Goal: Transaction & Acquisition: Purchase product/service

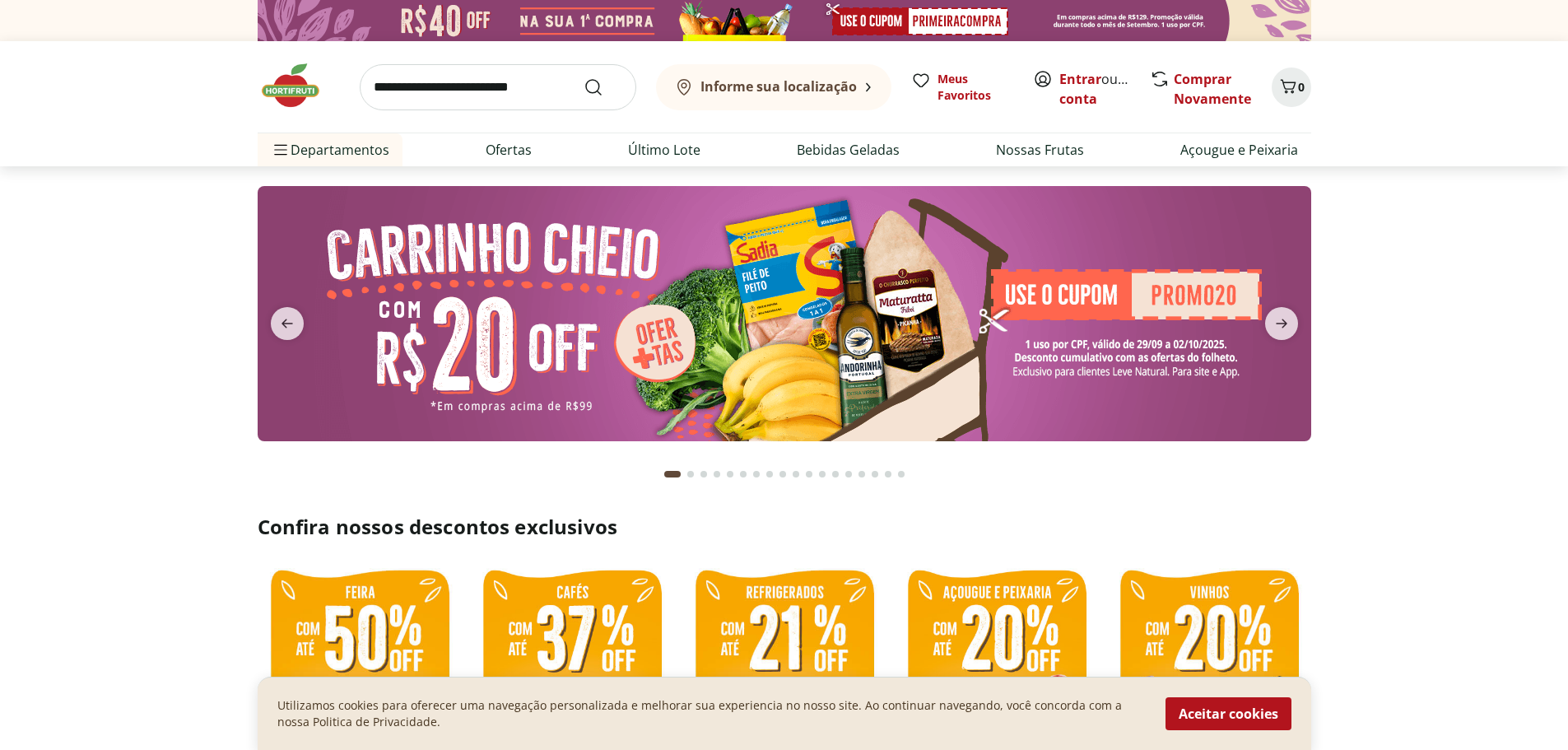
click at [832, 328] on img at bounding box center [784, 313] width 1053 height 256
select select "**********"
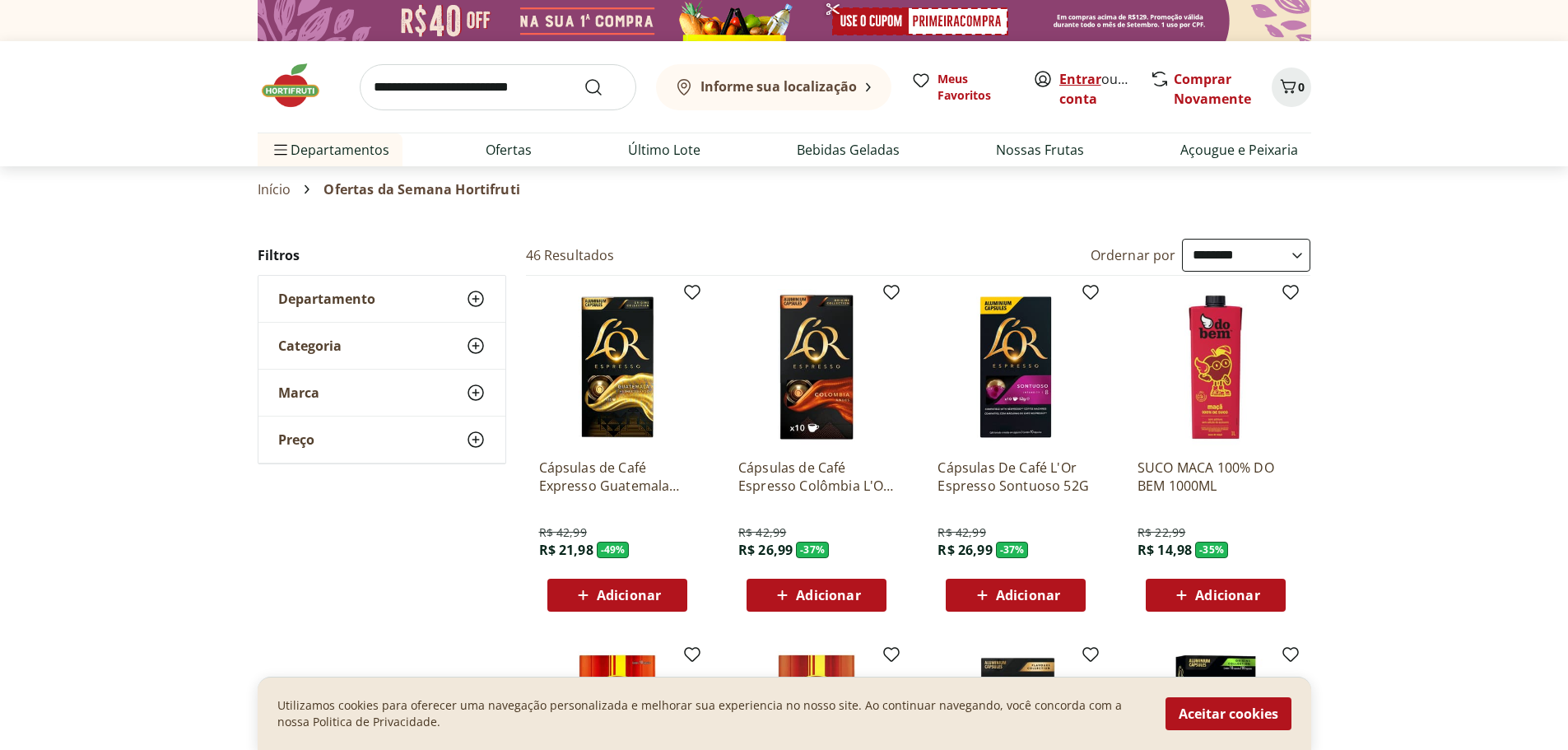
click at [1083, 78] on link "Entrar" at bounding box center [1080, 78] width 42 height 18
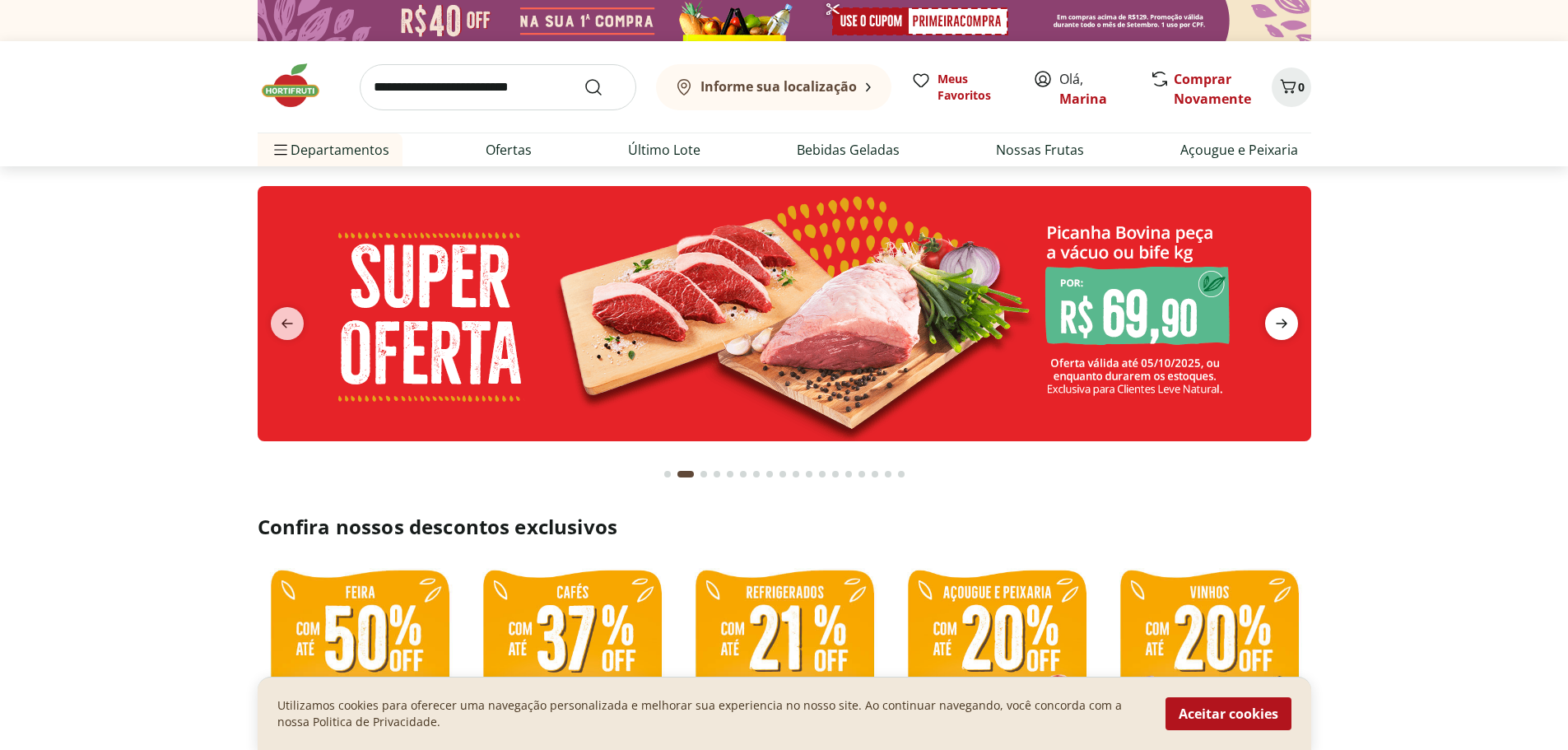
click at [1292, 324] on span "next" at bounding box center [1281, 323] width 33 height 33
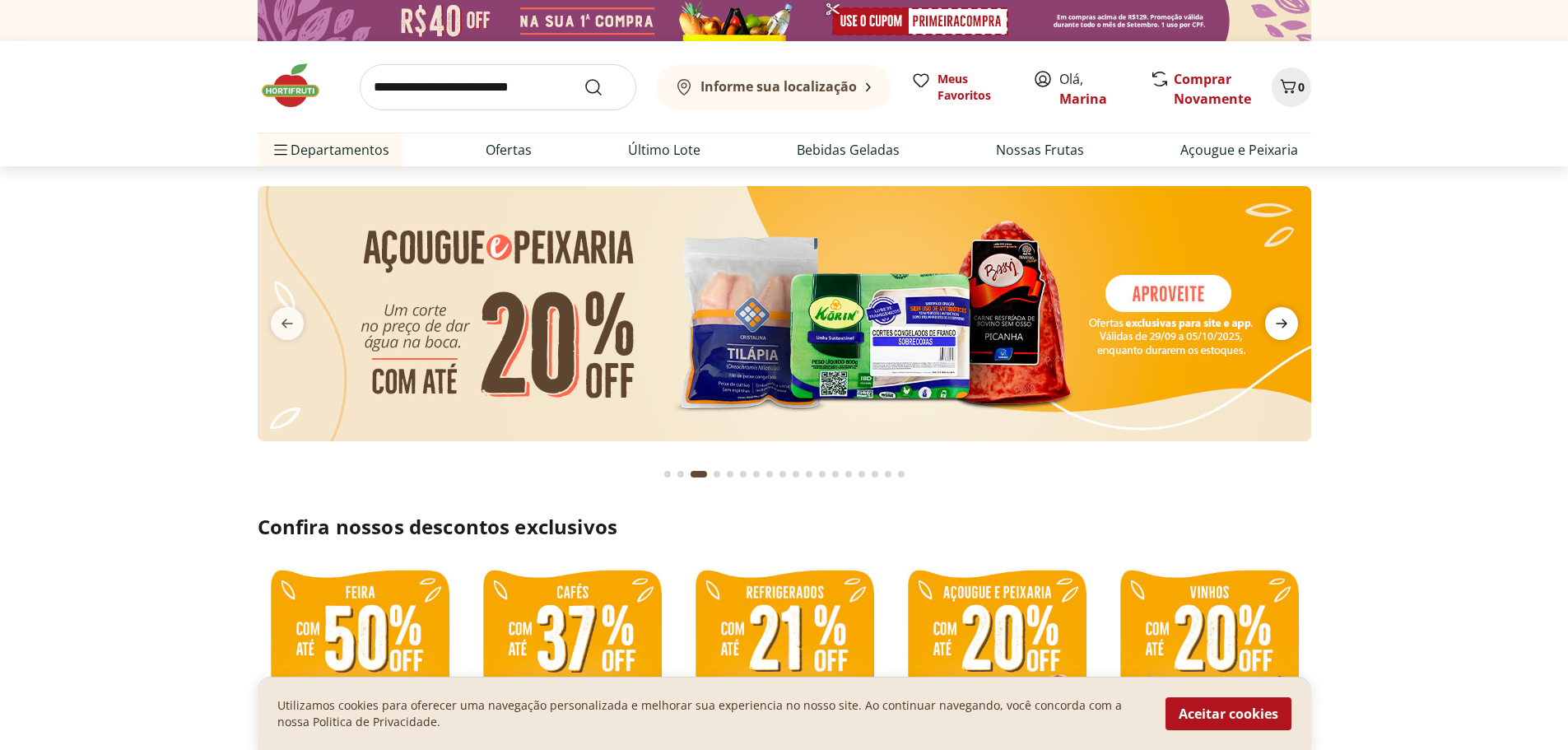
click at [1292, 324] on span "next" at bounding box center [1281, 323] width 33 height 33
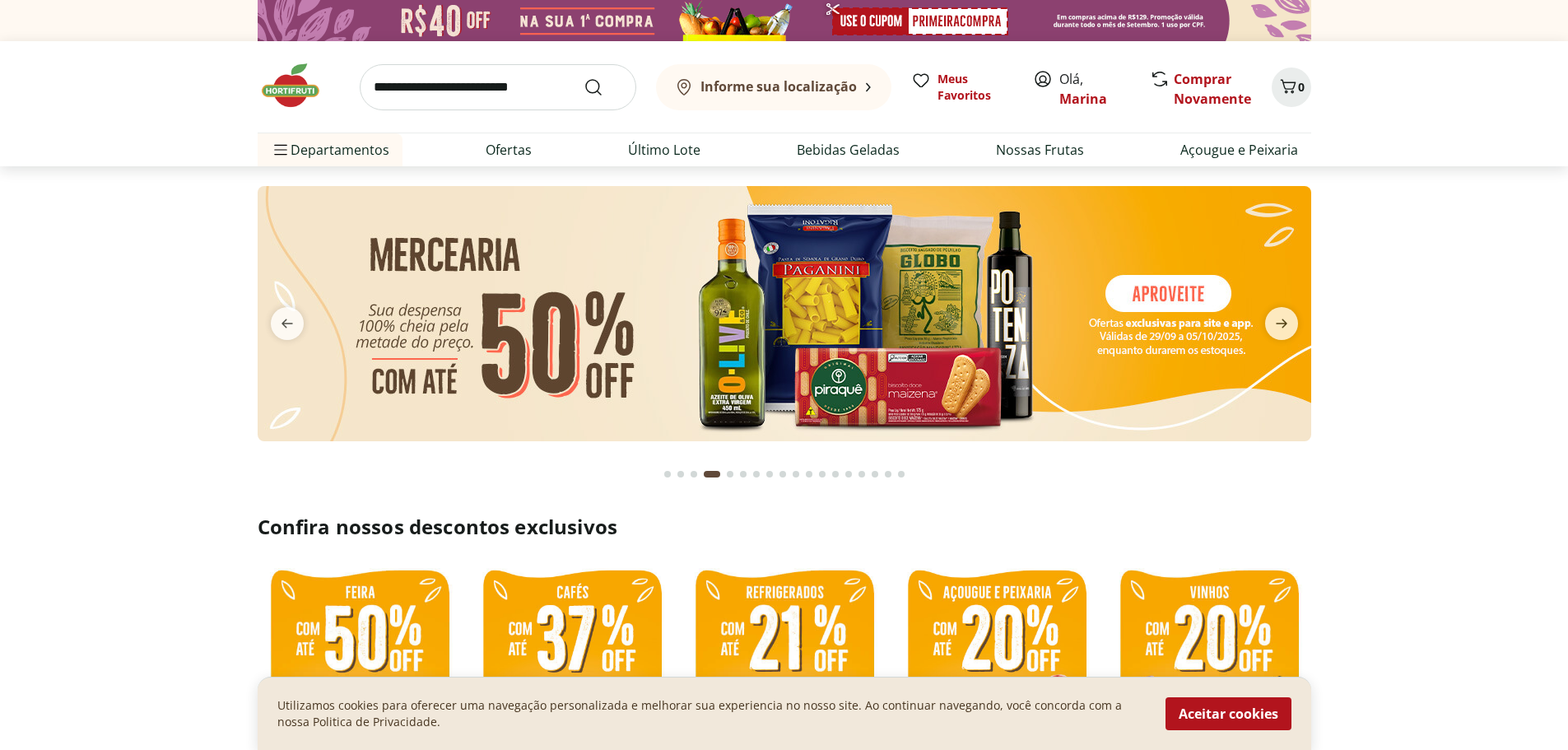
click at [925, 336] on img at bounding box center [783, 313] width 1053 height 256
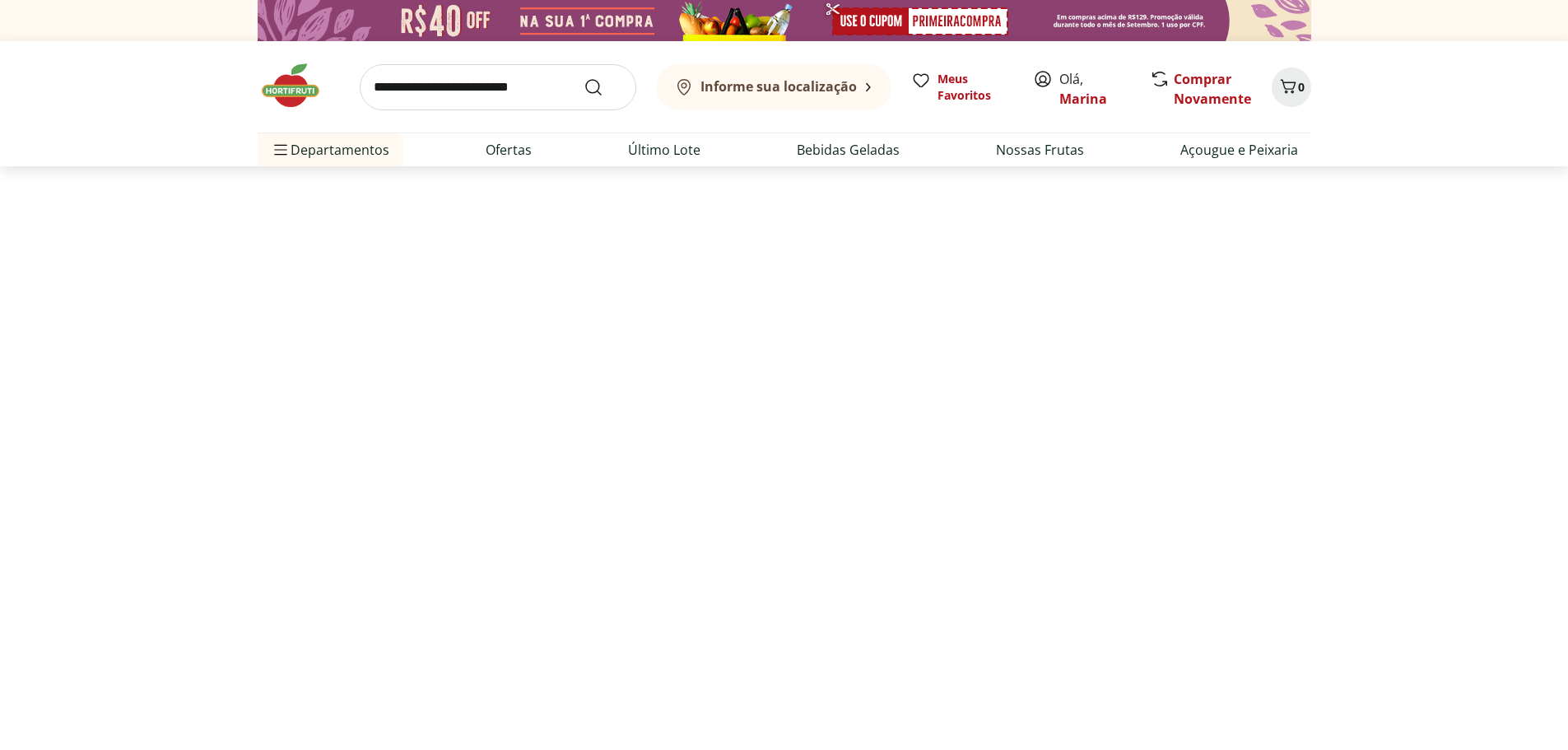
select select "**********"
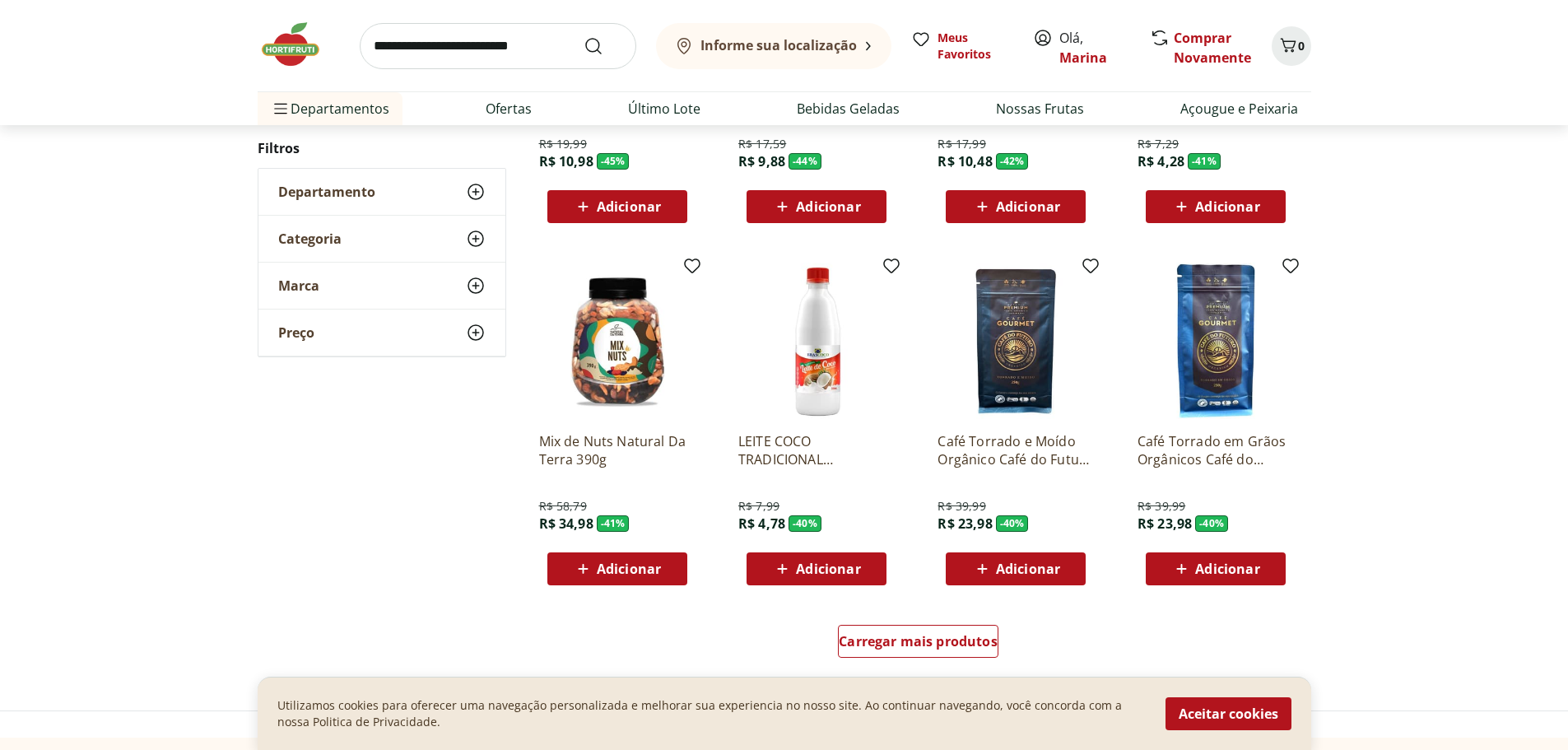
scroll to position [1071, 0]
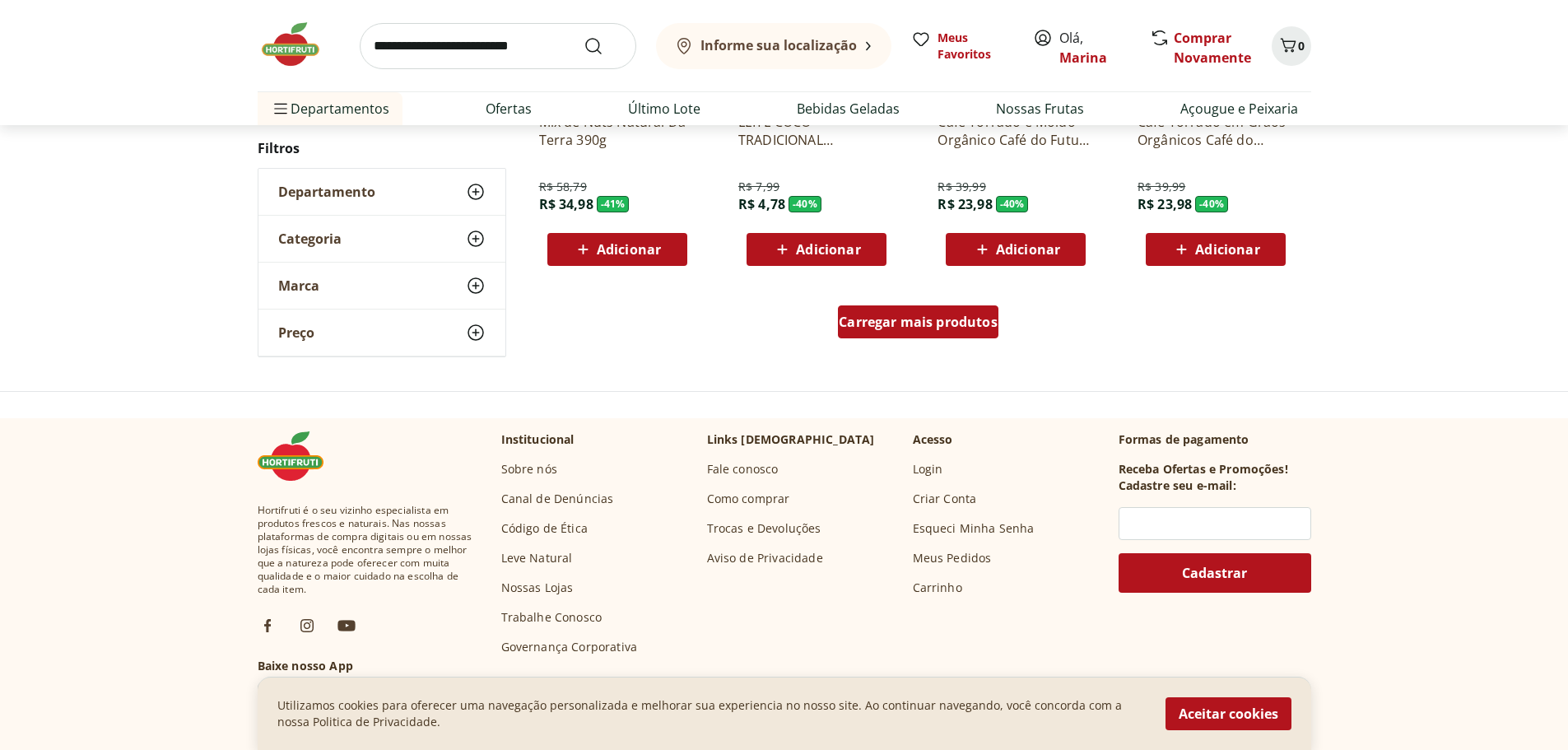
click at [976, 315] on span "Carregar mais produtos" at bounding box center [918, 322] width 159 height 13
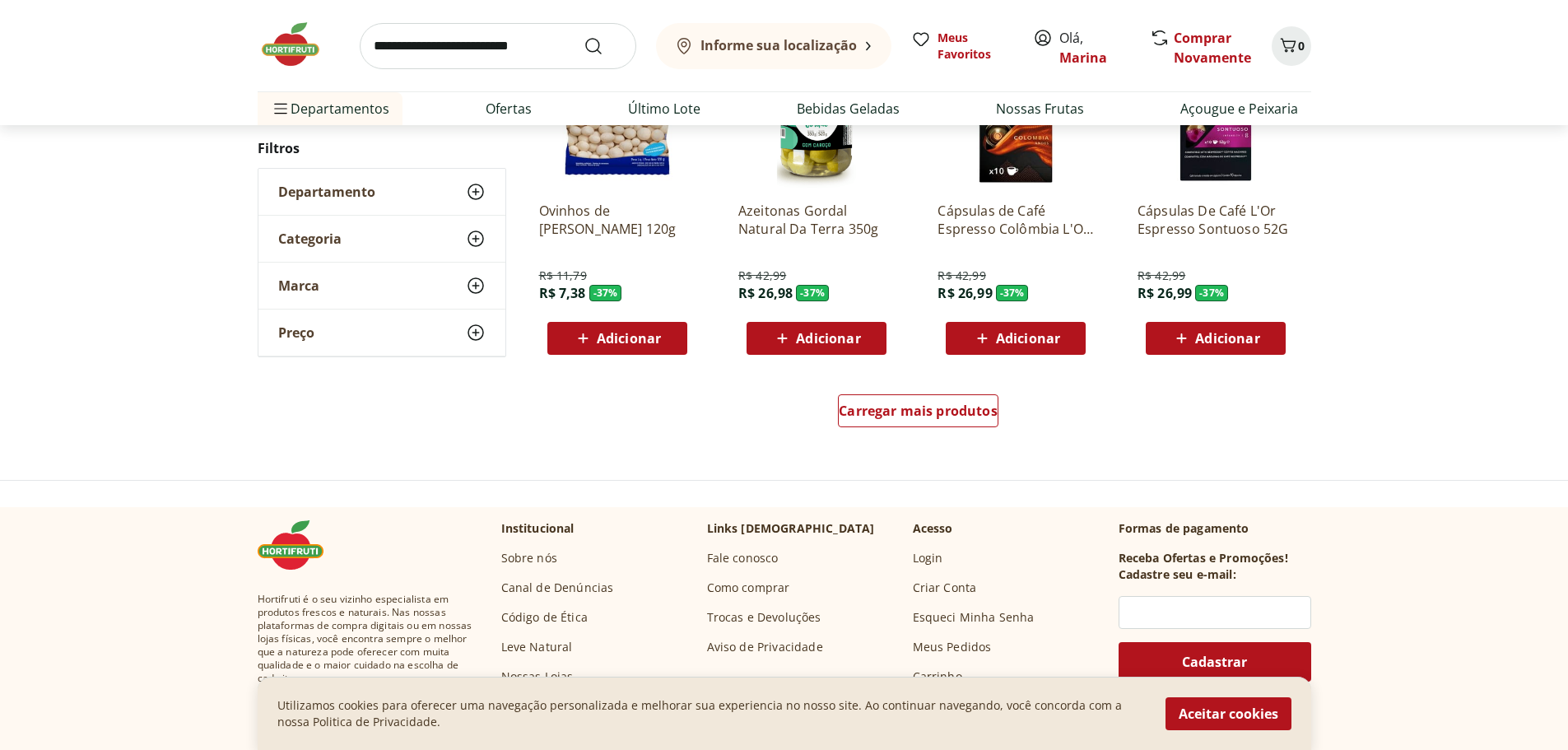
scroll to position [2059, 0]
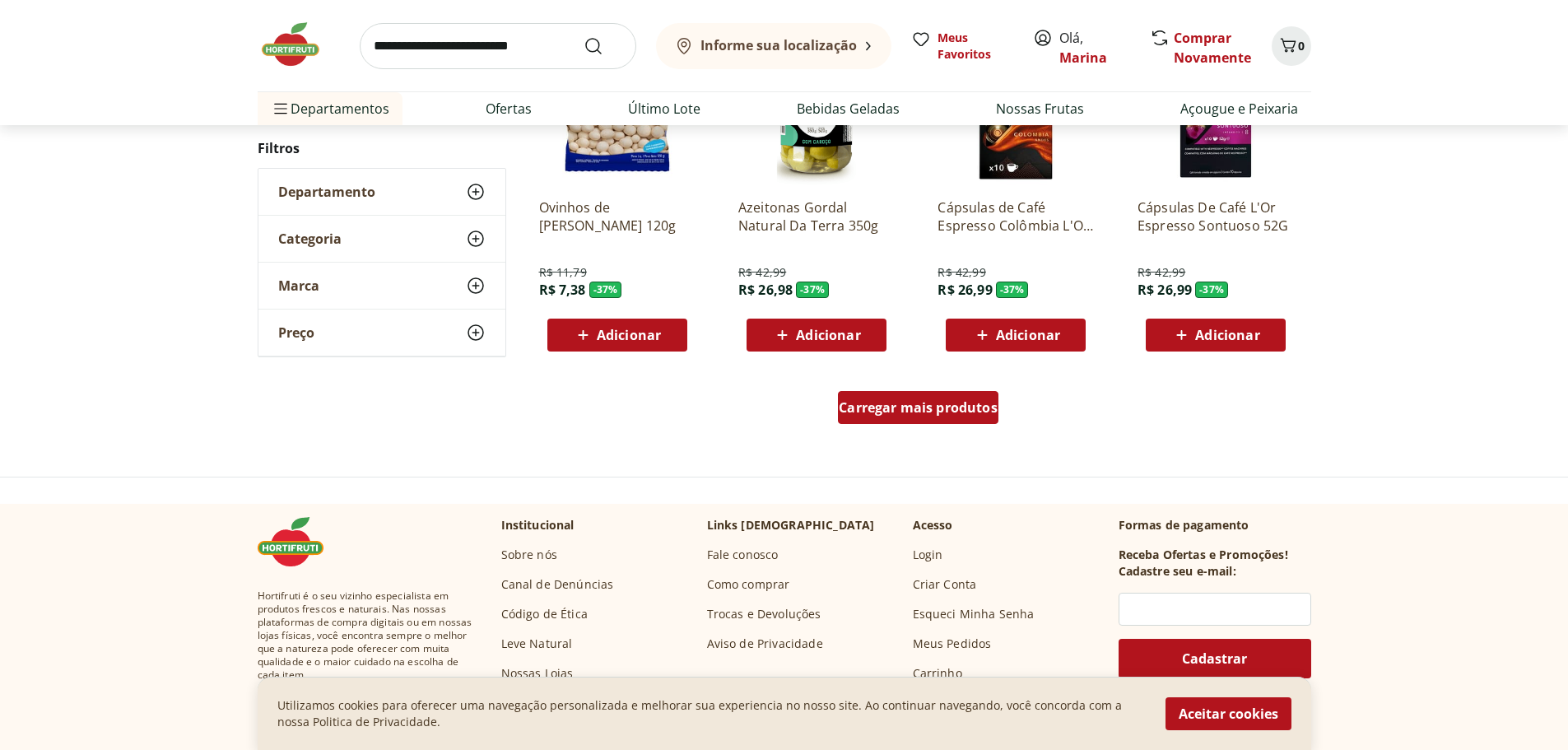
click at [945, 413] on span "Carregar mais produtos" at bounding box center [918, 408] width 159 height 13
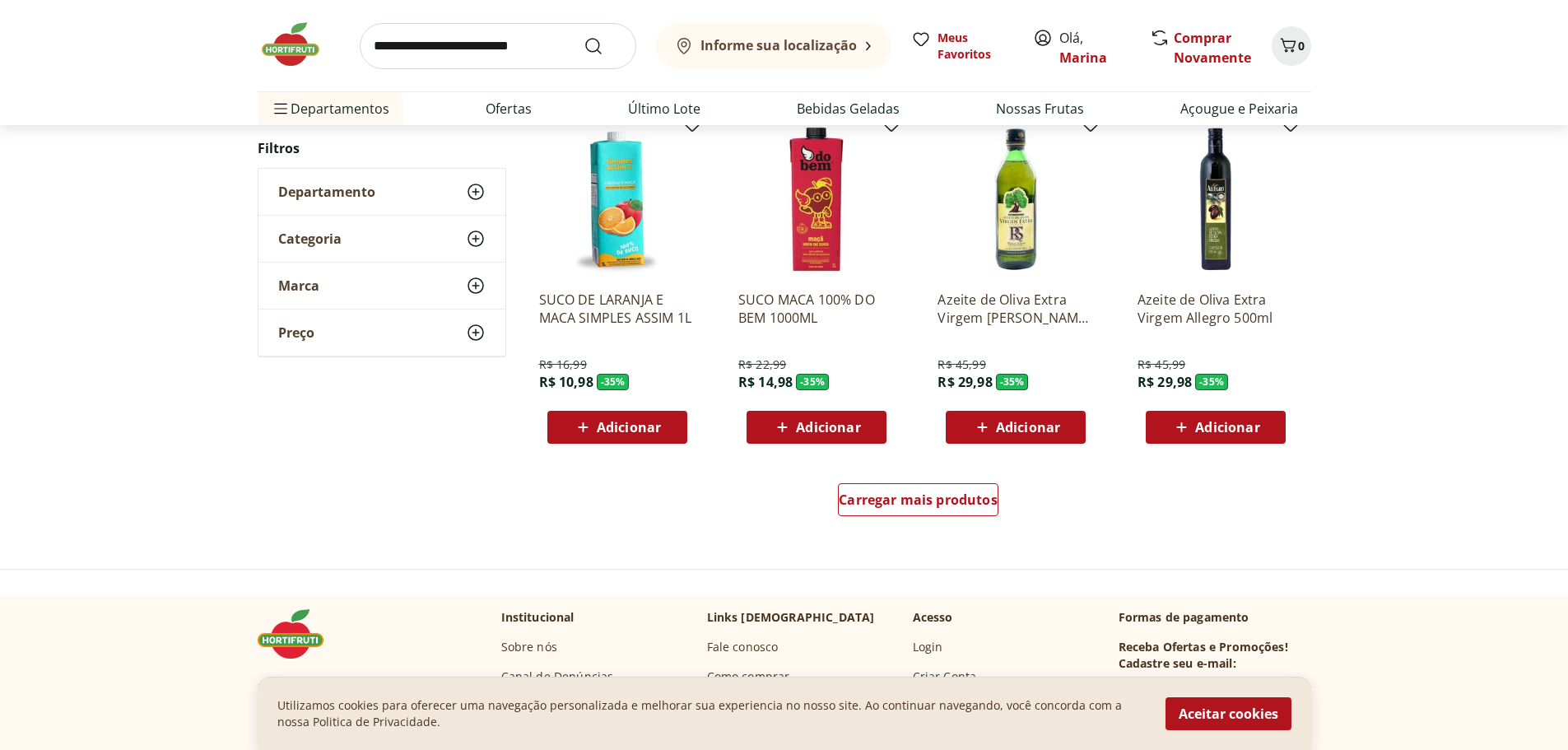
scroll to position [3047, 0]
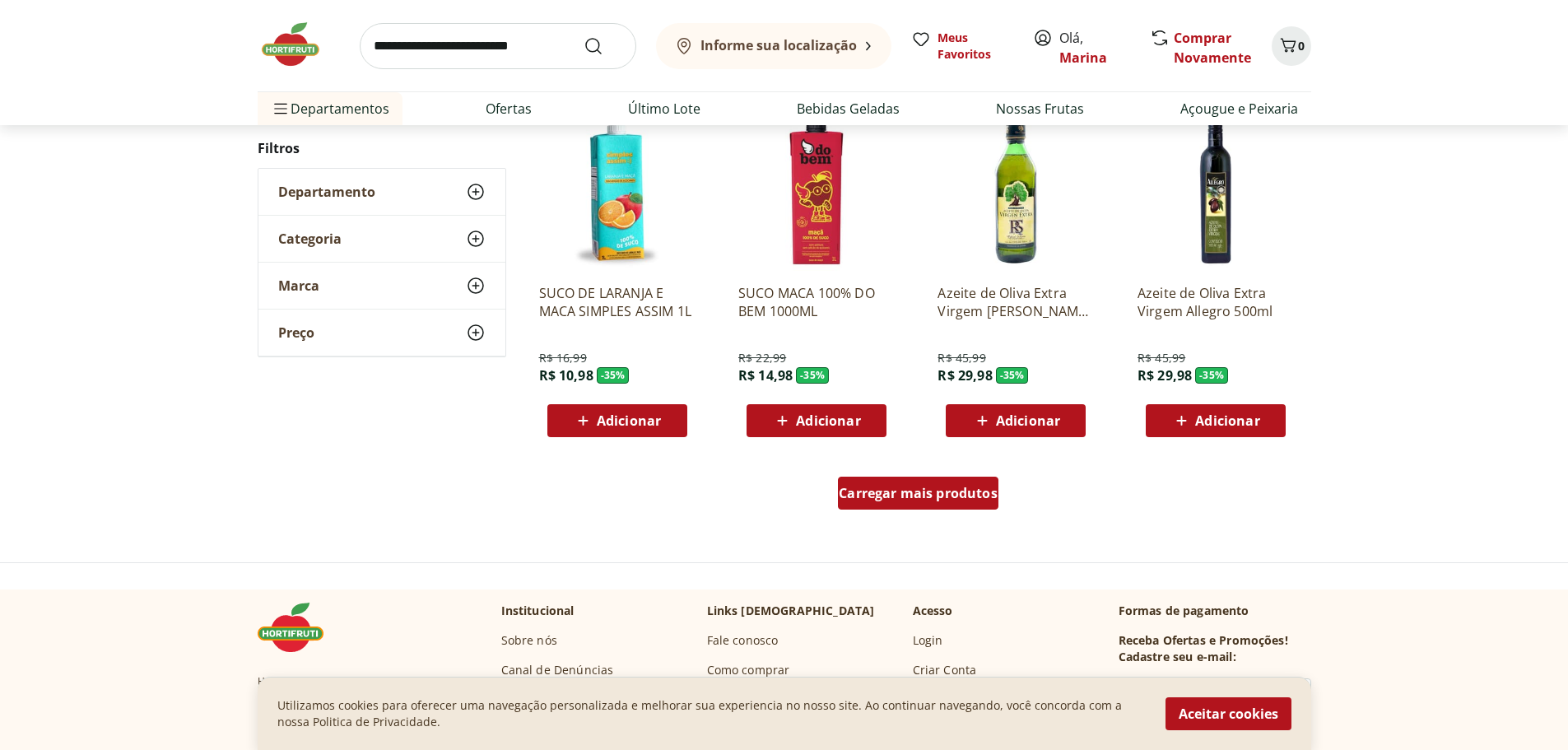
click at [918, 500] on span "Carregar mais produtos" at bounding box center [918, 493] width 159 height 13
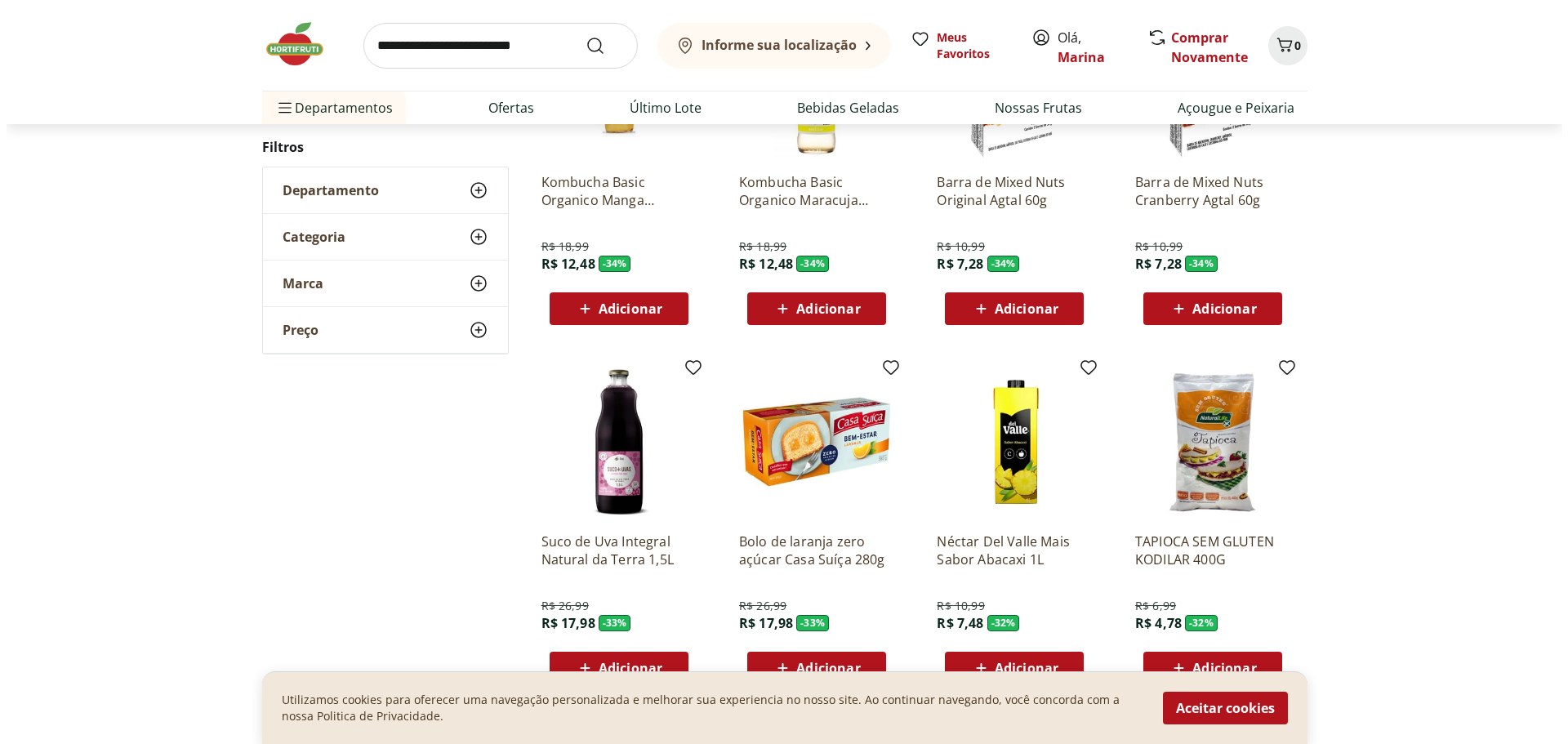
scroll to position [3513, 0]
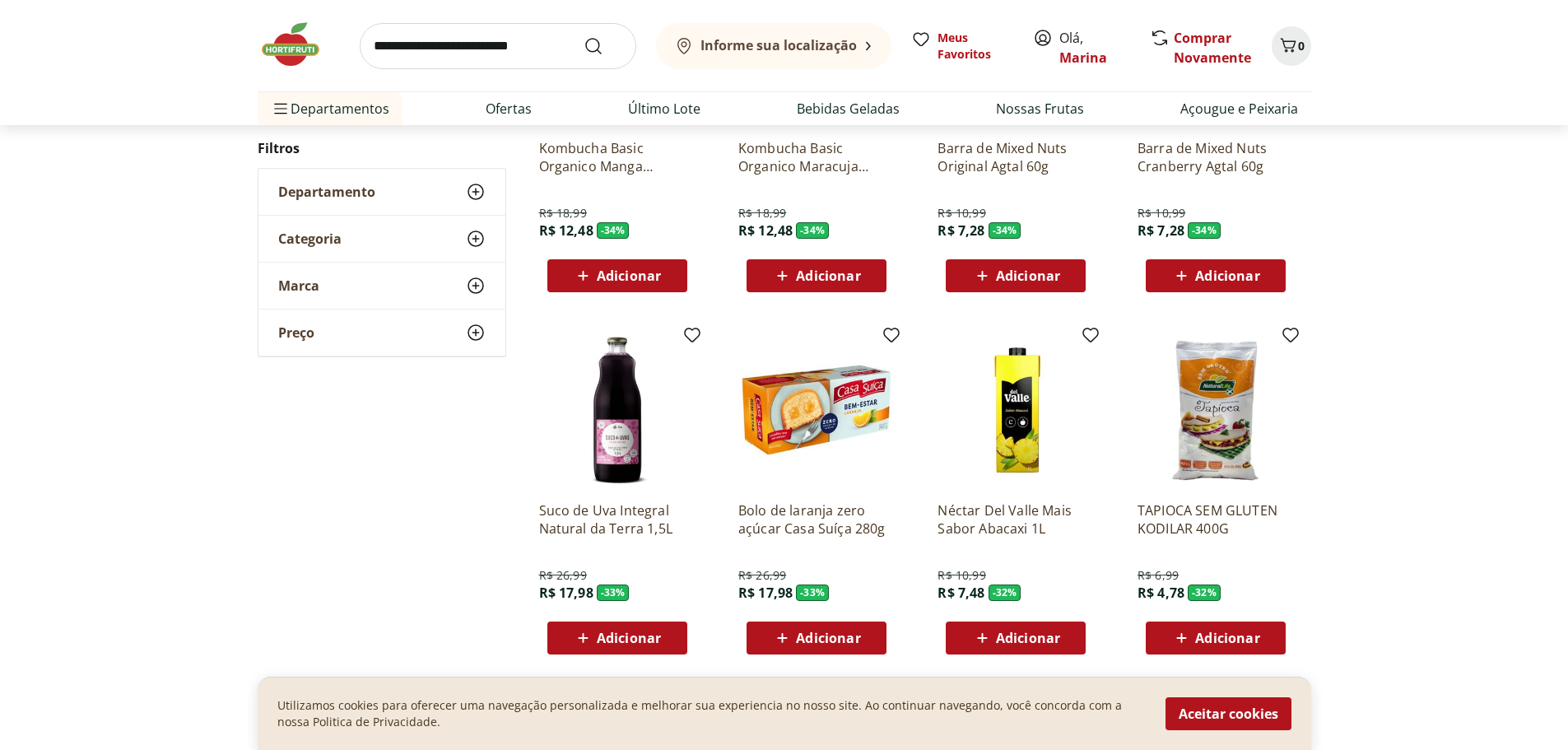
click at [632, 635] on span "Adicionar" at bounding box center [628, 638] width 64 height 13
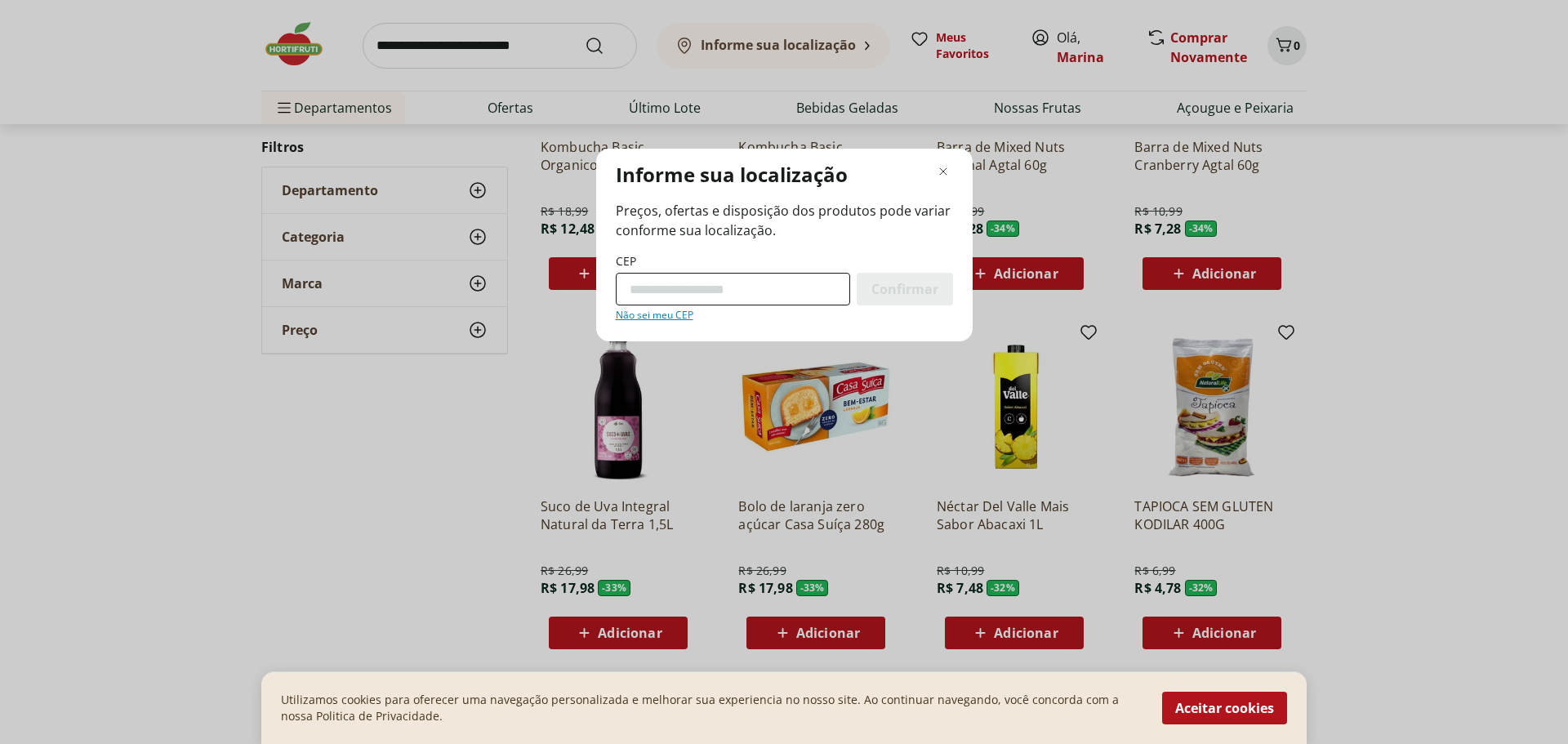
click at [732, 292] on input "CEP" at bounding box center [733, 289] width 234 height 32
type input "*********"
click at [857, 273] on button "Confirmar" at bounding box center [905, 289] width 97 height 32
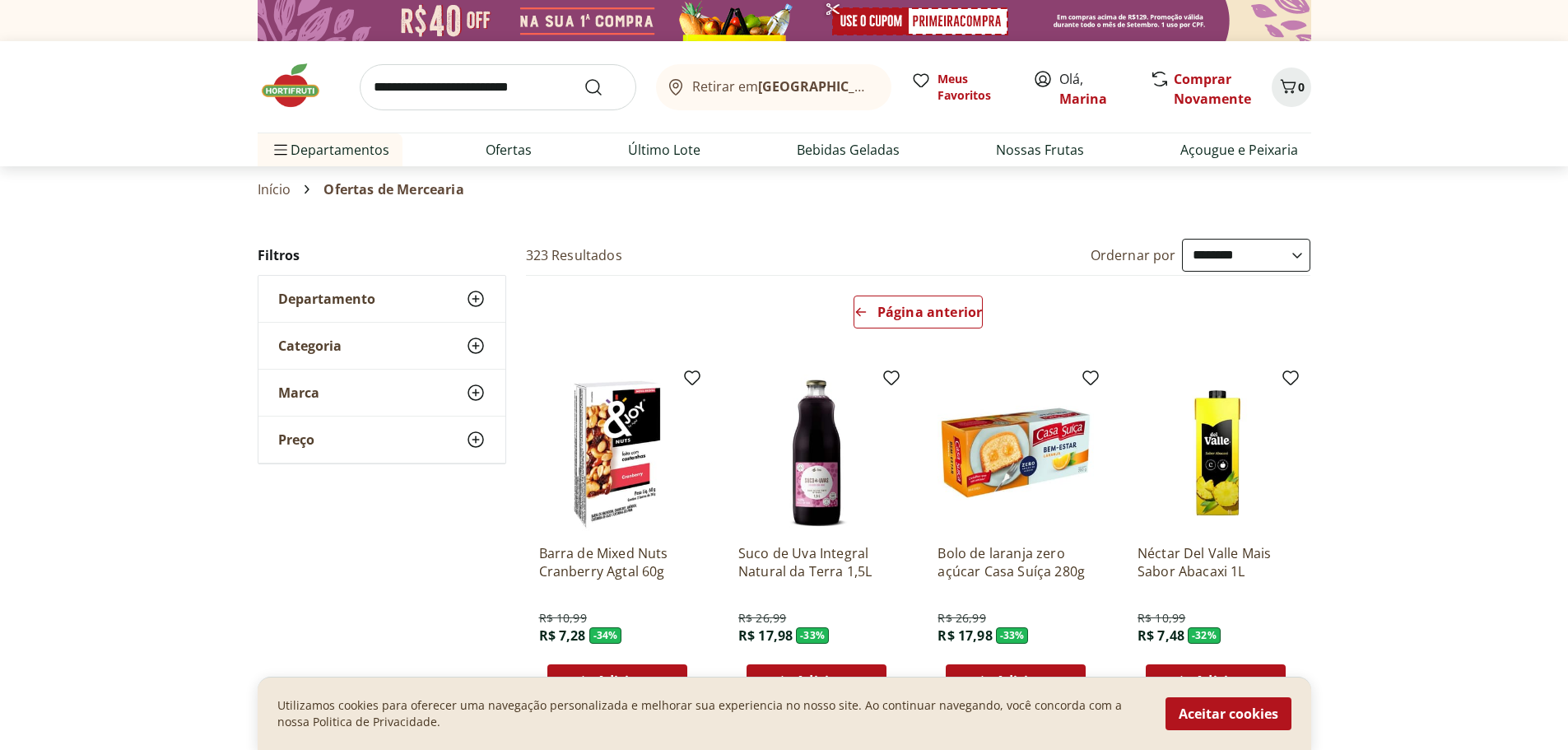
scroll to position [83, 0]
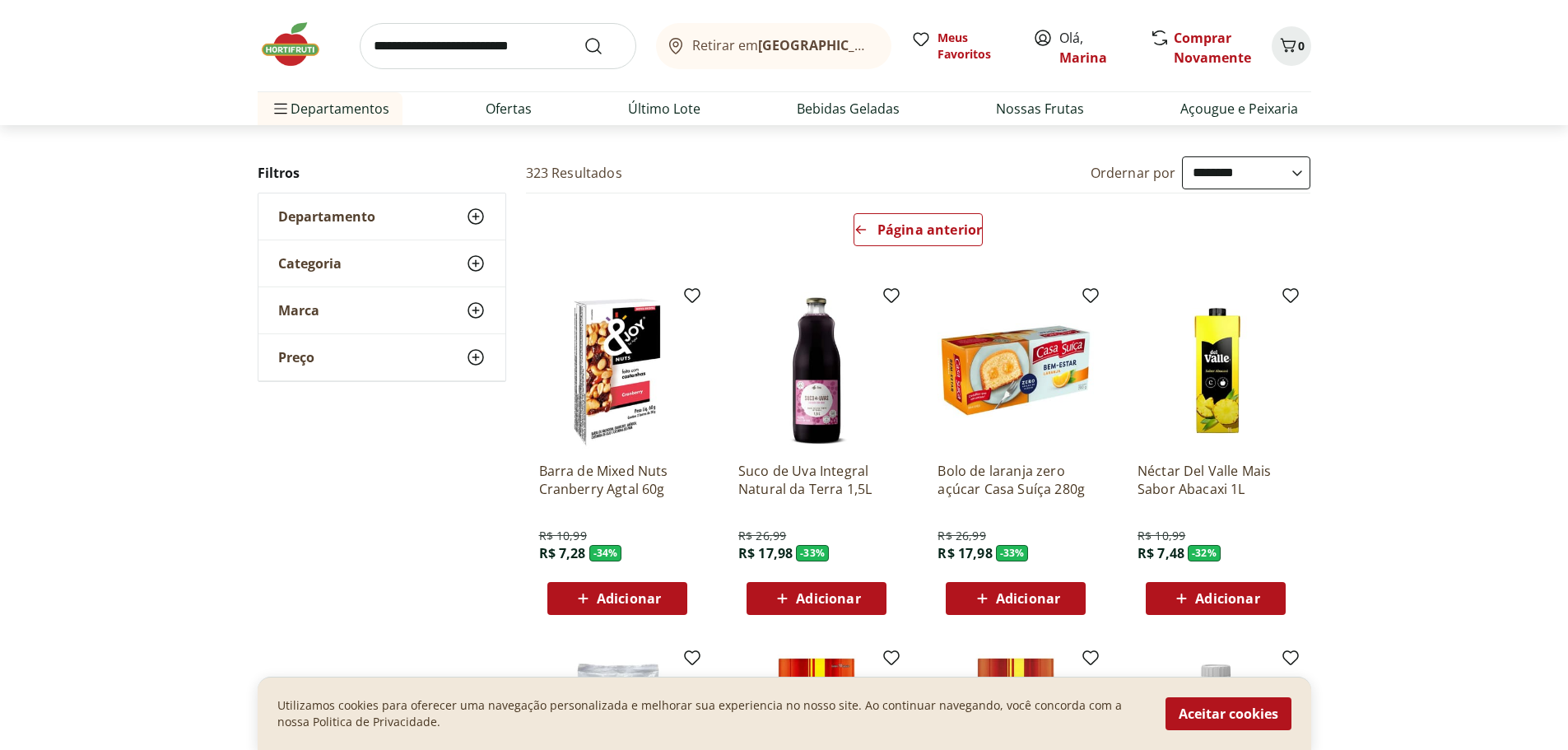
click at [837, 605] on span "Adicionar" at bounding box center [828, 599] width 64 height 13
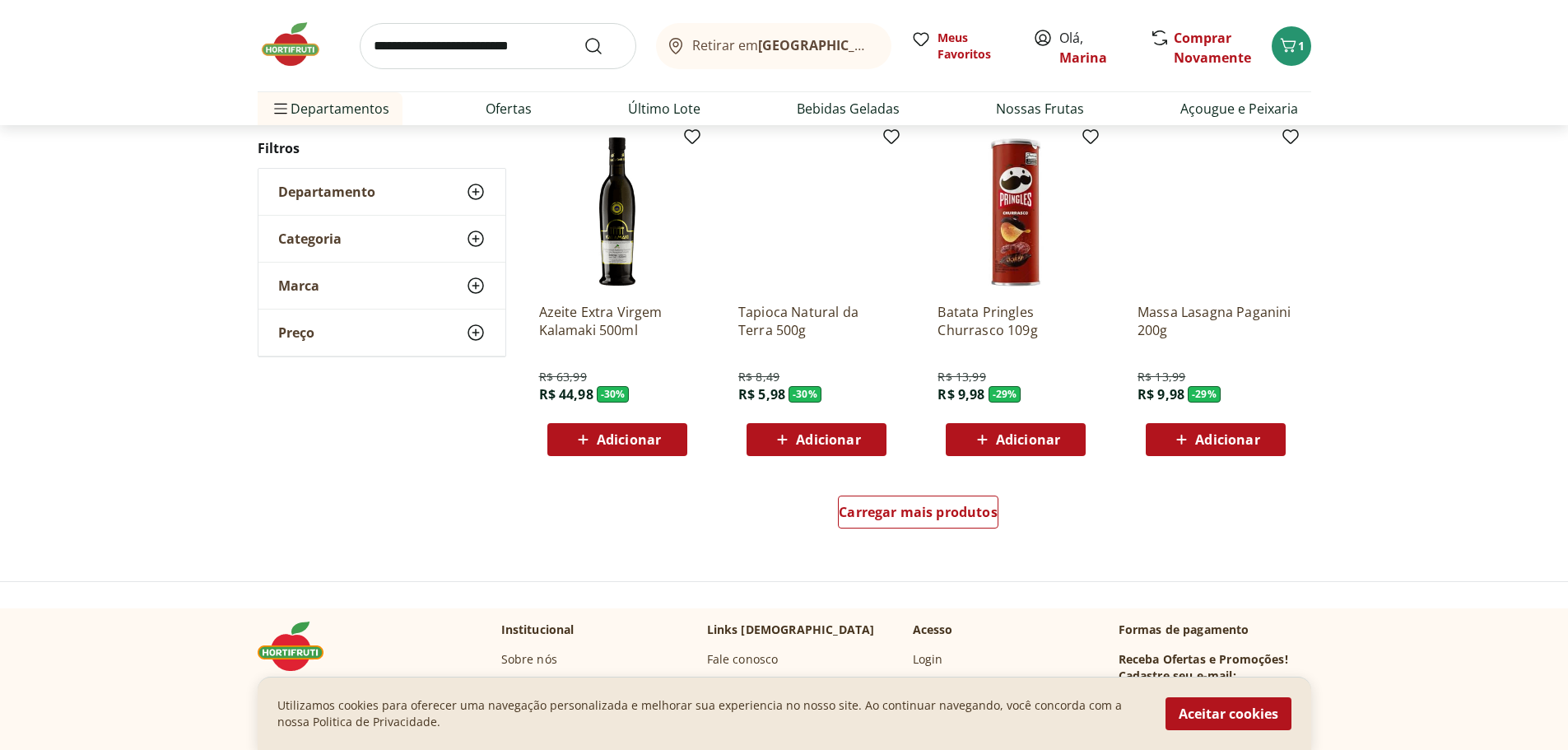
scroll to position [988, 0]
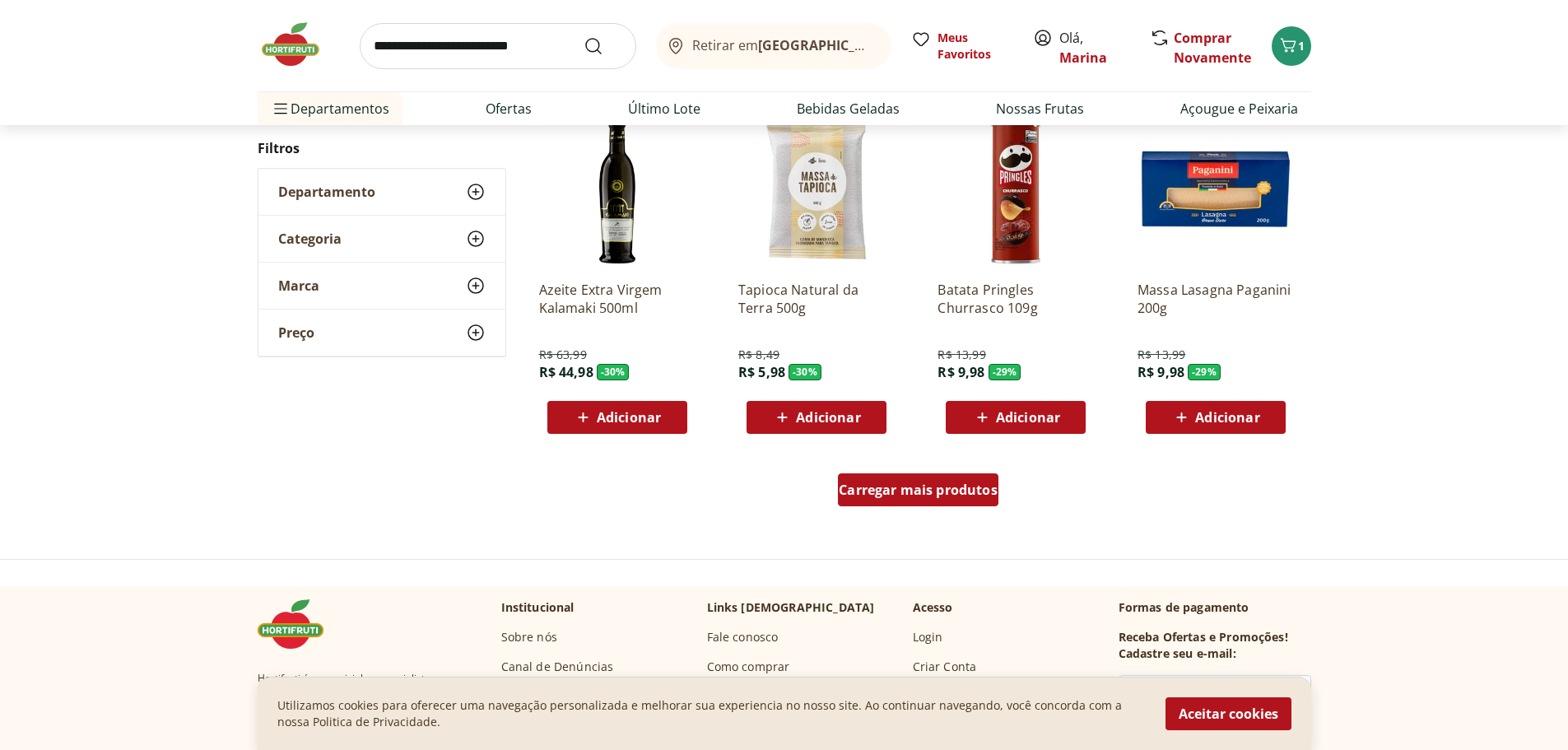
click at [932, 493] on span "Carregar mais produtos" at bounding box center [918, 490] width 159 height 13
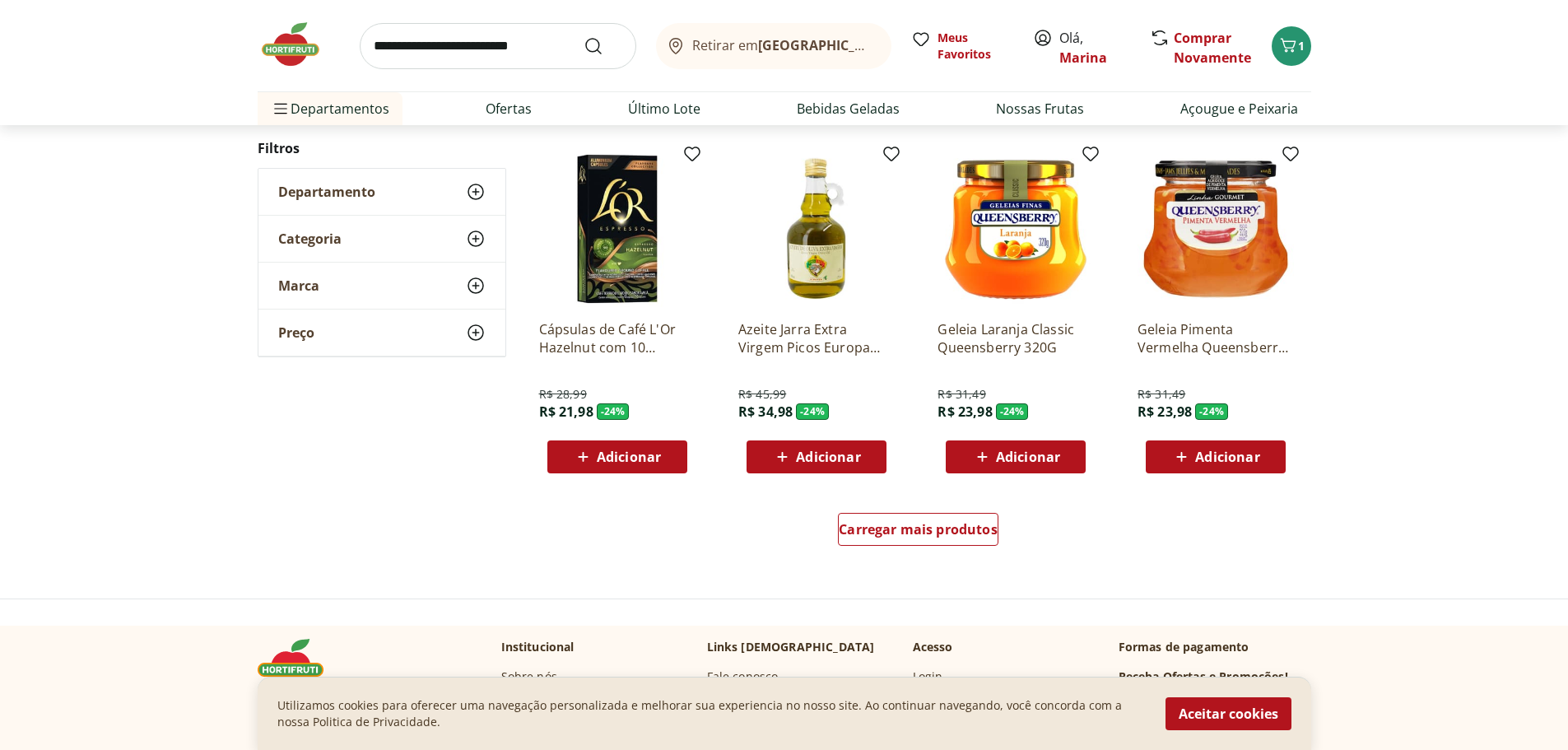
scroll to position [2059, 0]
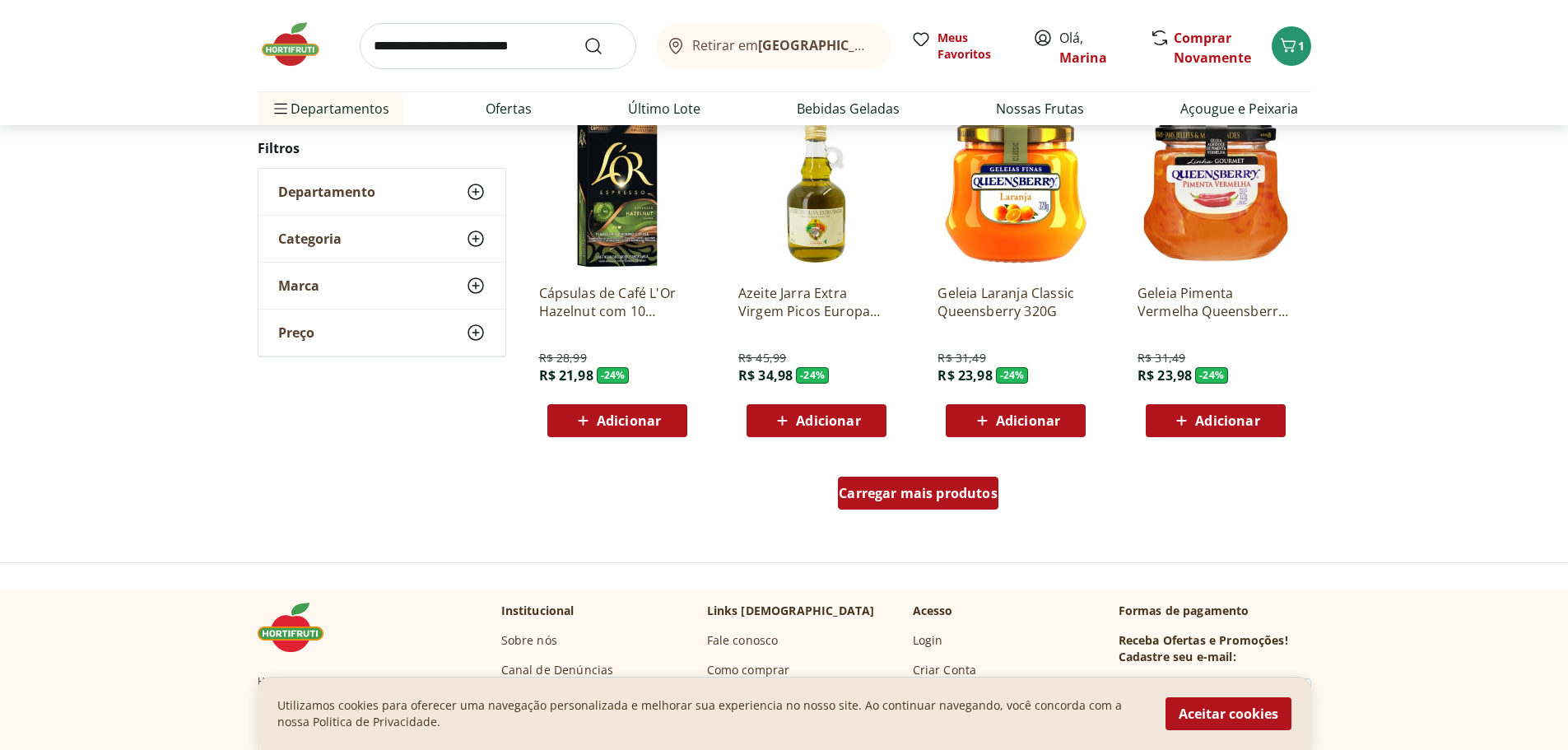
click at [942, 497] on span "Carregar mais produtos" at bounding box center [918, 493] width 159 height 13
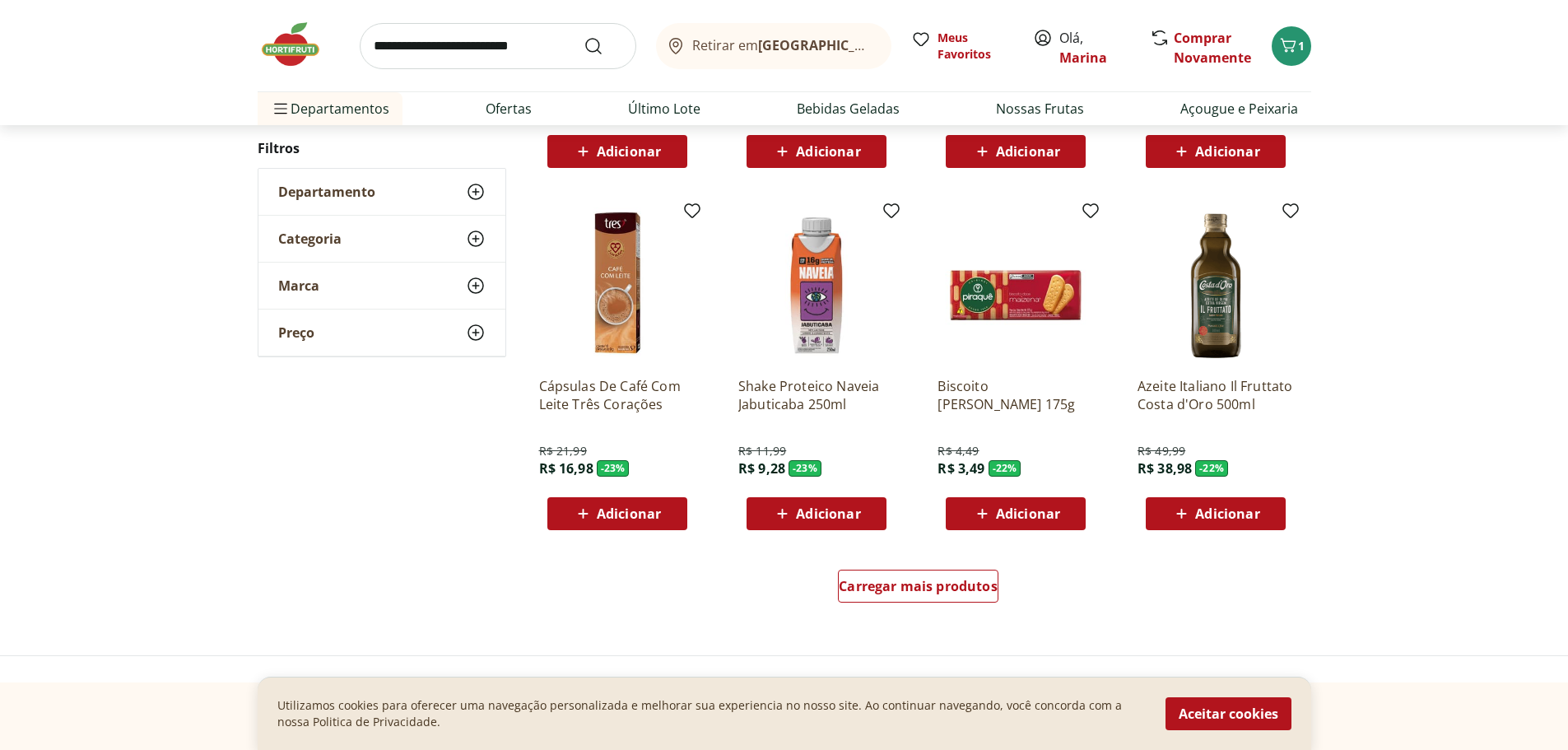
scroll to position [3130, 0]
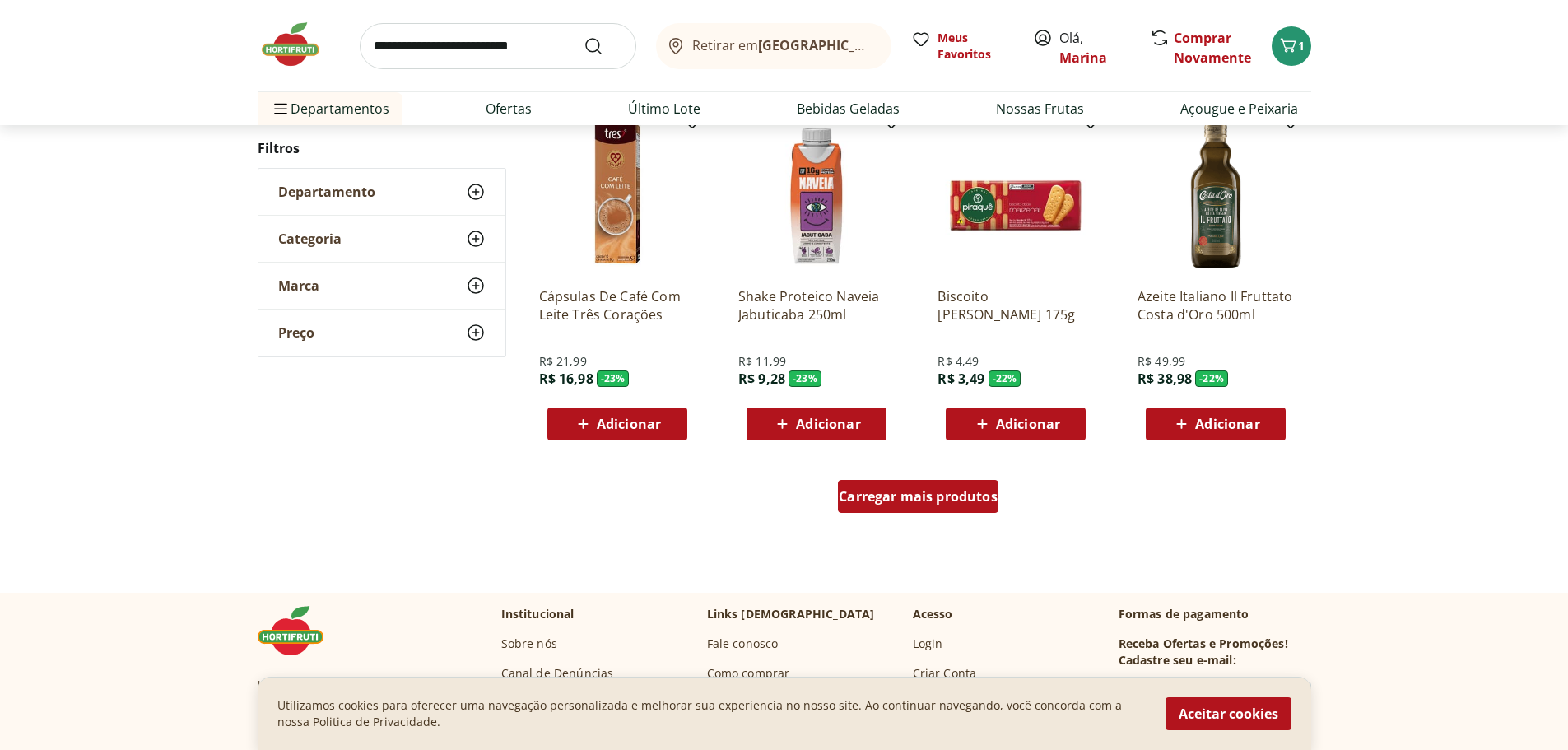
click at [937, 501] on span "Carregar mais produtos" at bounding box center [918, 496] width 159 height 13
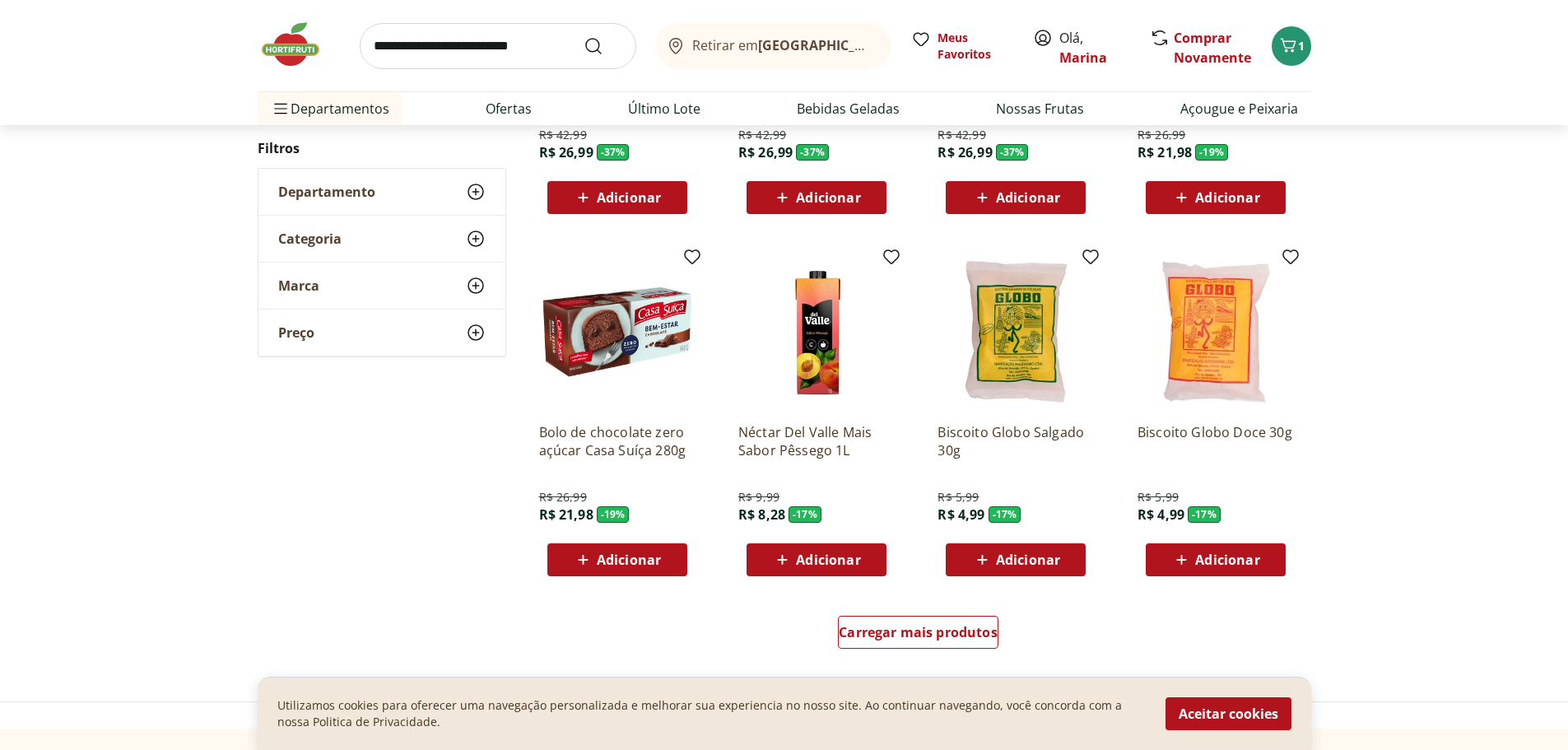
scroll to position [4118, 0]
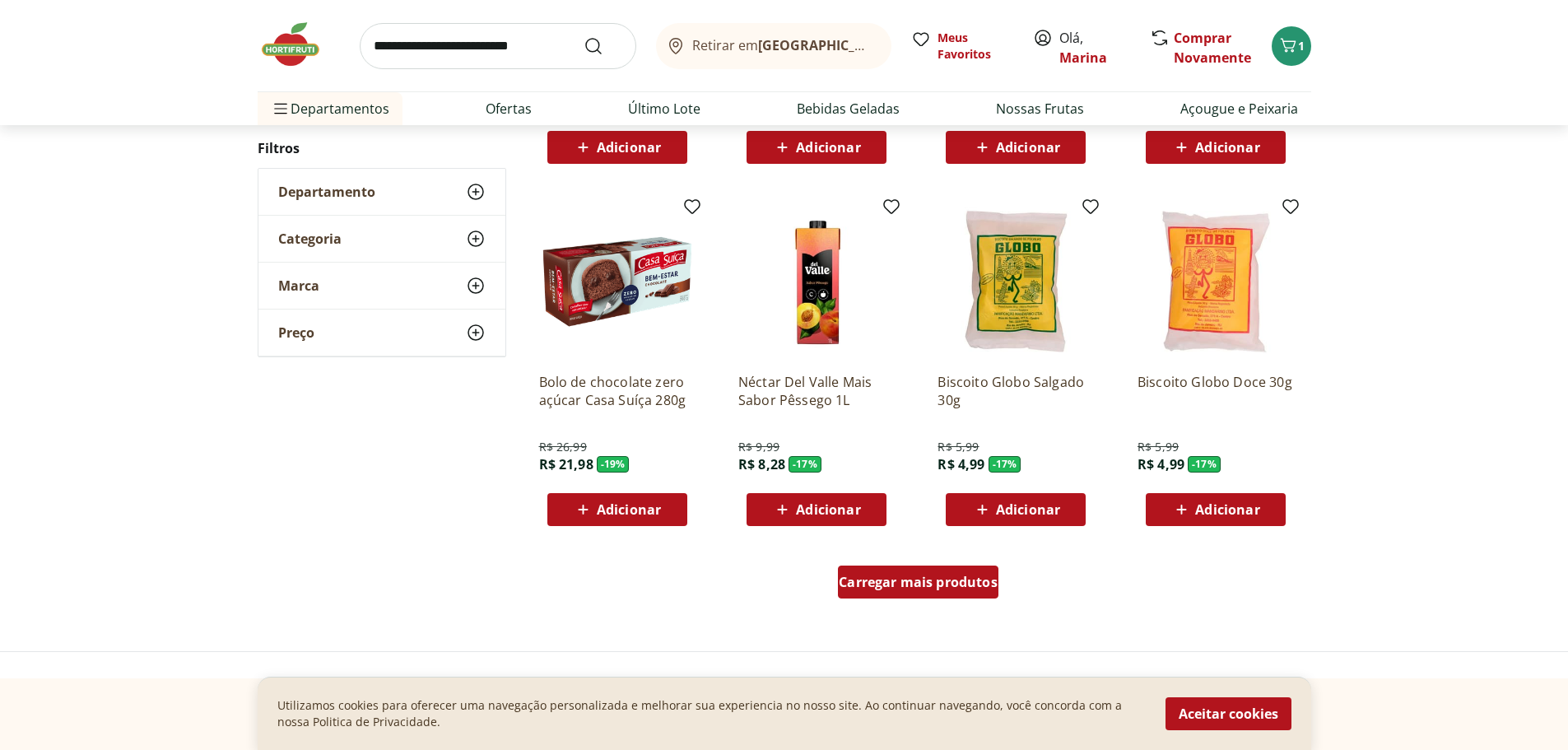
click at [952, 589] on span "Carregar mais produtos" at bounding box center [918, 582] width 159 height 13
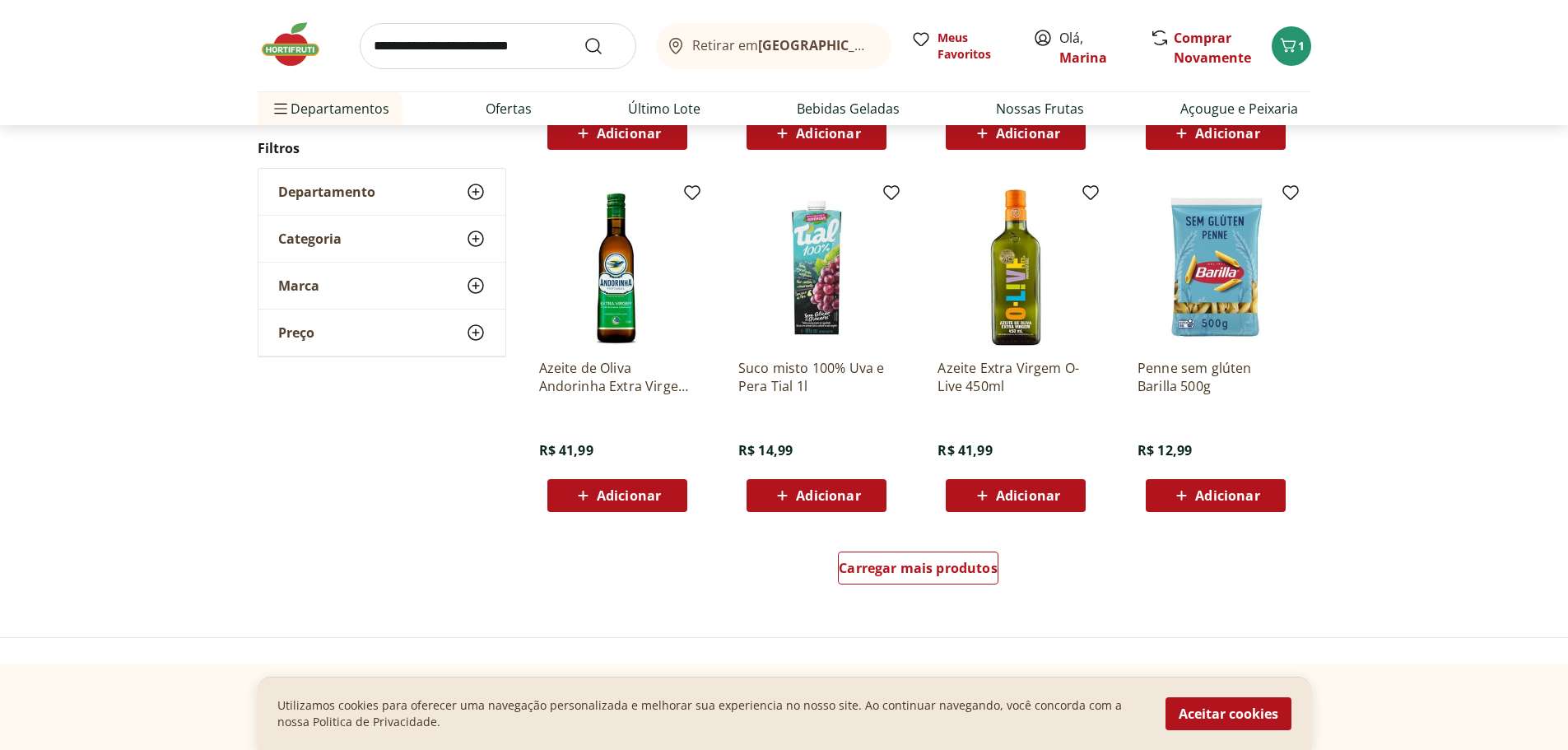
scroll to position [5271, 0]
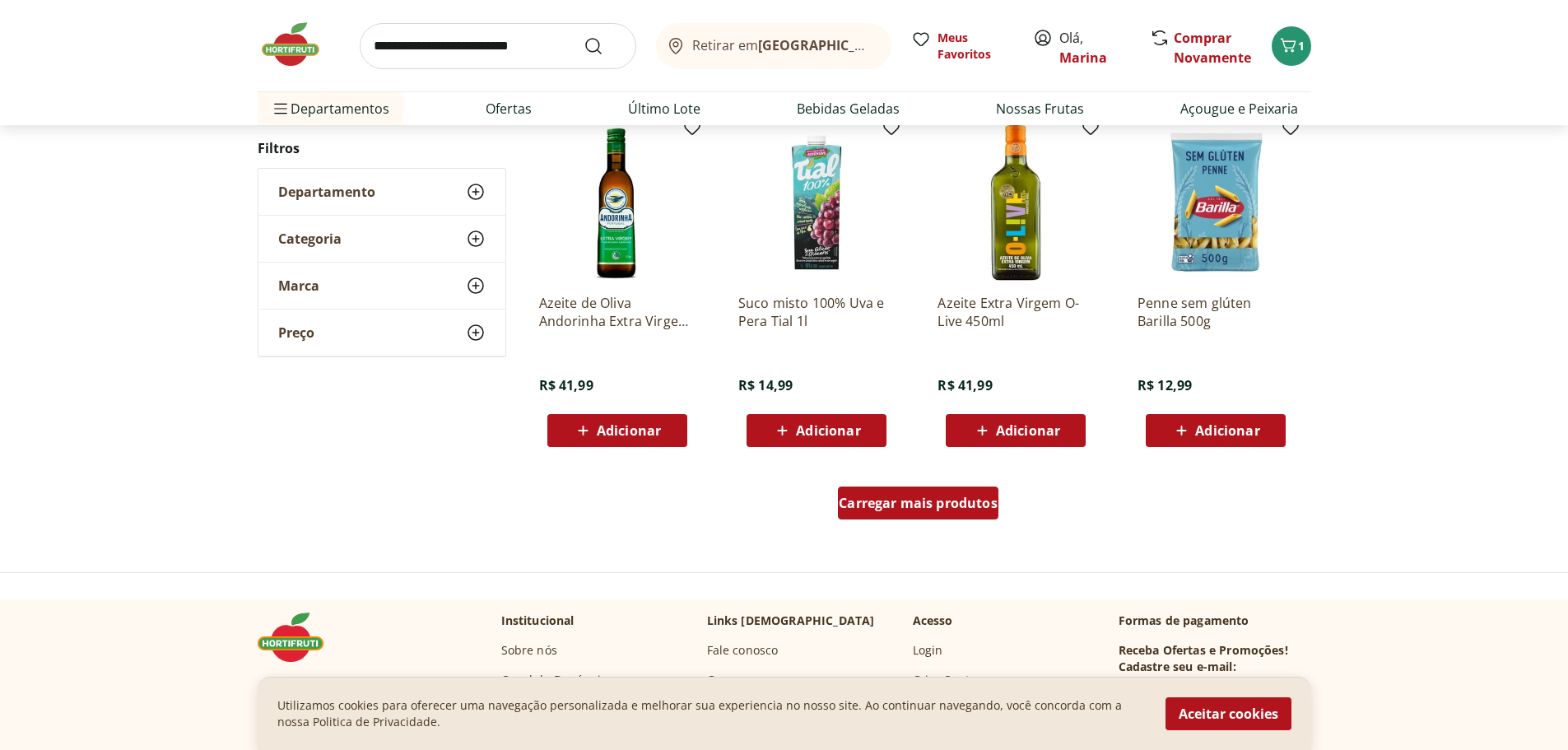
click at [925, 510] on span "Carregar mais produtos" at bounding box center [918, 503] width 159 height 13
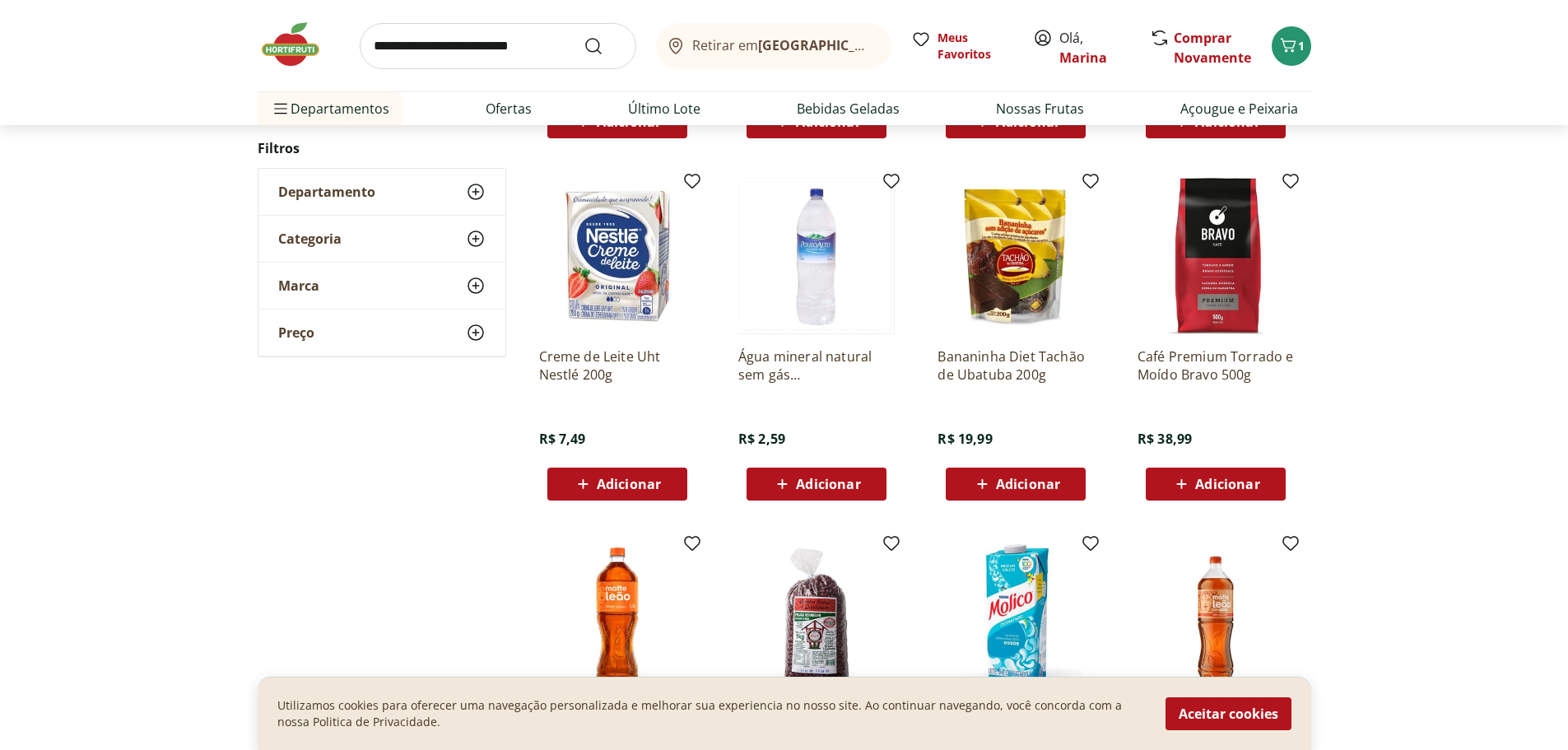
scroll to position [5930, 0]
click at [857, 480] on span "Adicionar" at bounding box center [828, 483] width 64 height 13
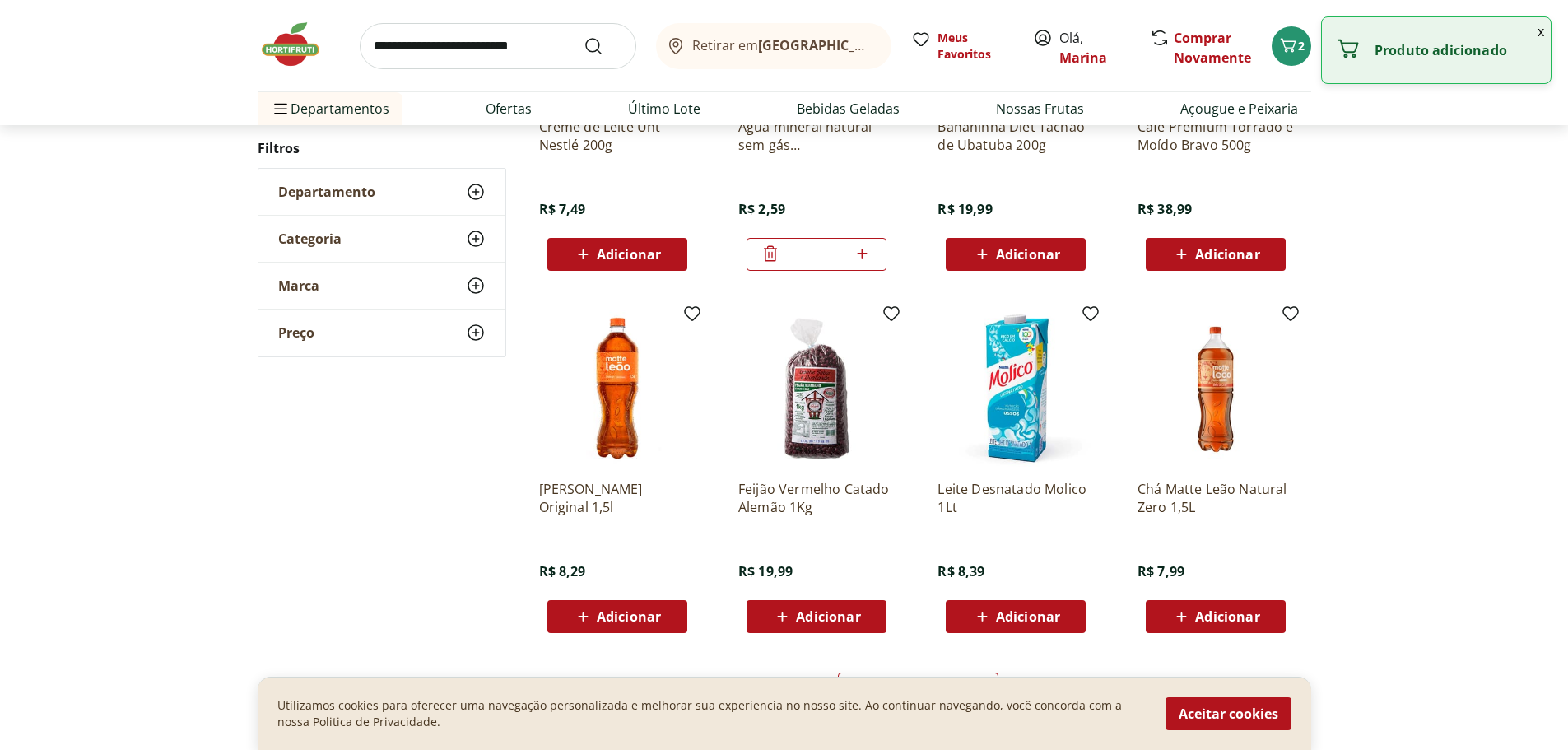
scroll to position [6259, 0]
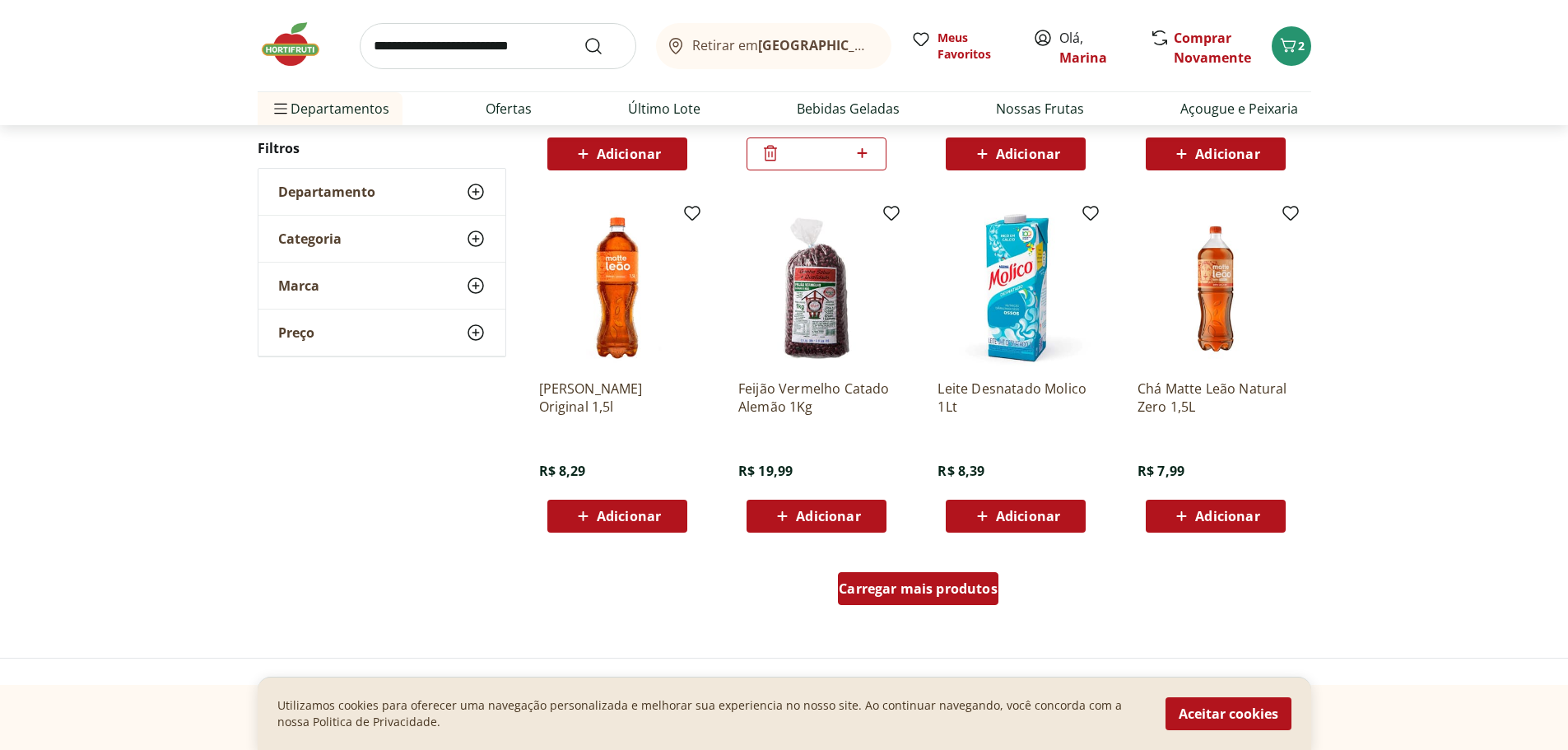
click at [934, 596] on span "Carregar mais produtos" at bounding box center [918, 589] width 159 height 13
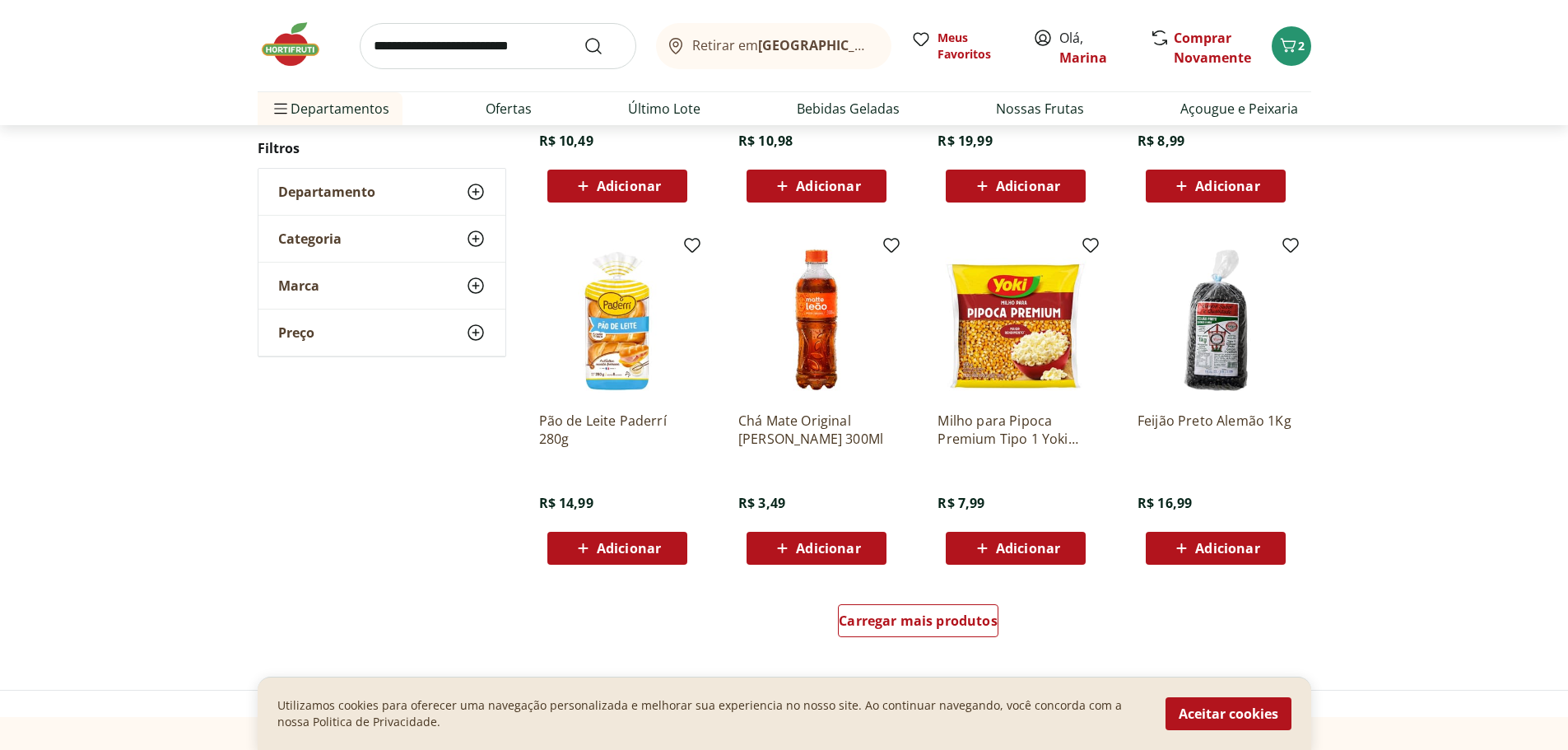
scroll to position [7330, 0]
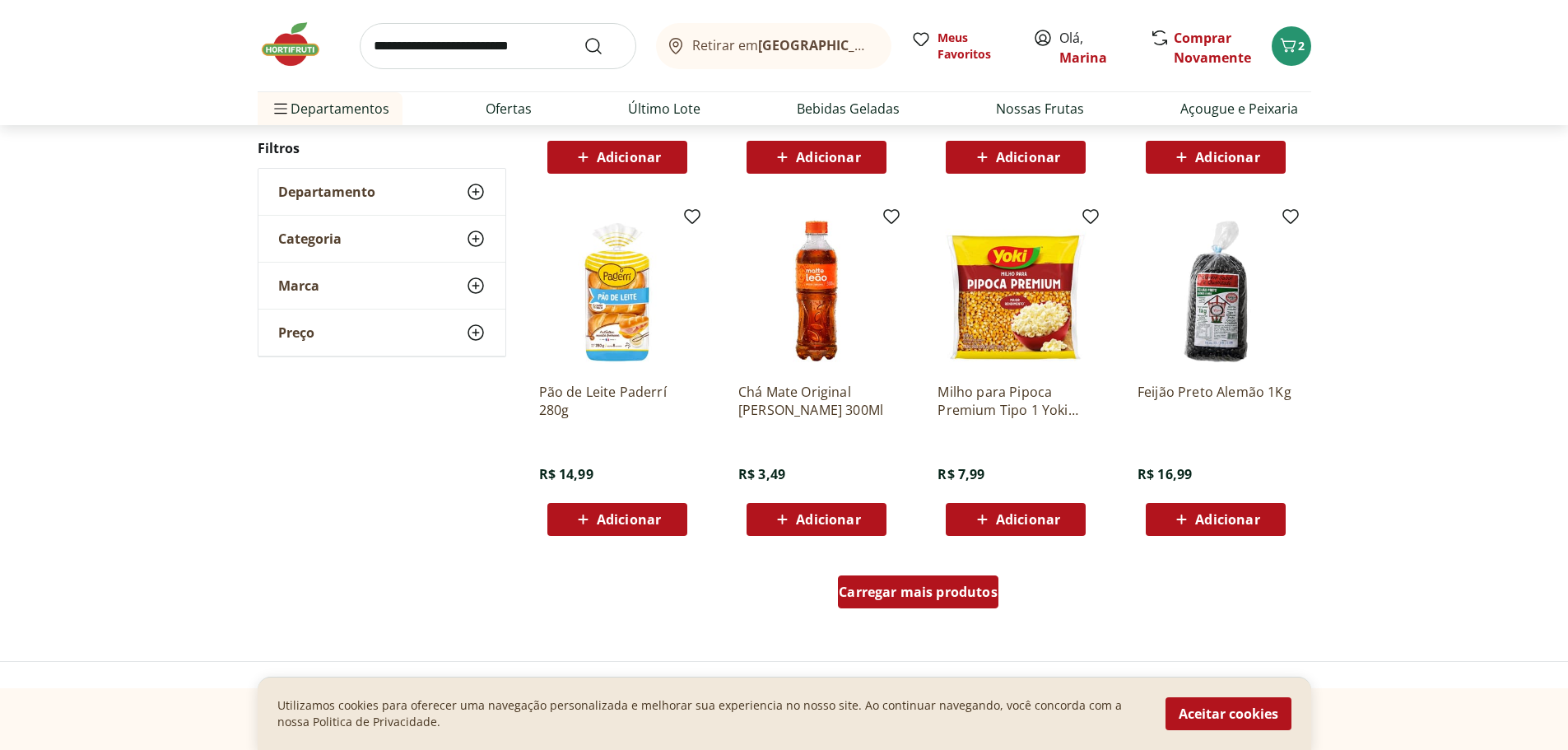
click at [931, 589] on span "Carregar mais produtos" at bounding box center [918, 592] width 159 height 13
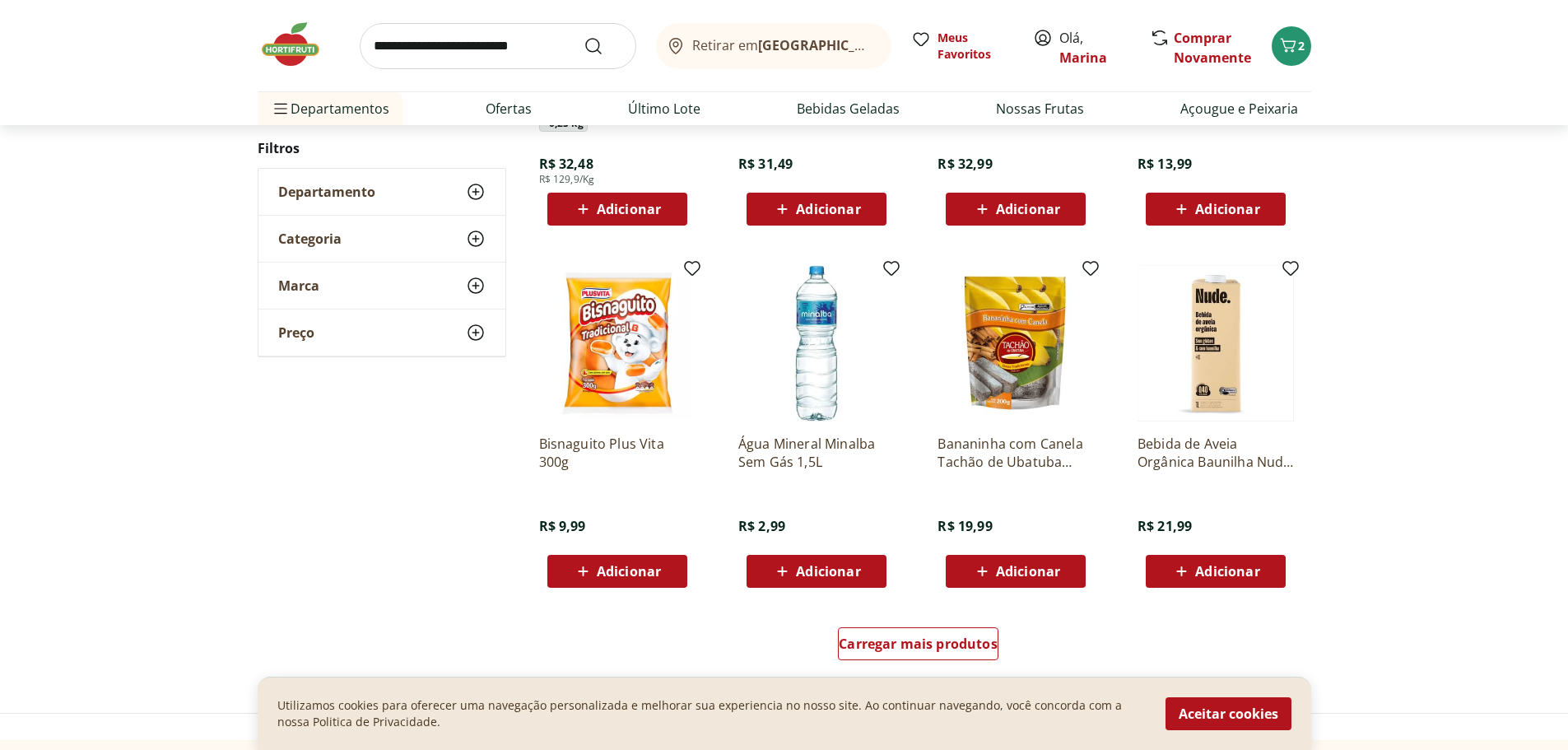
scroll to position [8401, 0]
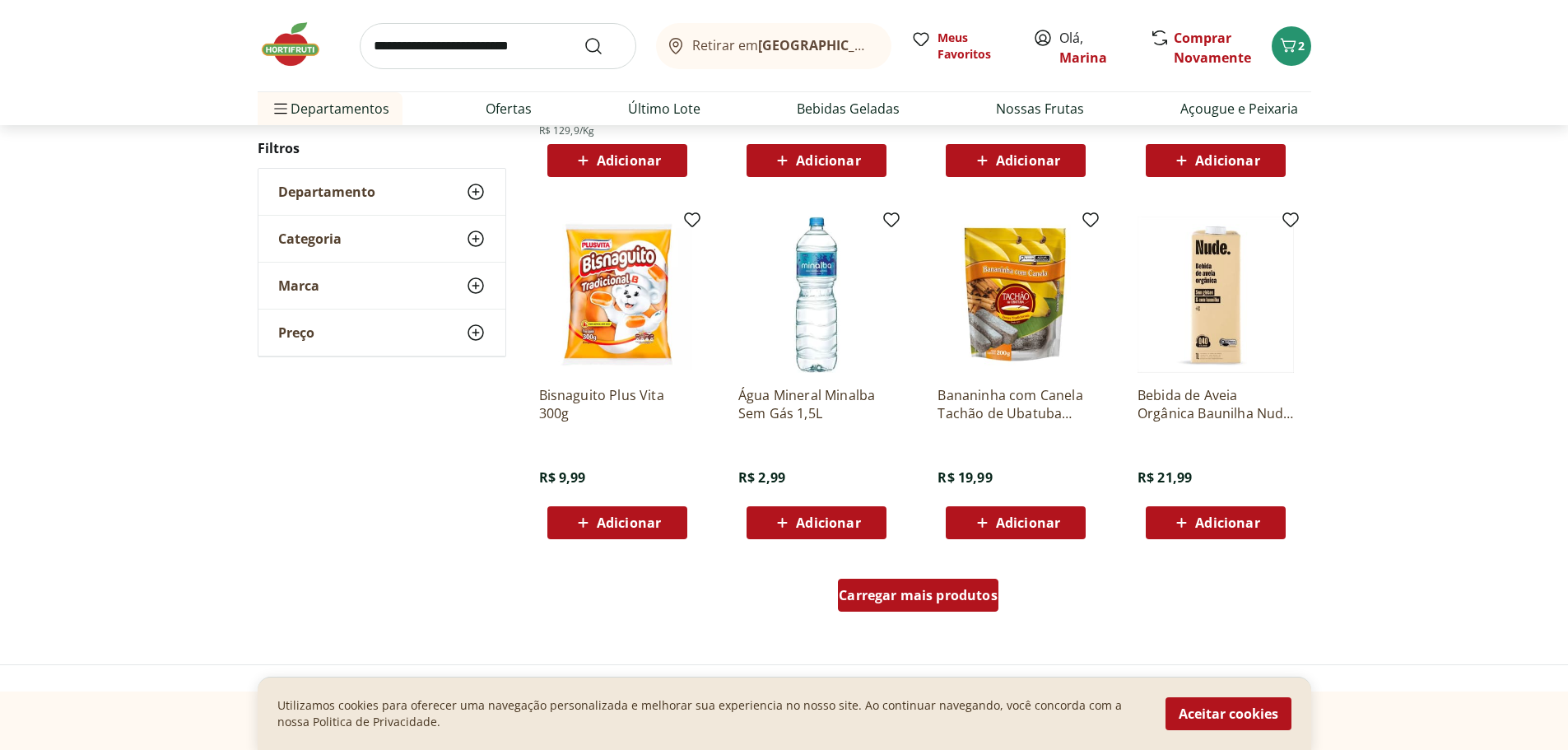
click at [931, 589] on span "Carregar mais produtos" at bounding box center [918, 596] width 159 height 13
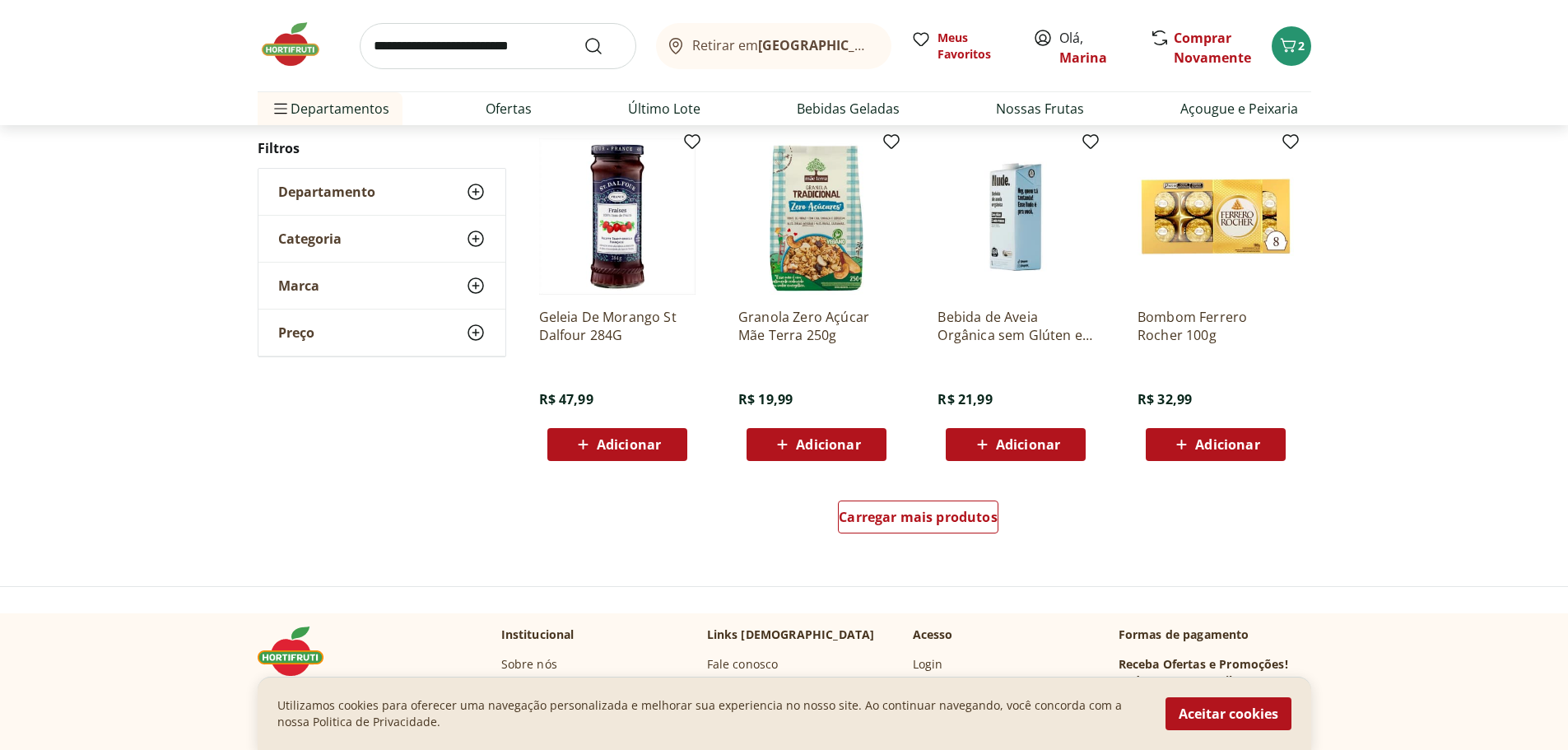
scroll to position [9554, 0]
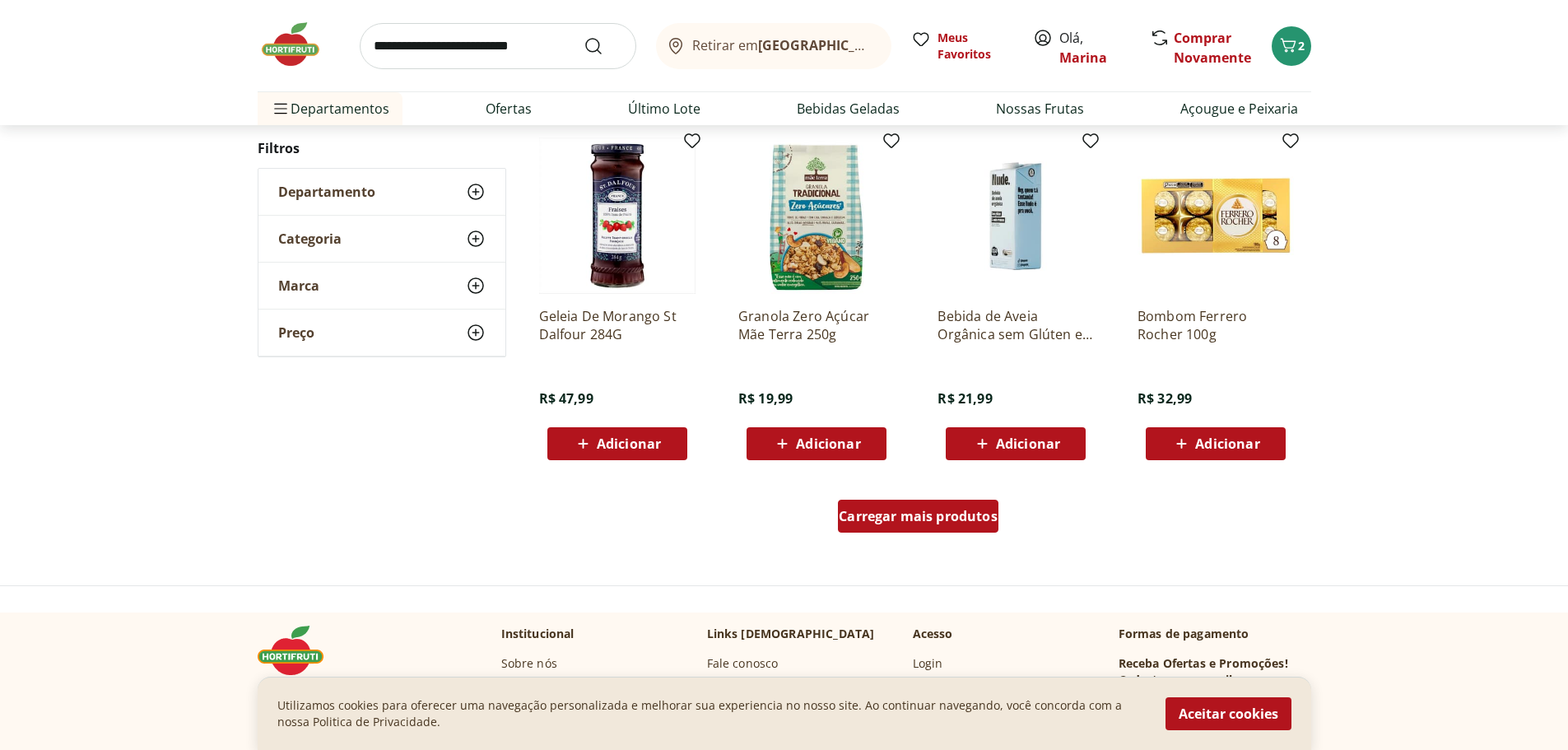
click at [934, 512] on span "Carregar mais produtos" at bounding box center [918, 517] width 159 height 13
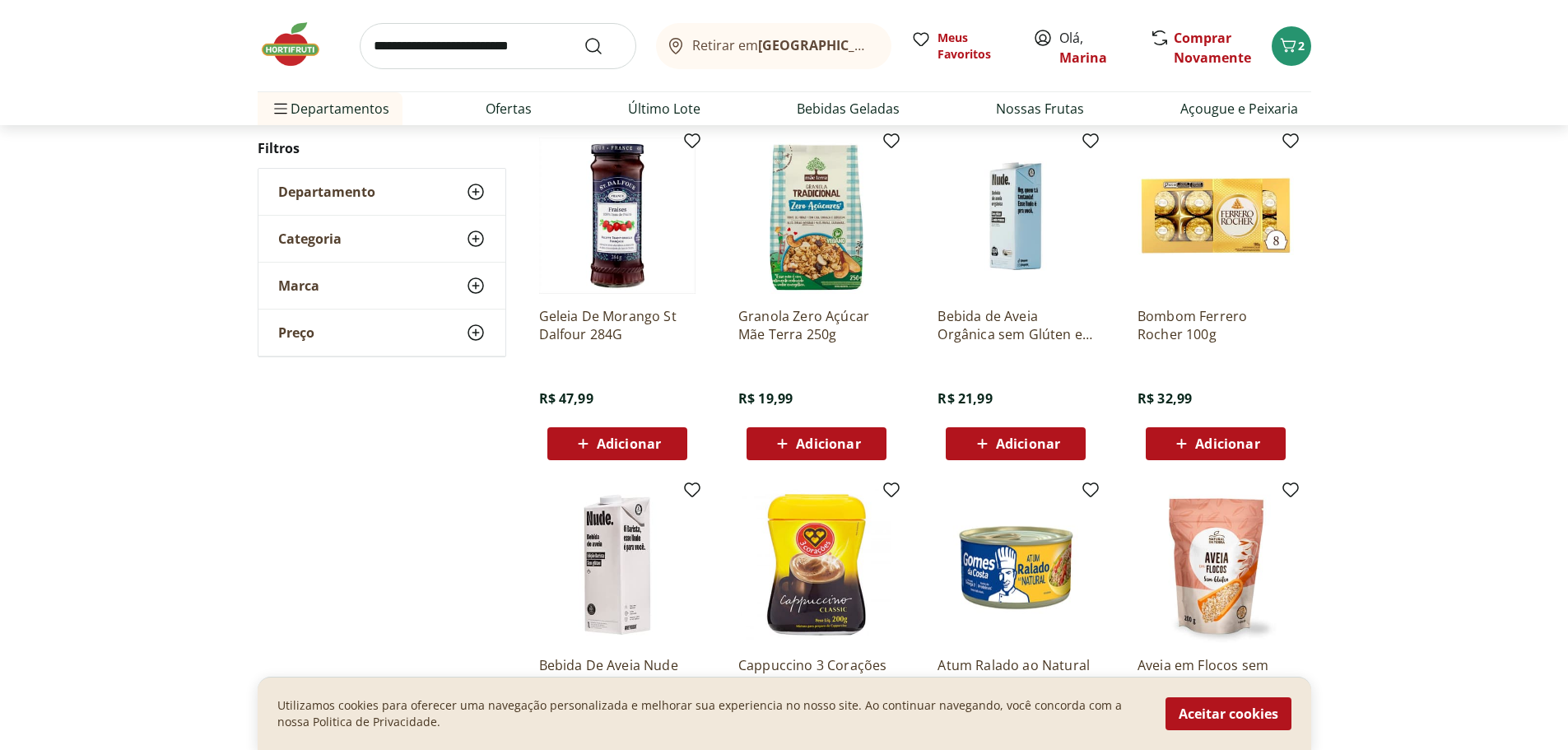
click at [477, 56] on input "search" at bounding box center [498, 46] width 277 height 46
type input "********"
click at [583, 36] on button "Submit Search" at bounding box center [603, 46] width 40 height 20
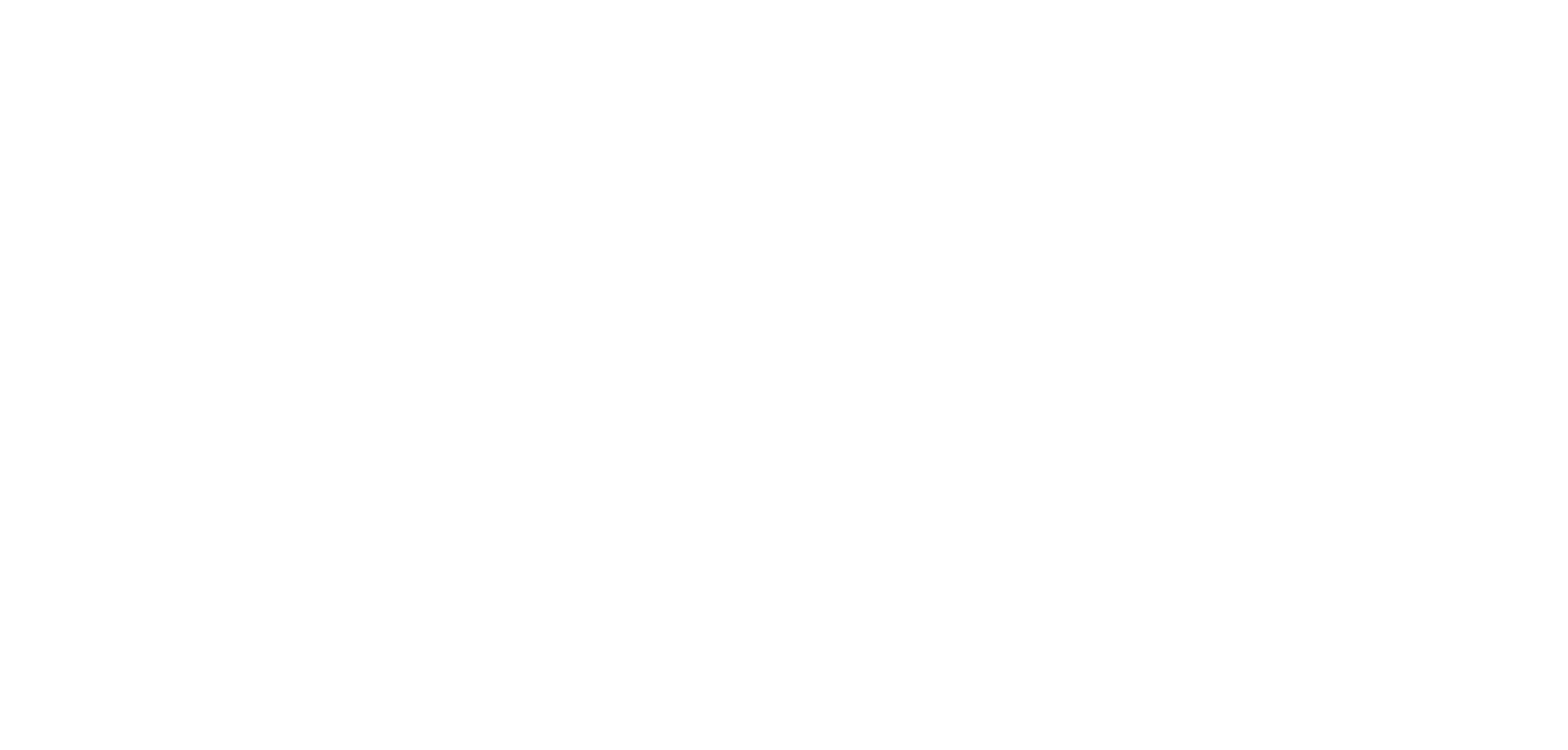
select select "**********"
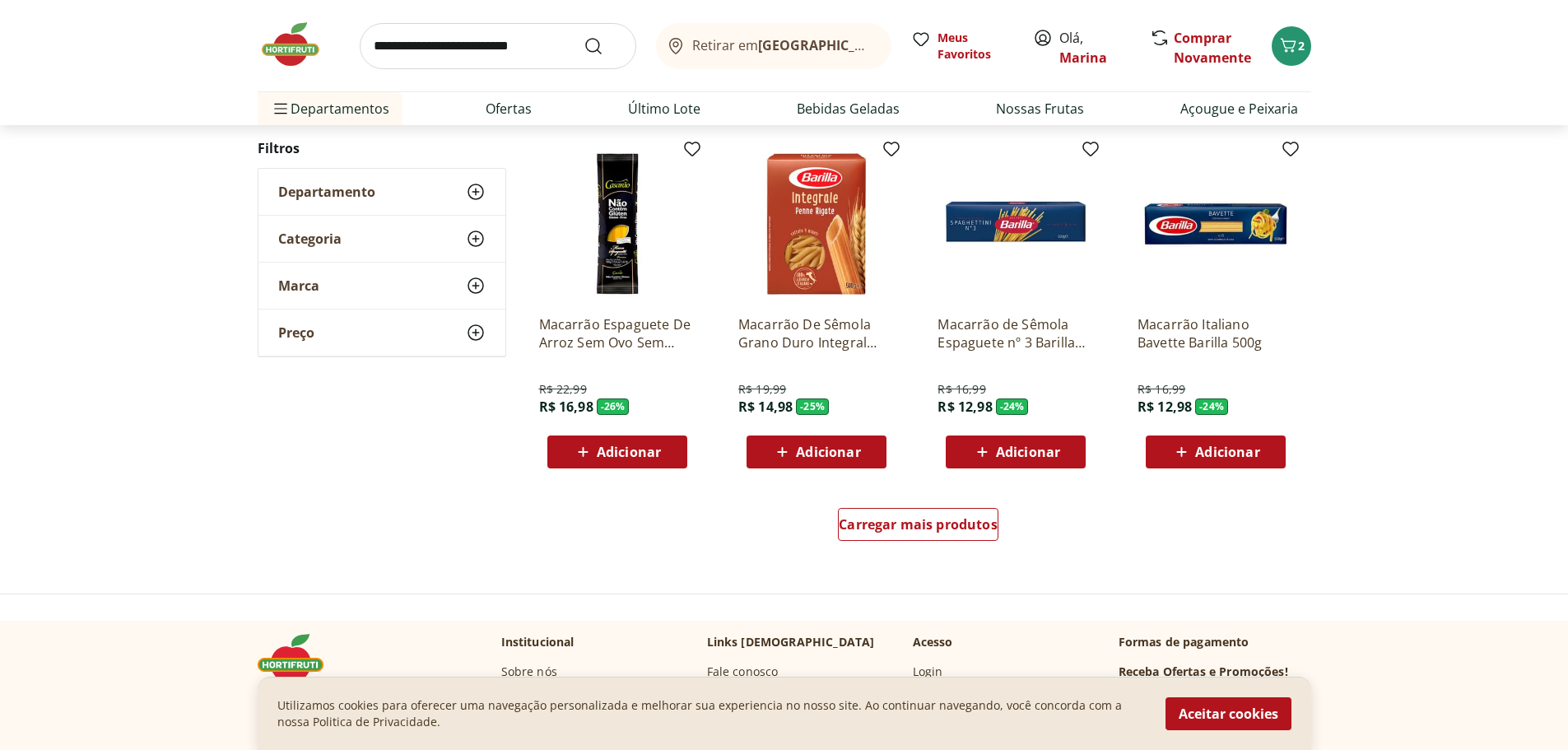
scroll to position [988, 0]
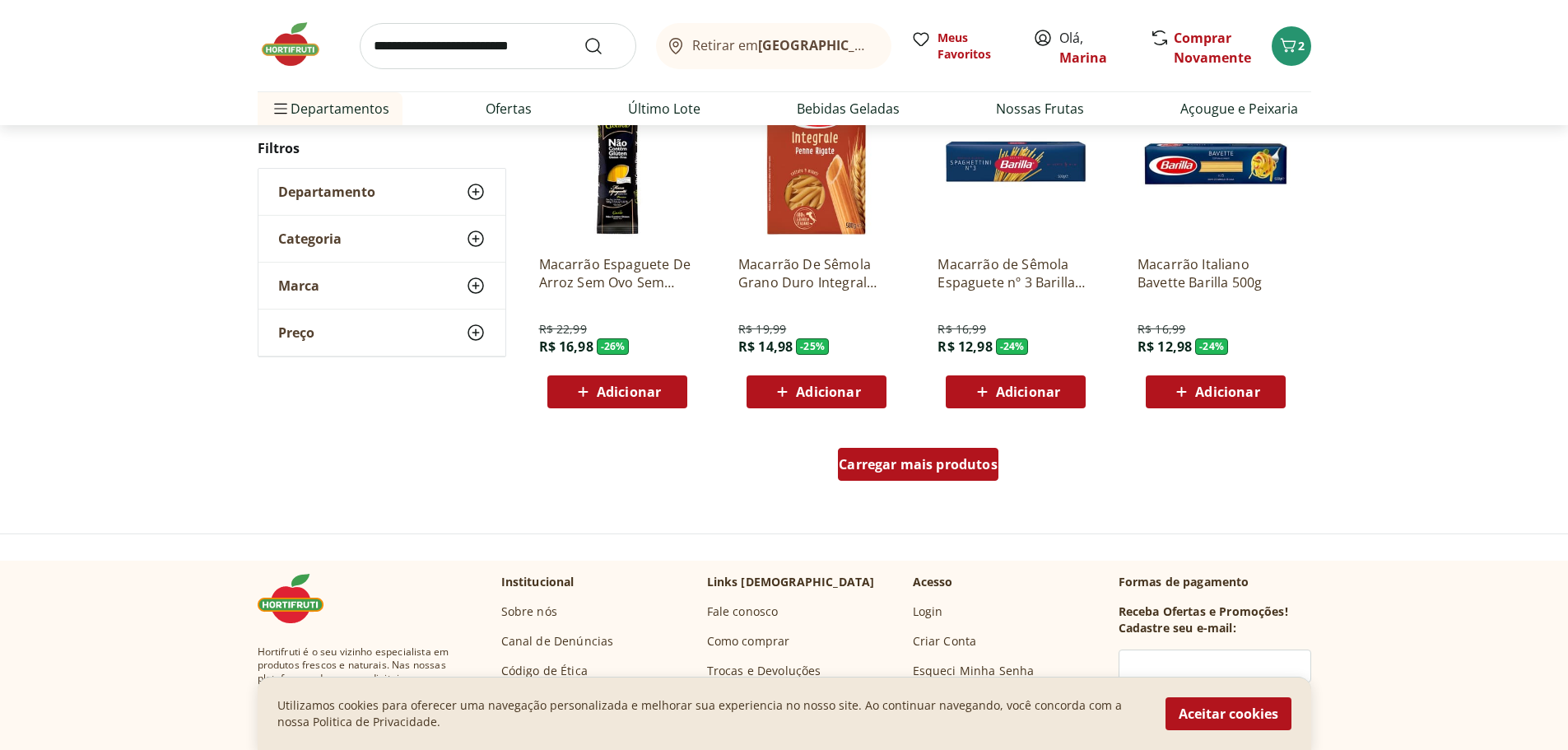
click at [911, 463] on span "Carregar mais produtos" at bounding box center [918, 465] width 159 height 13
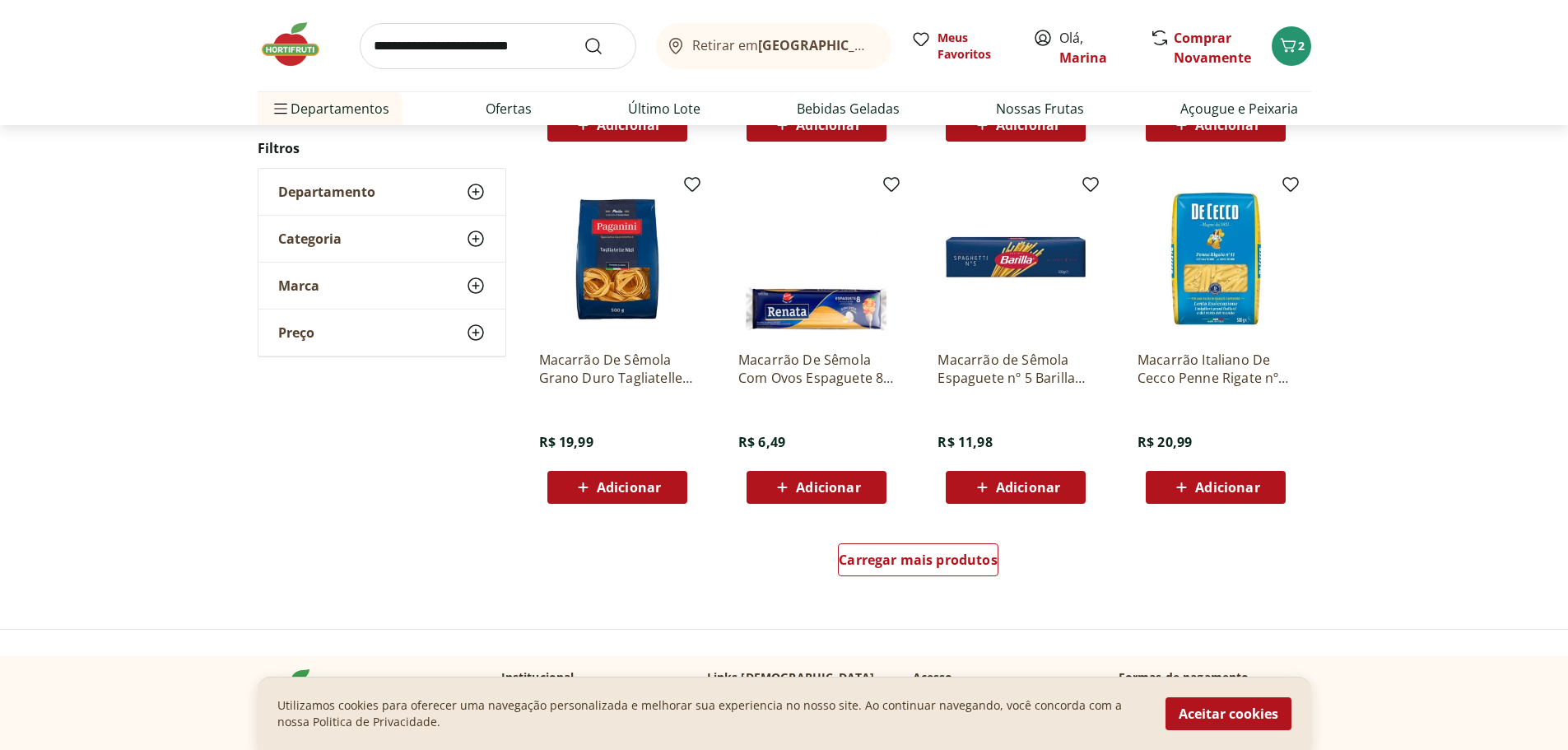
scroll to position [1977, 0]
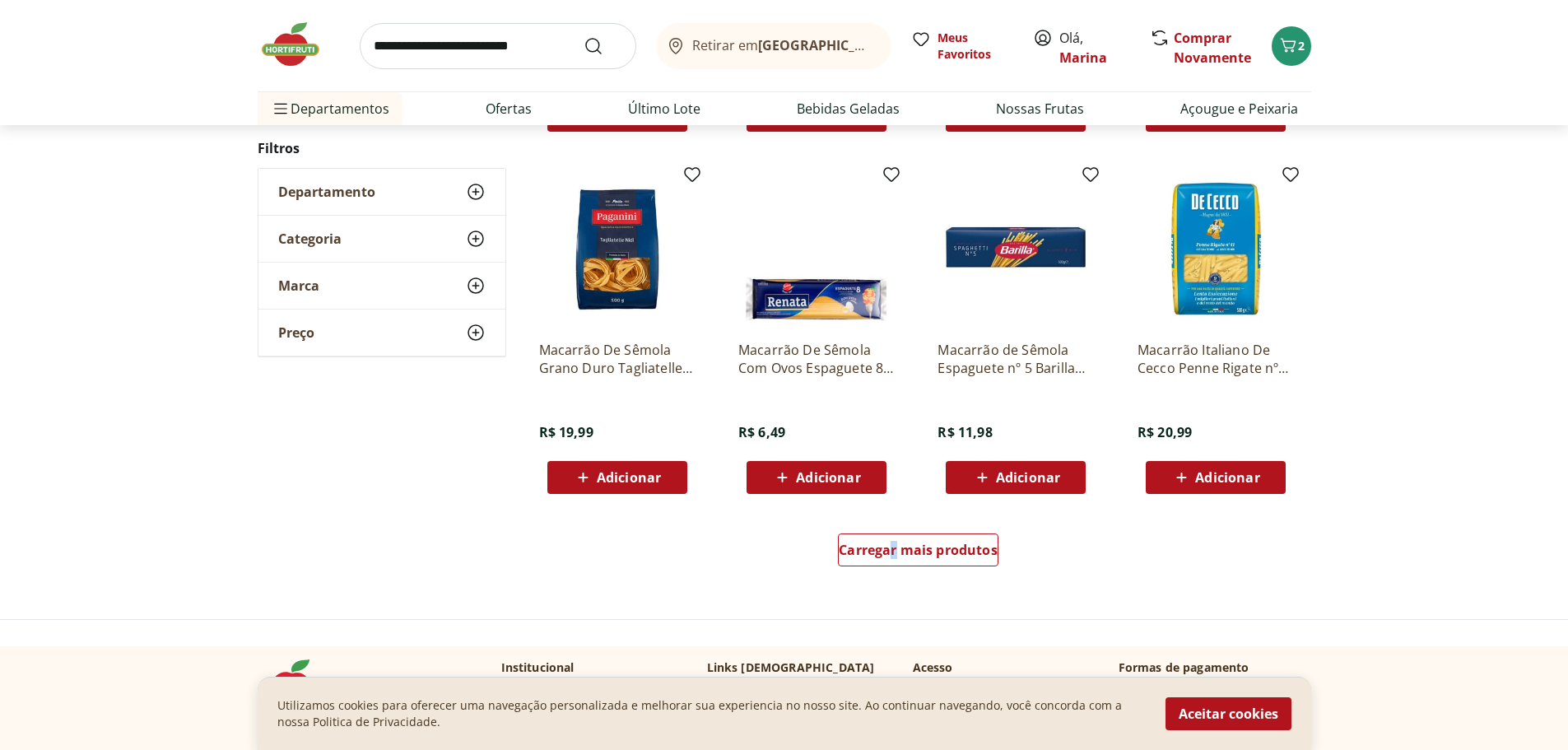
drag, startPoint x: 894, startPoint y: 574, endPoint x: 905, endPoint y: 573, distance: 11.0
click at [904, 573] on div "Carregar mais produtos" at bounding box center [919, 553] width 799 height 79
click at [918, 556] on span "Carregar mais produtos" at bounding box center [918, 550] width 159 height 13
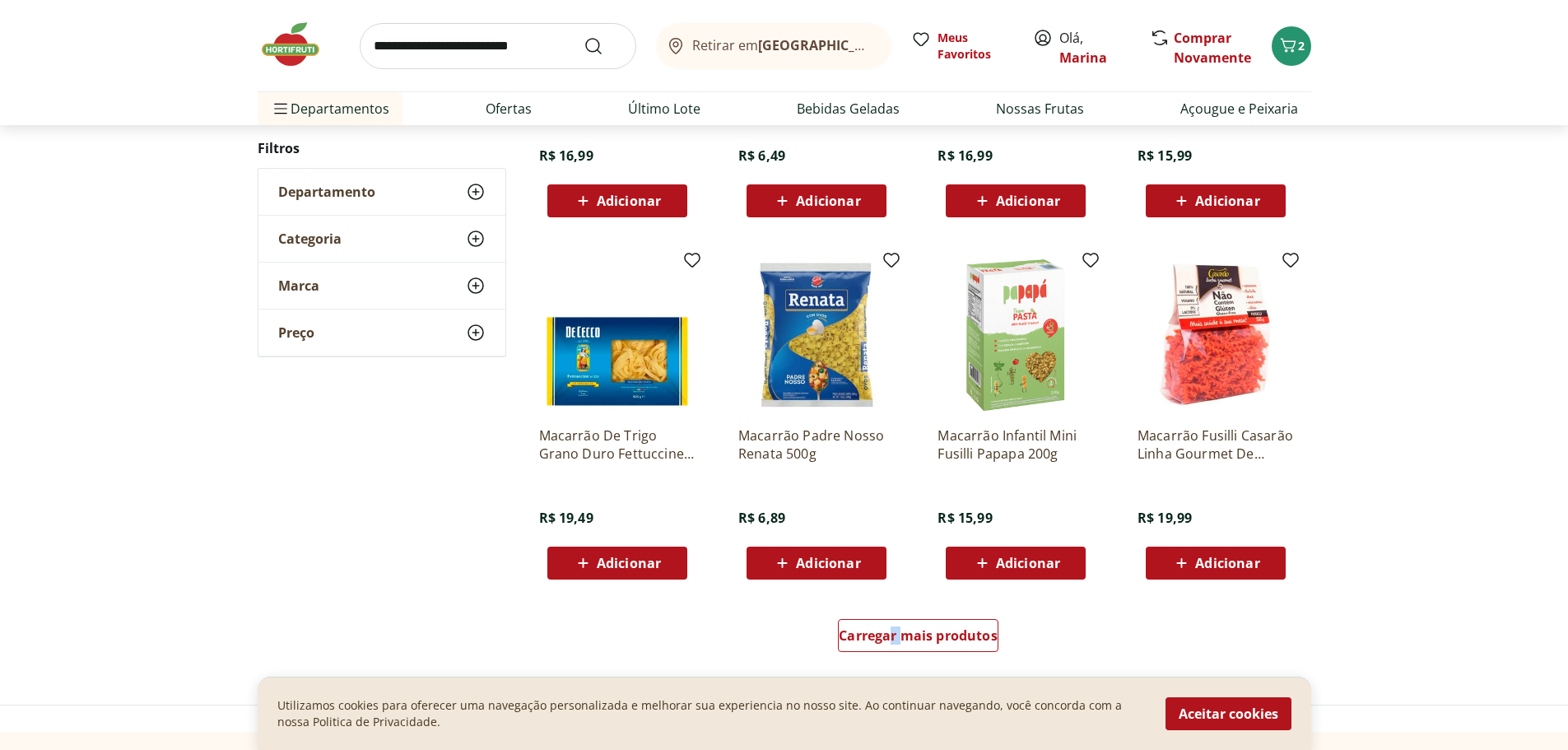
scroll to position [3047, 0]
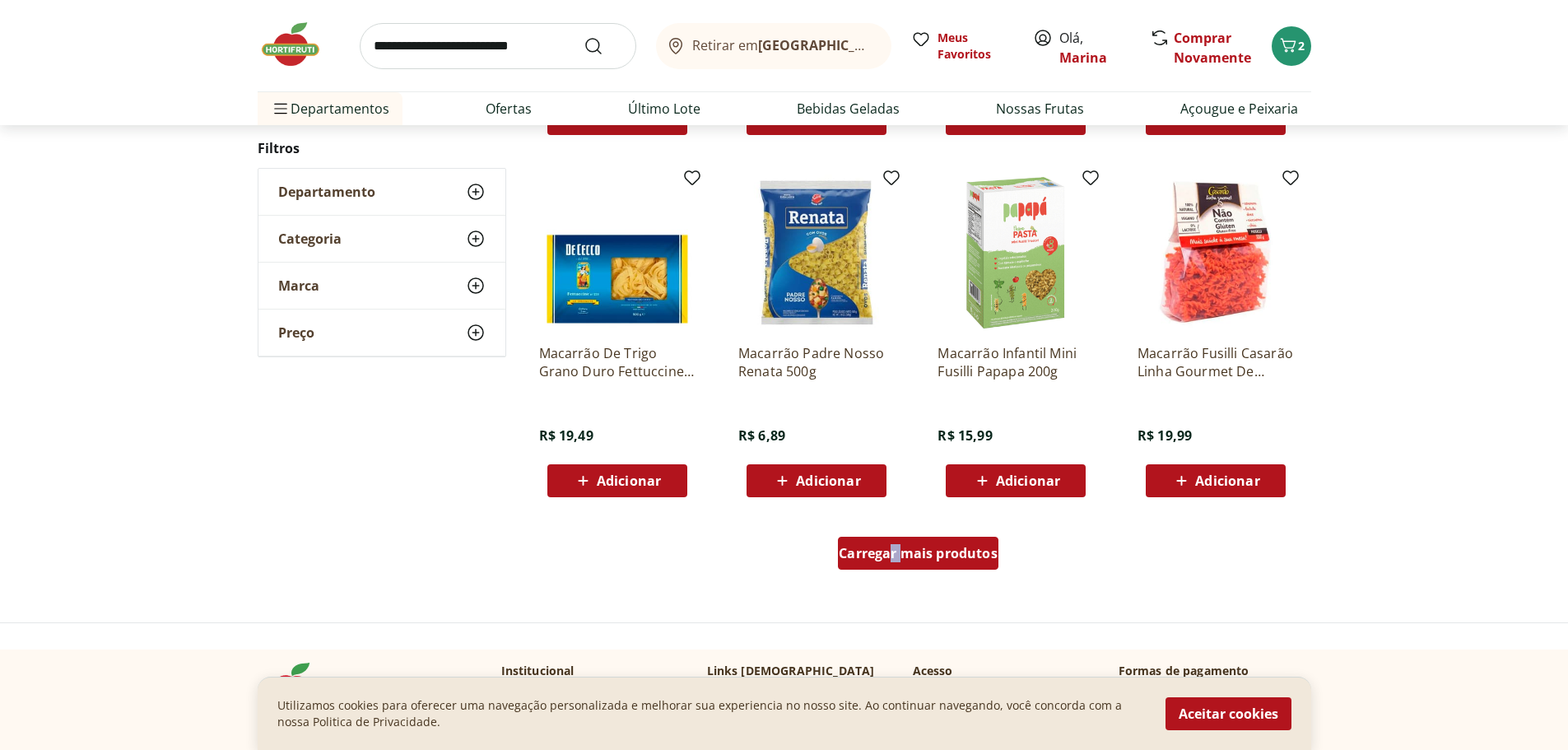
click at [930, 555] on span "Carregar mais produtos" at bounding box center [918, 553] width 159 height 13
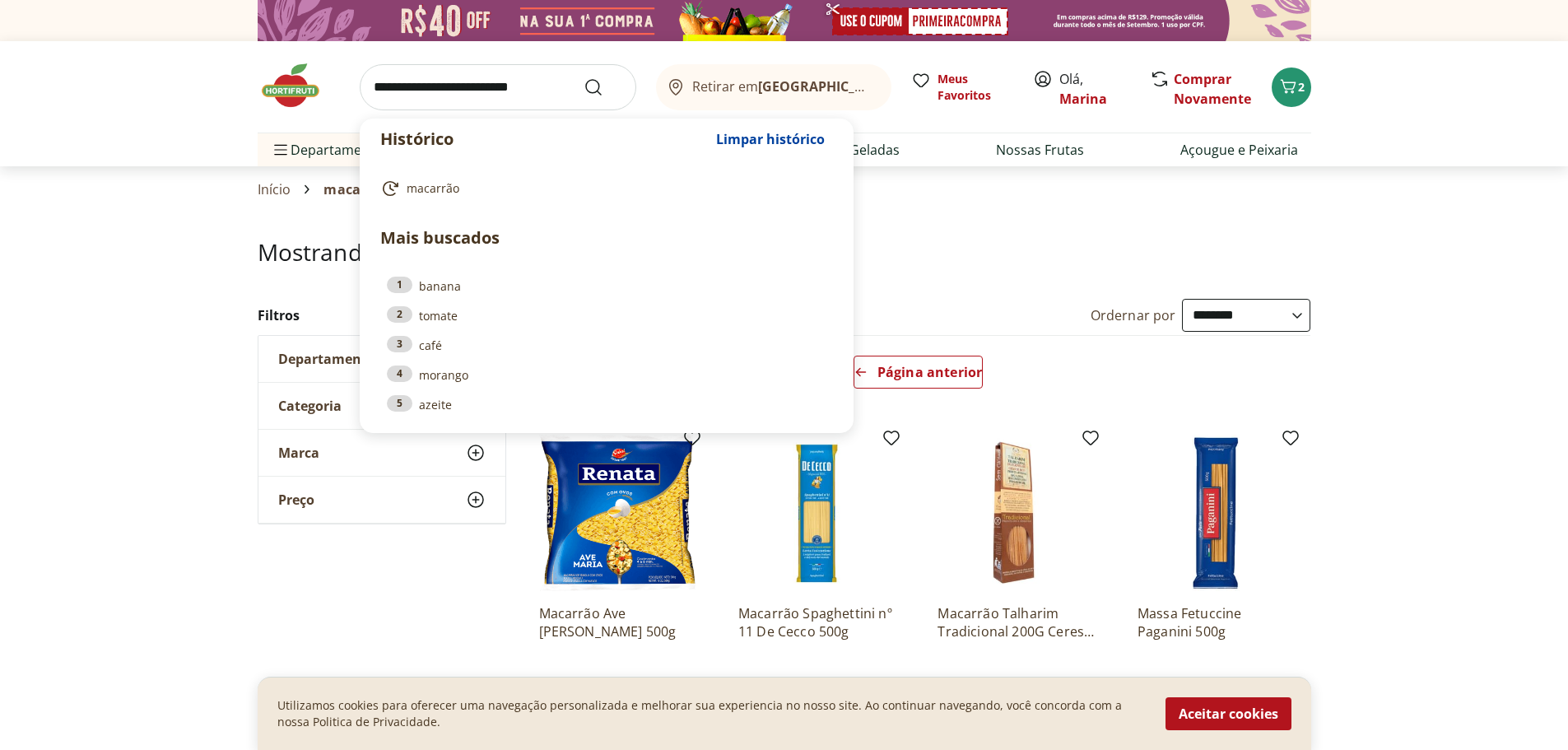
click at [448, 68] on input "search" at bounding box center [498, 87] width 277 height 46
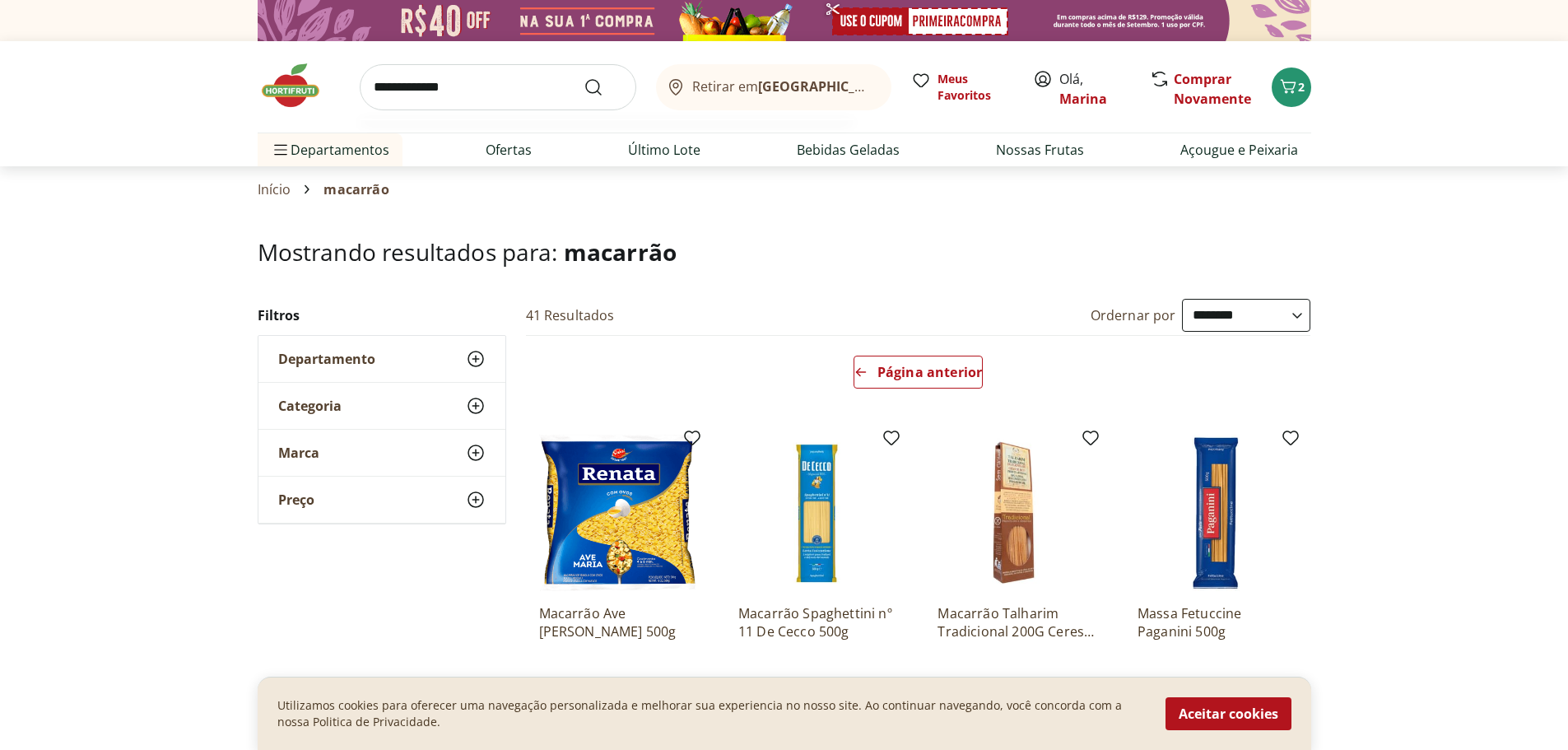
type input "**********"
click at [583, 77] on button "Submit Search" at bounding box center [603, 86] width 40 height 20
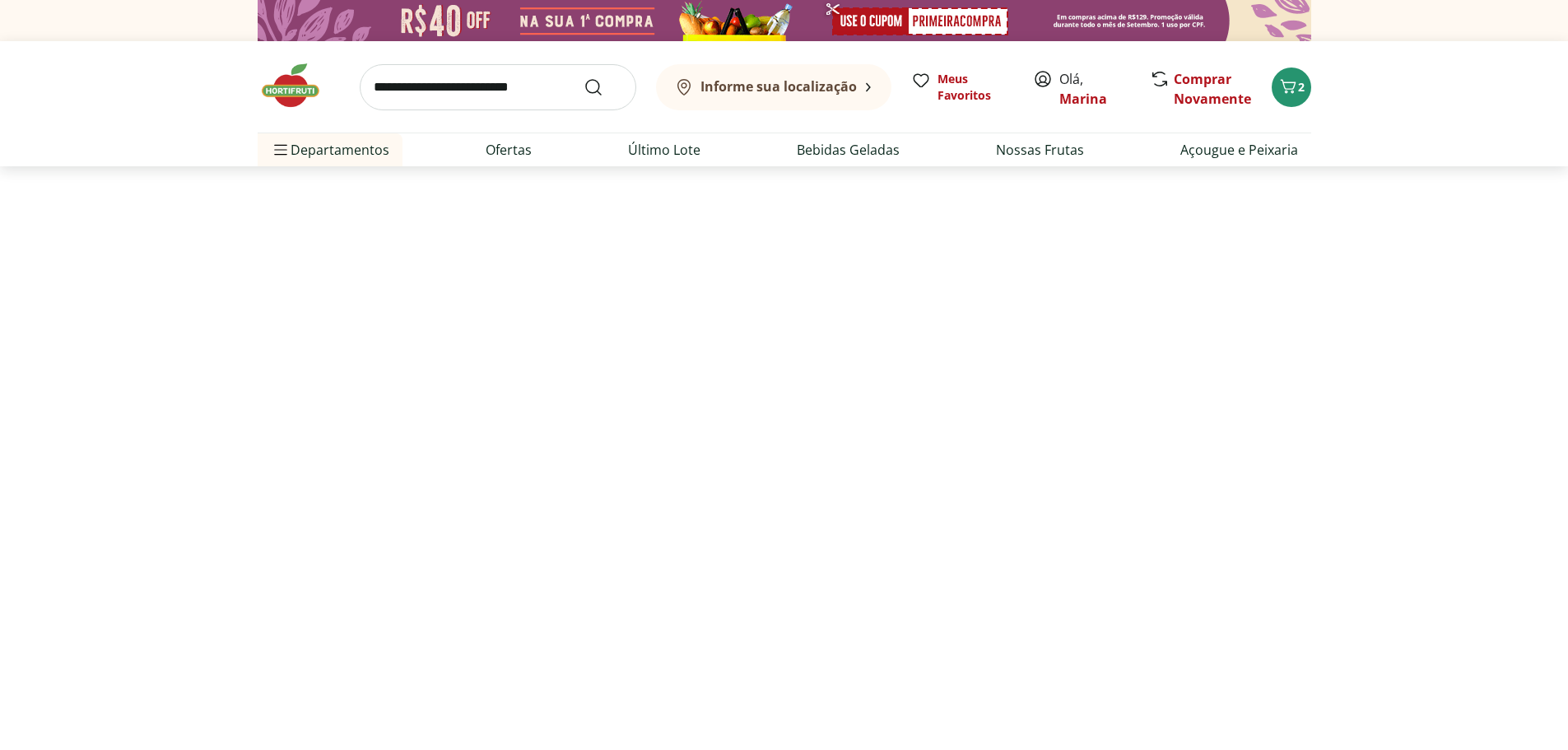
select select "**********"
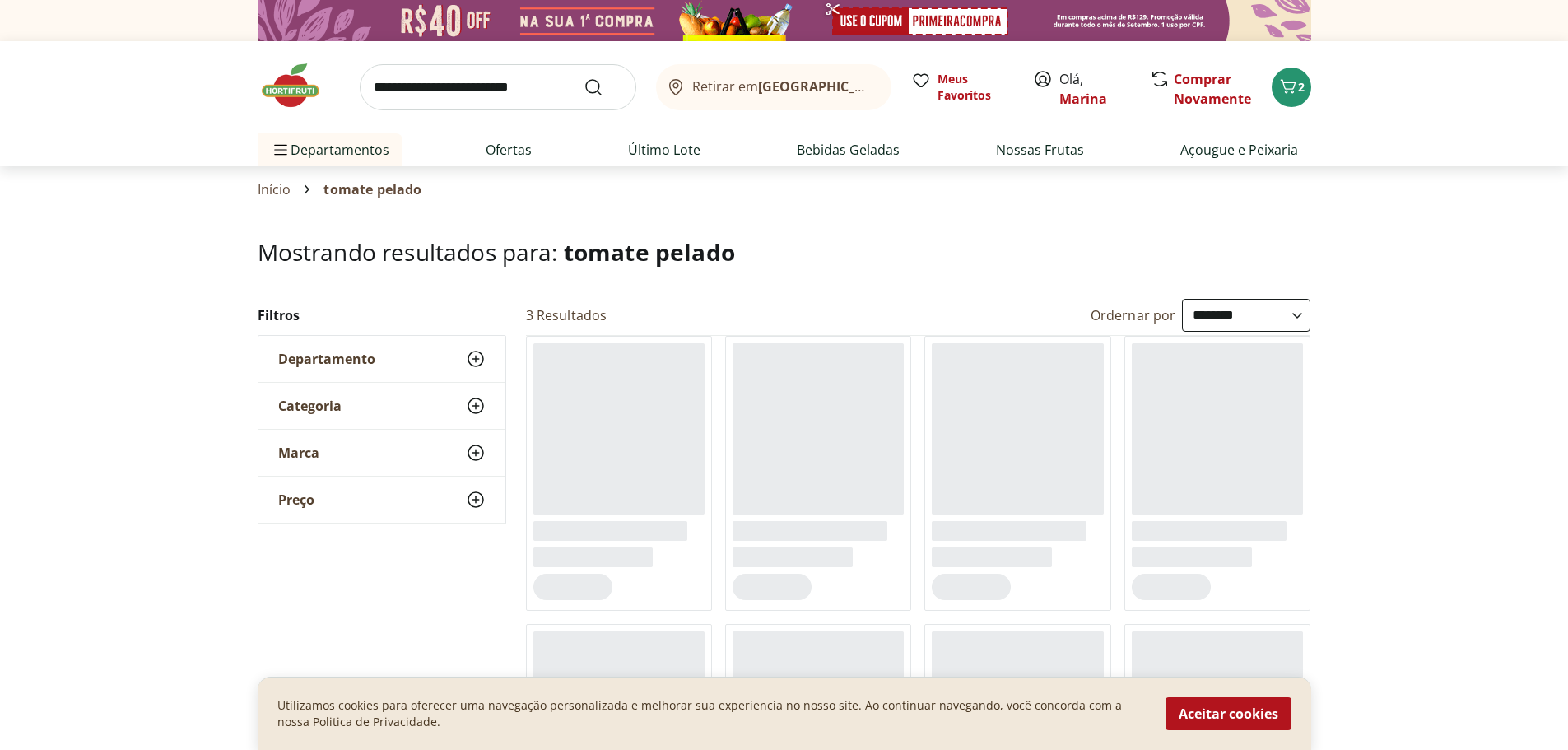
click at [1246, 720] on button "Aceitar cookies" at bounding box center [1229, 714] width 126 height 33
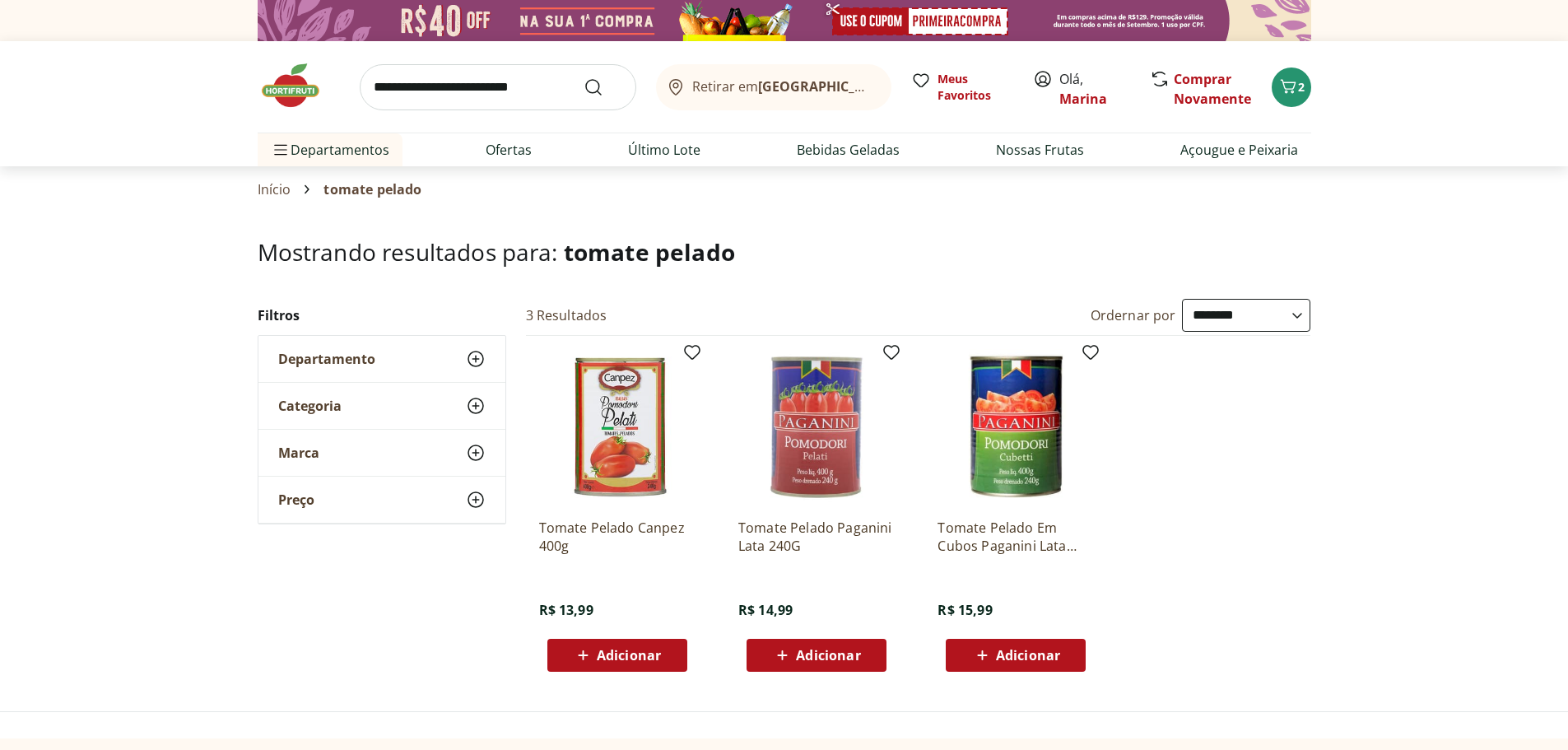
click at [494, 87] on input "search" at bounding box center [498, 87] width 277 height 46
type input "****"
click at [583, 77] on button "Submit Search" at bounding box center [603, 86] width 40 height 20
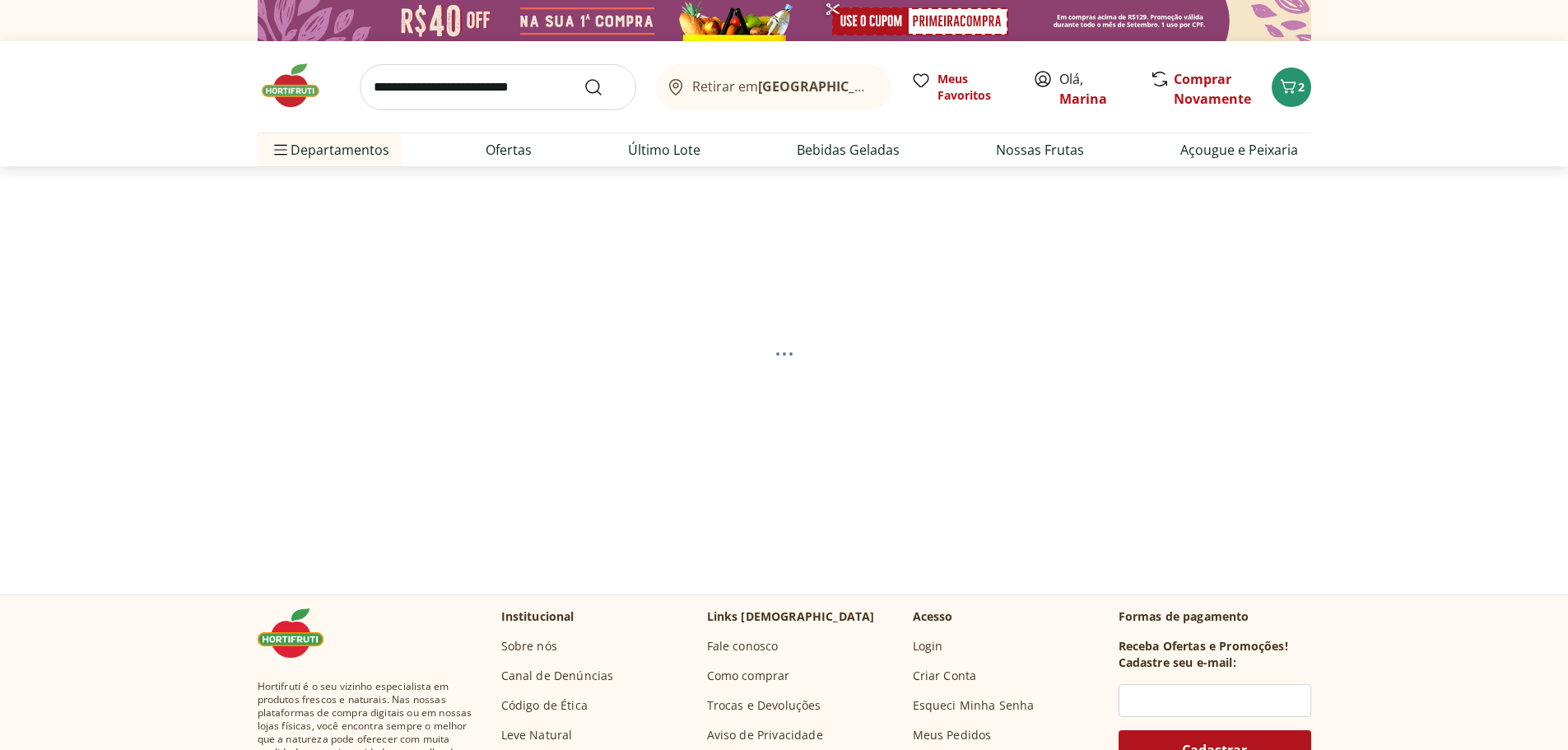
select select "**********"
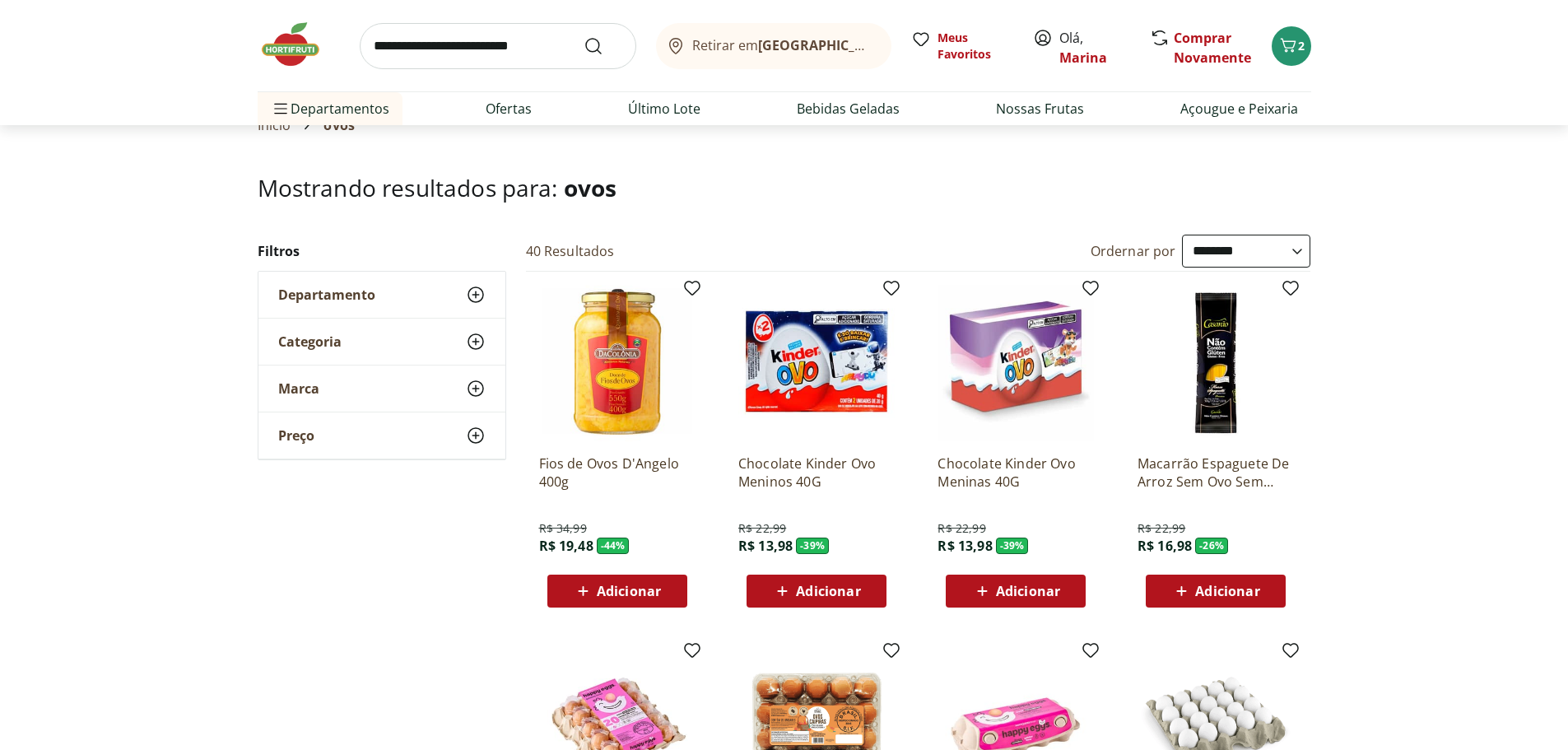
scroll to position [329, 0]
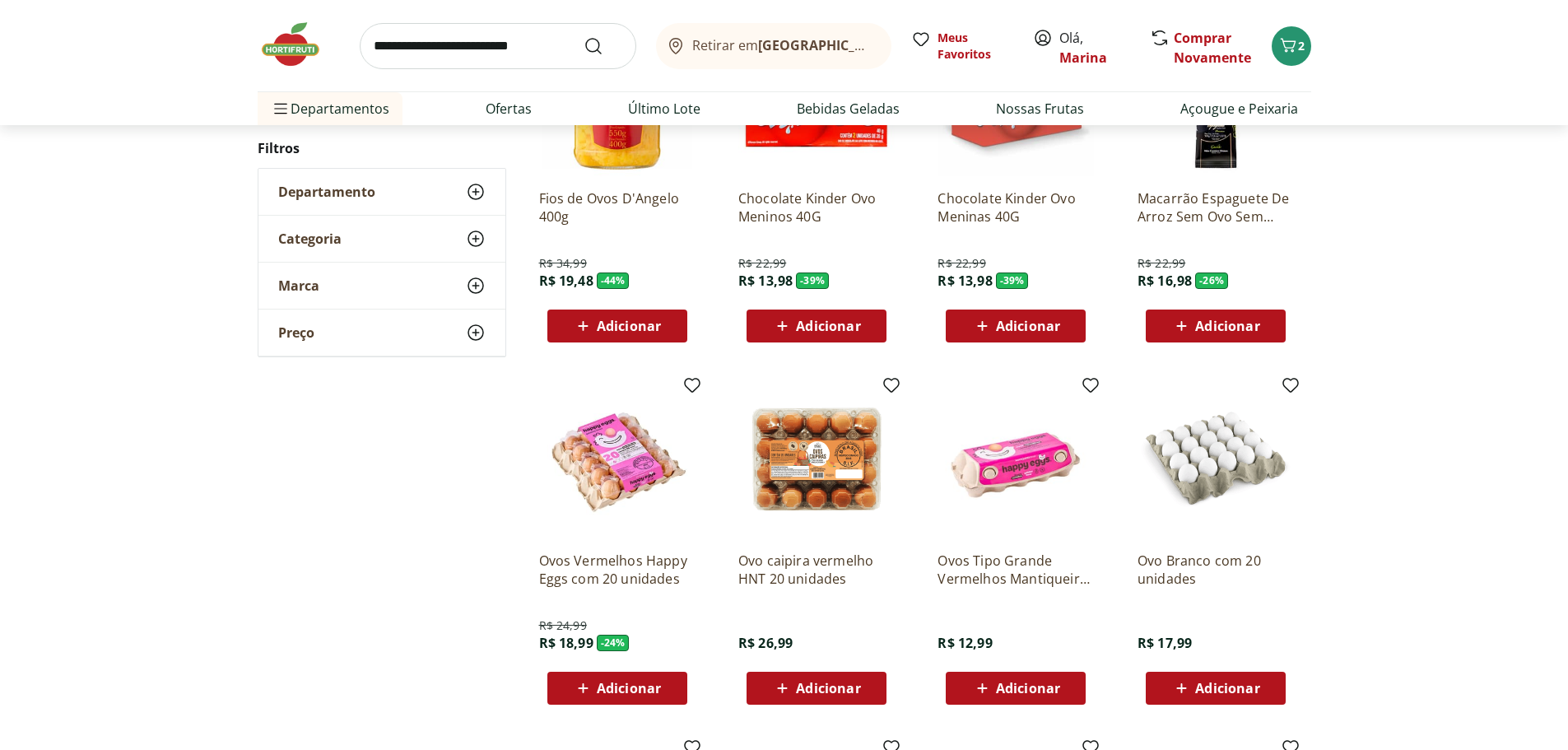
click at [608, 690] on span "Adicionar" at bounding box center [628, 689] width 64 height 13
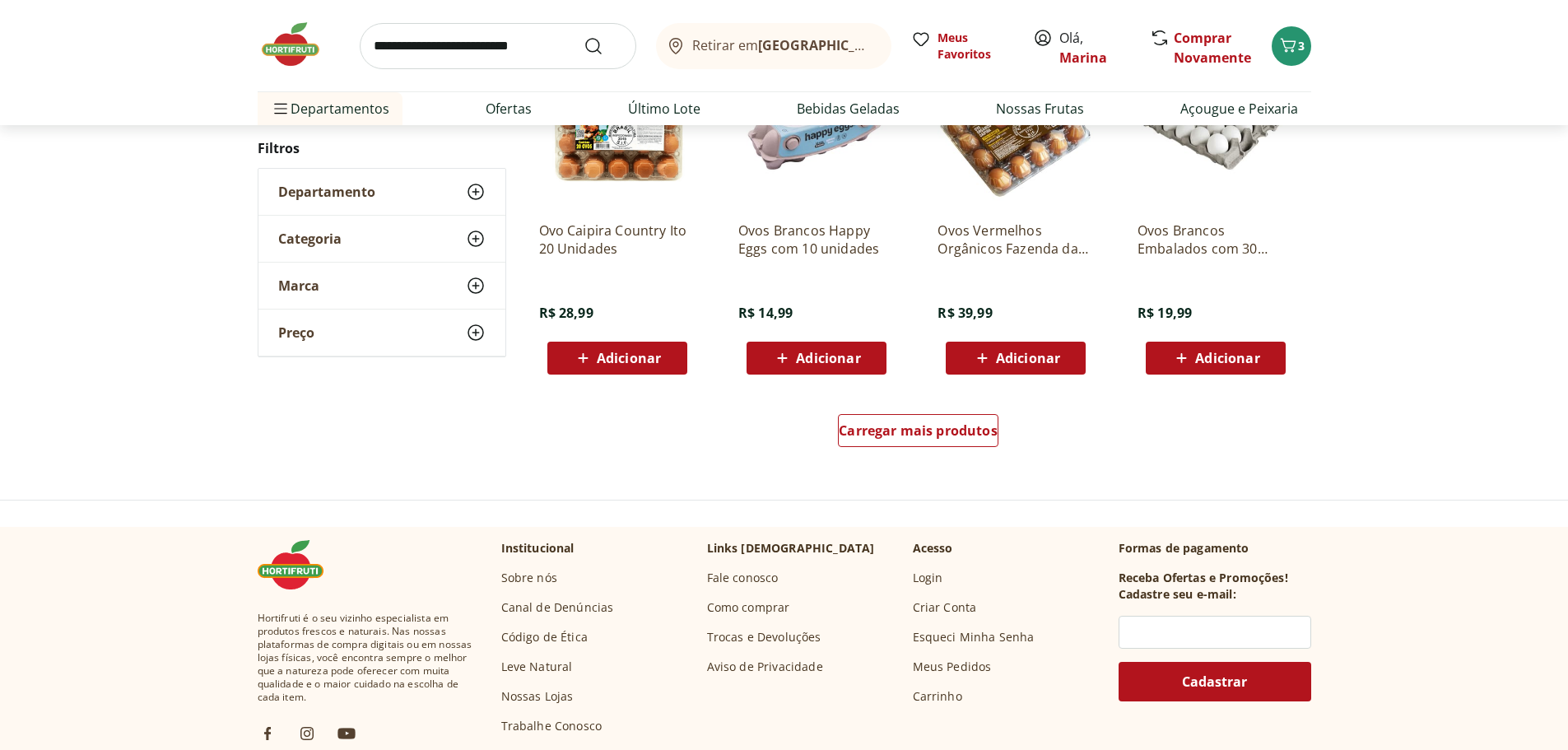
scroll to position [1071, 0]
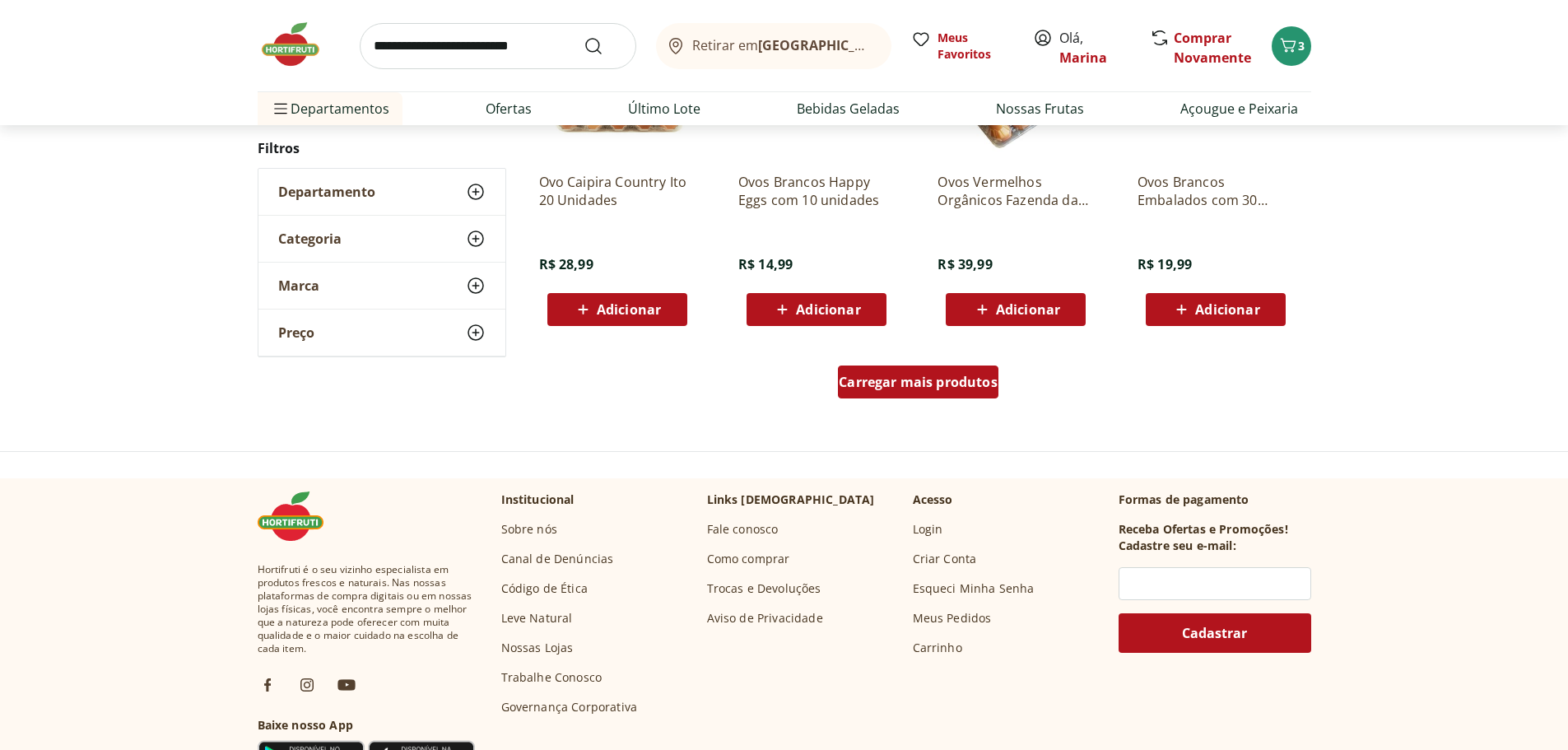
click at [936, 377] on span "Carregar mais produtos" at bounding box center [918, 382] width 159 height 13
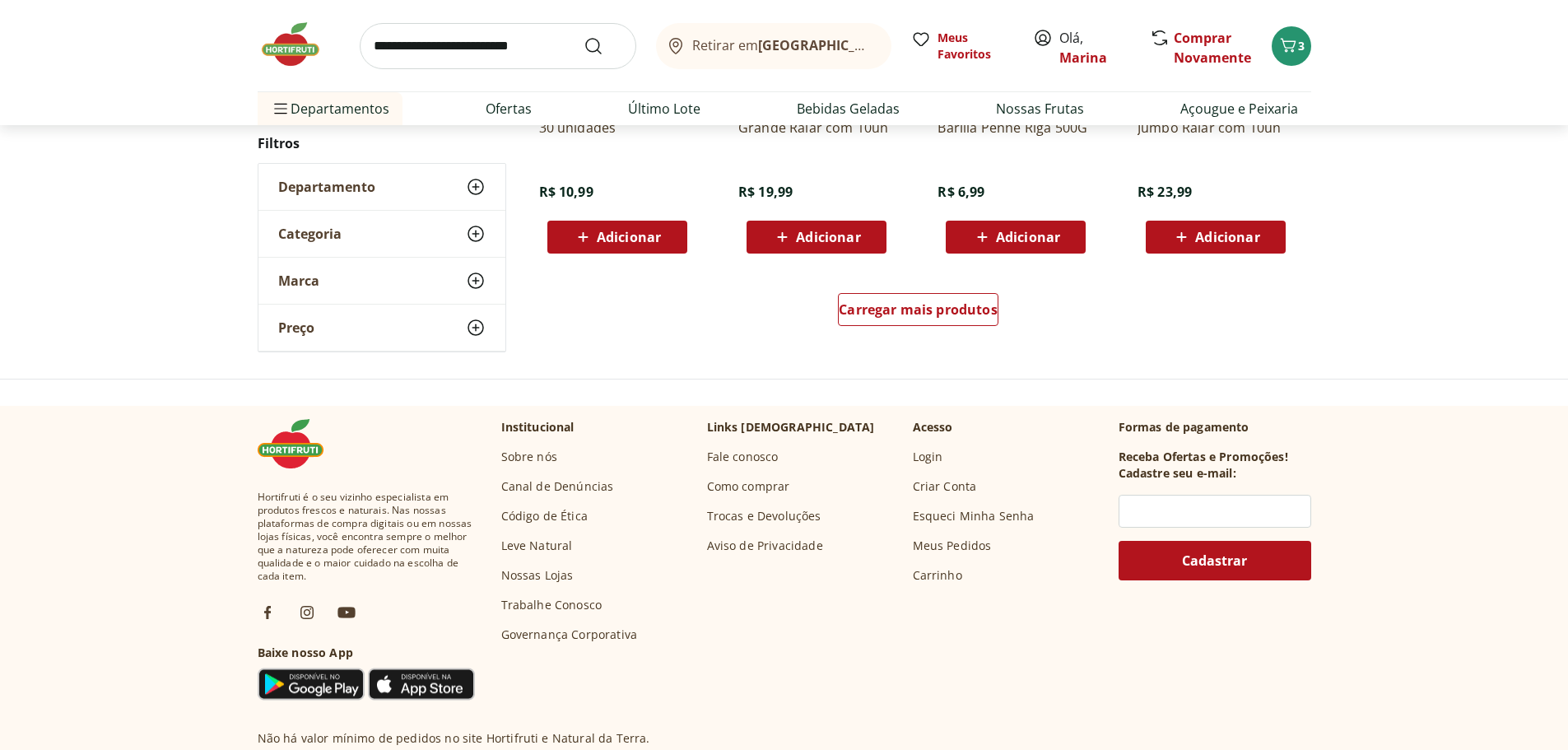
scroll to position [2224, 0]
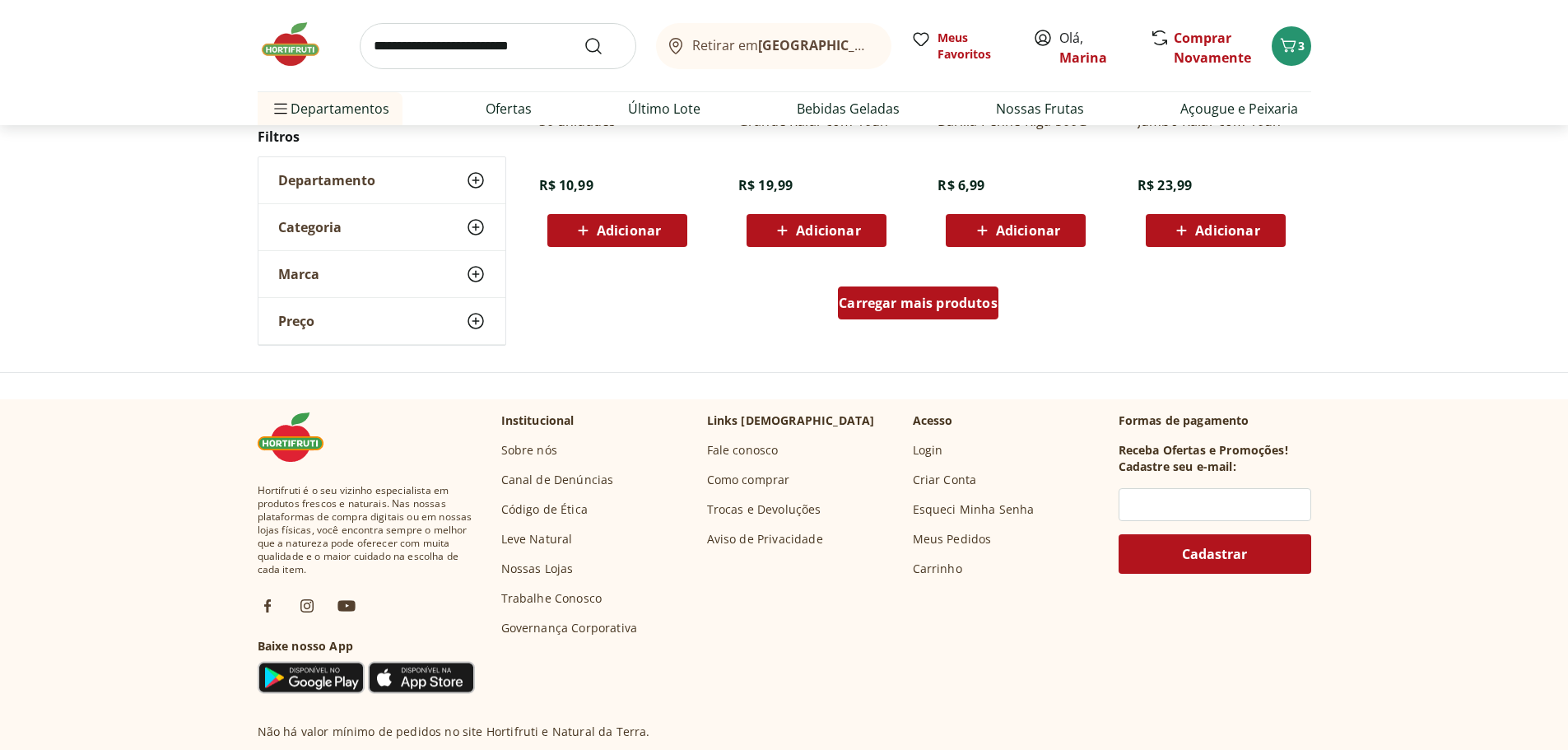
click at [935, 313] on div "Carregar mais produtos" at bounding box center [918, 302] width 161 height 33
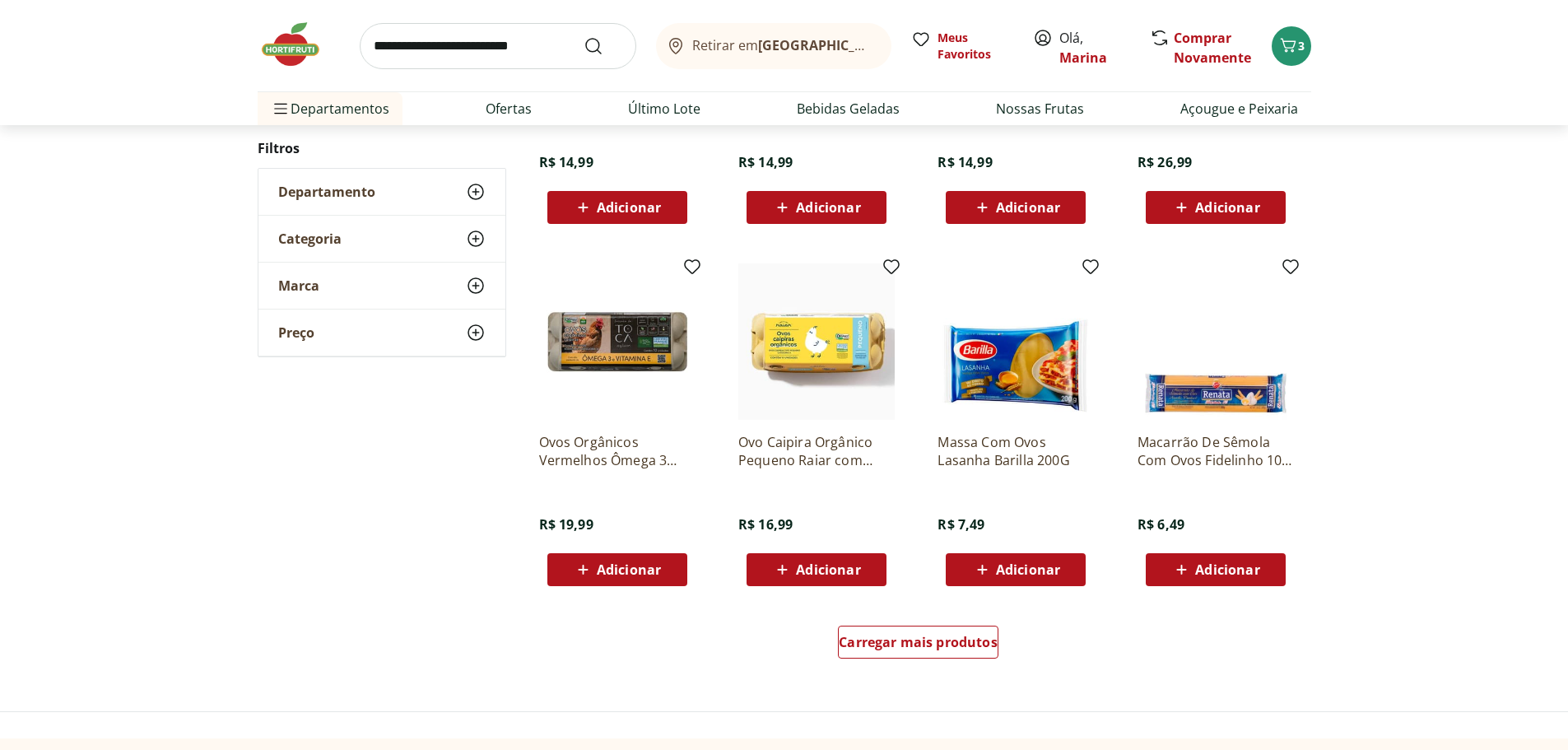
scroll to position [2965, 0]
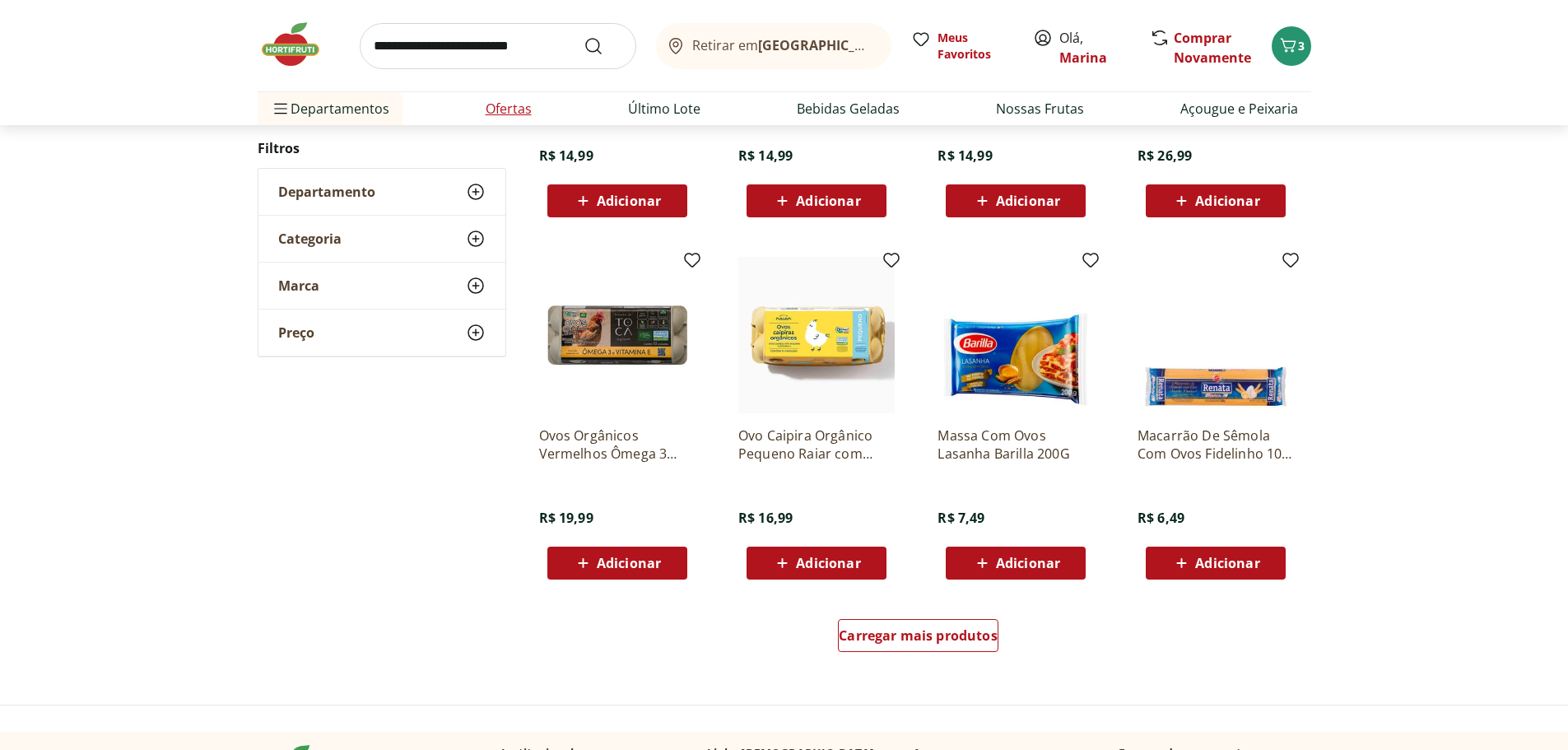
click at [509, 113] on link "Ofertas" at bounding box center [509, 108] width 46 height 20
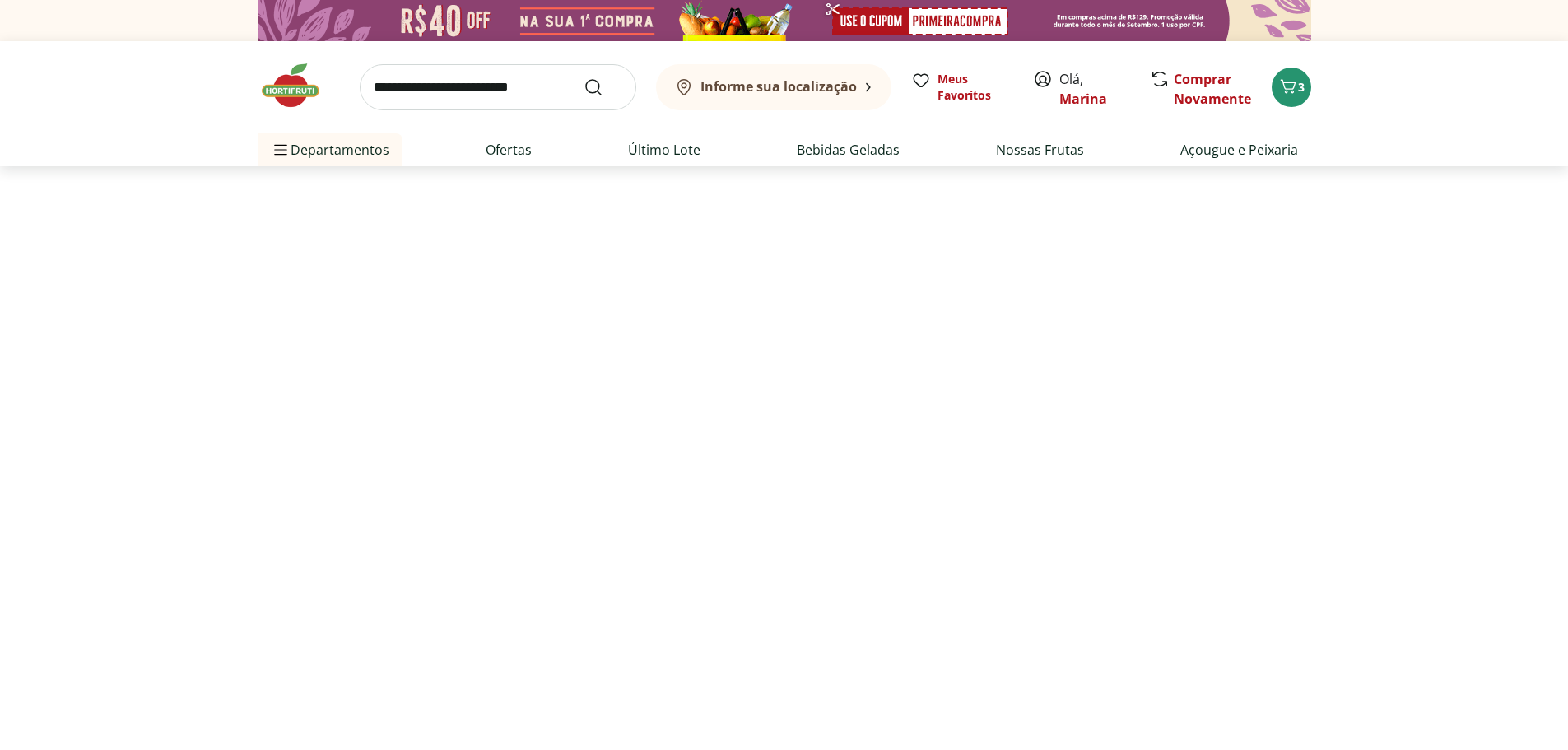
select select "**********"
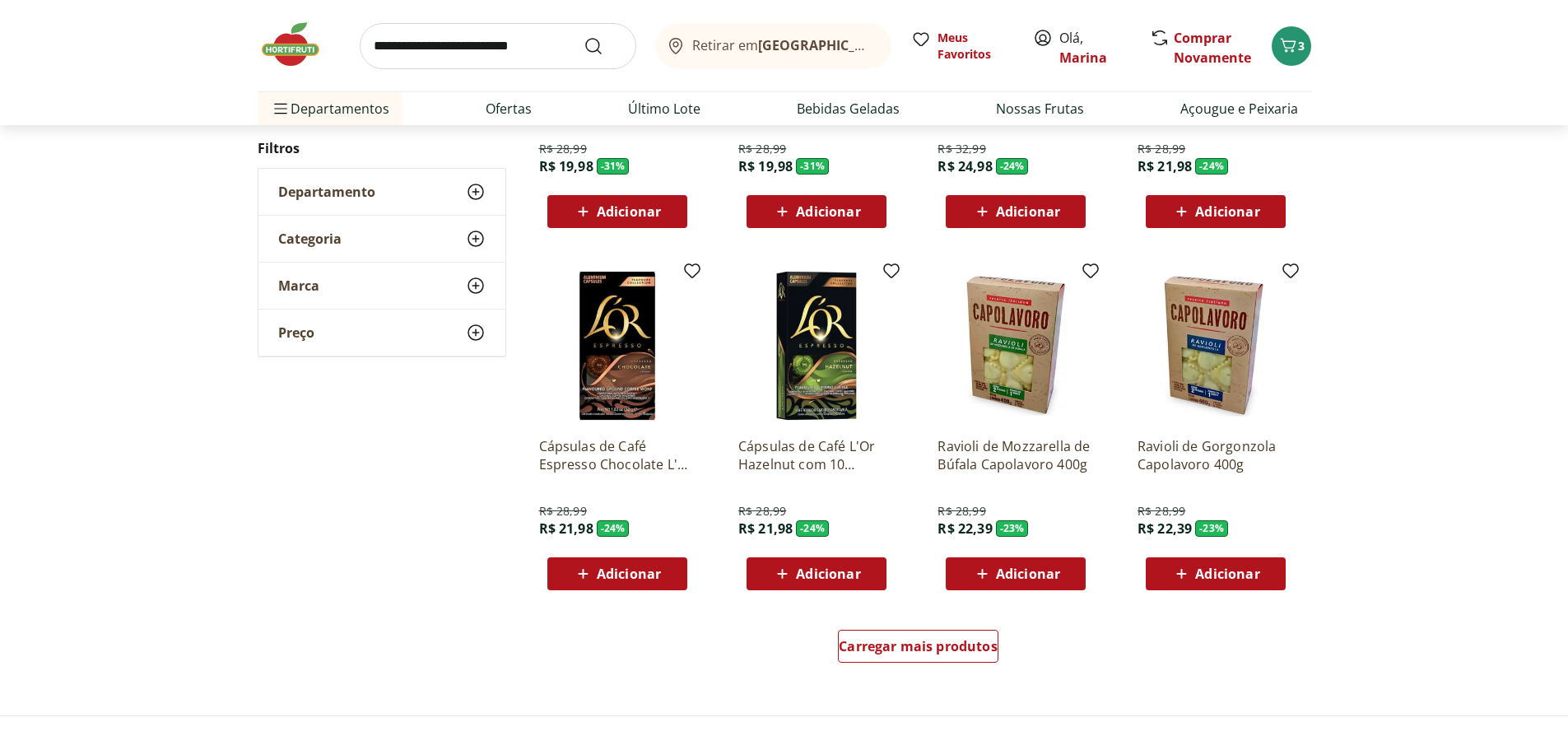
scroll to position [988, 0]
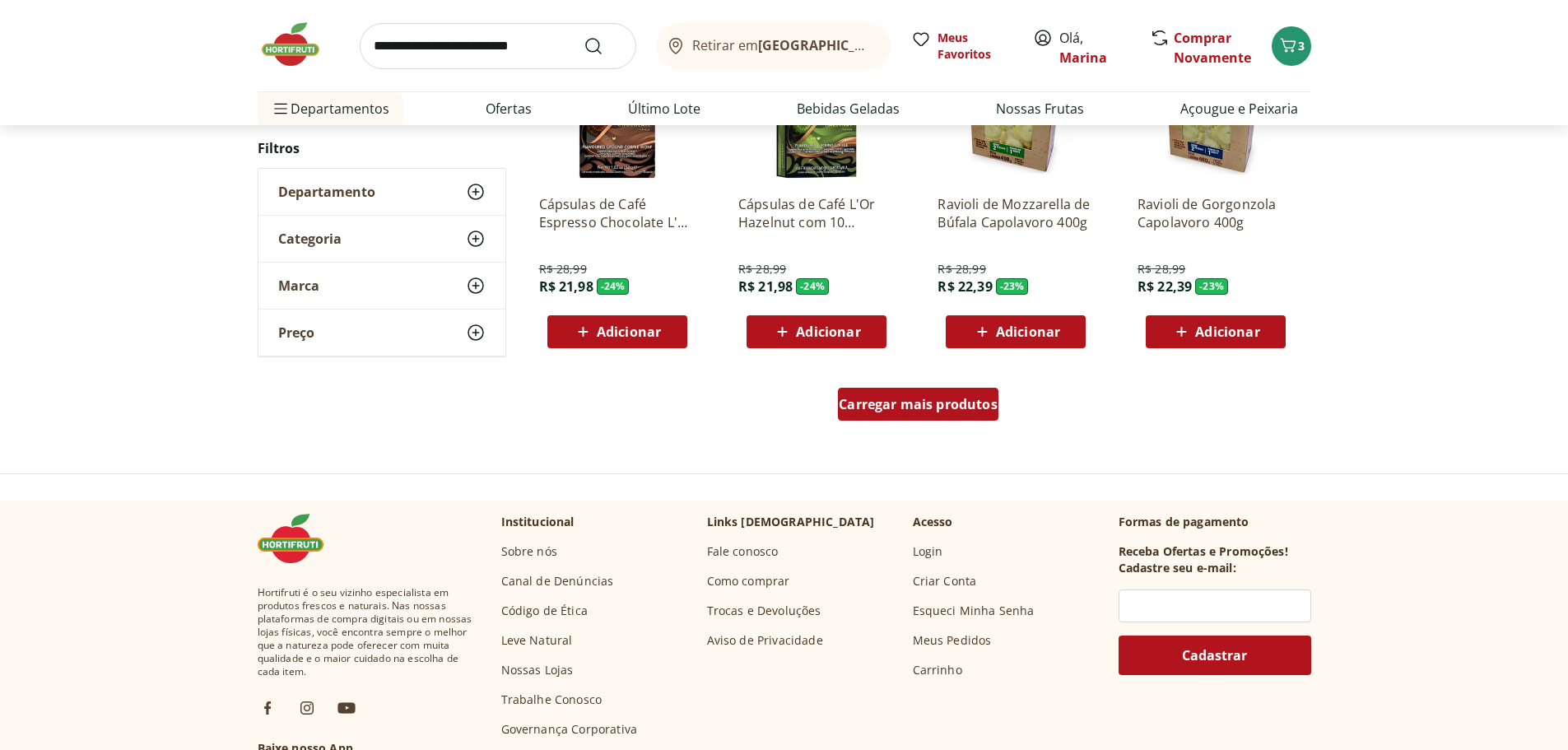
click at [922, 408] on span "Carregar mais produtos" at bounding box center [918, 404] width 159 height 13
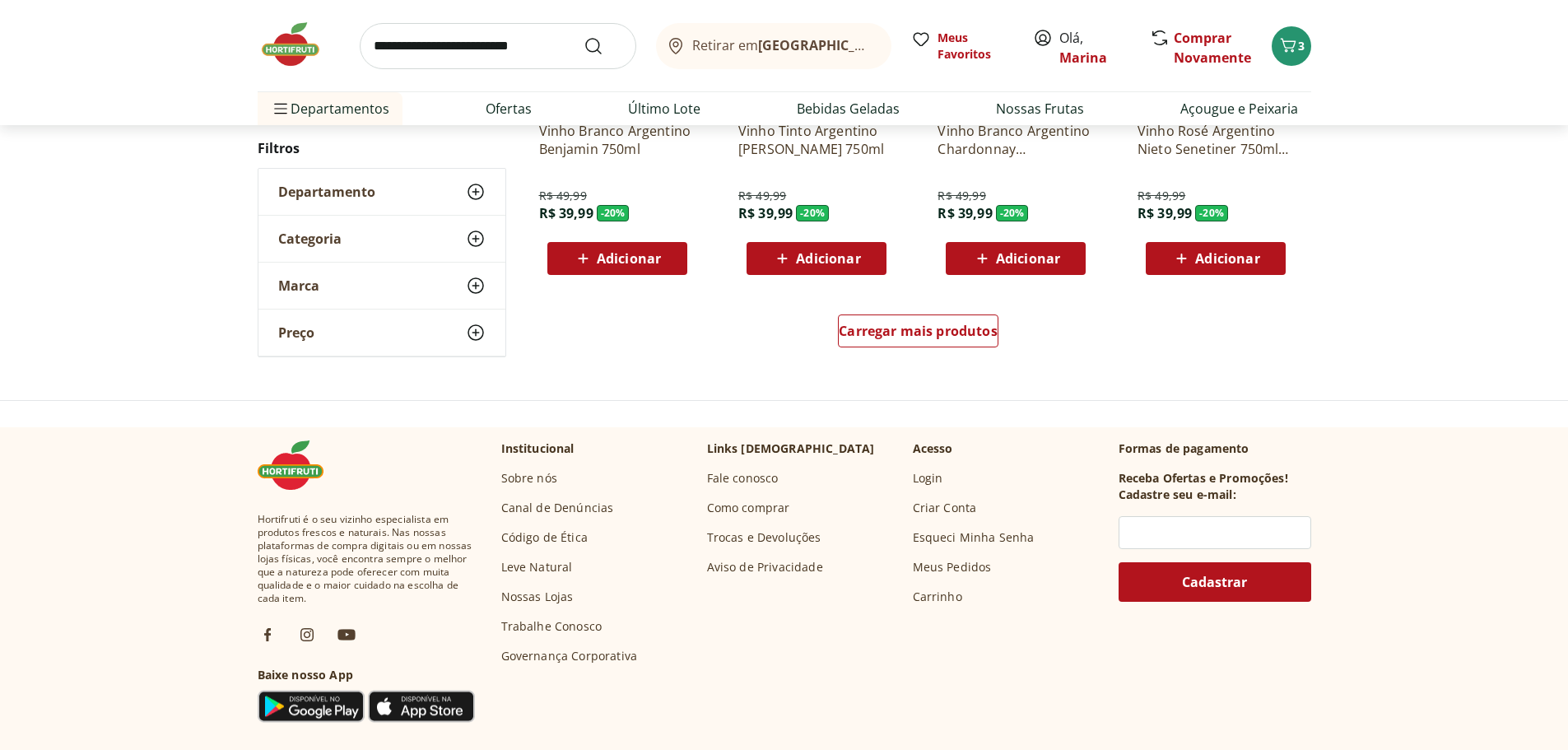
scroll to position [2224, 0]
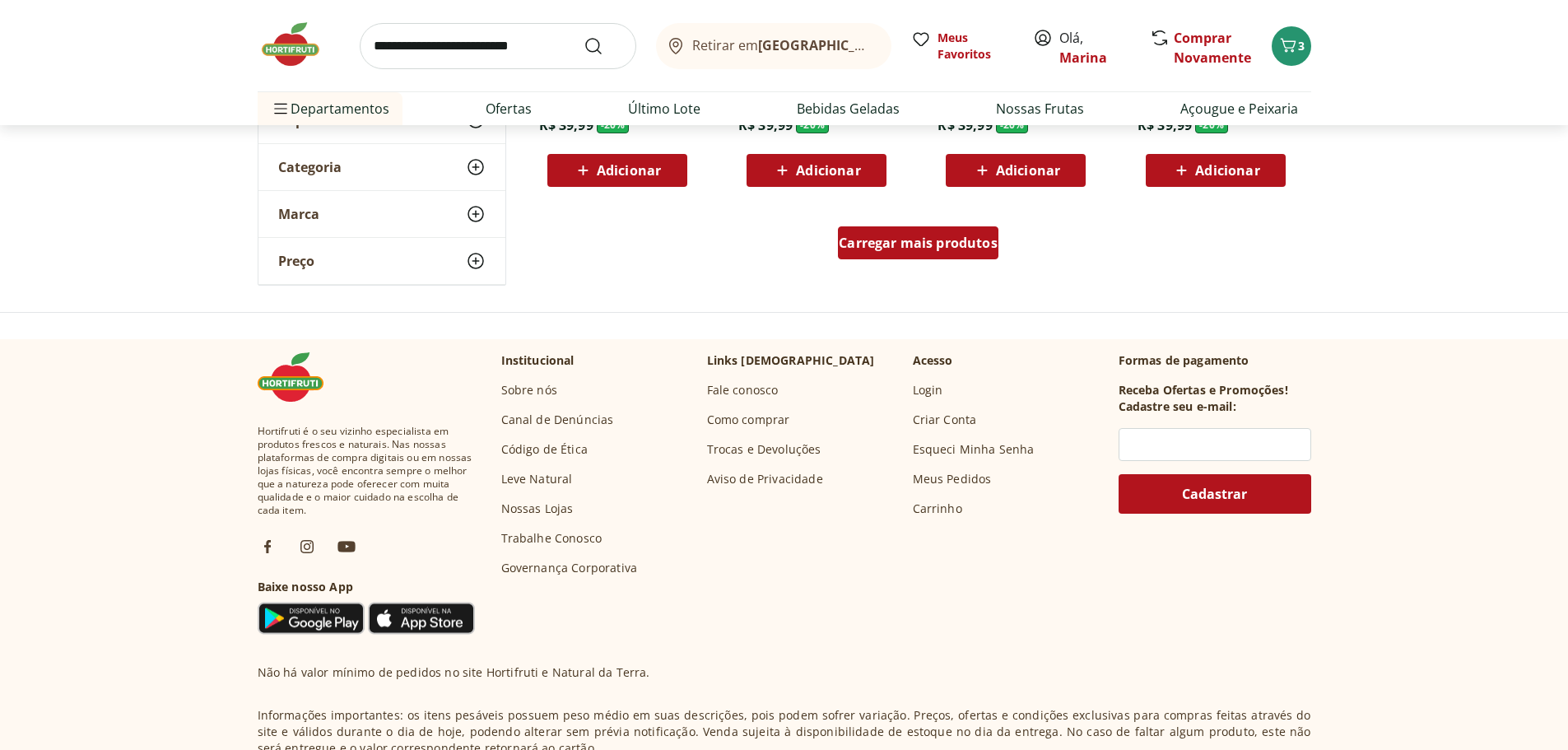
click at [920, 260] on link "Carregar mais produtos" at bounding box center [918, 246] width 161 height 40
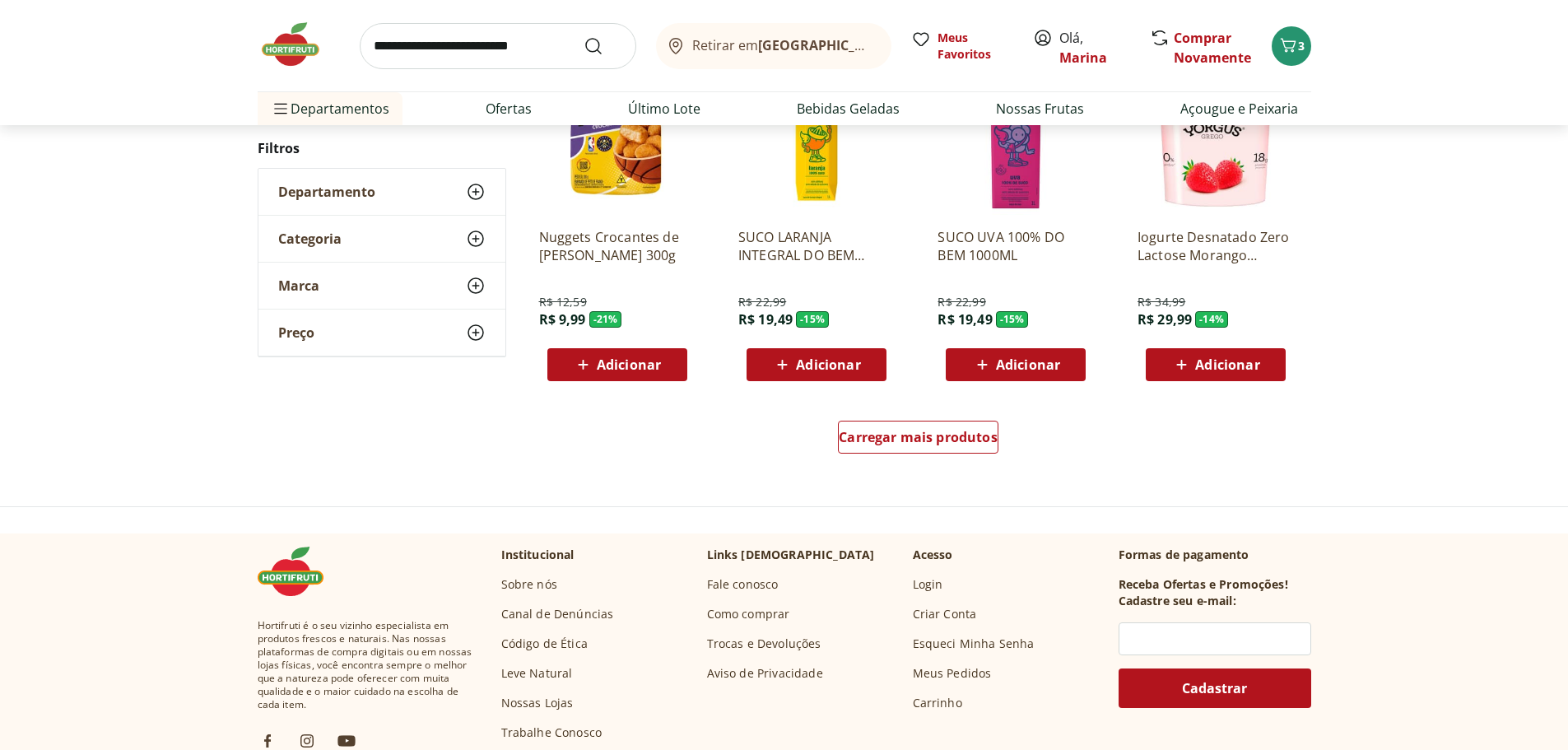
scroll to position [3130, 0]
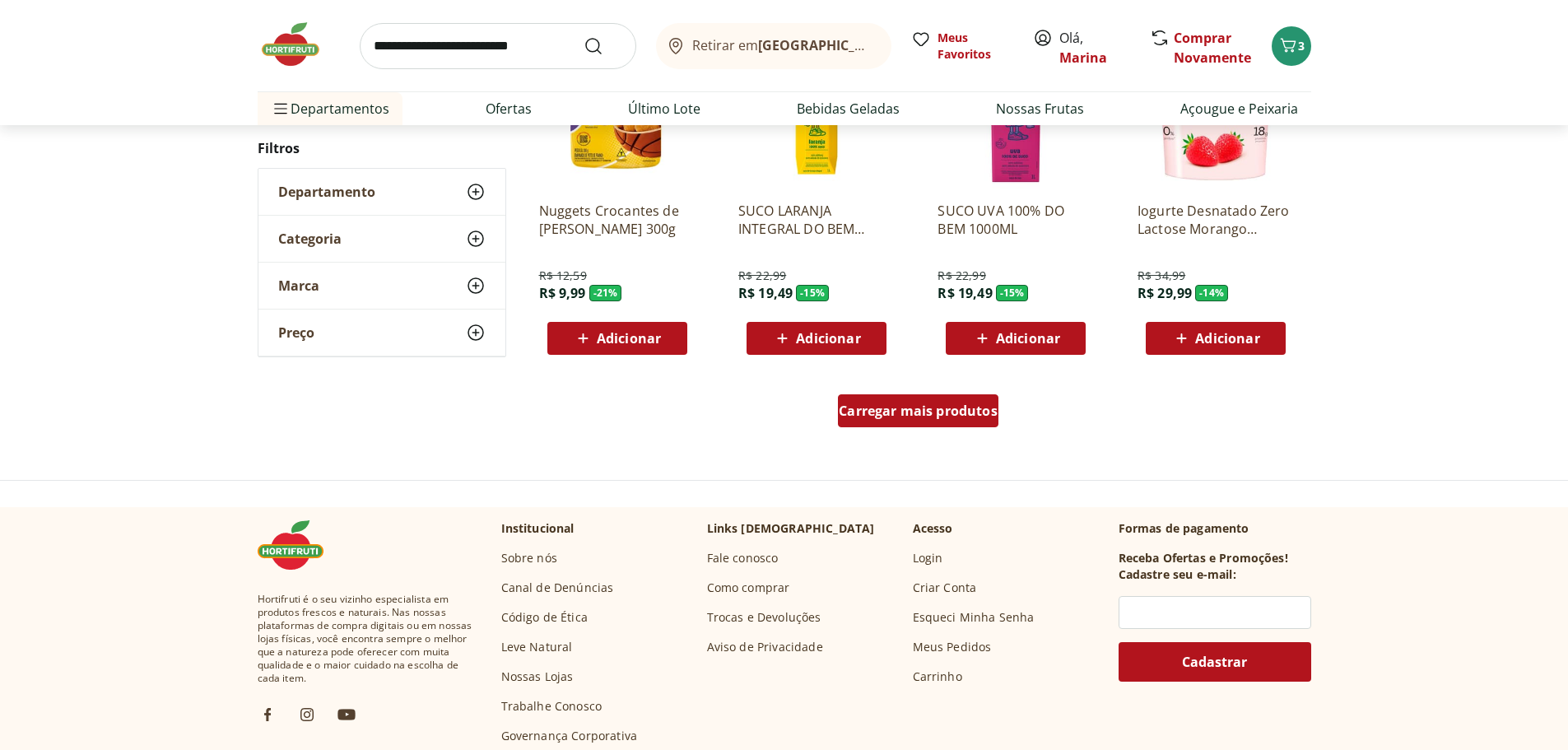
click at [925, 414] on span "Carregar mais produtos" at bounding box center [918, 411] width 159 height 13
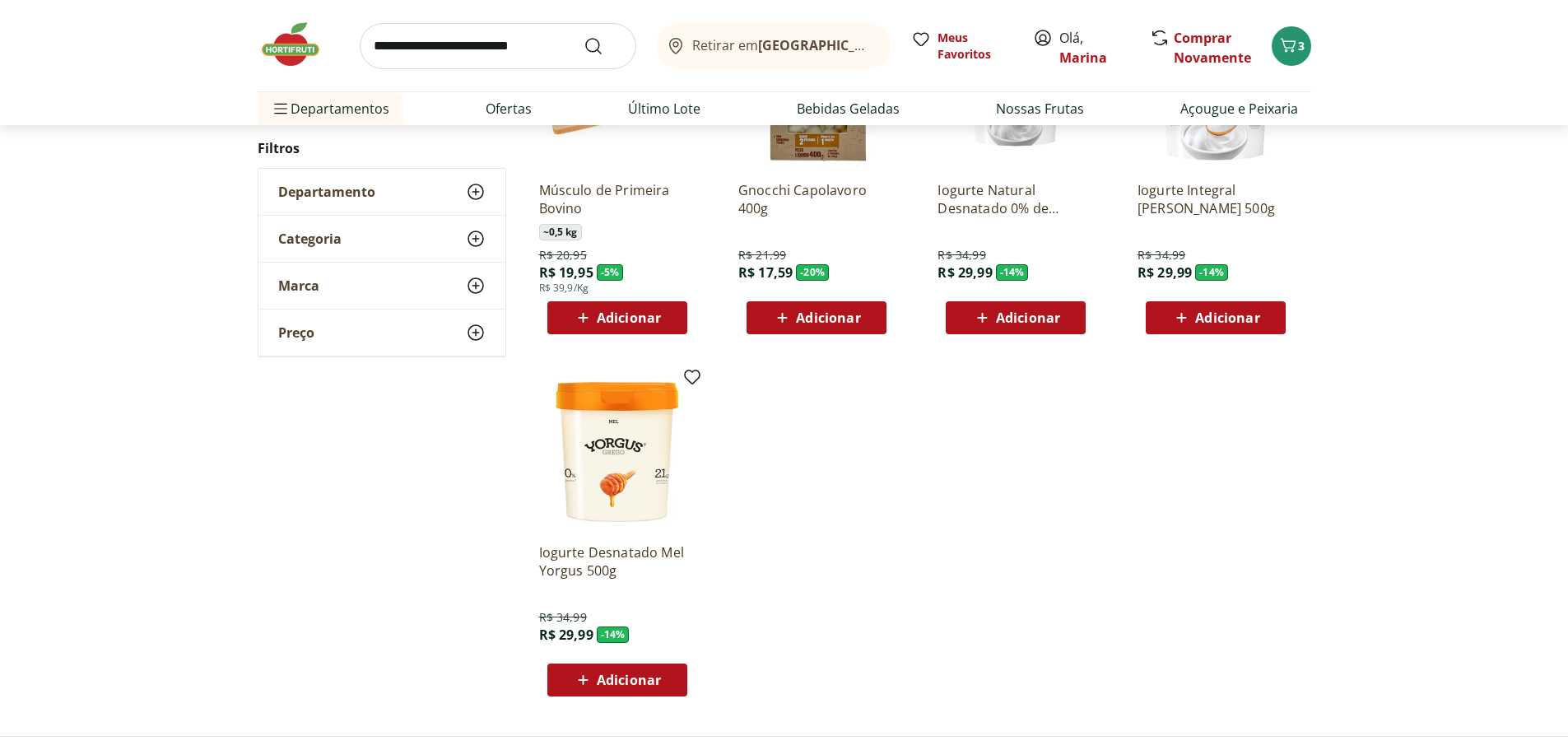
scroll to position [3871, 0]
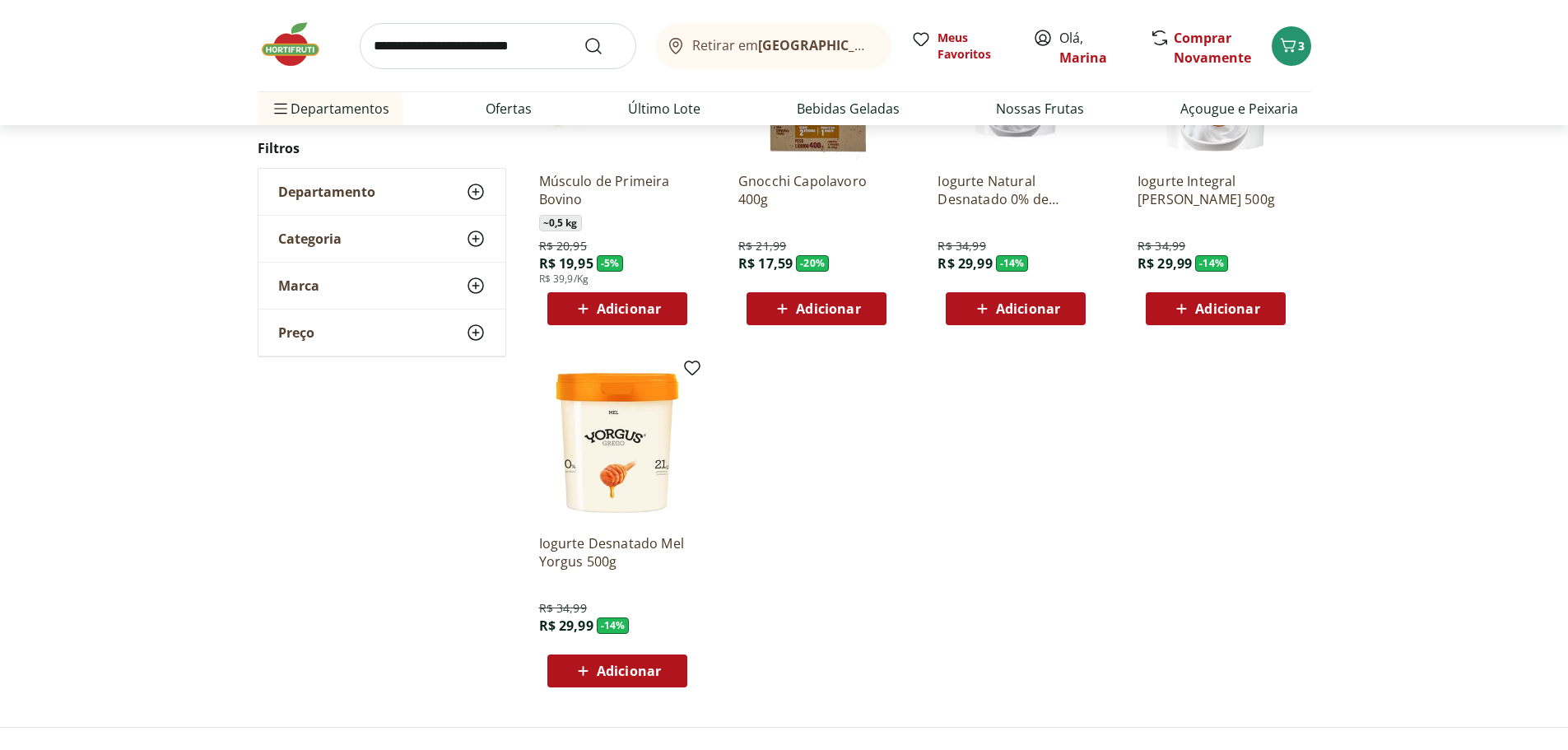
click at [653, 315] on span "Adicionar" at bounding box center [628, 309] width 64 height 13
click at [664, 309] on icon at bounding box center [663, 308] width 10 height 10
type input "*"
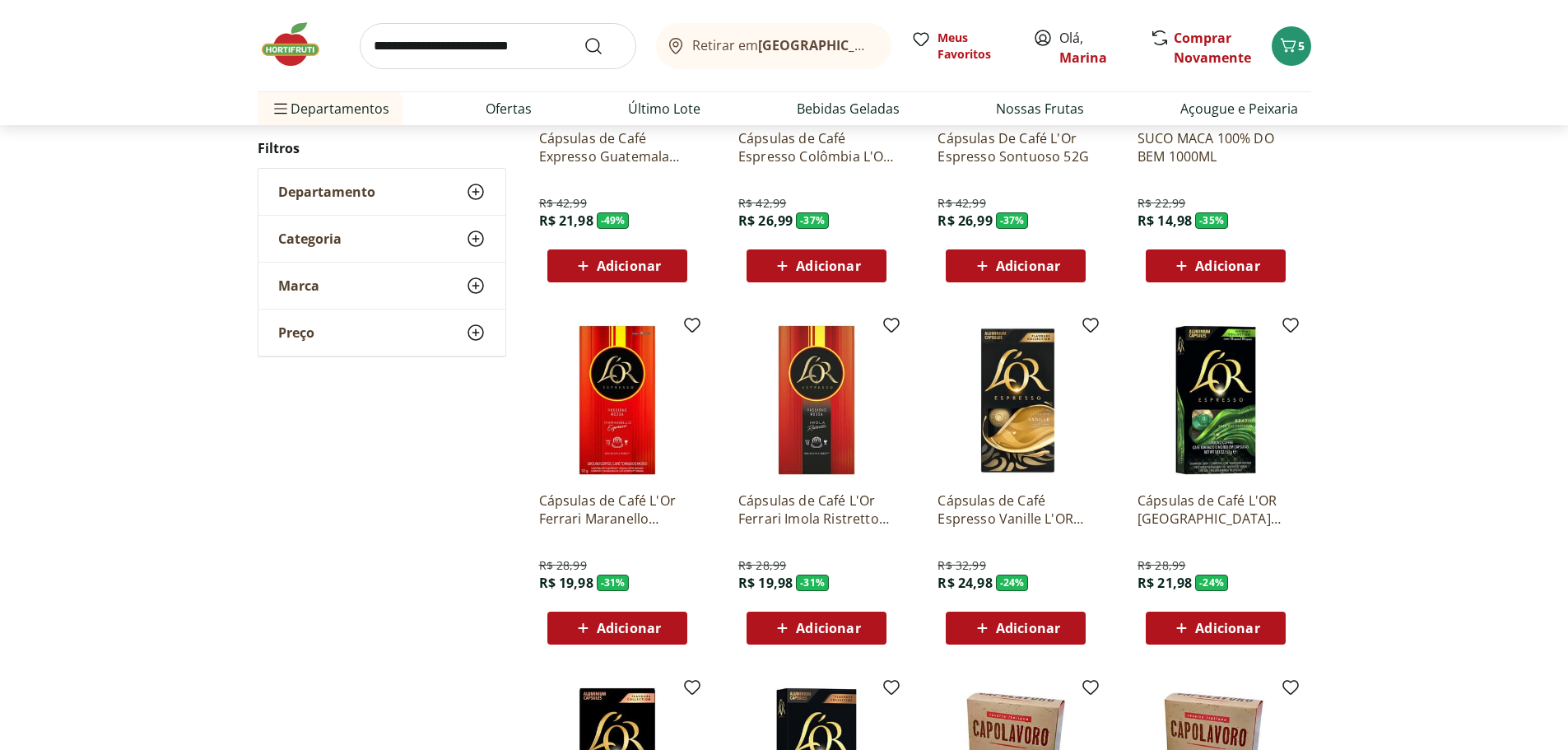
scroll to position [0, 0]
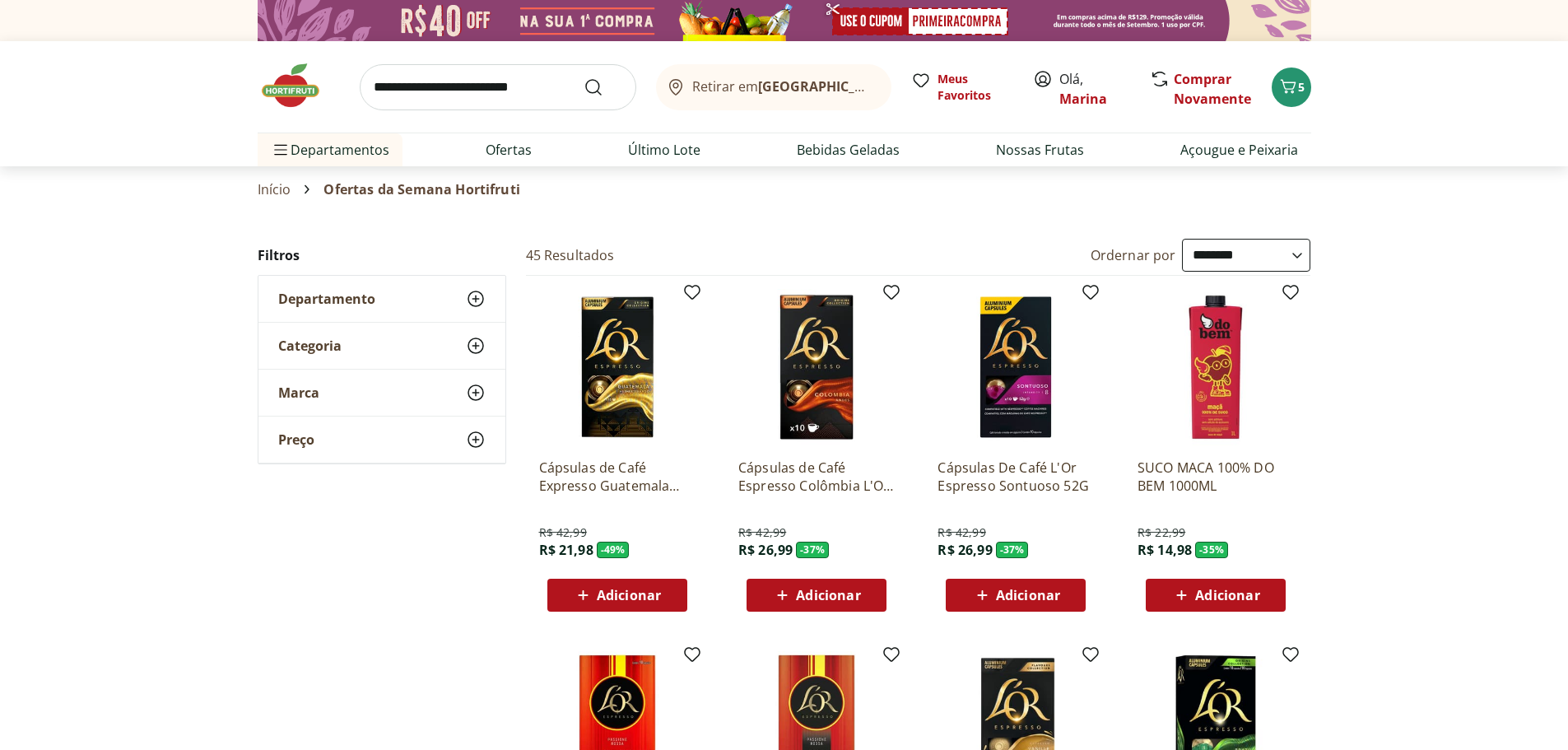
click at [307, 86] on img at bounding box center [298, 86] width 83 height 49
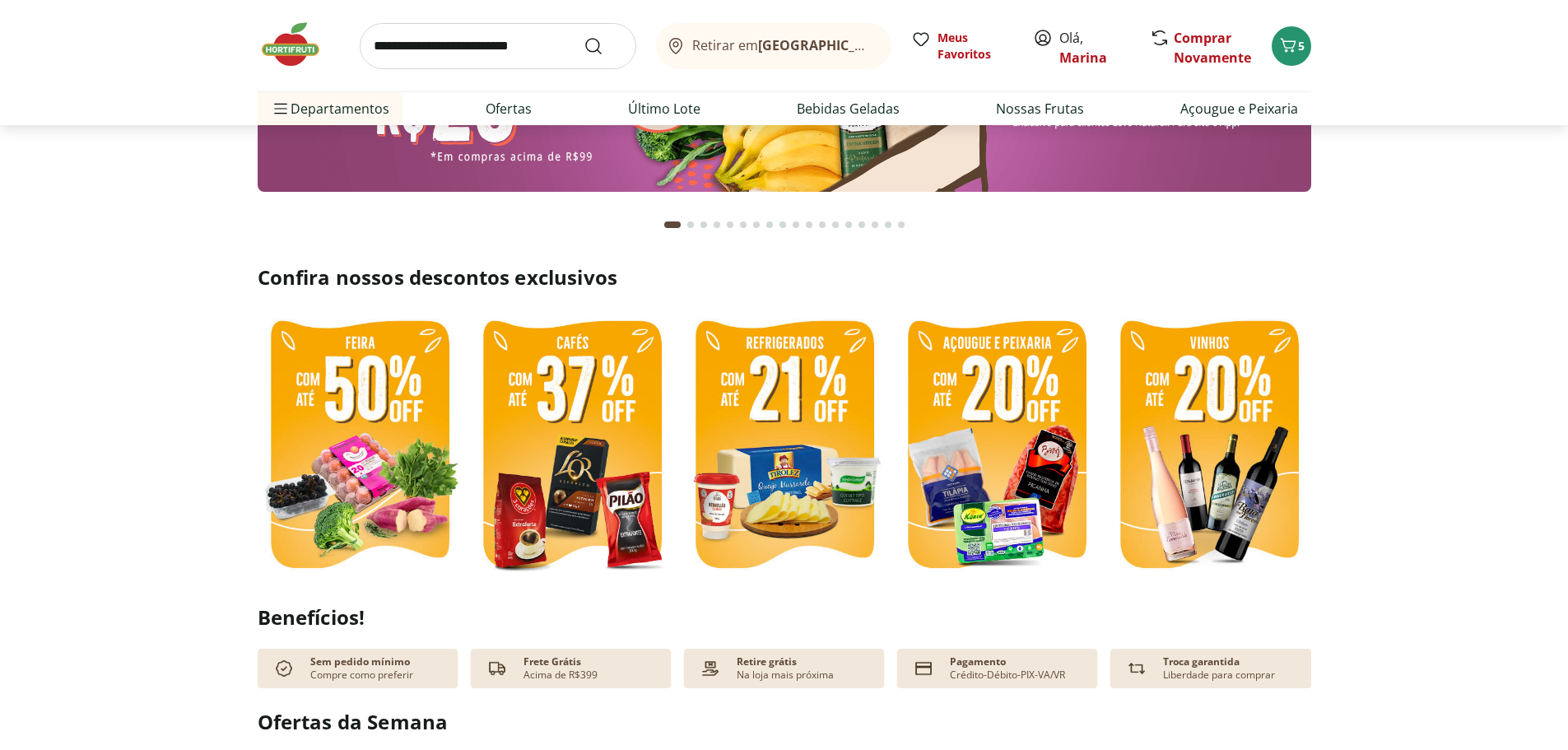
scroll to position [329, 0]
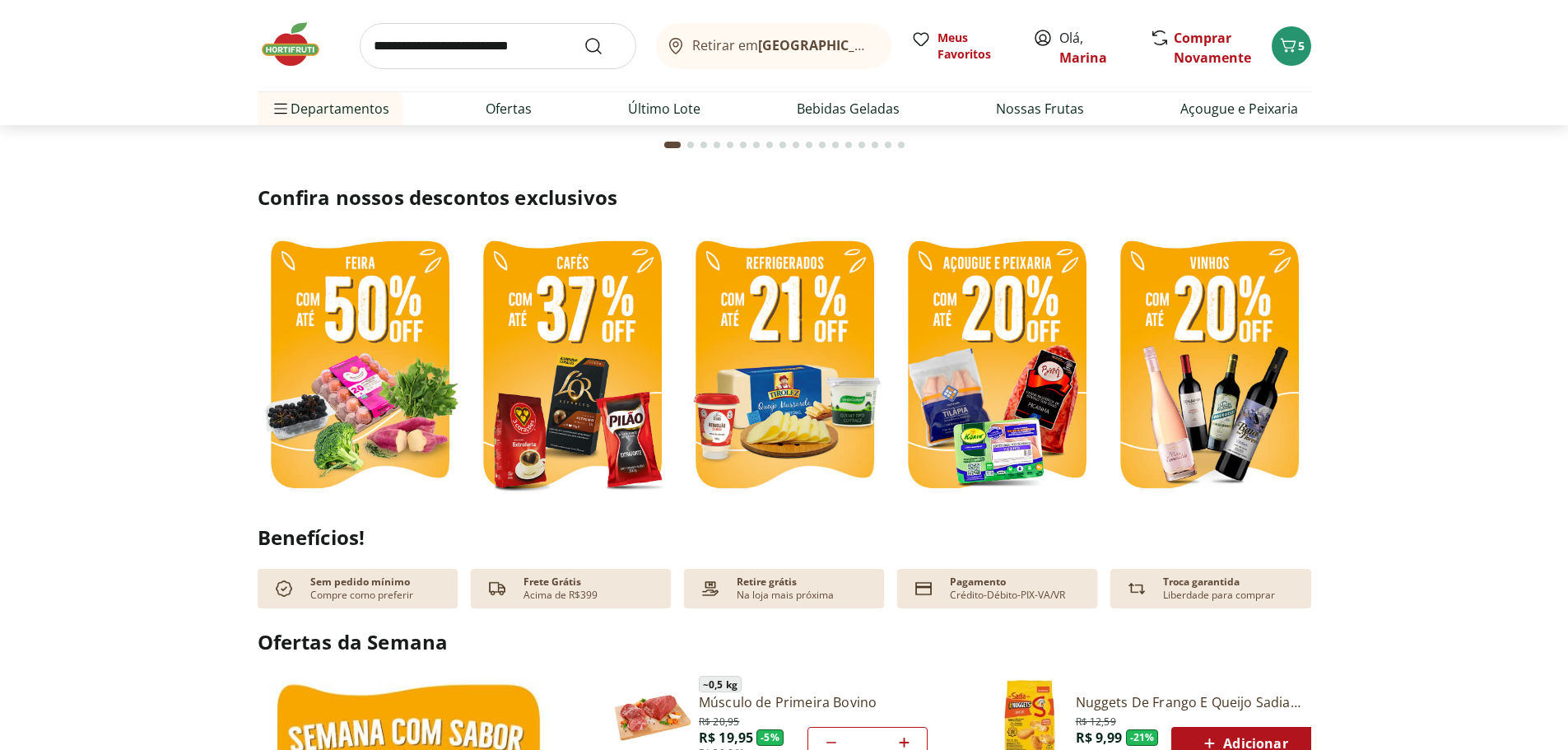
click at [342, 369] on img at bounding box center [359, 366] width 204 height 272
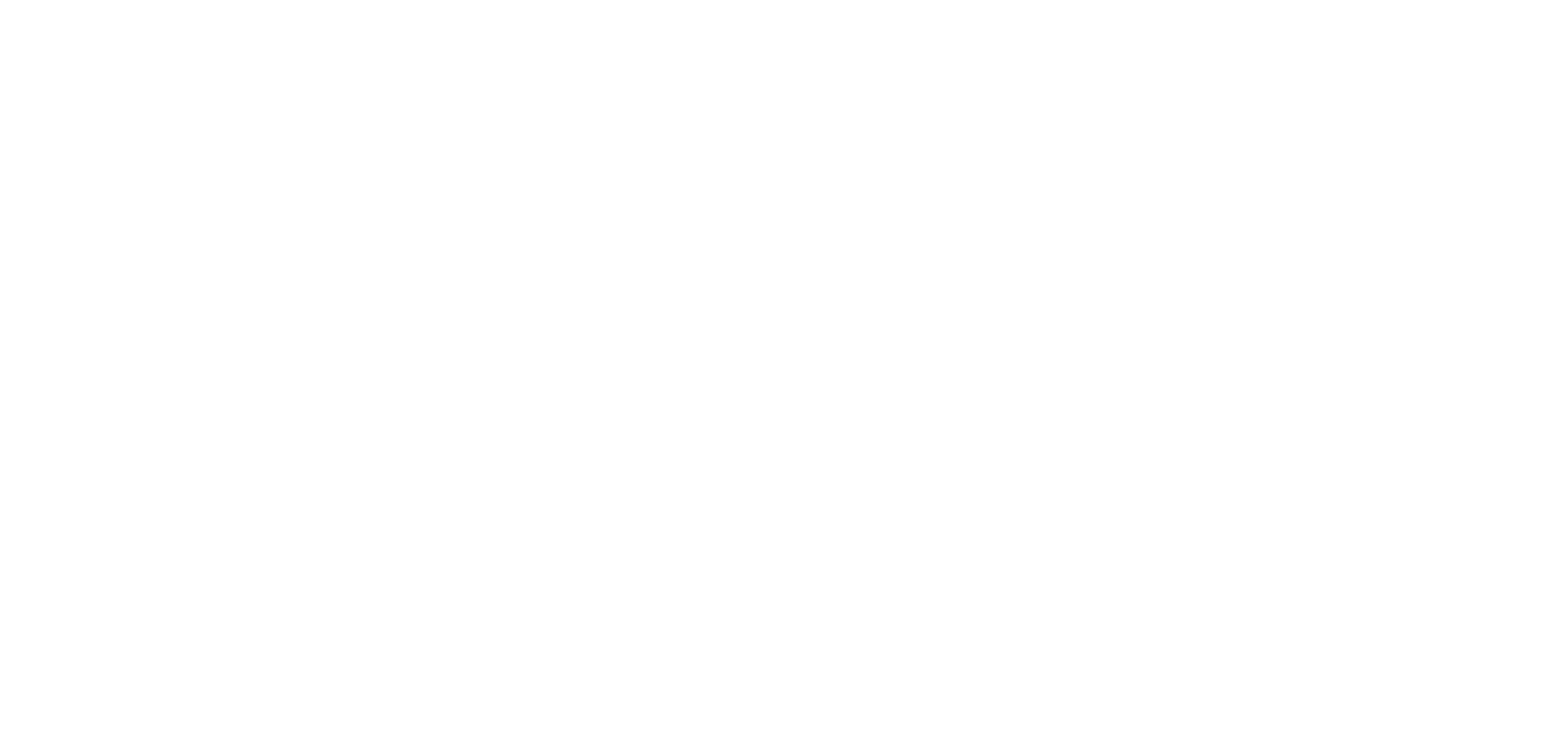
select select "**********"
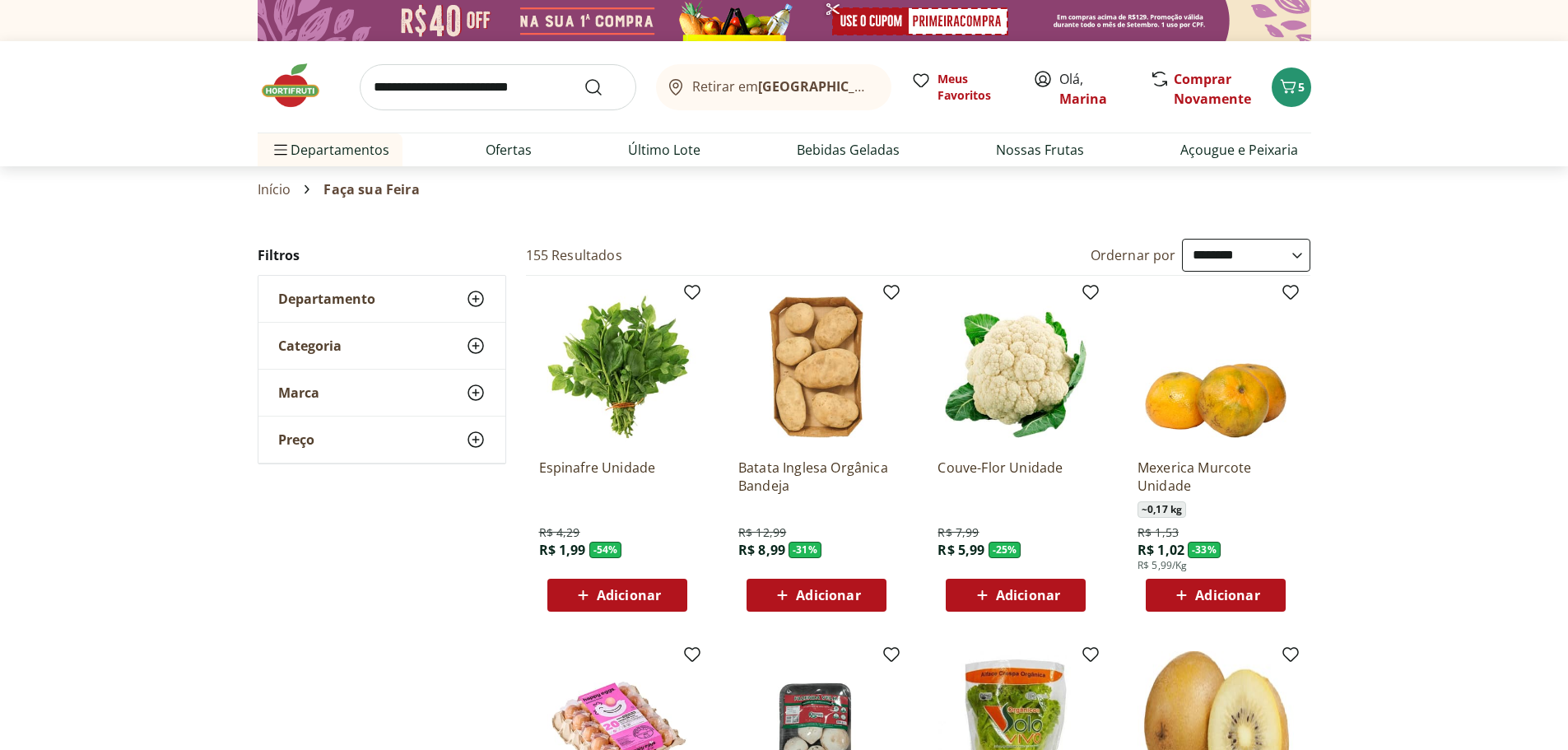
click at [1227, 602] on span "Adicionar" at bounding box center [1227, 596] width 64 height 13
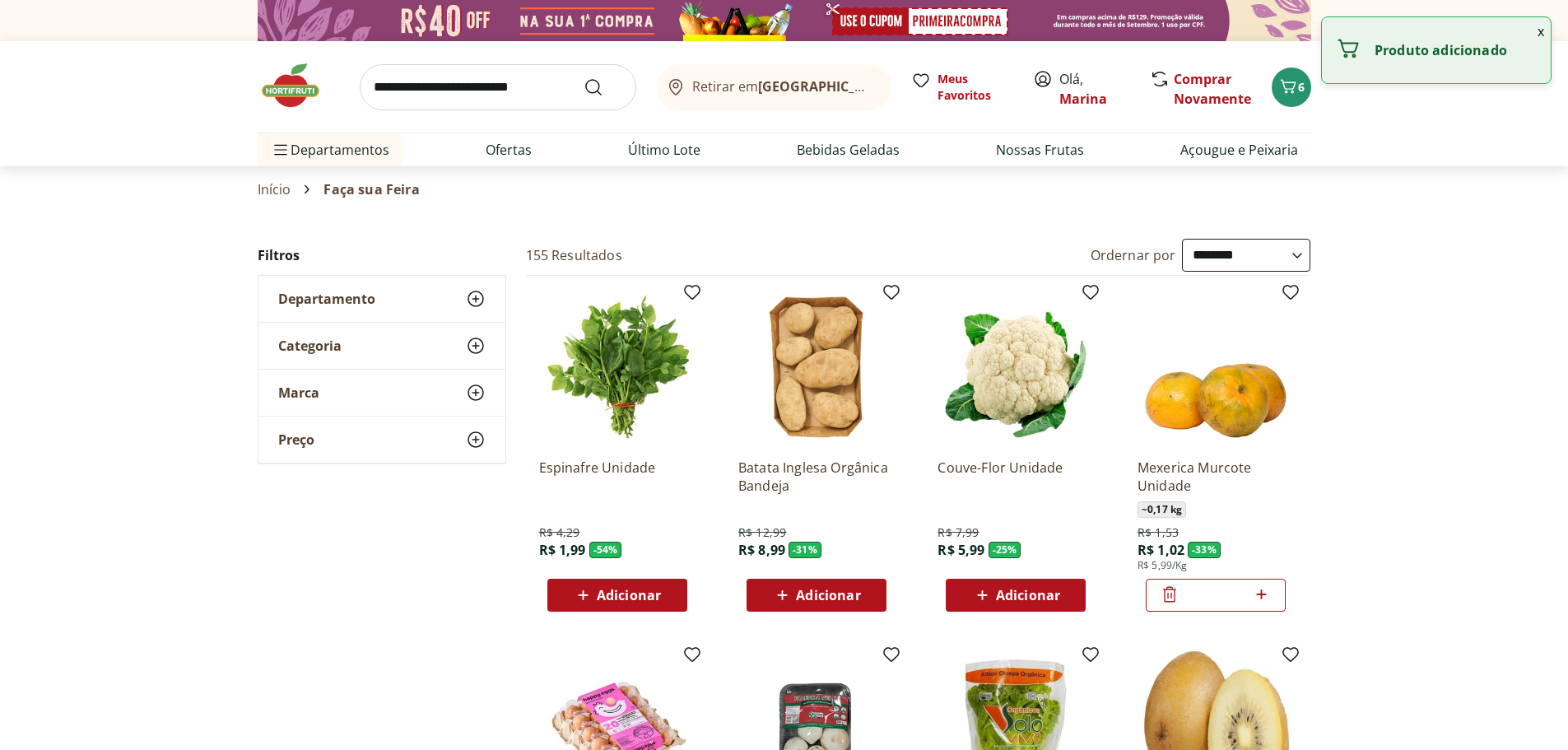
click at [1268, 595] on icon at bounding box center [1261, 594] width 20 height 20
type input "*"
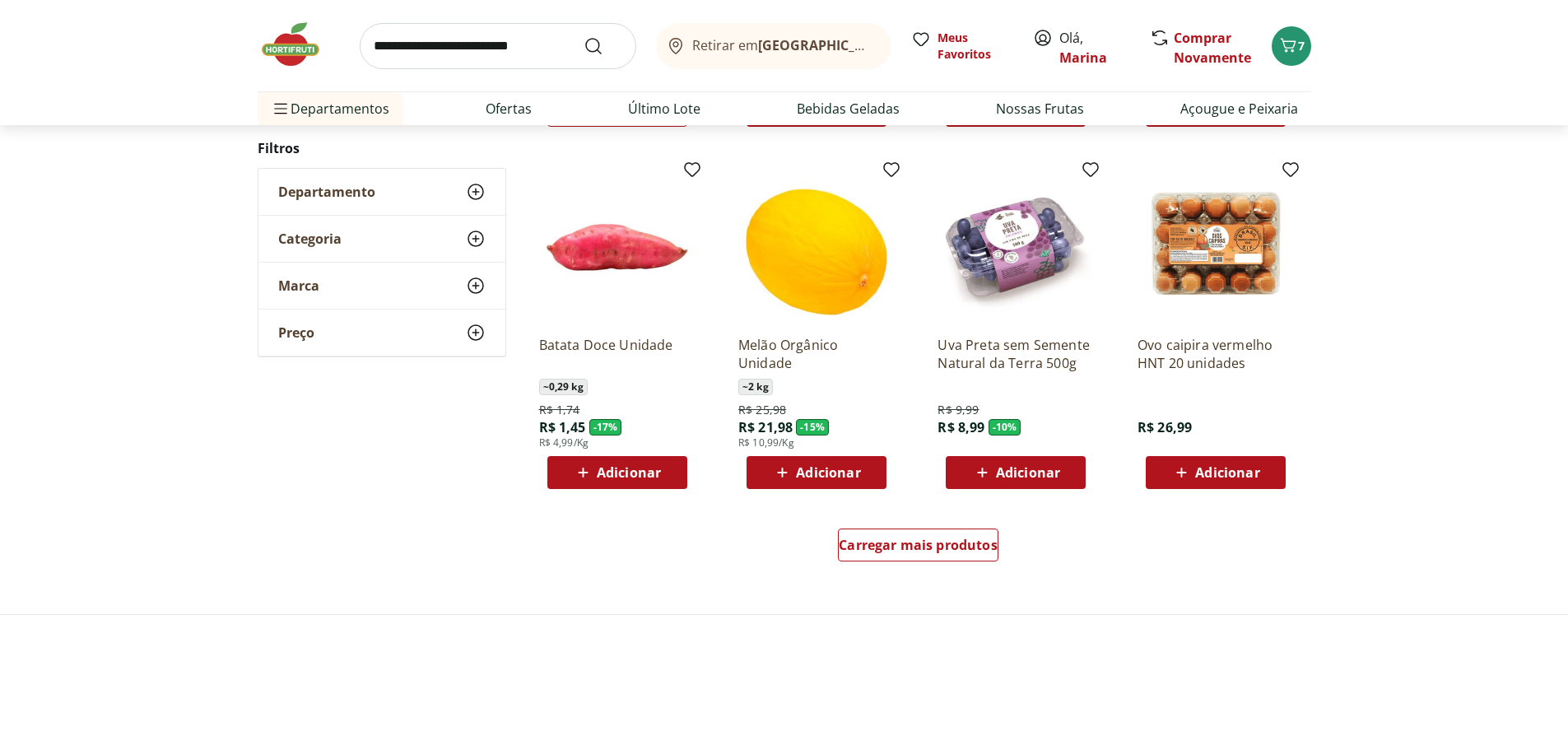
scroll to position [906, 0]
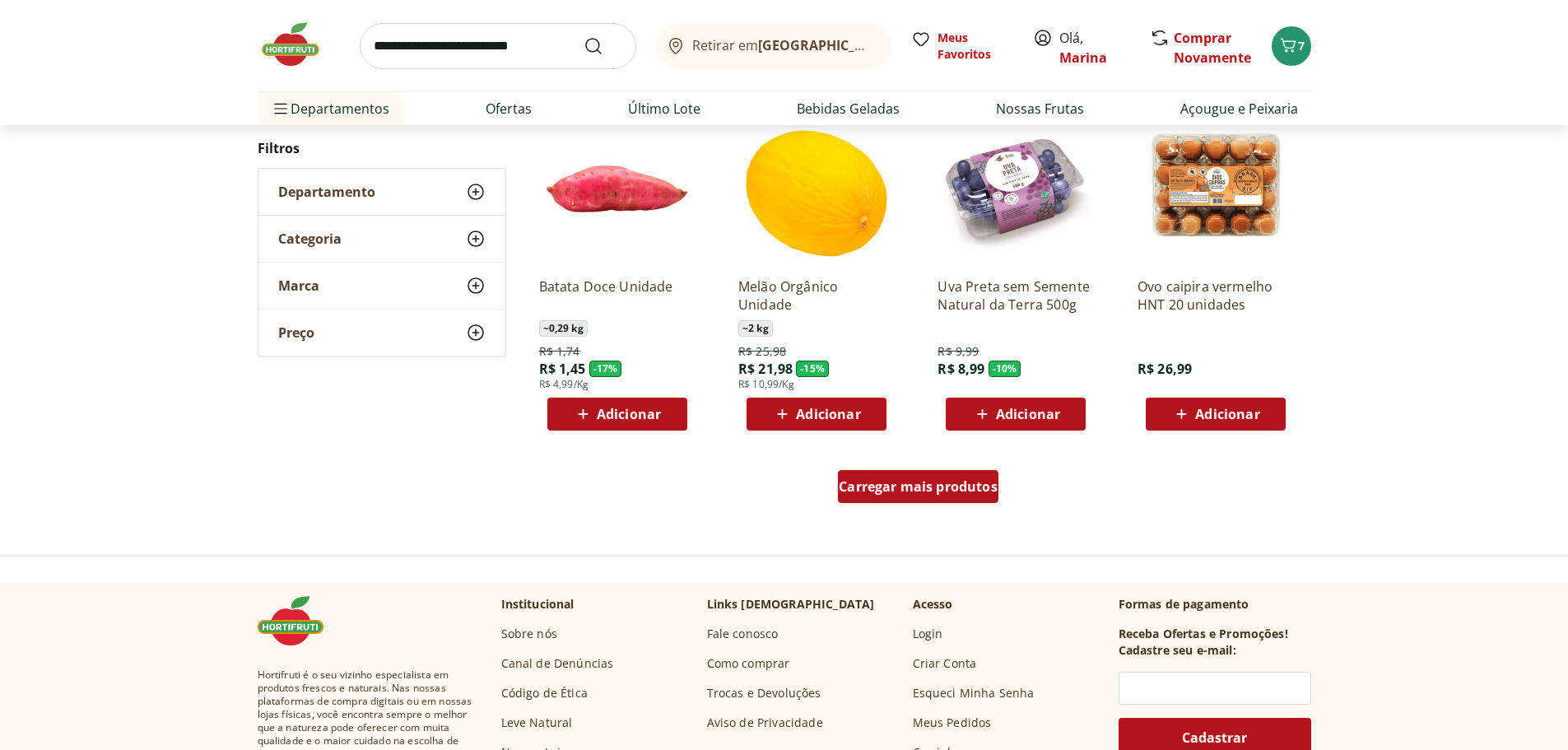
click at [945, 490] on span "Carregar mais produtos" at bounding box center [918, 487] width 159 height 13
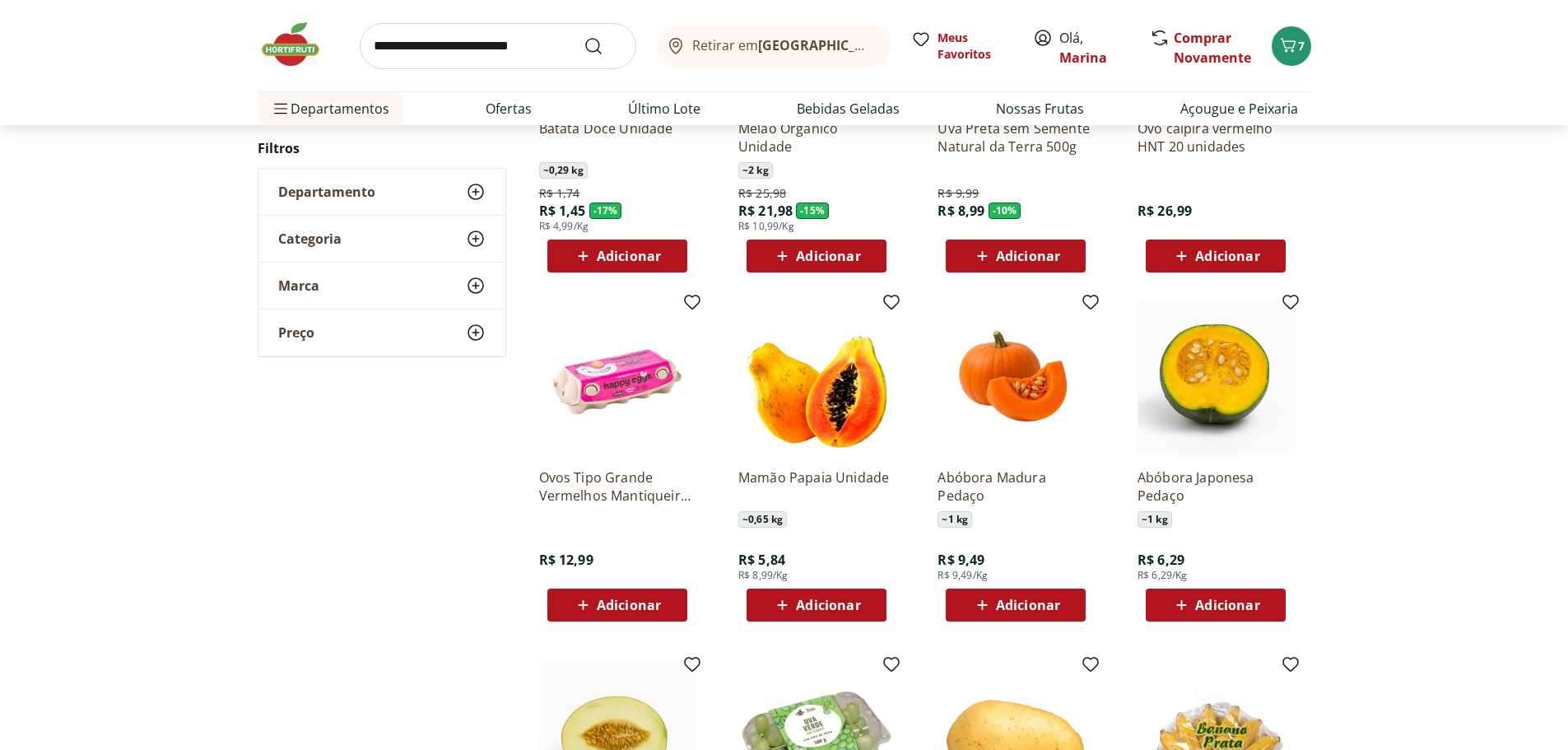
scroll to position [1071, 0]
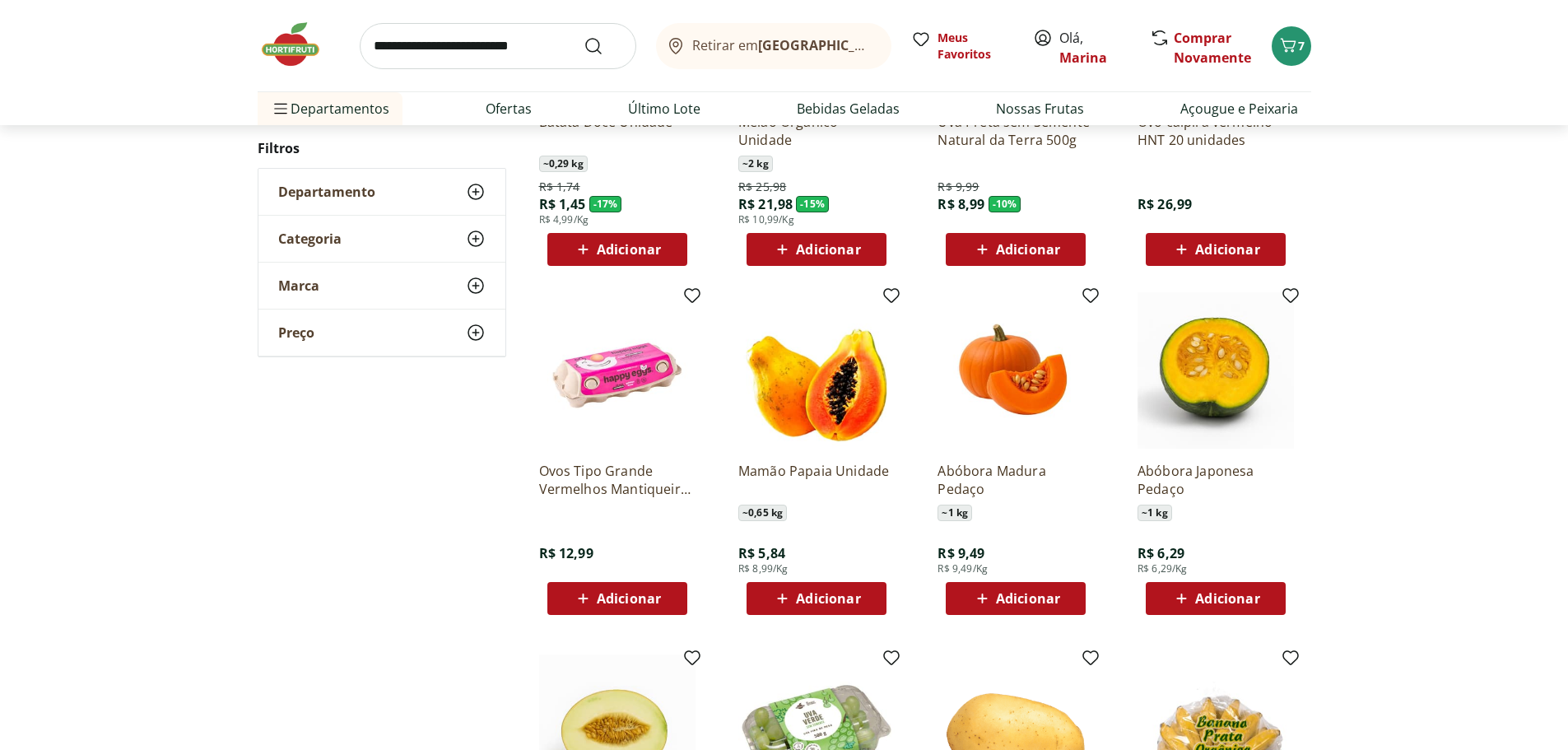
click at [799, 602] on span "Adicionar" at bounding box center [828, 599] width 64 height 13
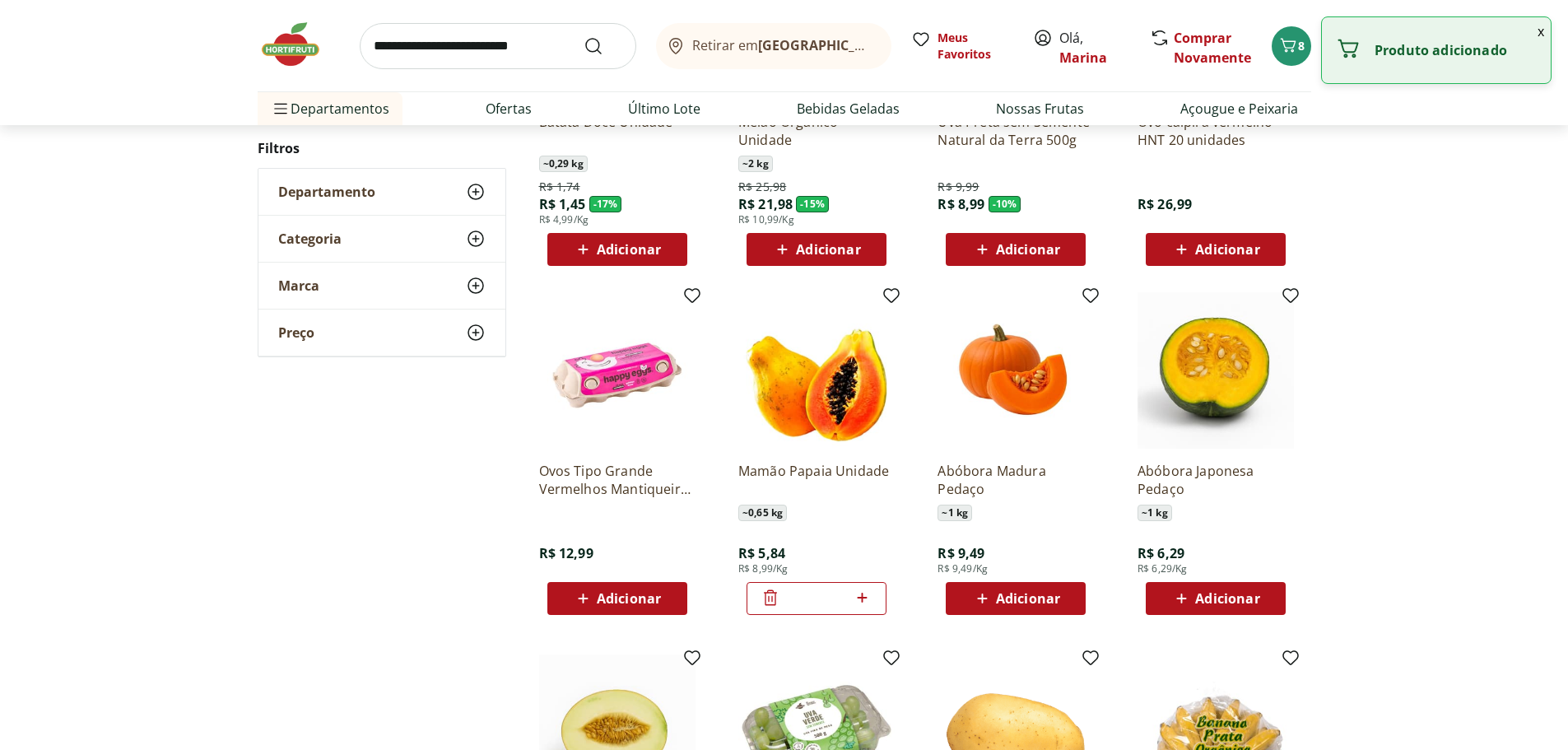
click at [860, 597] on icon at bounding box center [862, 598] width 20 height 20
type input "*"
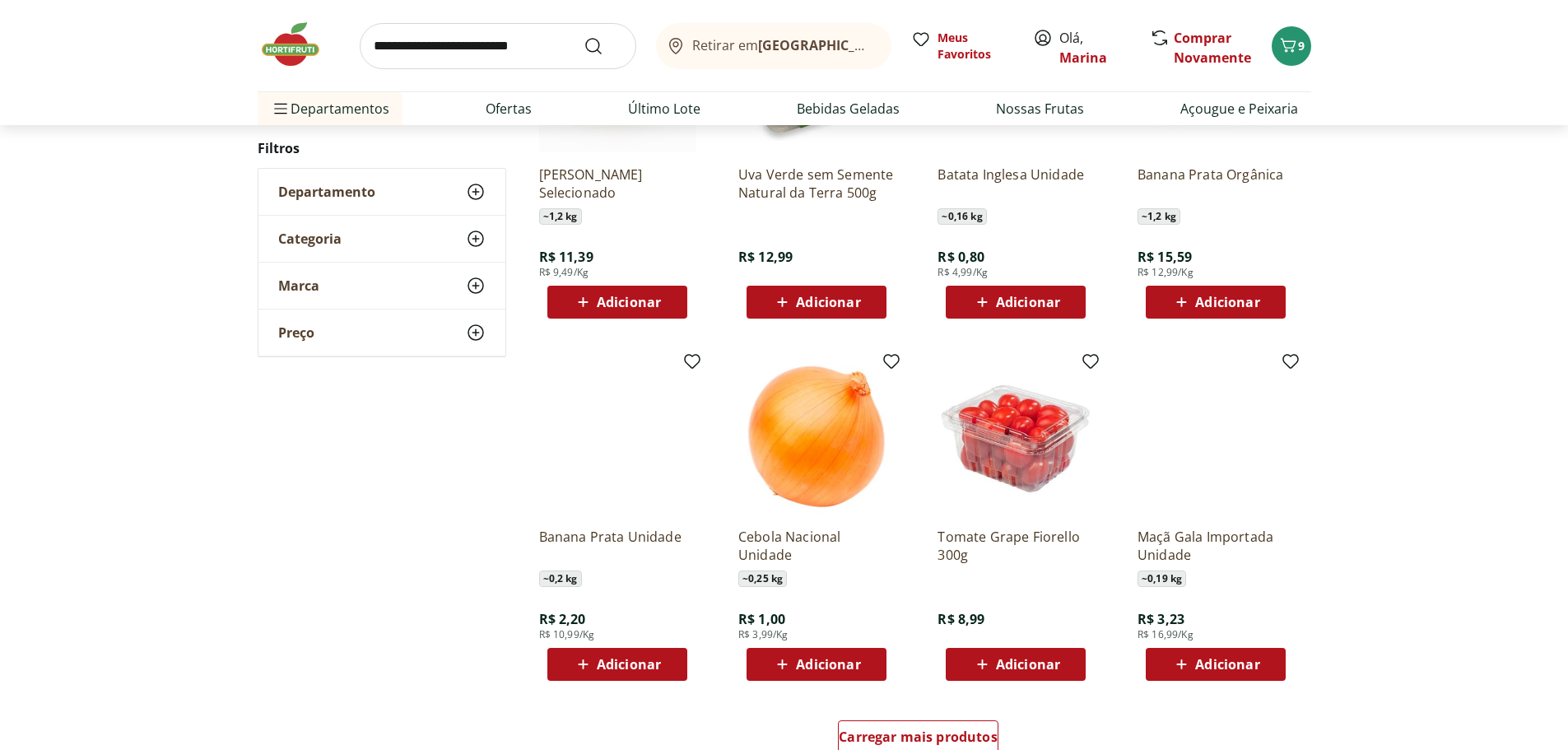
scroll to position [1812, 0]
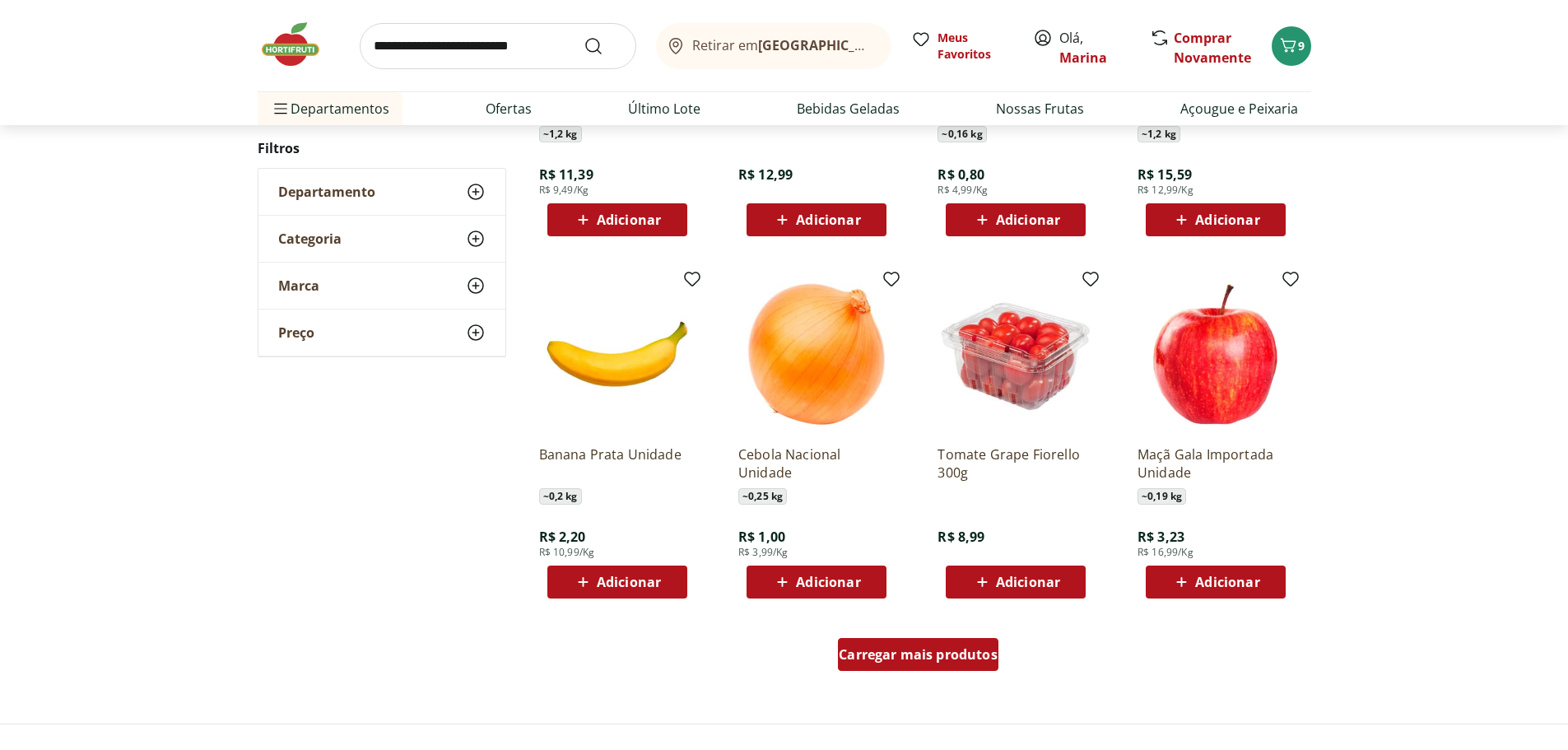
click at [936, 657] on span "Carregar mais produtos" at bounding box center [918, 654] width 159 height 13
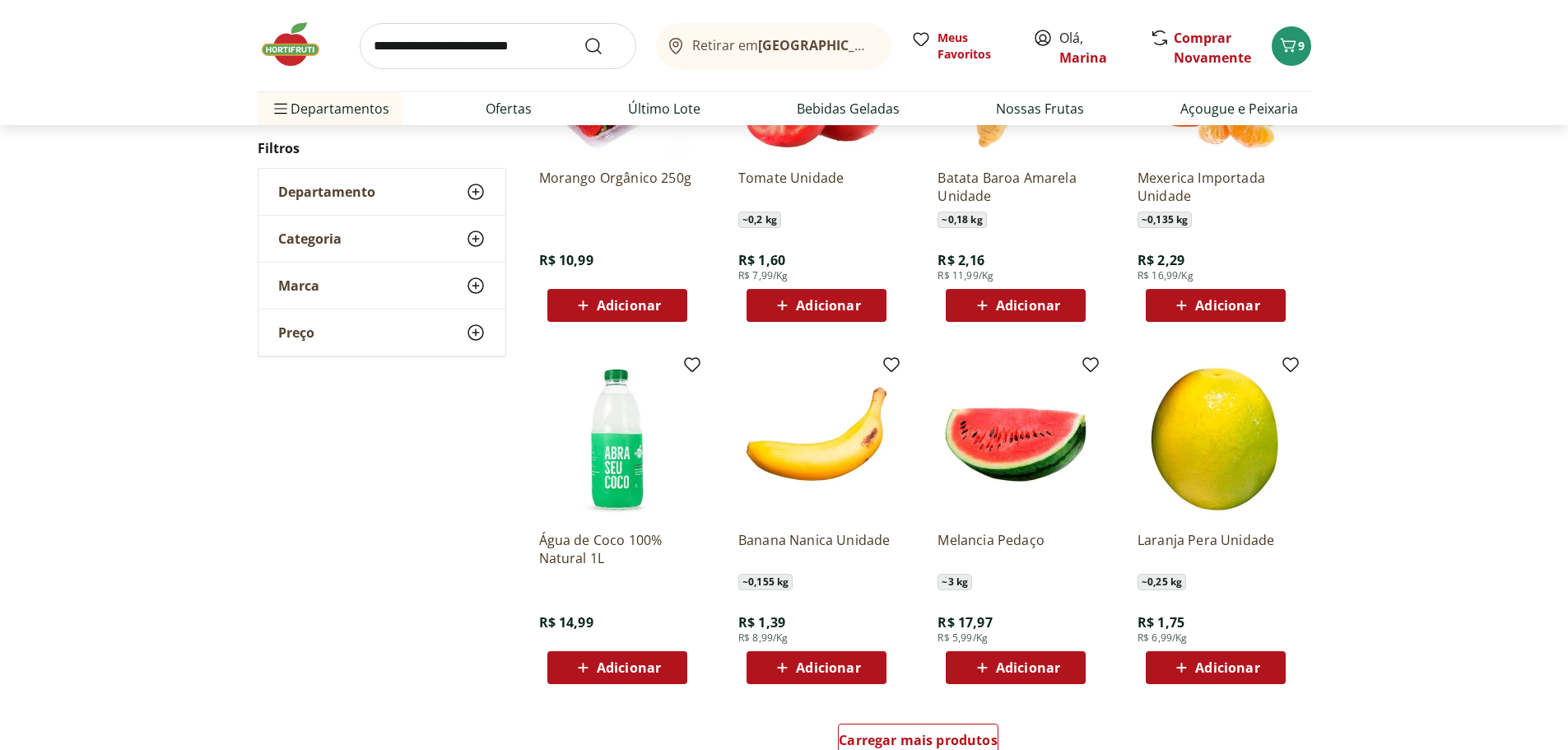
scroll to position [3130, 0]
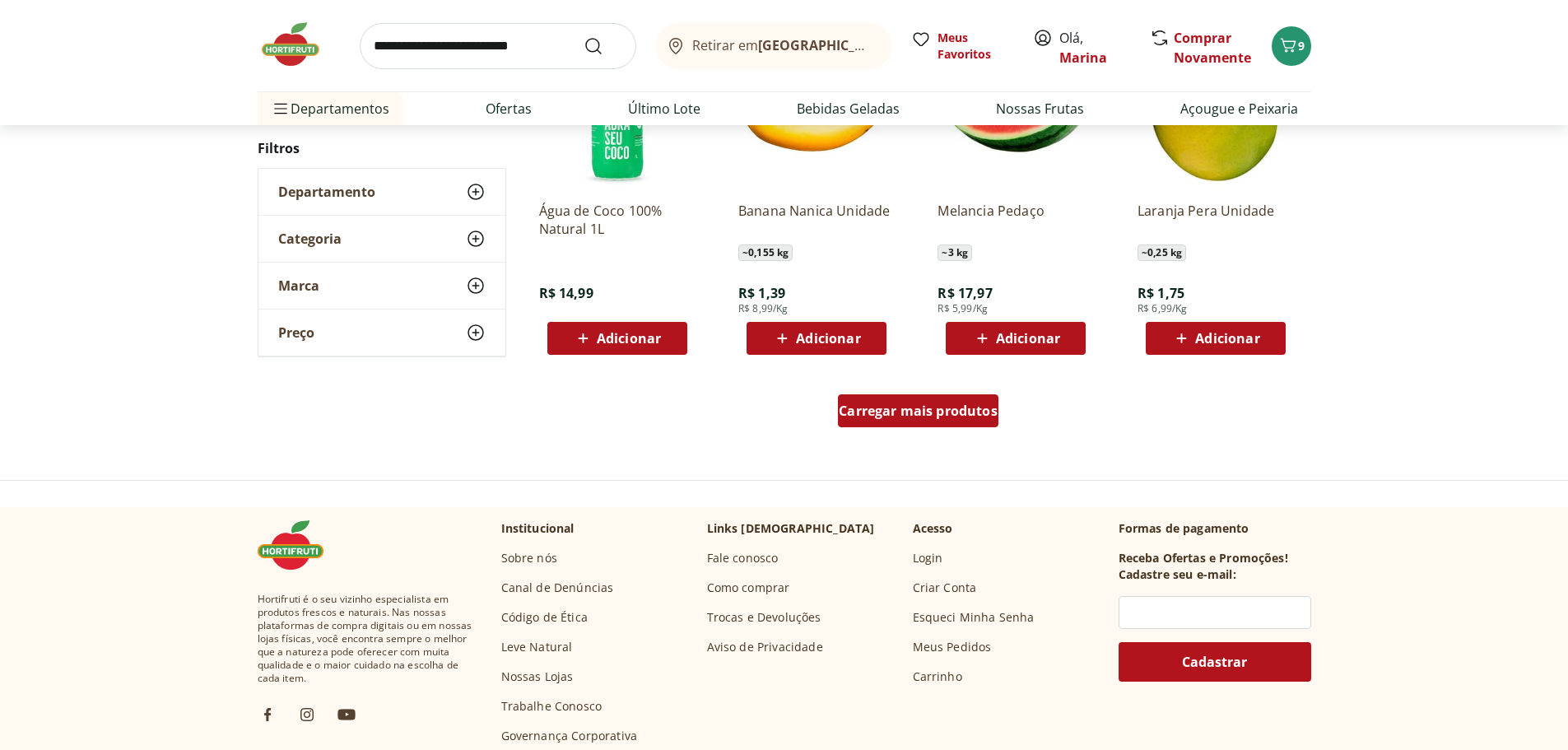
click at [959, 413] on span "Carregar mais produtos" at bounding box center [918, 411] width 159 height 13
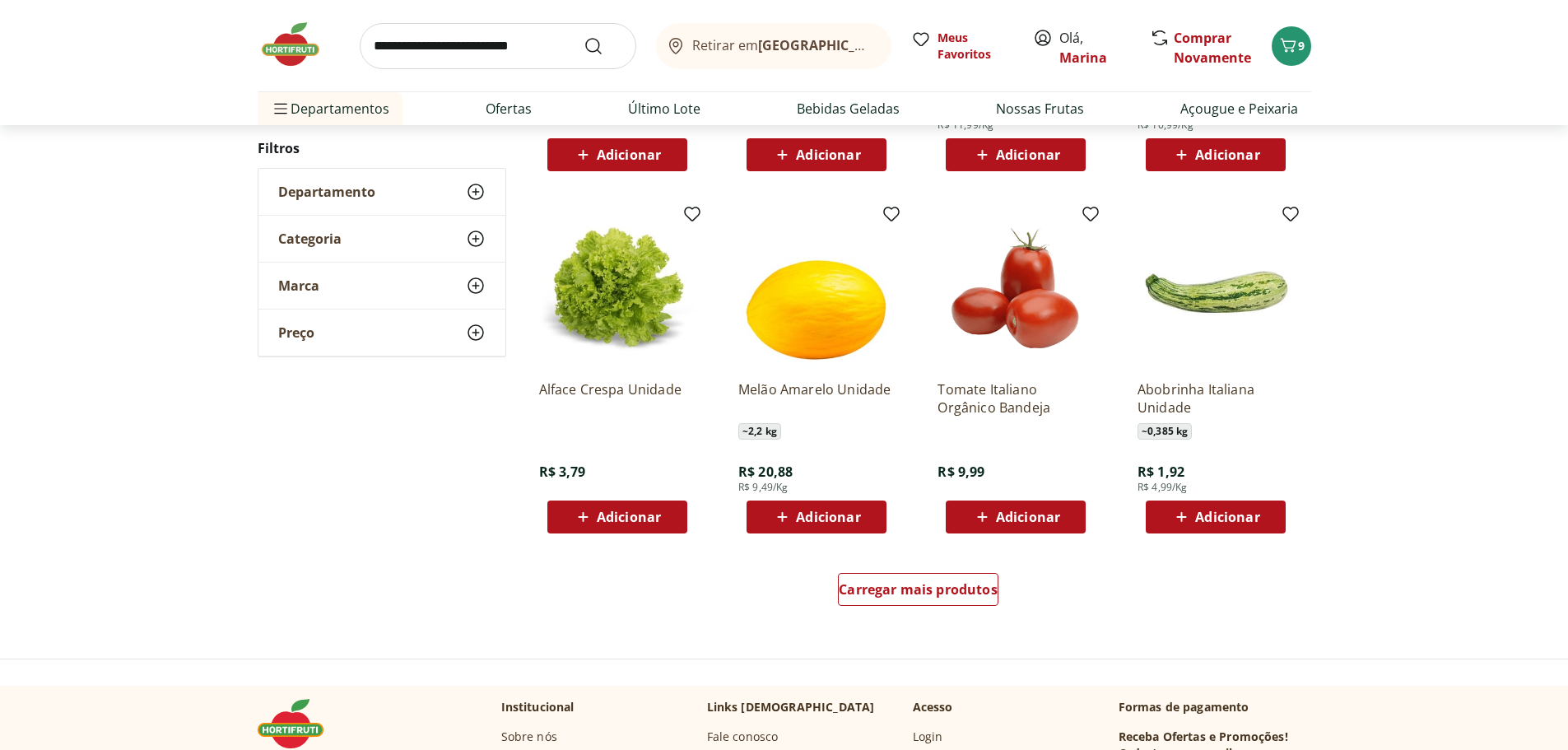
scroll to position [4035, 0]
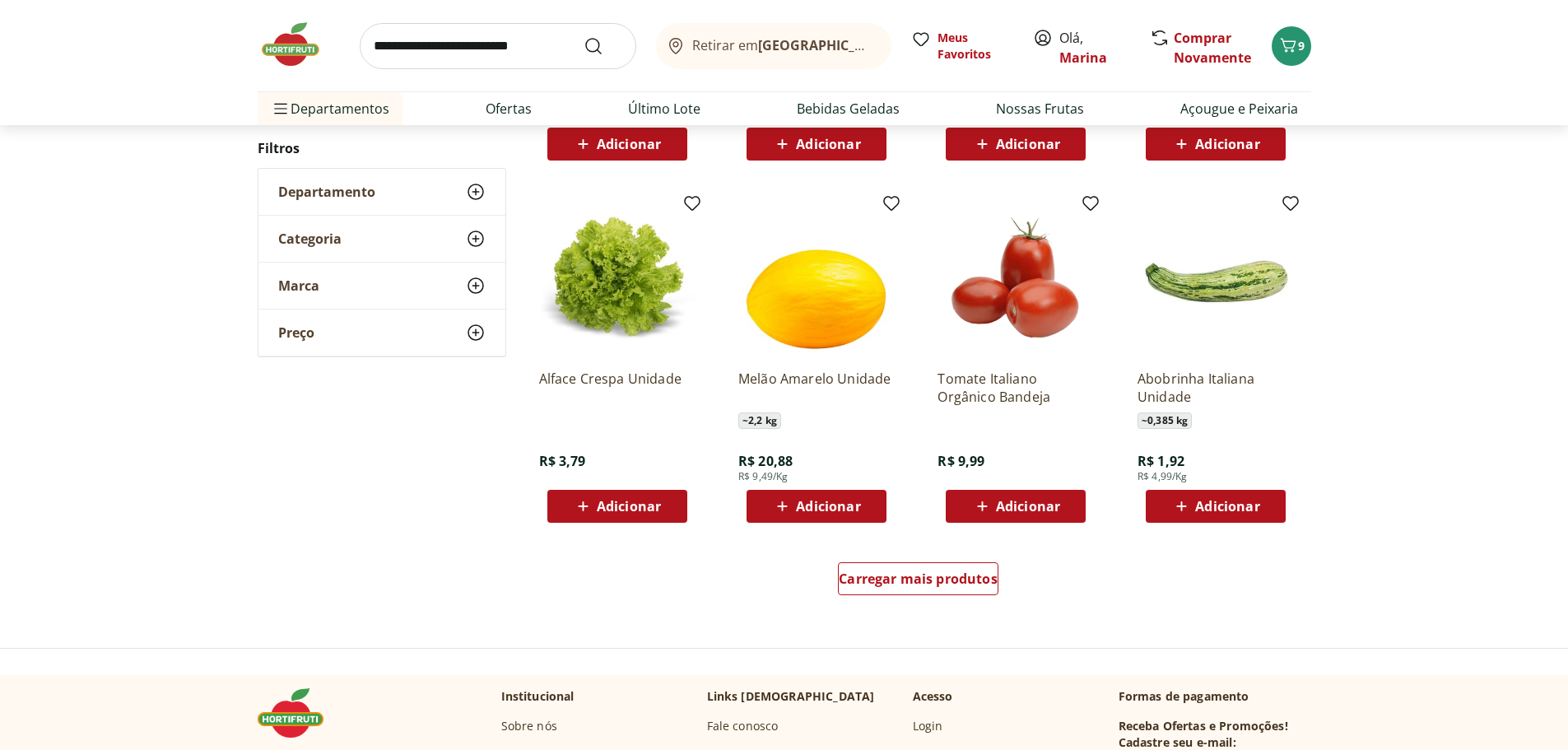
click at [516, 54] on input "search" at bounding box center [498, 46] width 277 height 46
type input "*******"
click at [583, 36] on button "Submit Search" at bounding box center [603, 46] width 40 height 20
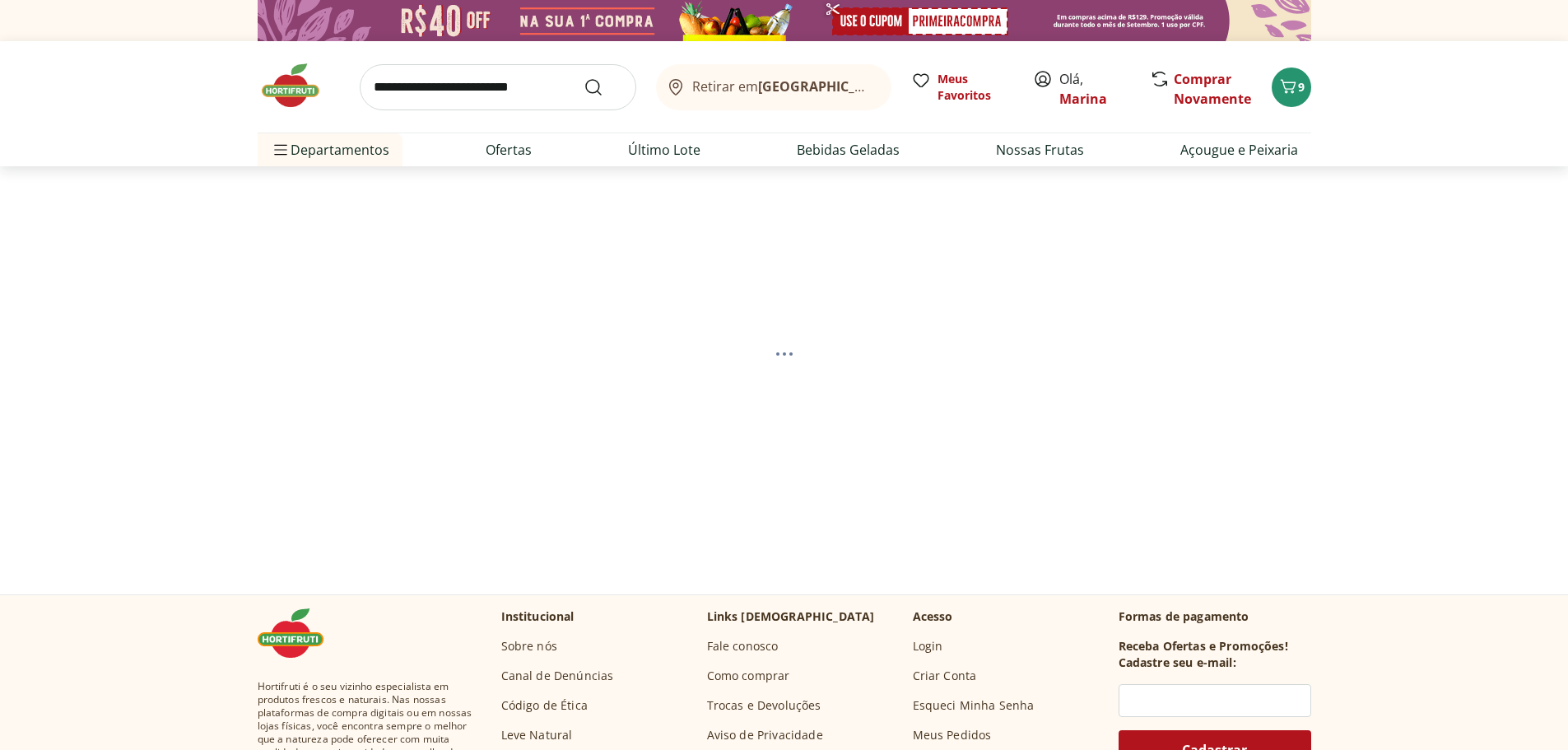
select select "**********"
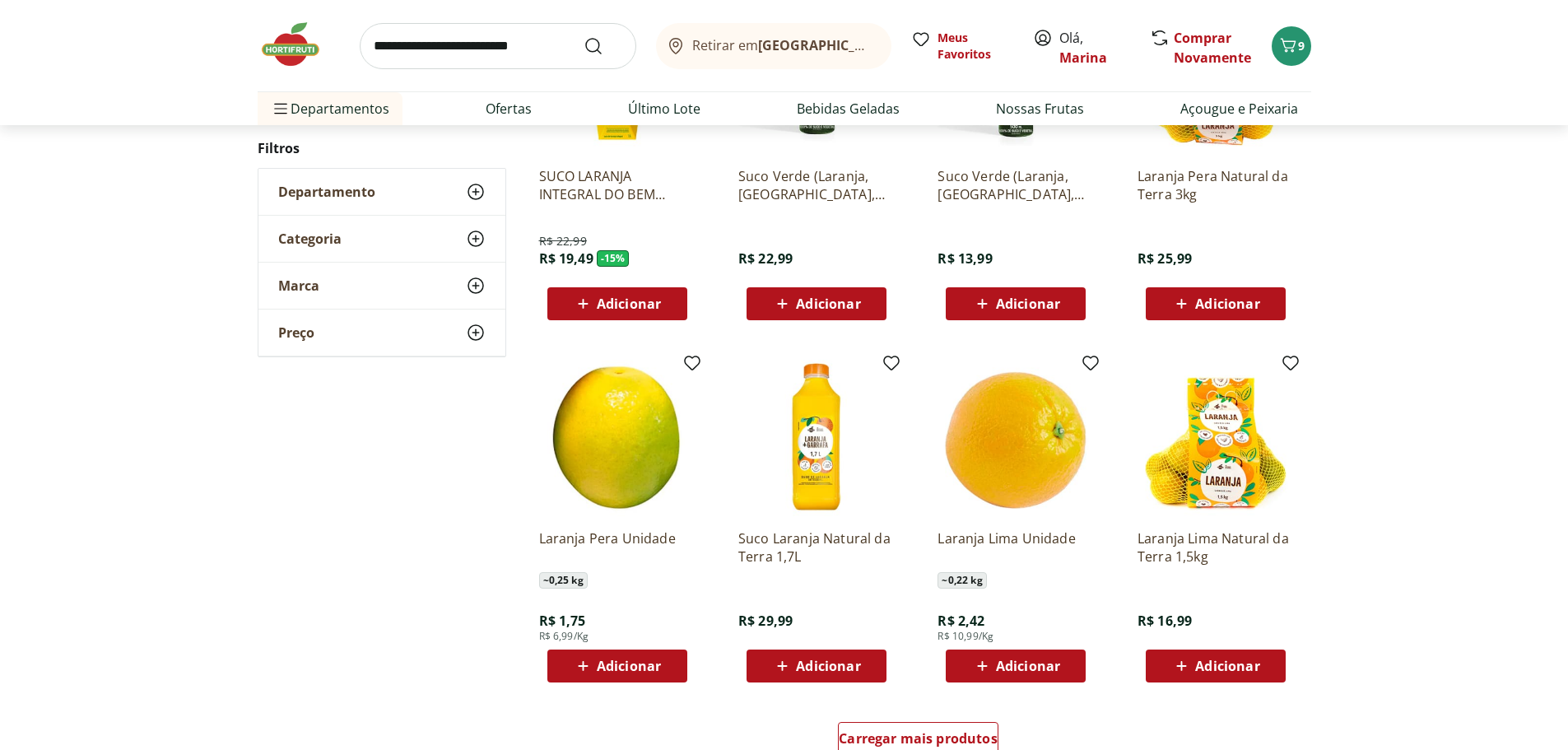
scroll to position [823, 0]
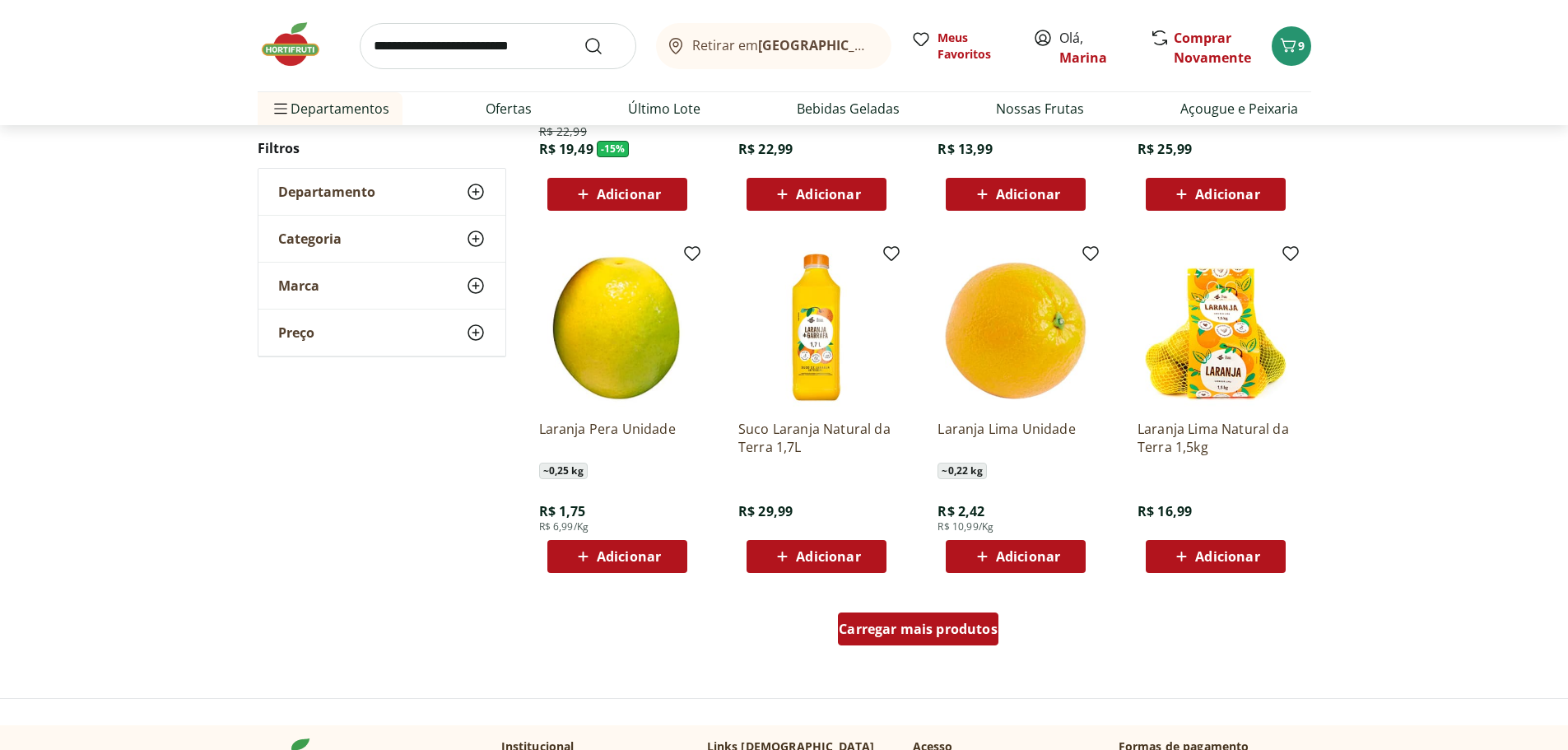
click at [920, 632] on span "Carregar mais produtos" at bounding box center [918, 629] width 159 height 13
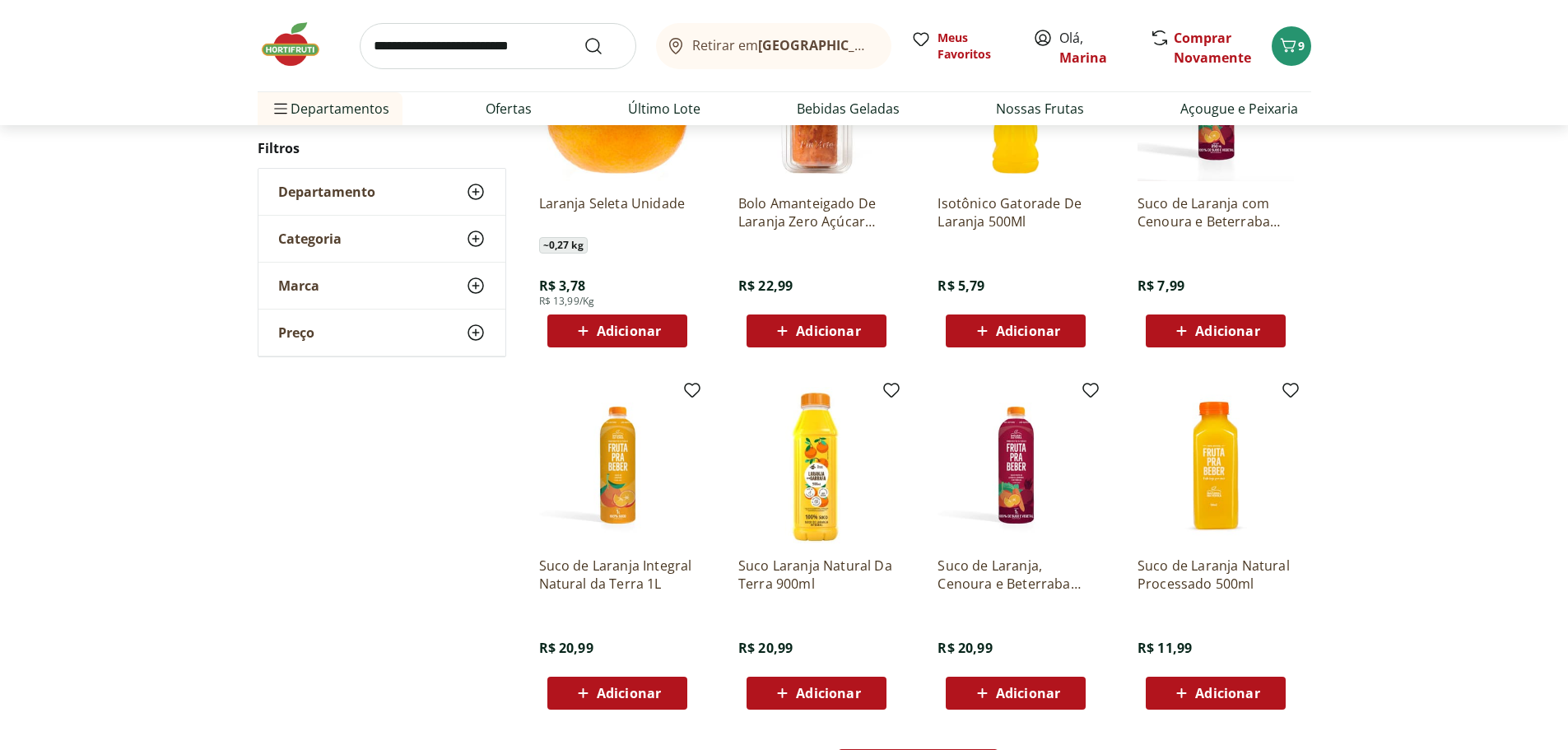
scroll to position [1812, 0]
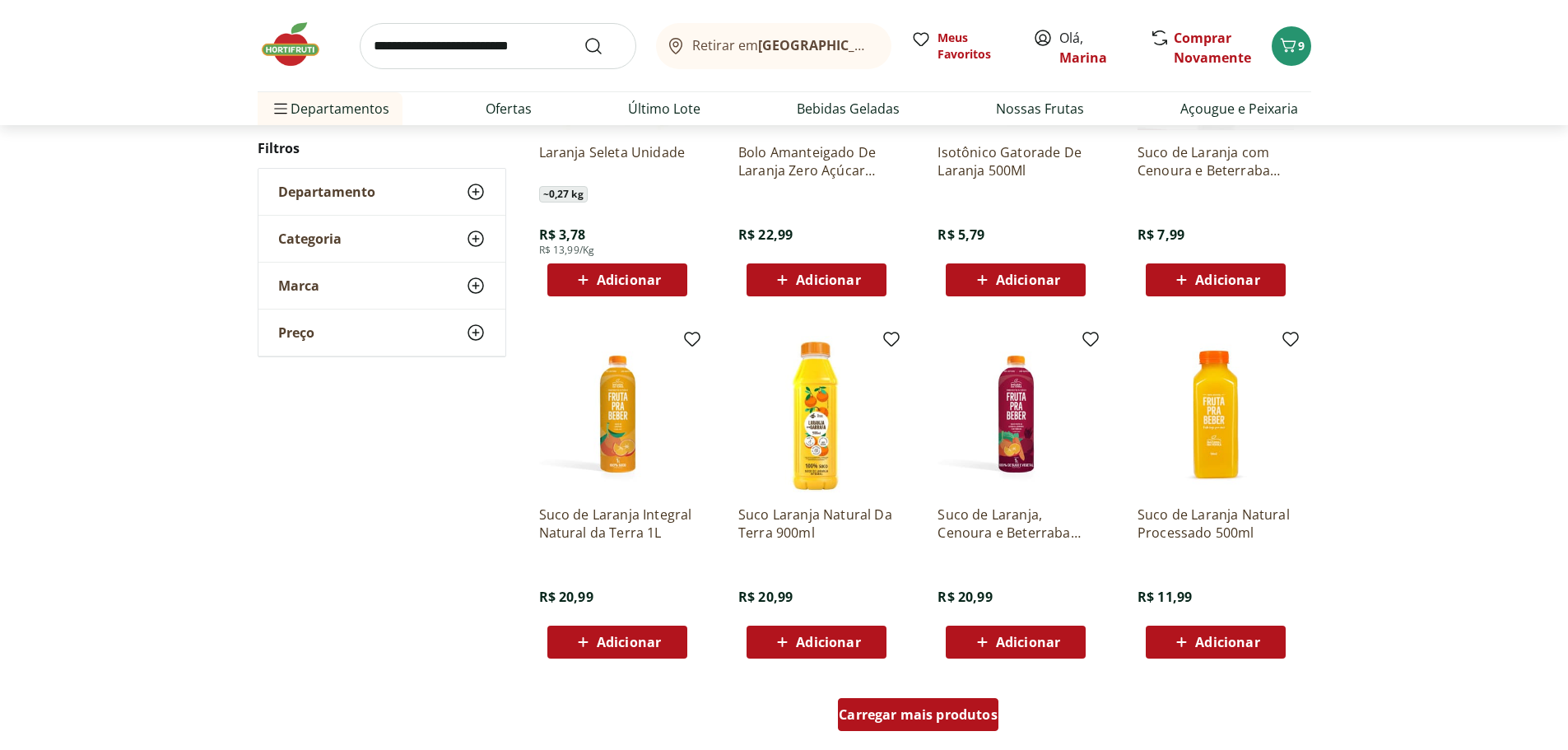
click at [931, 720] on span "Carregar mais produtos" at bounding box center [918, 715] width 159 height 13
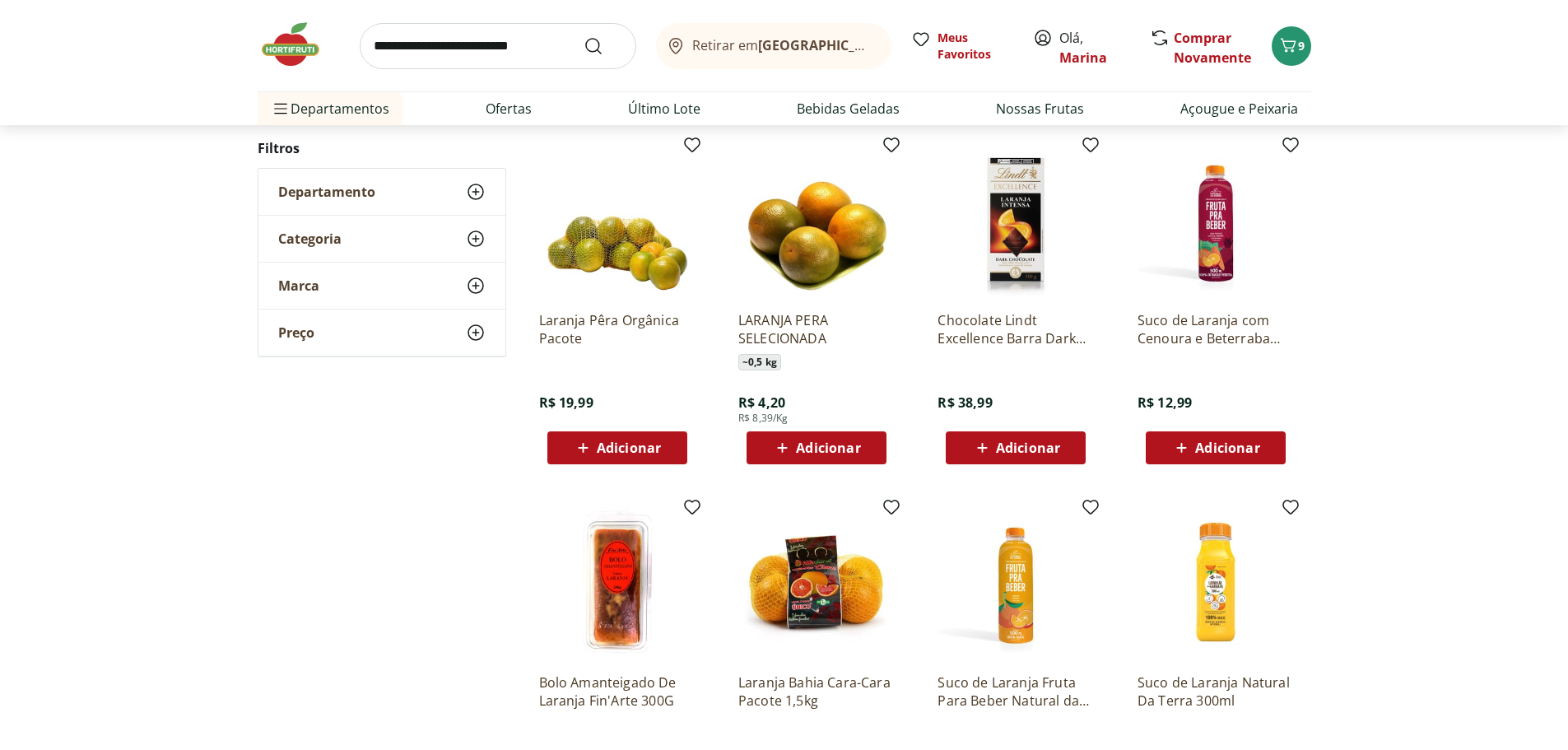
scroll to position [2883, 0]
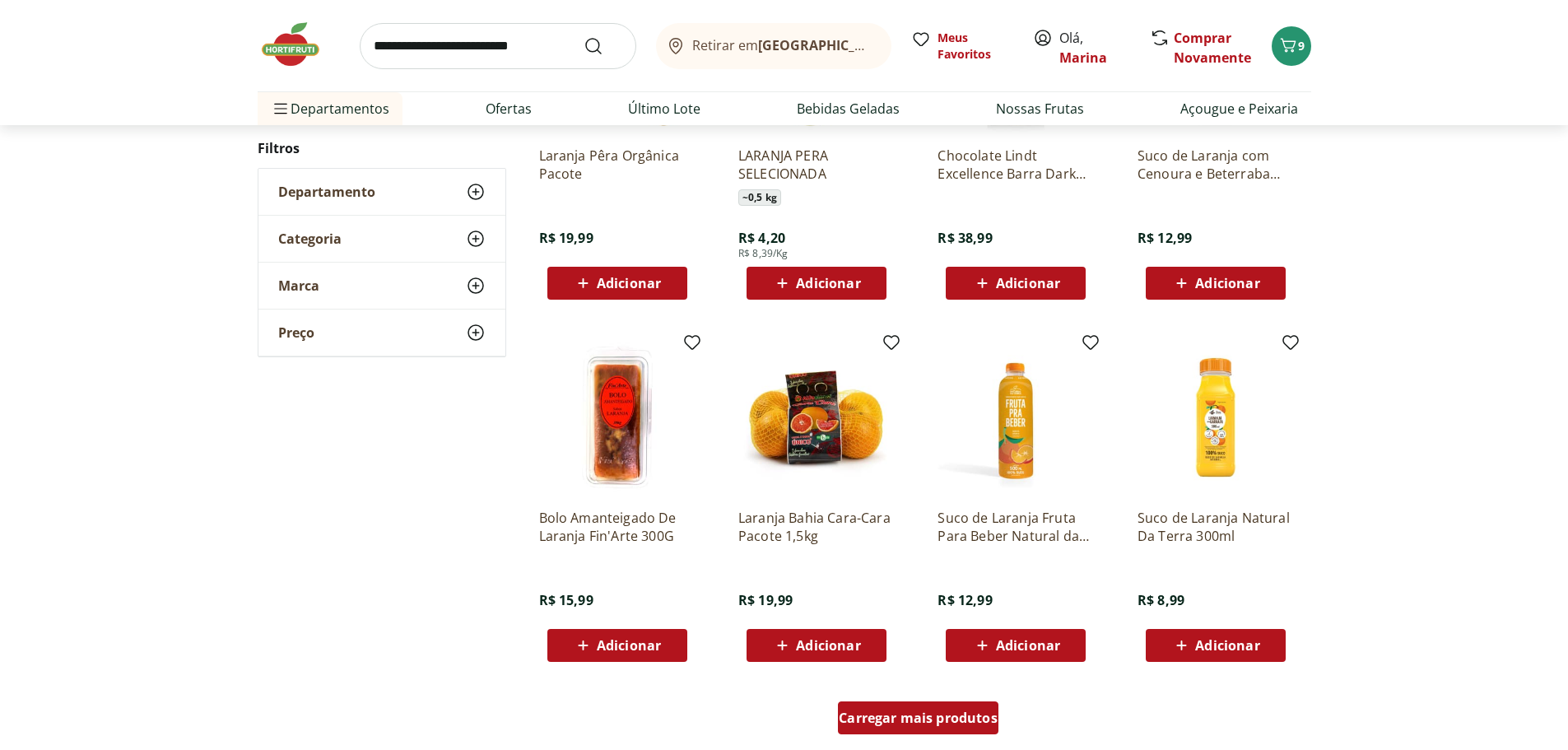
click at [937, 717] on span "Carregar mais produtos" at bounding box center [918, 718] width 159 height 13
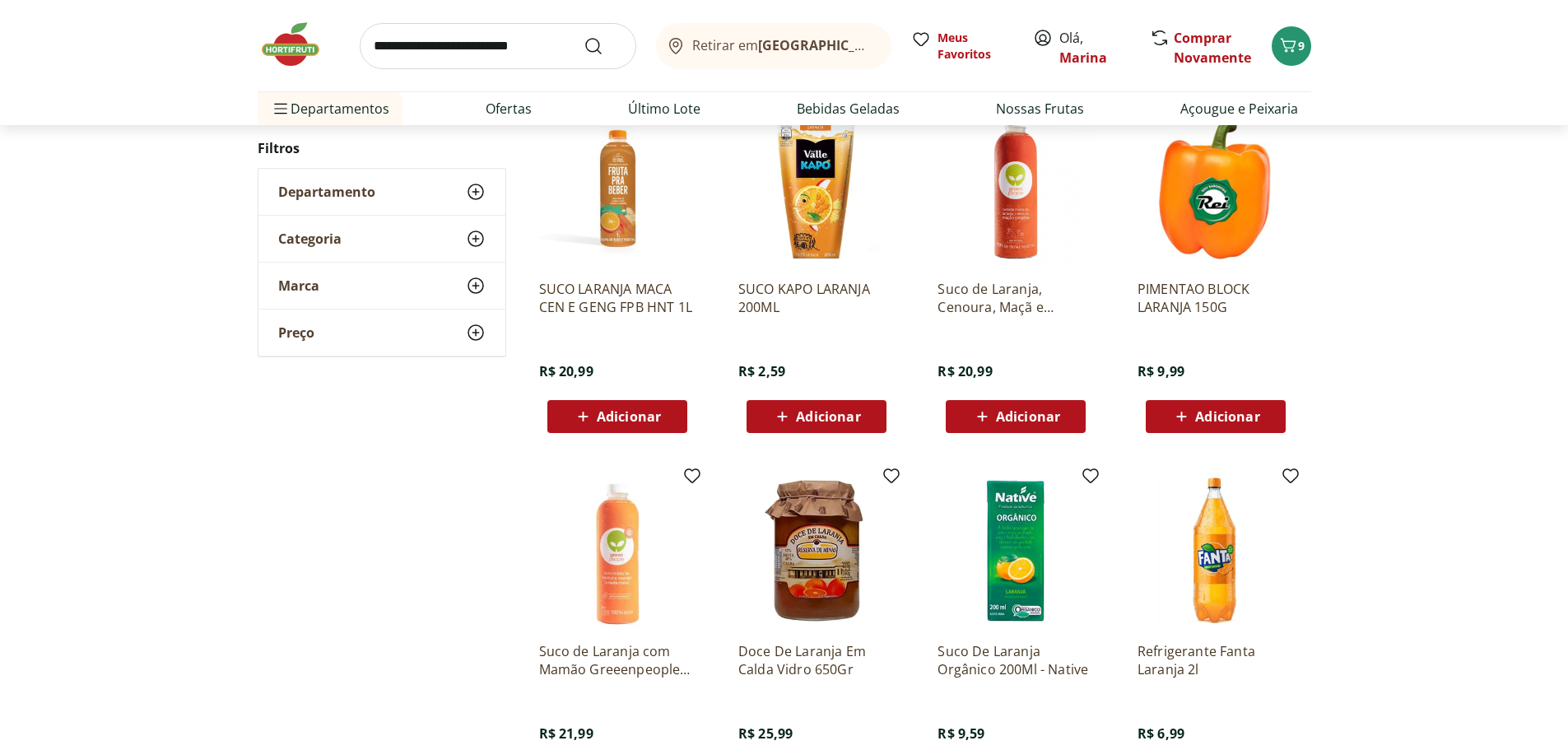
scroll to position [3954, 0]
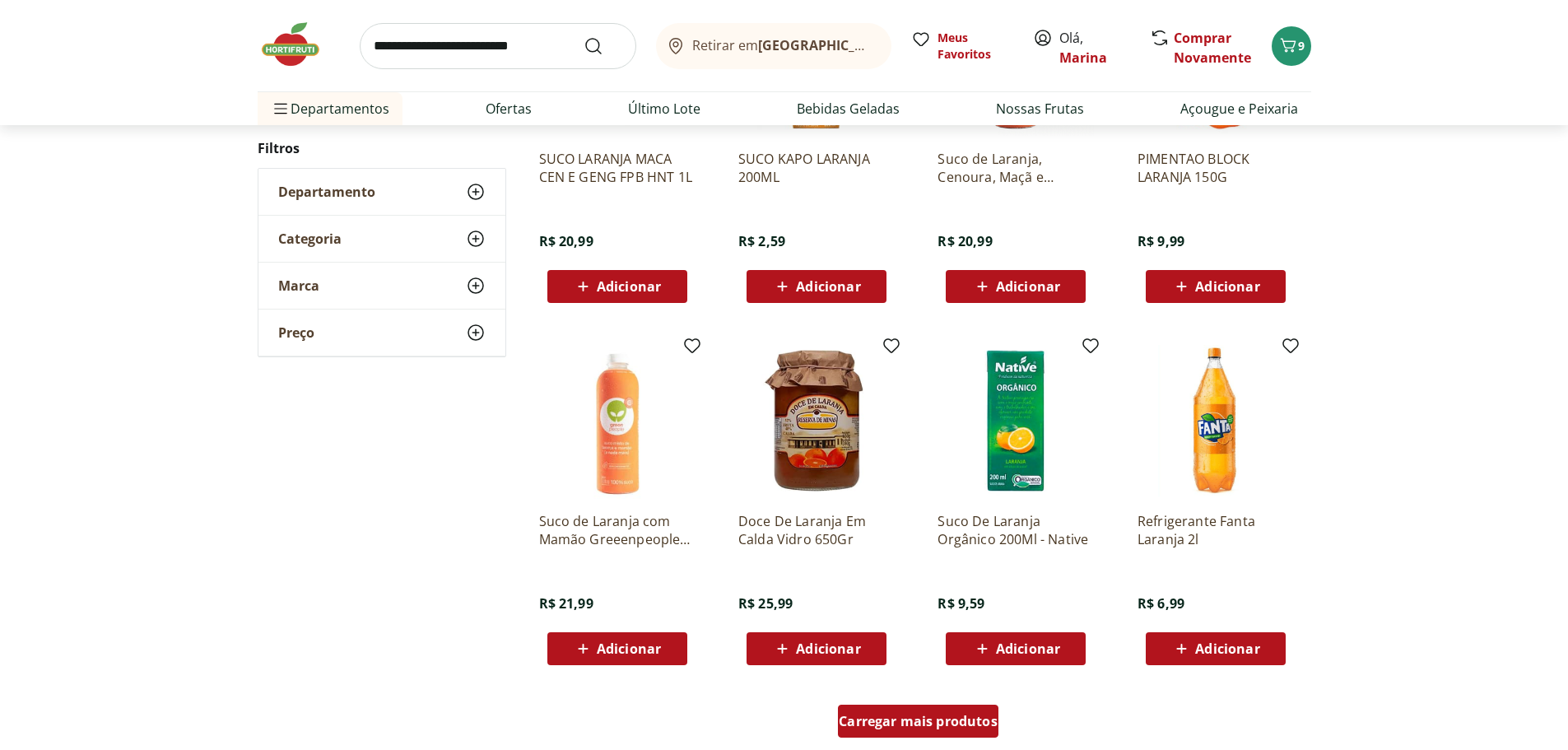
click at [936, 717] on span "Carregar mais produtos" at bounding box center [918, 721] width 159 height 13
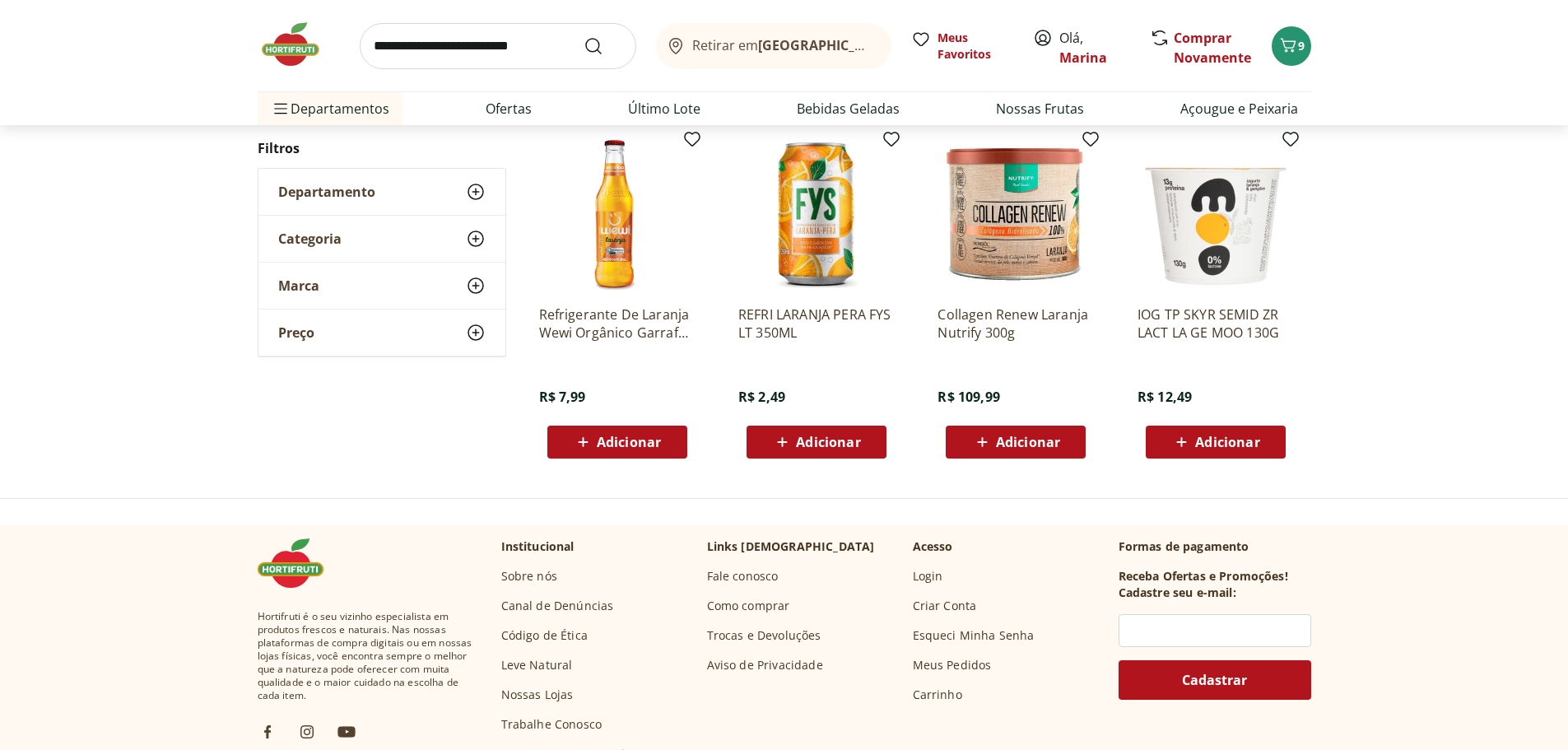
scroll to position [5271, 0]
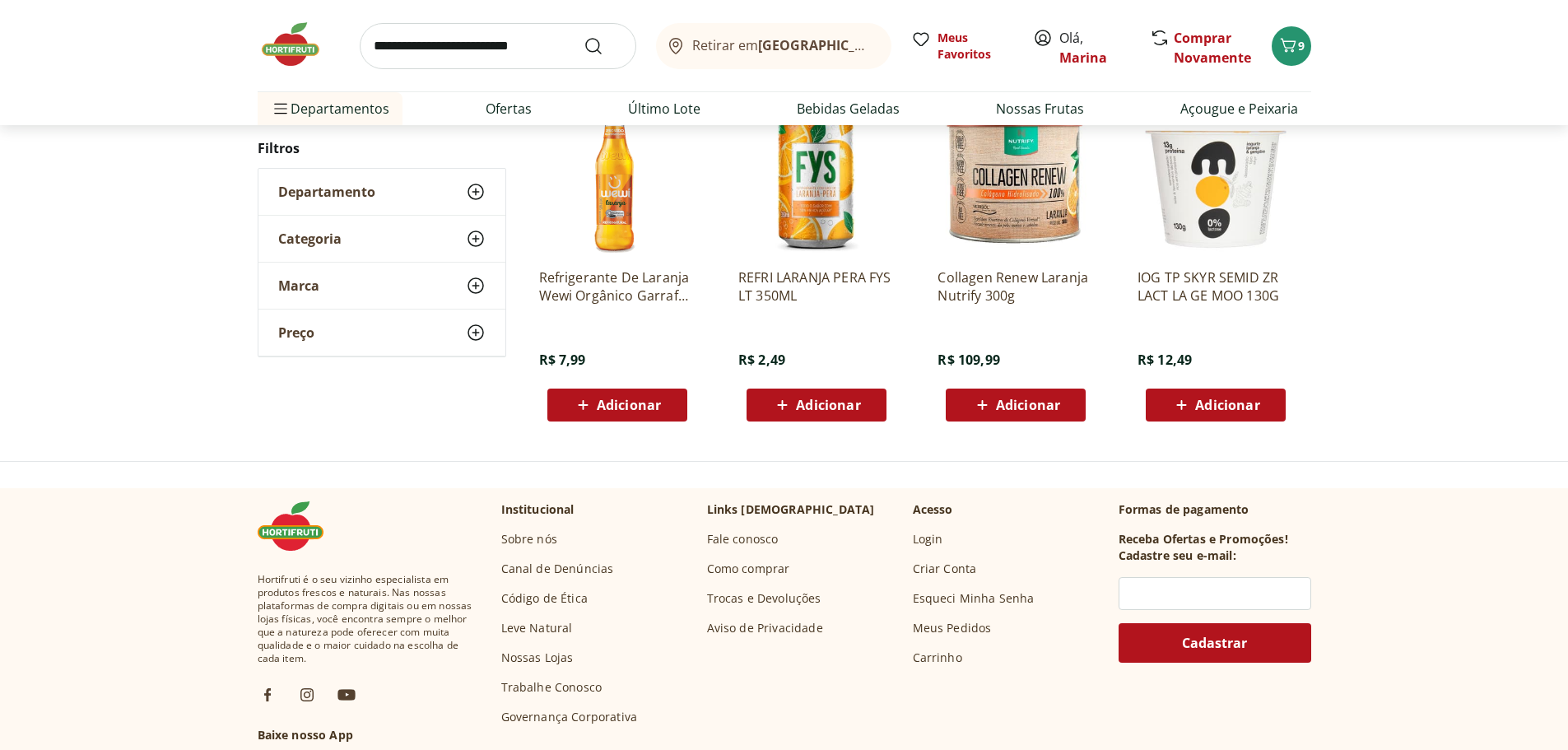
click at [282, 57] on img at bounding box center [298, 44] width 83 height 49
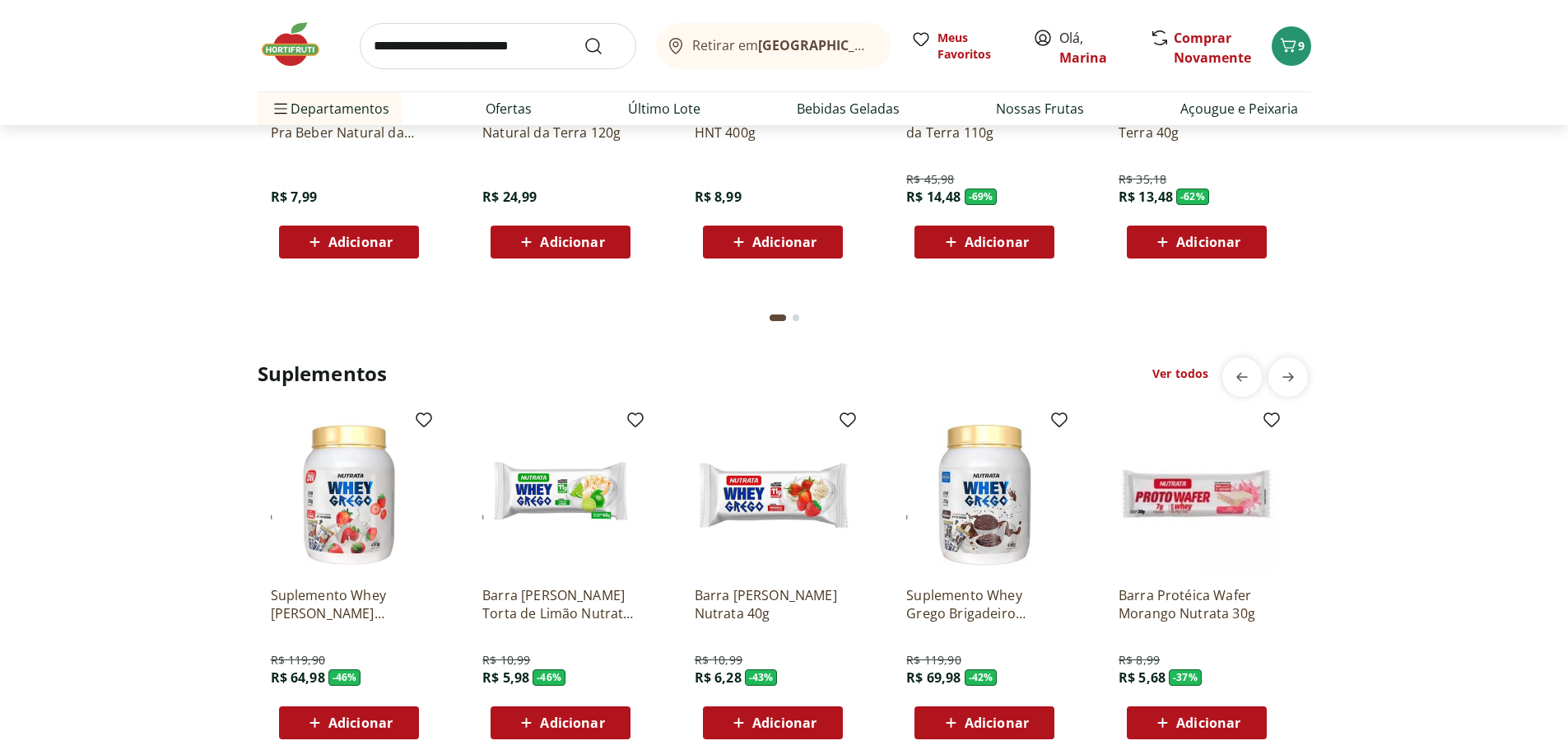
scroll to position [3871, 0]
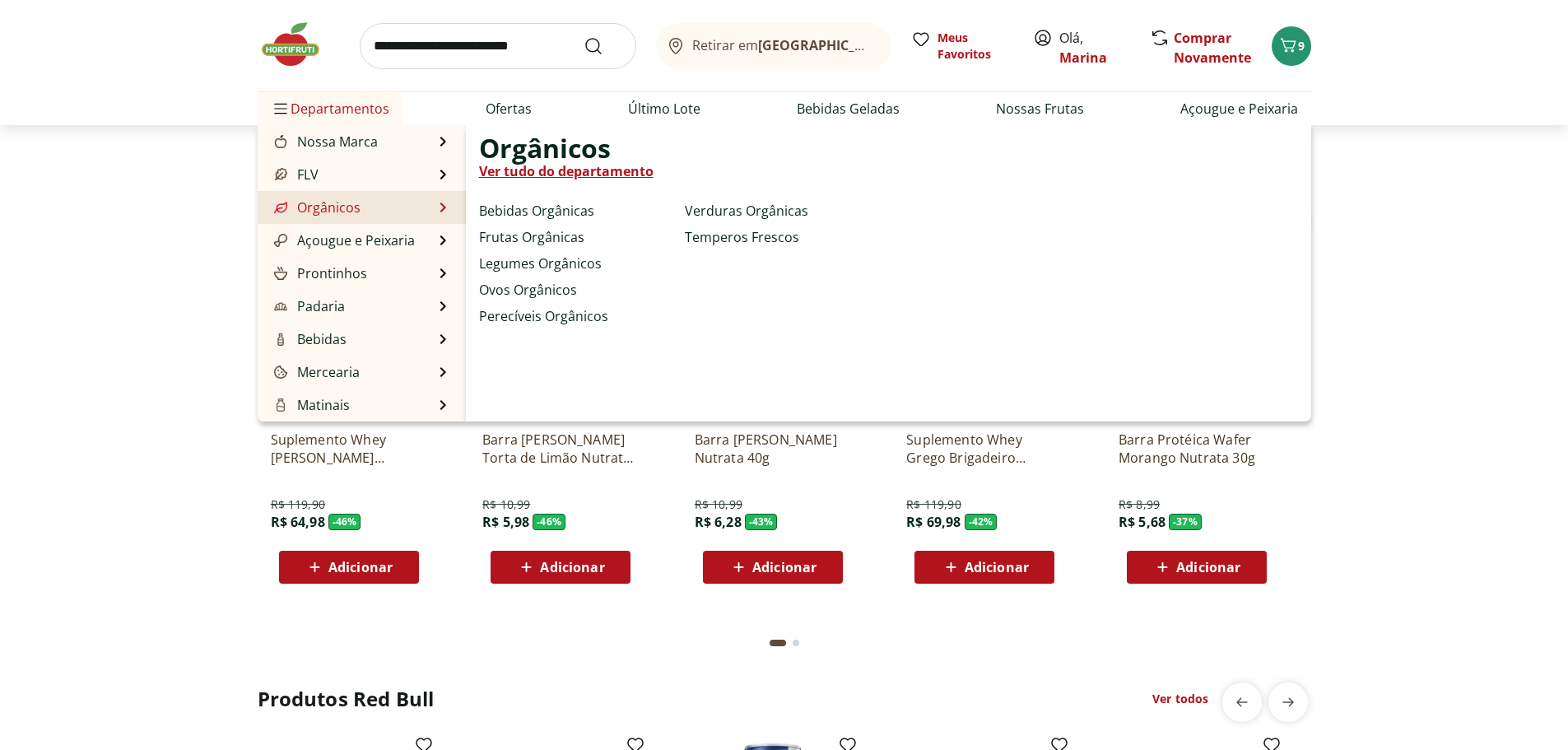
click at [332, 206] on link "Orgânicos" at bounding box center [316, 207] width 90 height 20
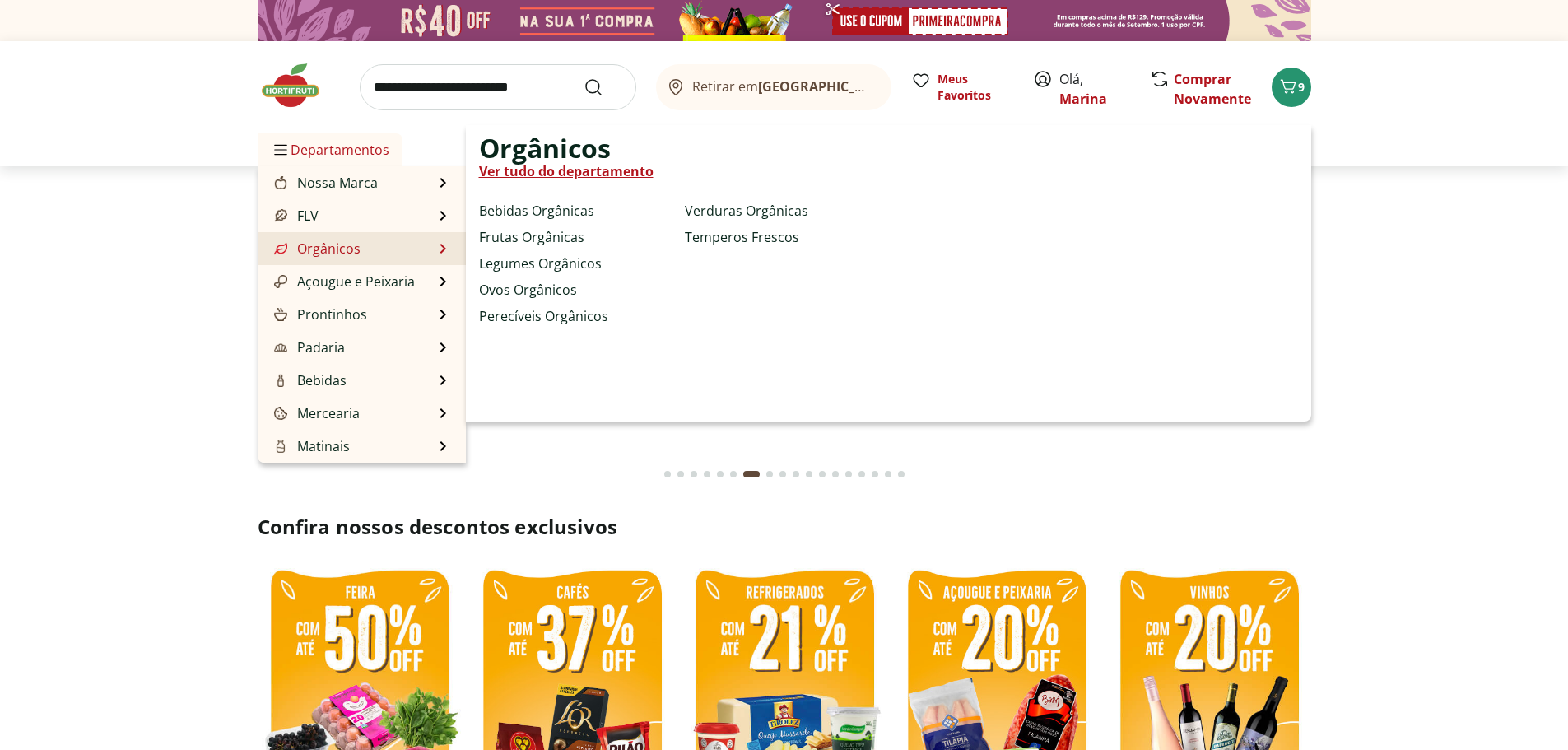
select select "**********"
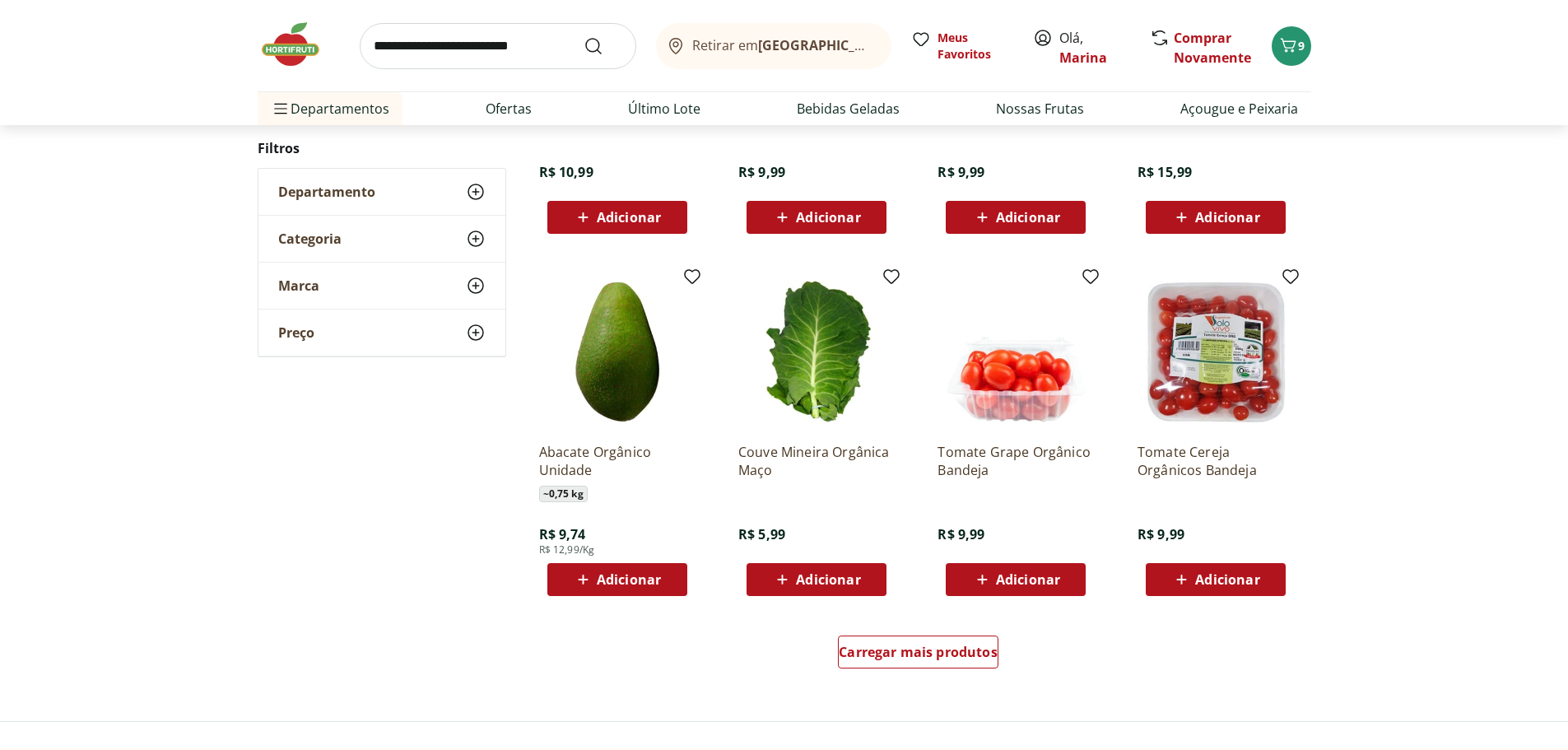
scroll to position [742, 0]
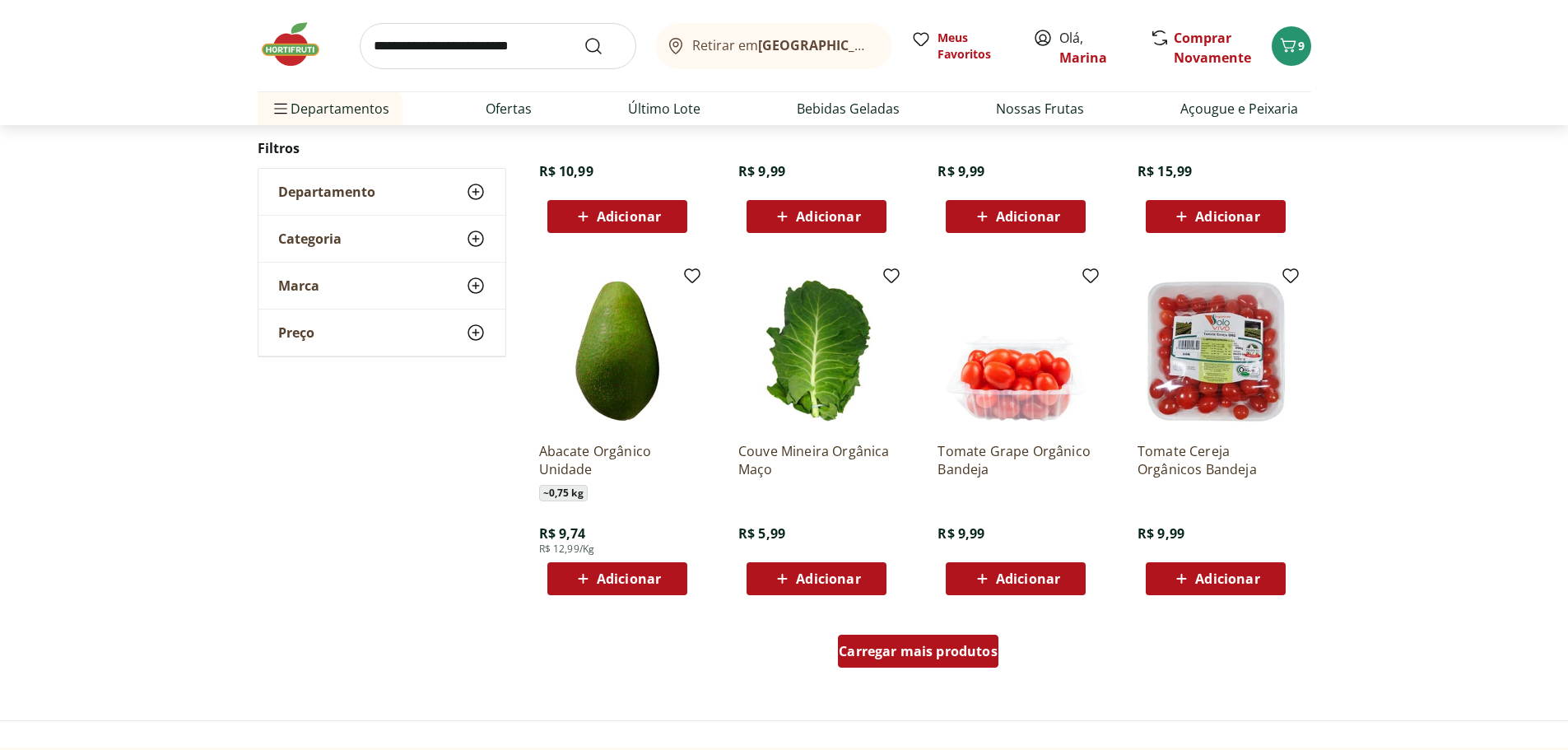
click at [923, 658] on span "Carregar mais produtos" at bounding box center [918, 651] width 159 height 13
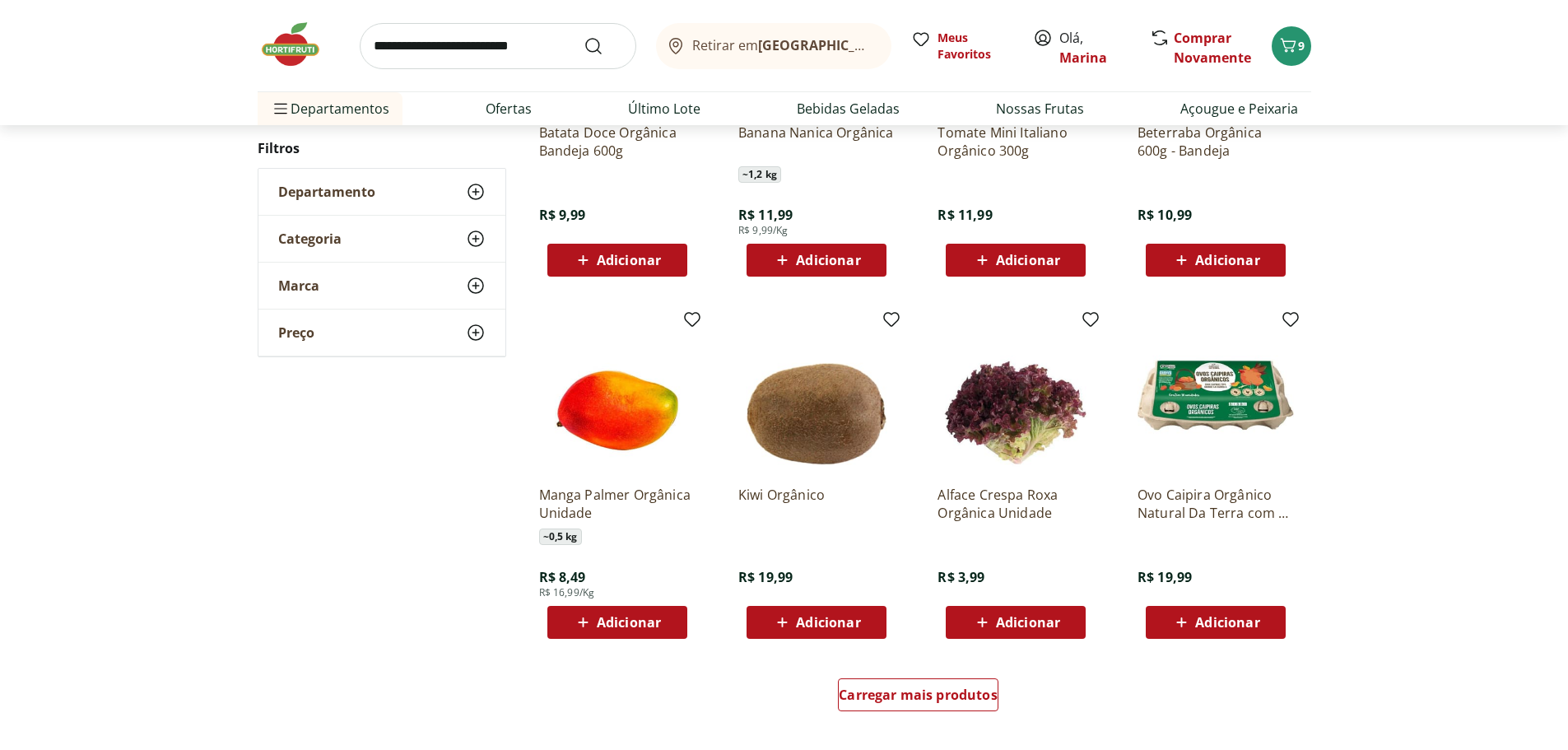
scroll to position [1812, 0]
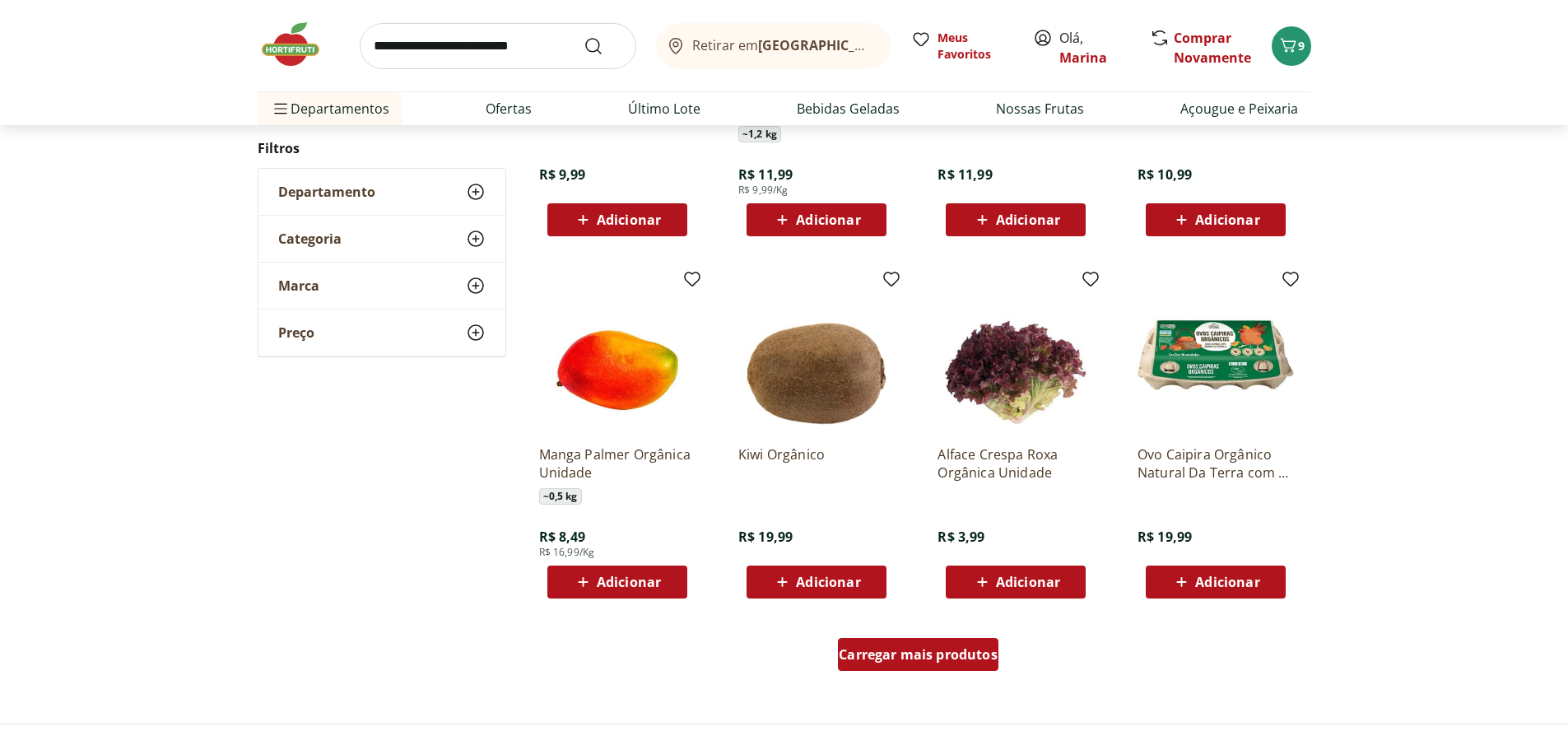
click at [928, 658] on span "Carregar mais produtos" at bounding box center [918, 654] width 159 height 13
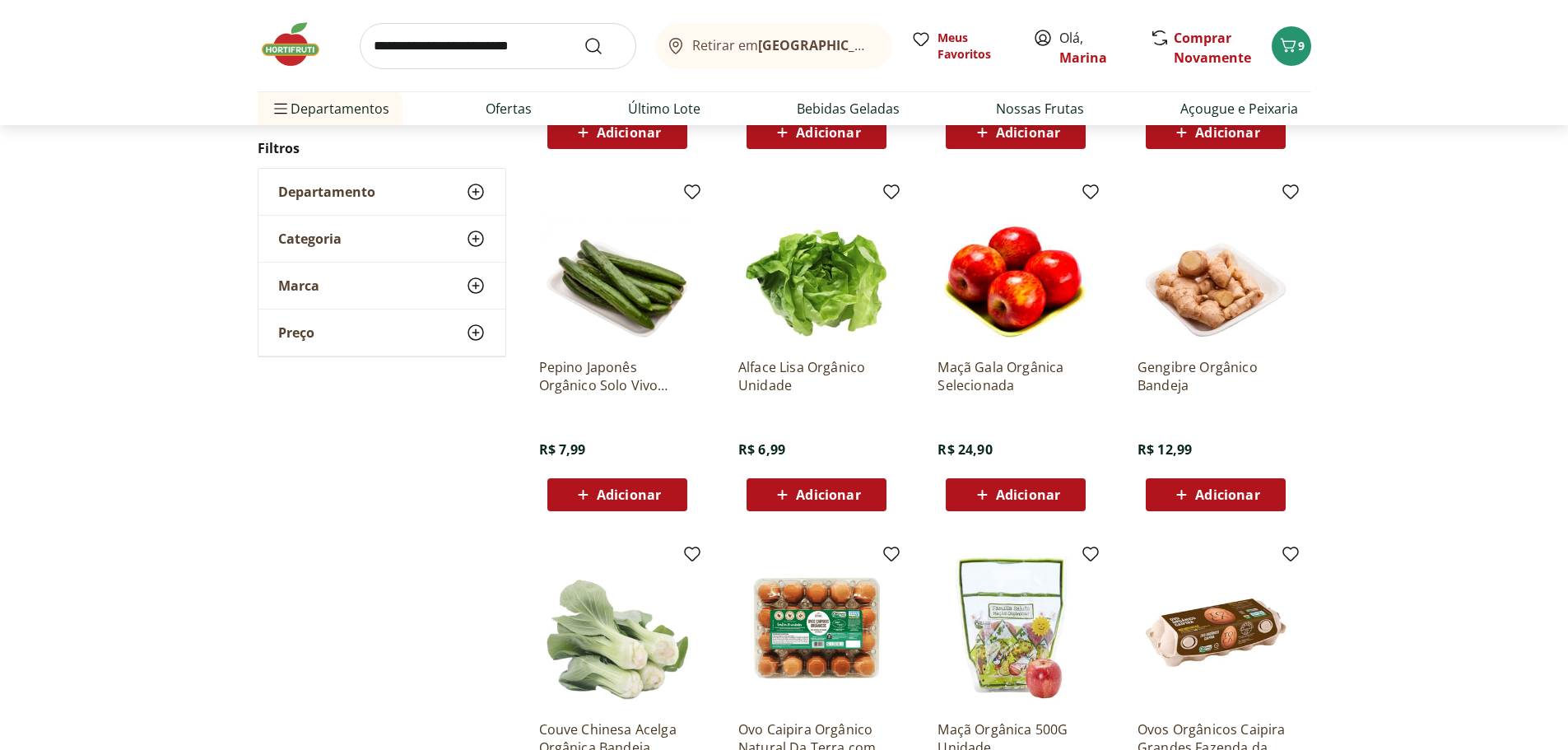
scroll to position [2636, 0]
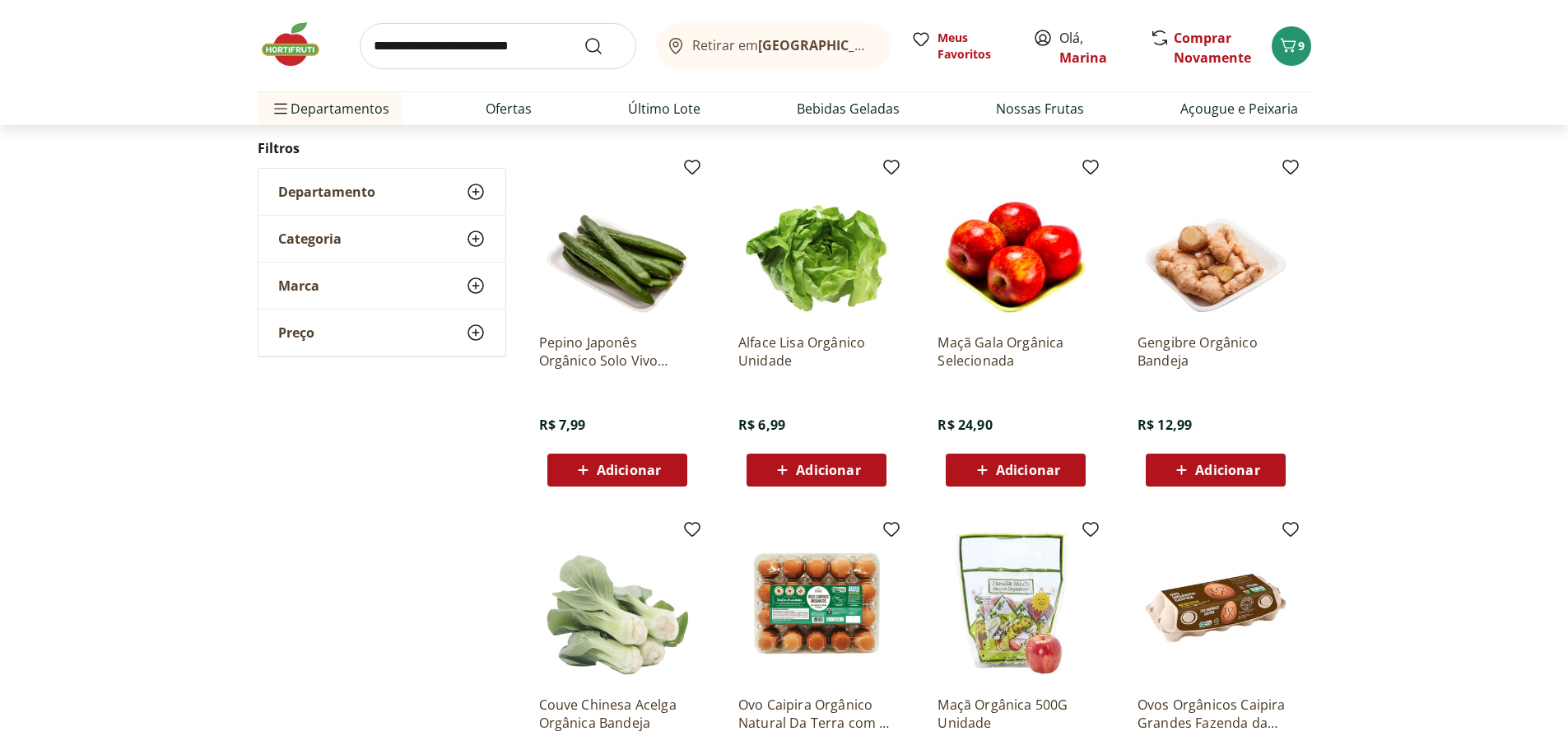
click at [659, 471] on span "Adicionar" at bounding box center [628, 470] width 64 height 13
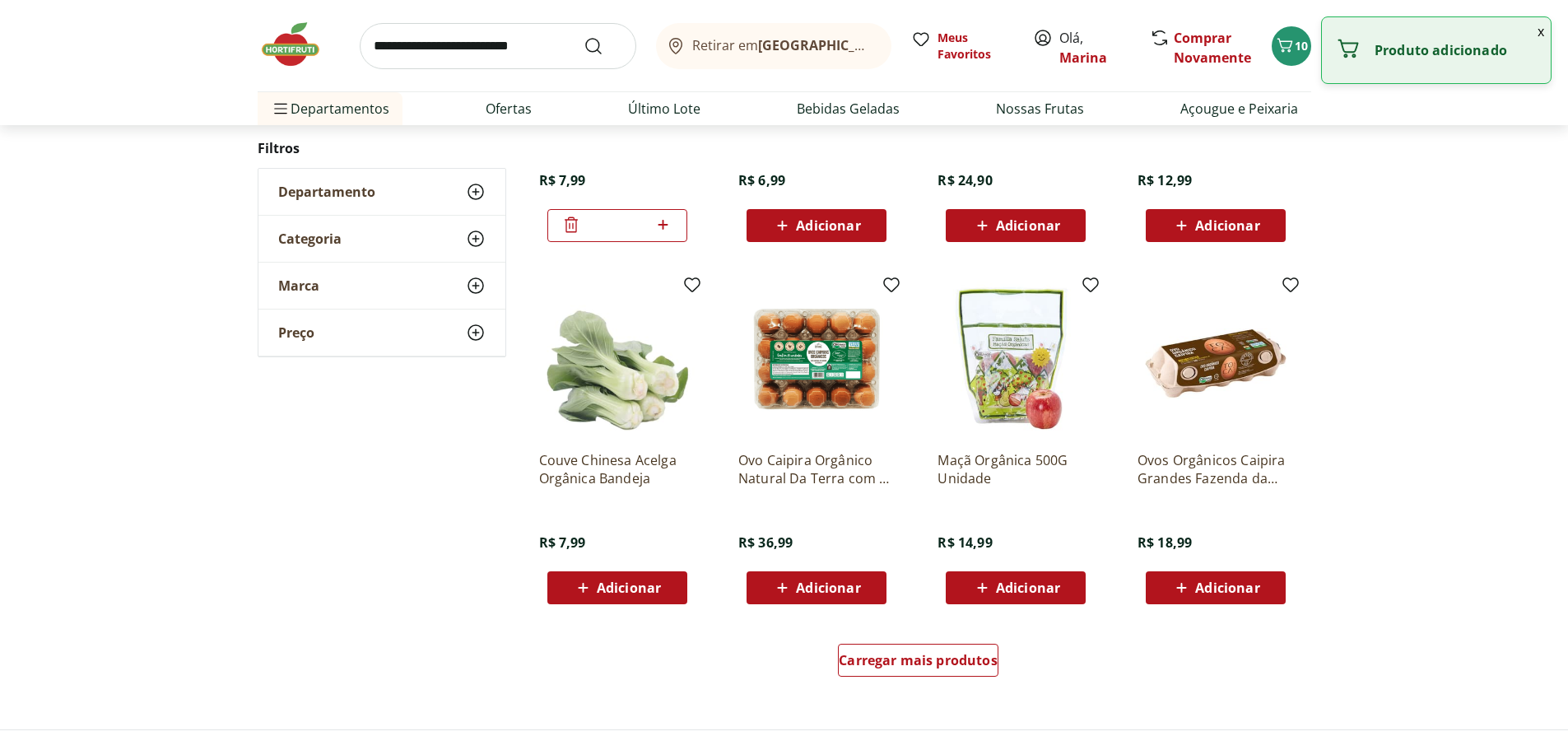
scroll to position [2883, 0]
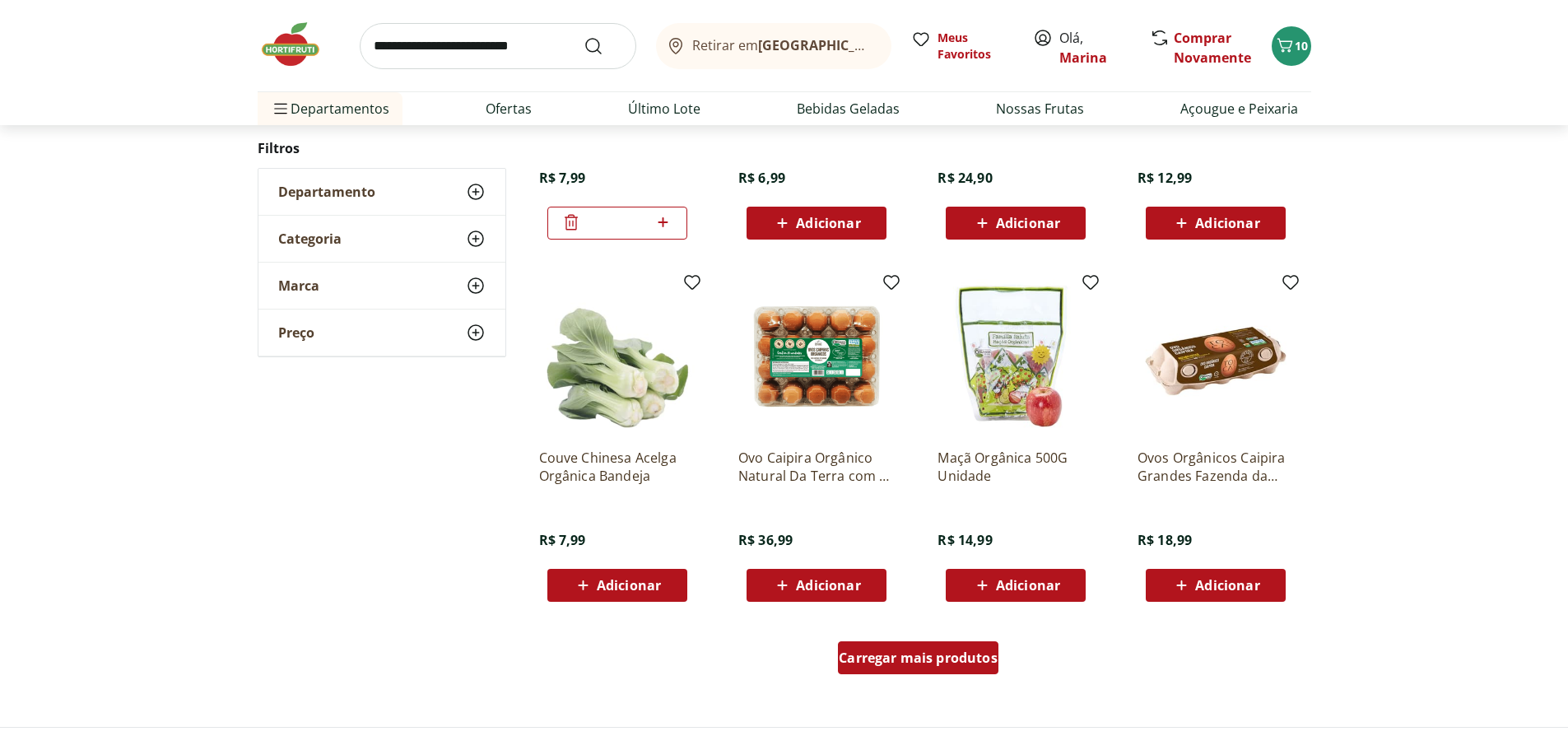
click at [935, 648] on div "Carregar mais produtos" at bounding box center [918, 657] width 161 height 33
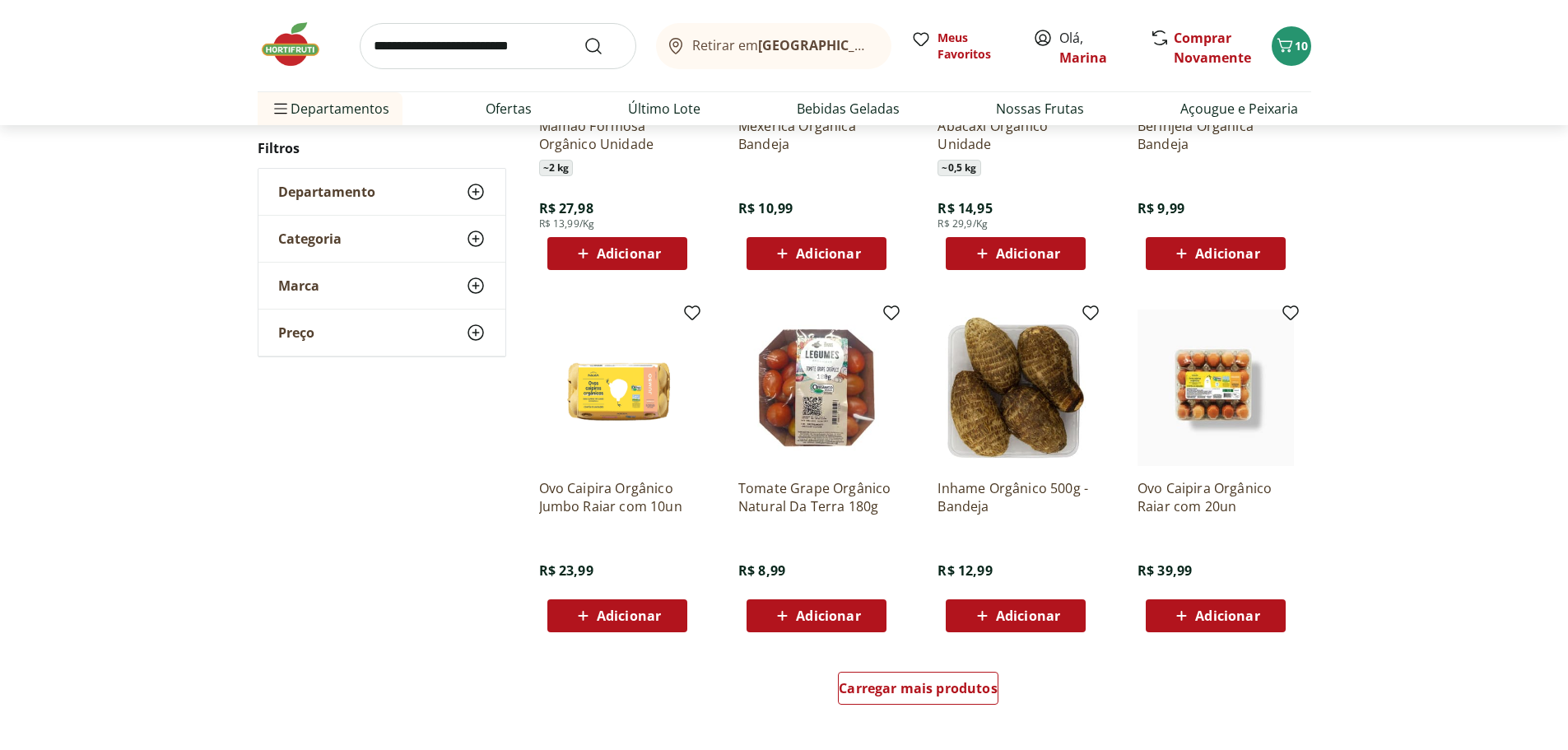
scroll to position [3954, 0]
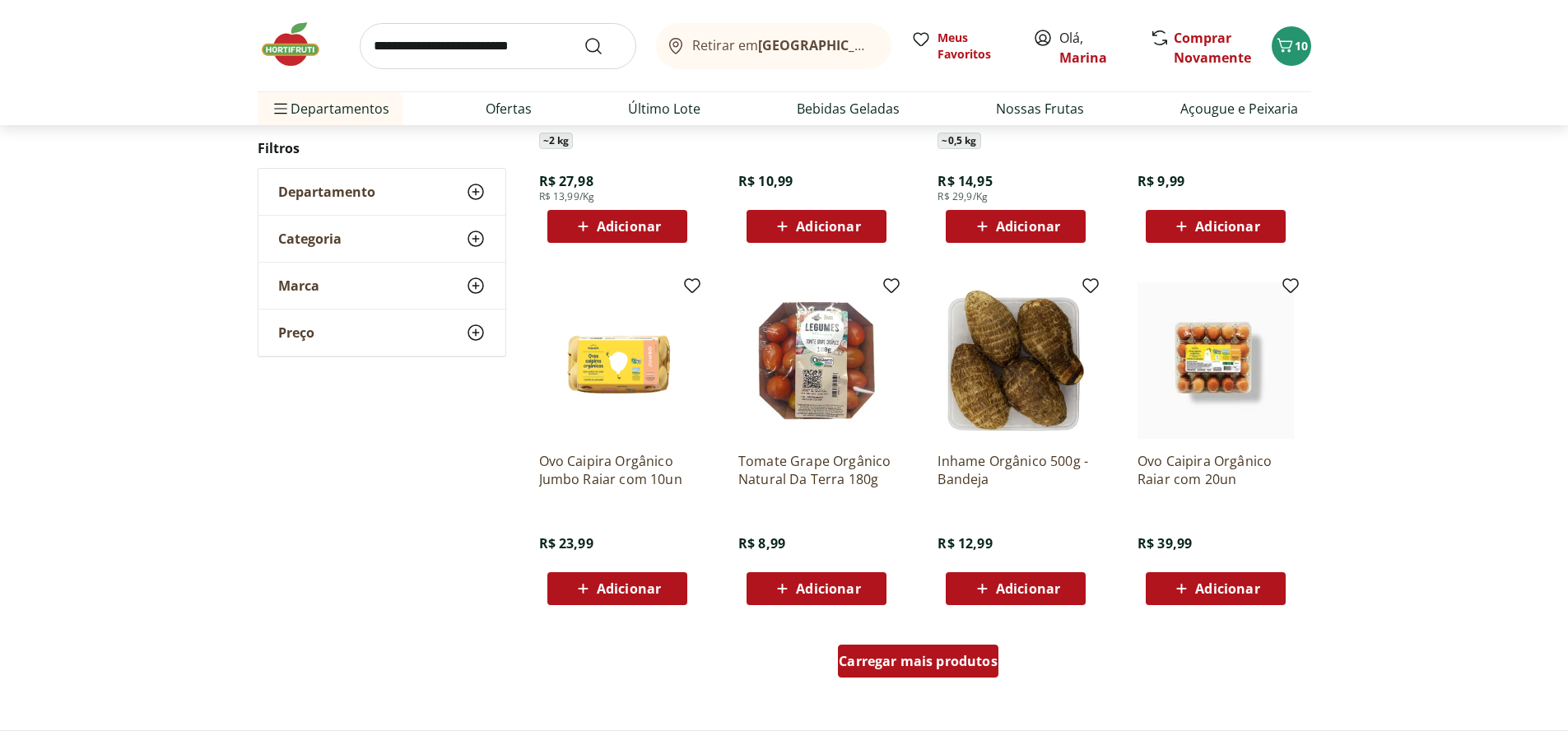
click at [934, 646] on div "Carregar mais produtos" at bounding box center [918, 661] width 161 height 33
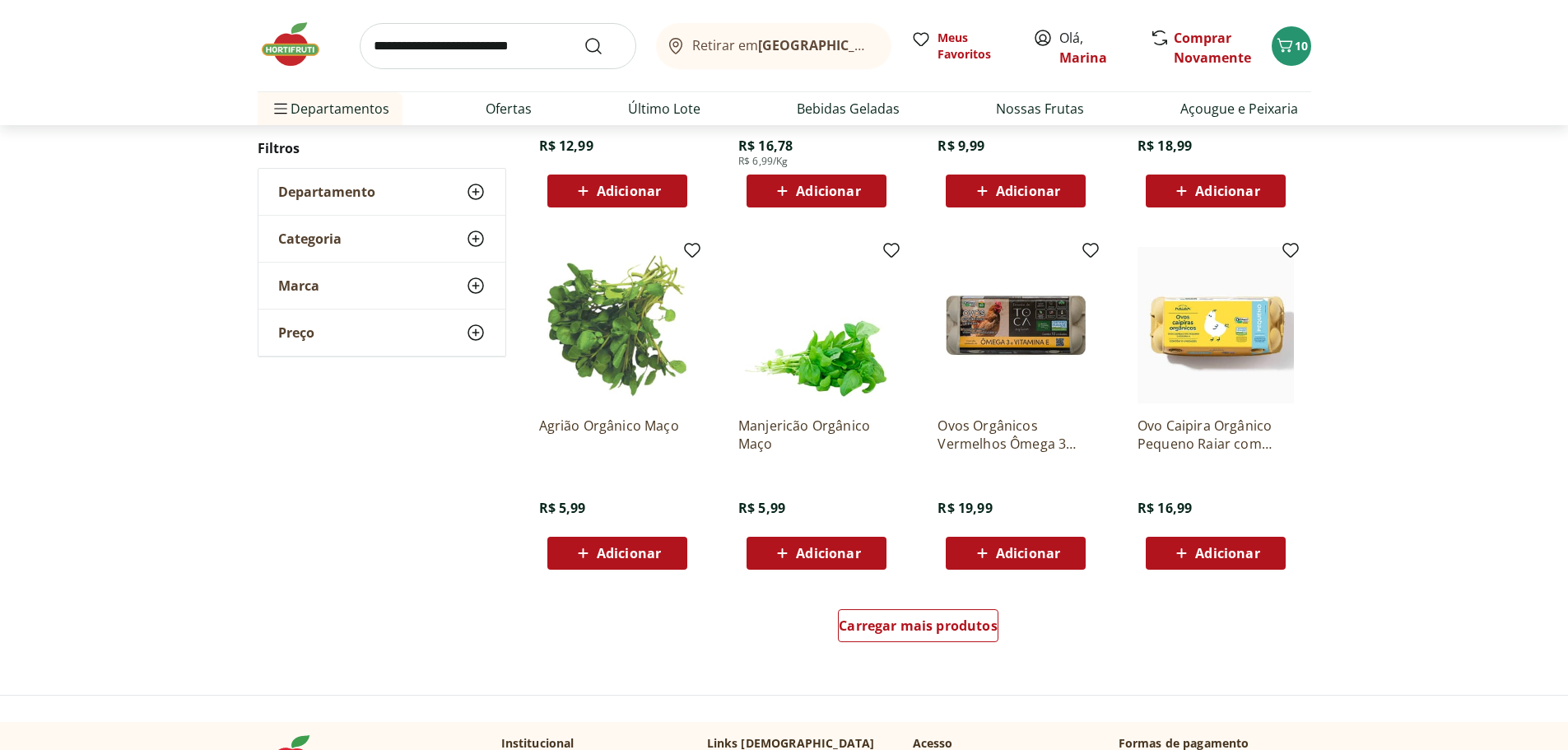
scroll to position [5189, 0]
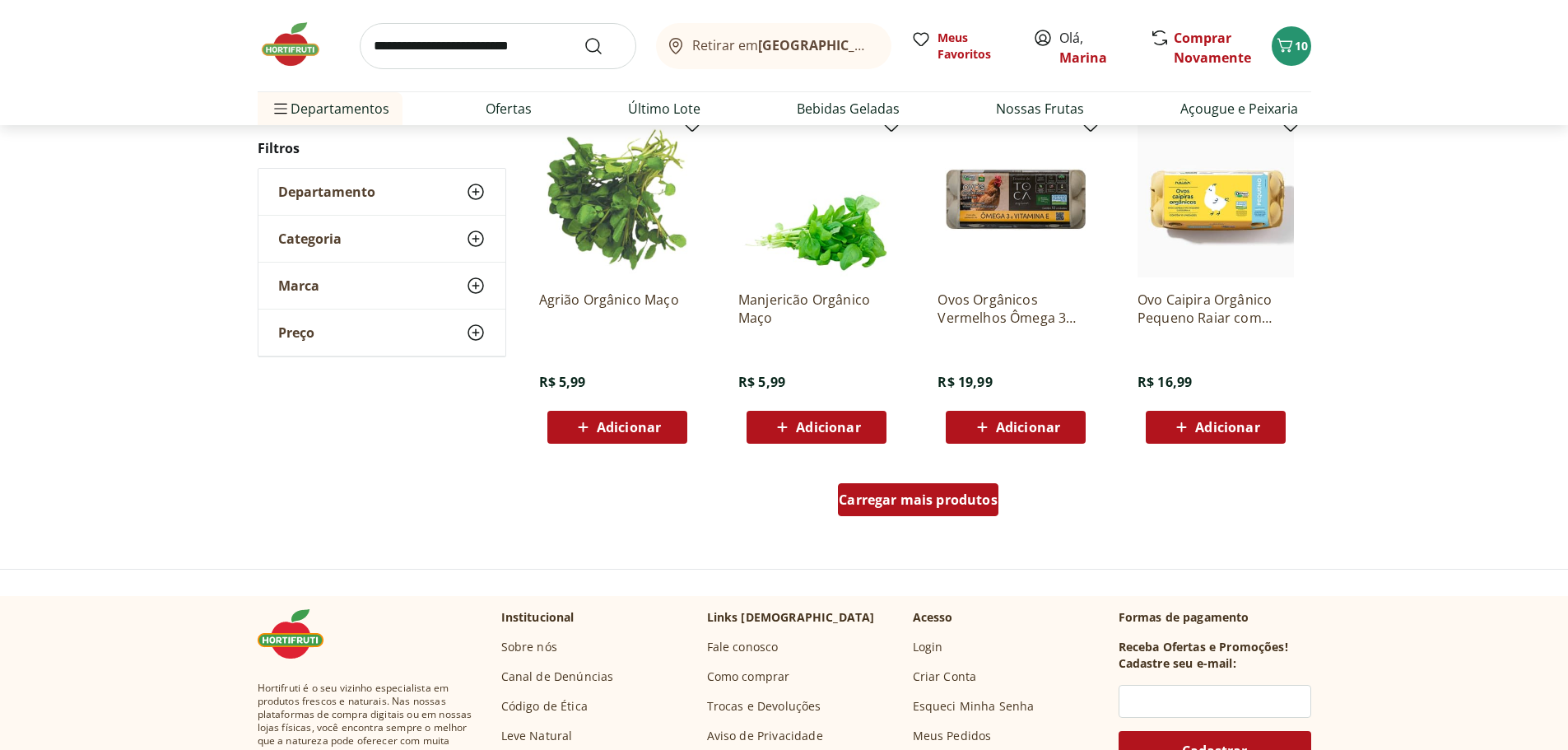
click at [927, 520] on link "Carregar mais produtos" at bounding box center [918, 503] width 161 height 40
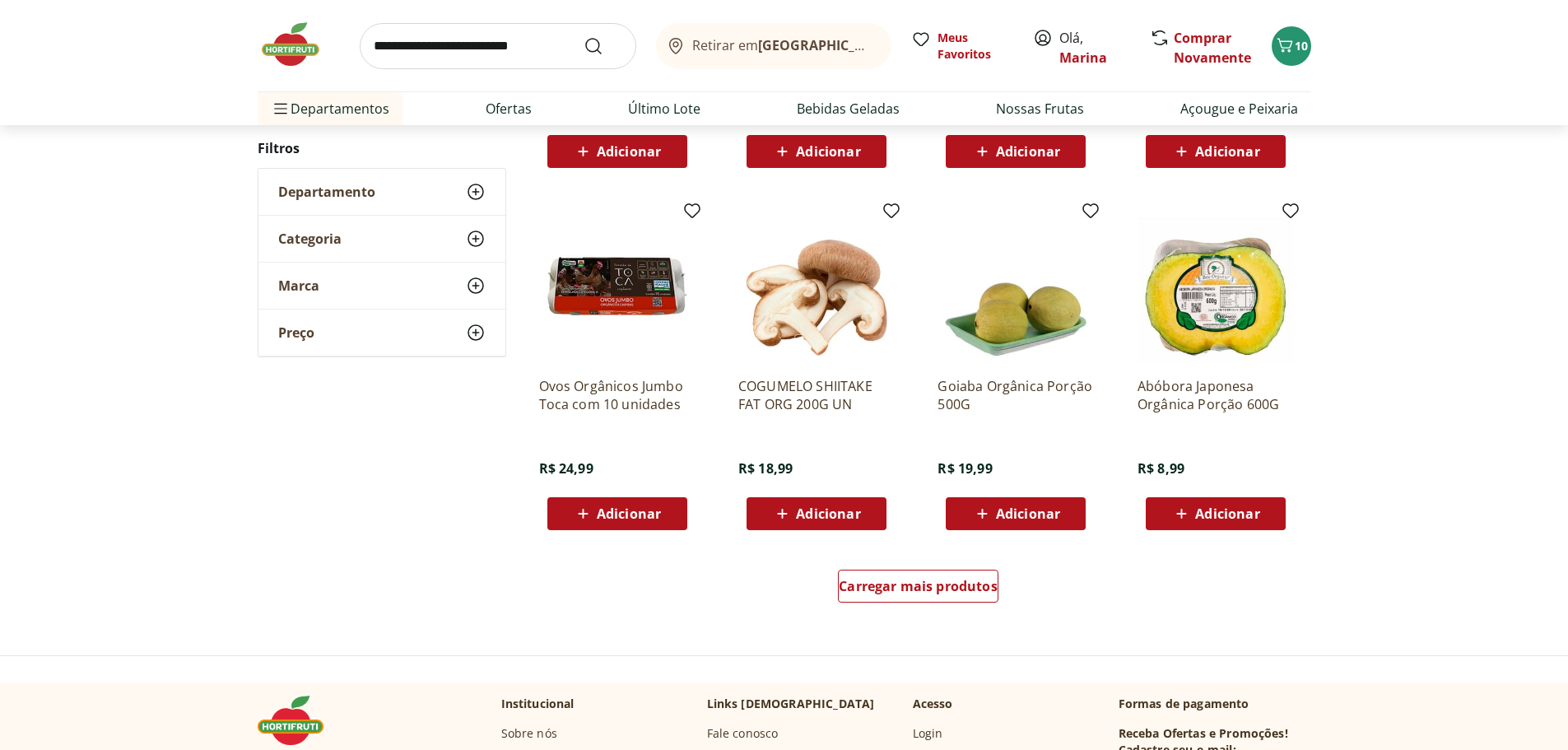
scroll to position [6177, 0]
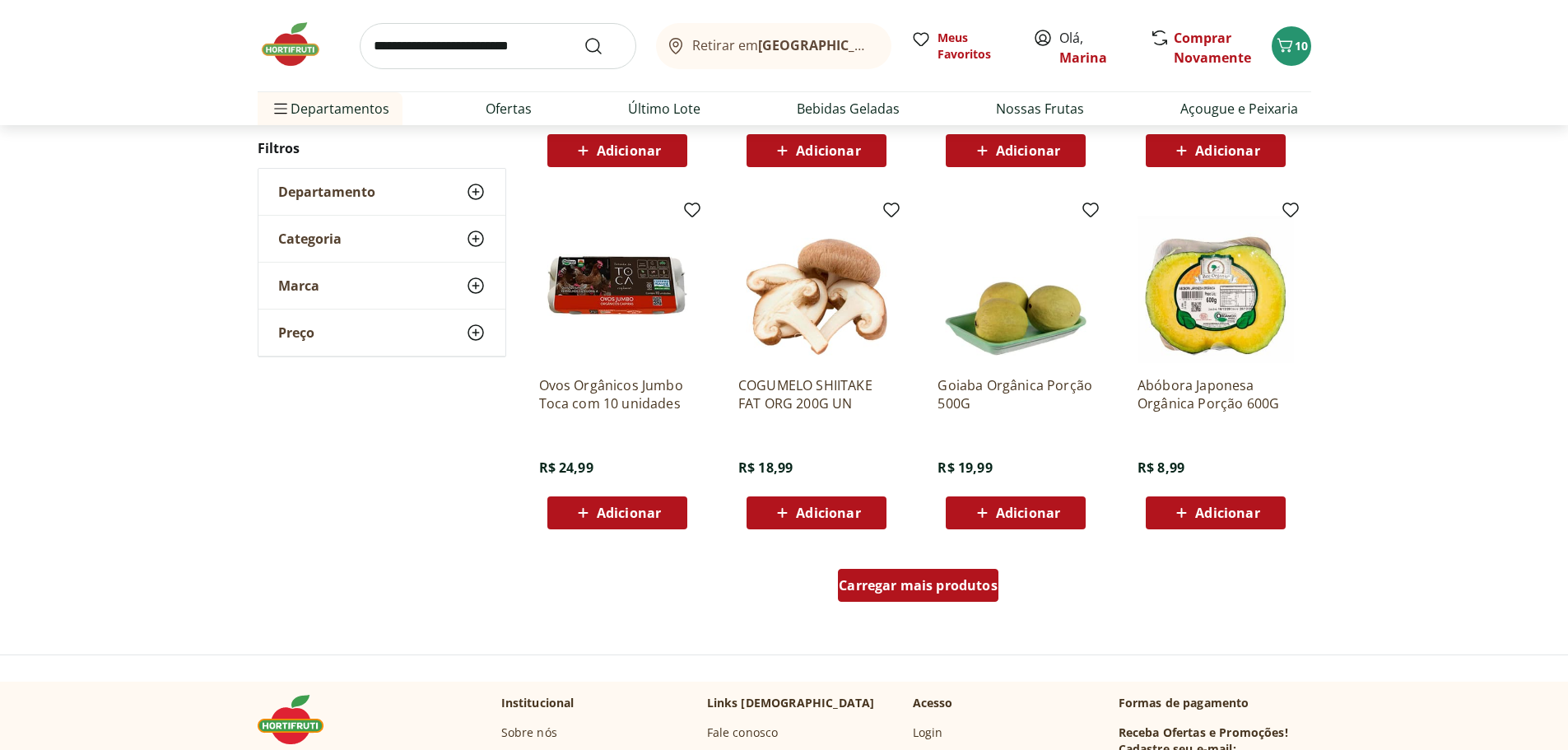
click at [934, 592] on span "Carregar mais produtos" at bounding box center [918, 586] width 159 height 13
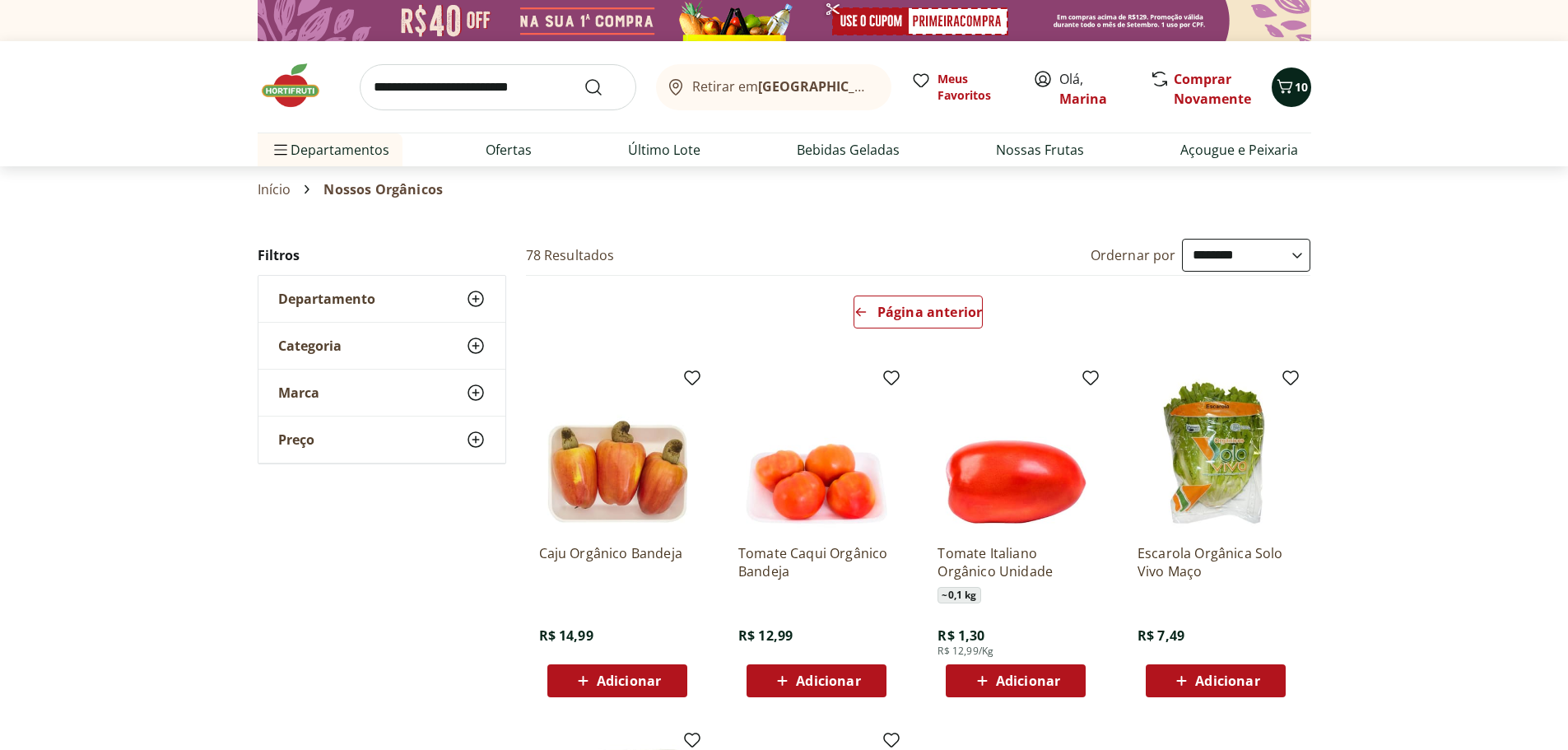
click at [1302, 87] on span "10" at bounding box center [1301, 86] width 13 height 16
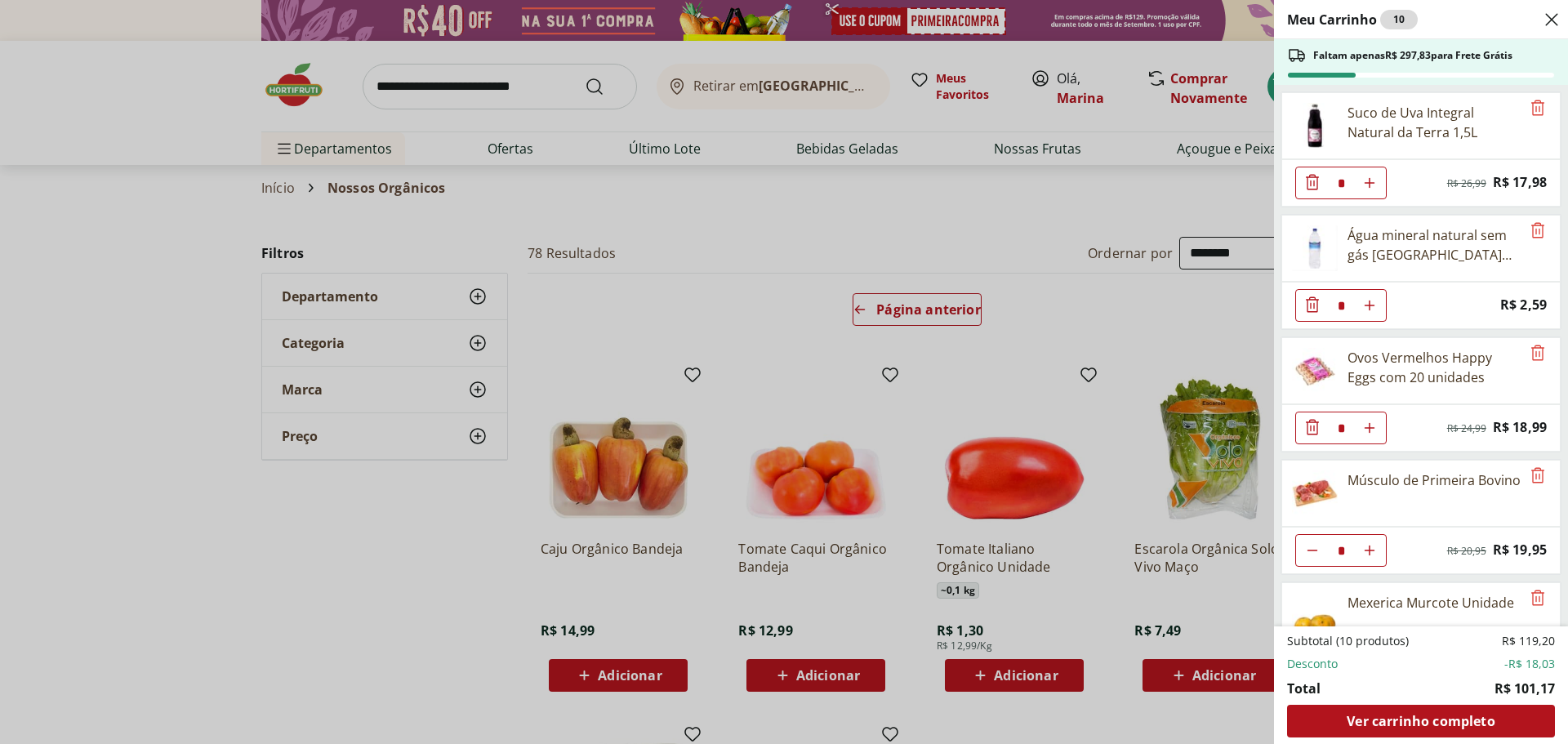
click at [523, 86] on div "Meu Carrinho 10 Faltam apenas R$ 297,83 para Frete Grátis Suco de Uva Integral …" at bounding box center [784, 372] width 1568 height 744
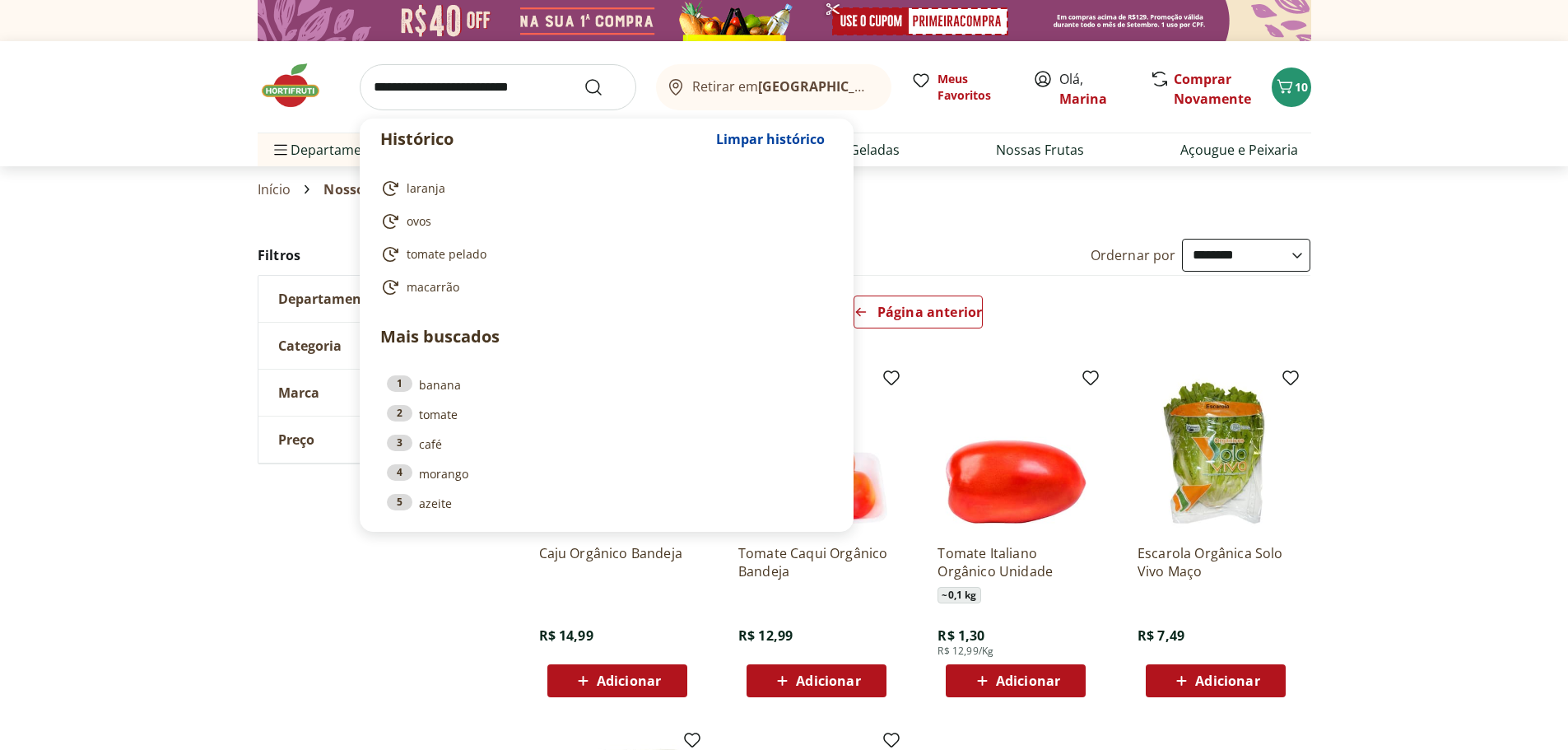
click at [530, 83] on input "search" at bounding box center [498, 87] width 277 height 46
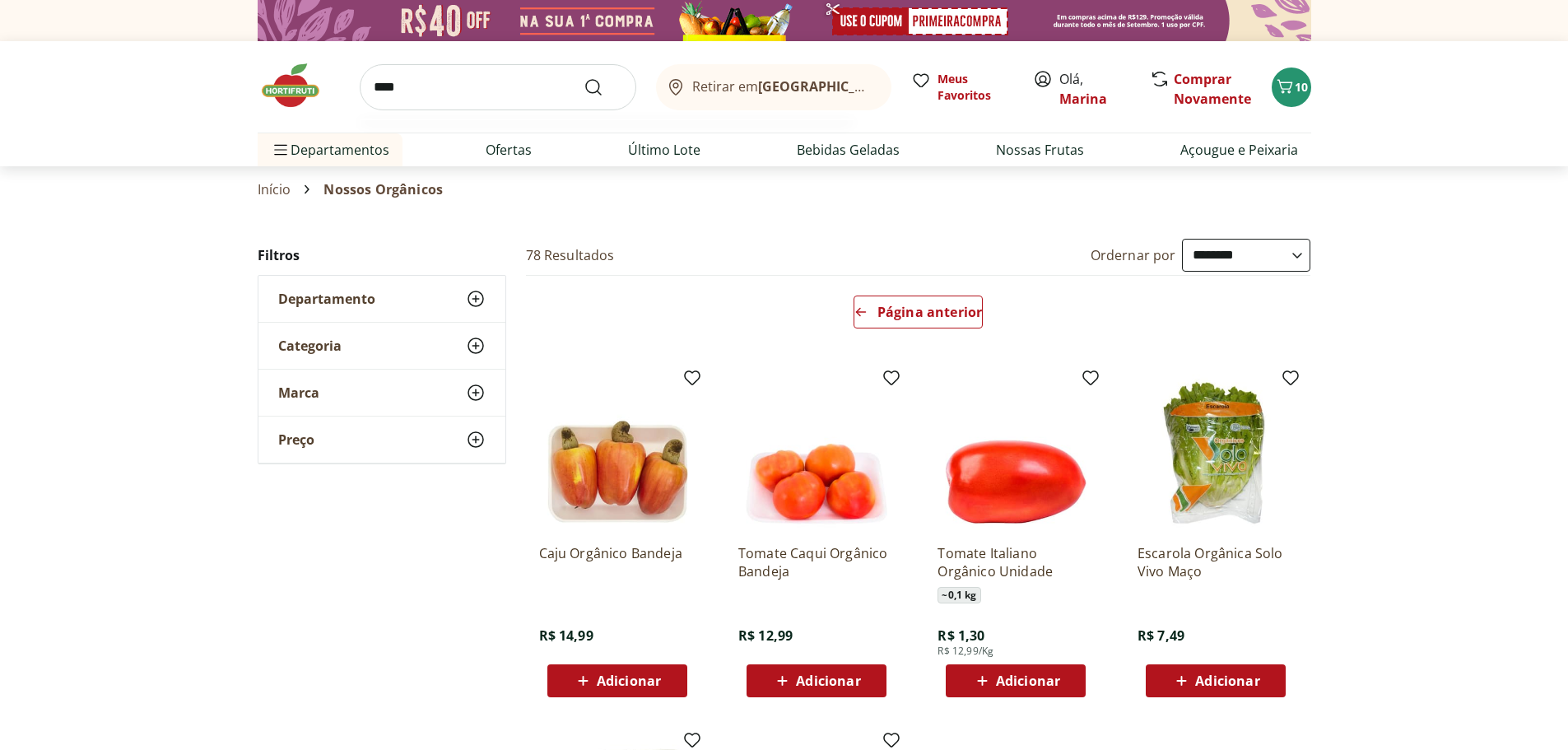
type input "****"
click at [583, 77] on button "Submit Search" at bounding box center [603, 86] width 40 height 20
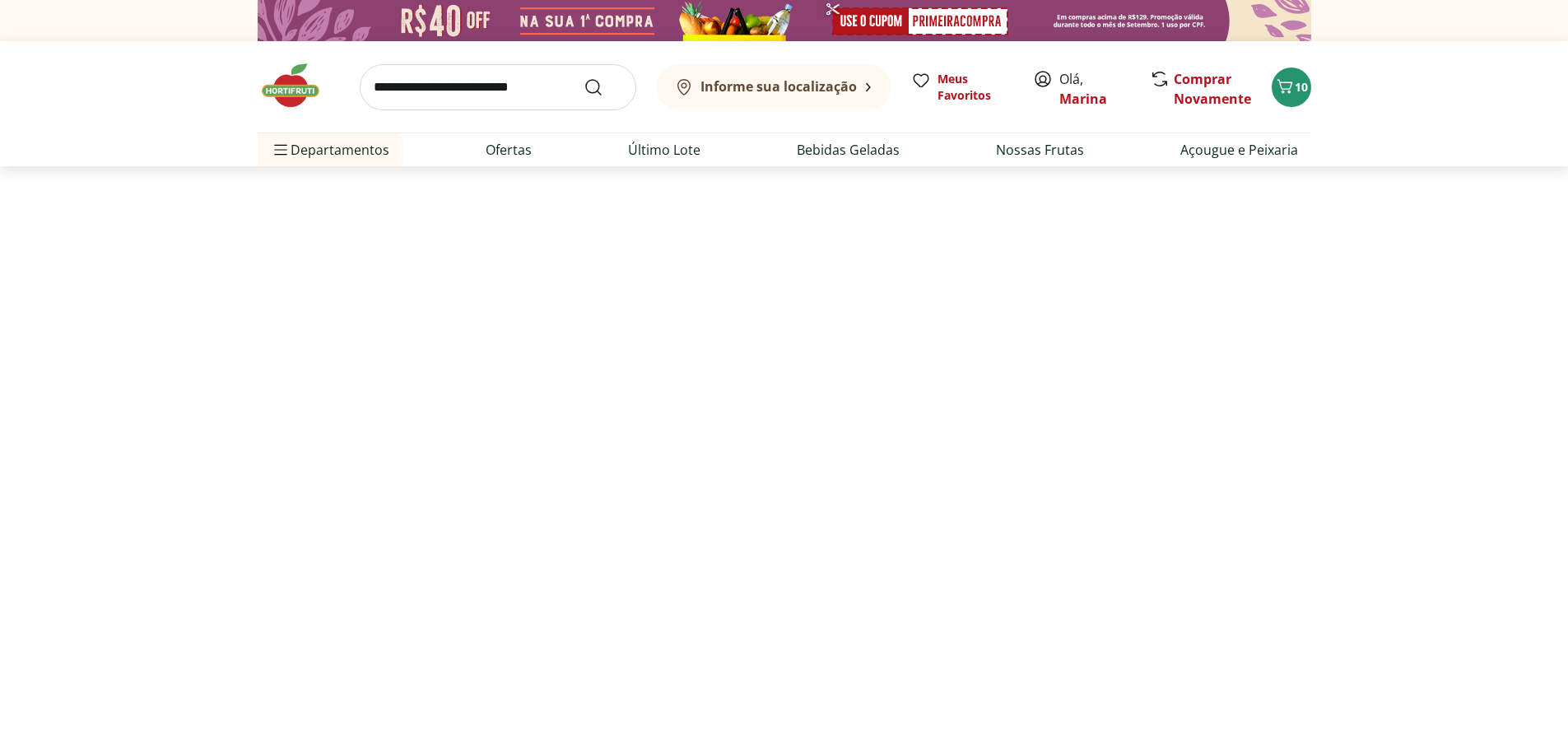
select select "**********"
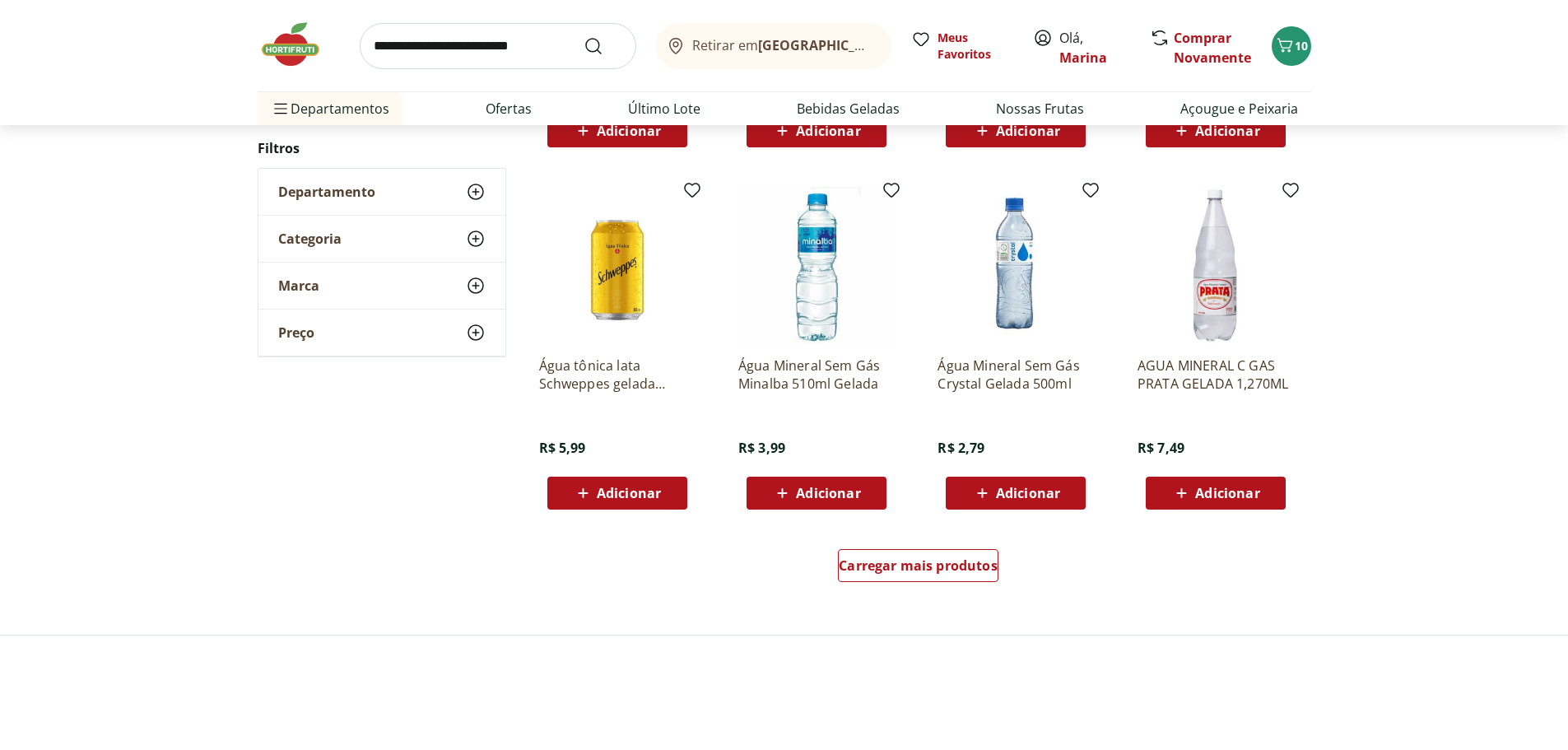
scroll to position [906, 0]
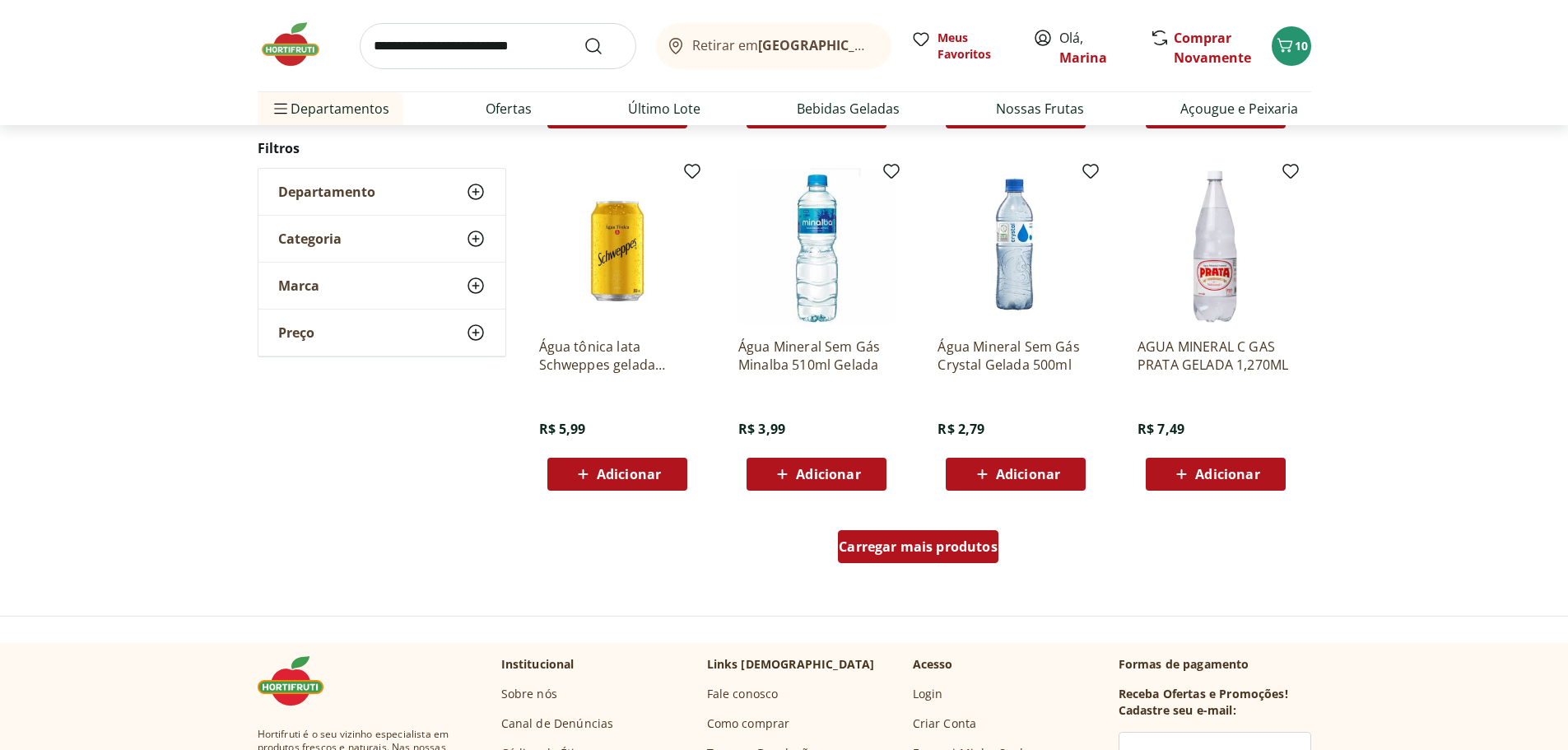
click at [918, 551] on span "Carregar mais produtos" at bounding box center [918, 546] width 159 height 13
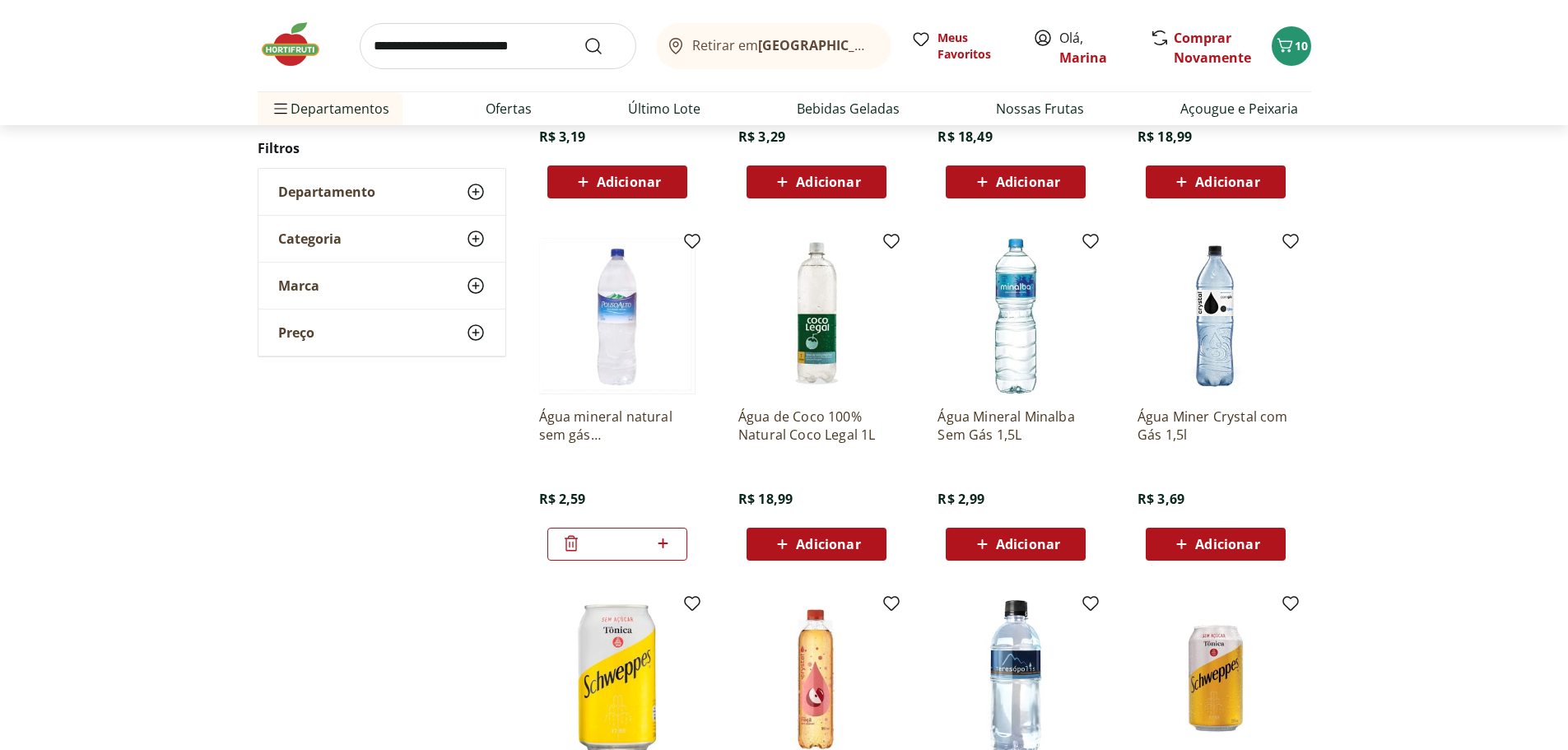
scroll to position [1647, 0]
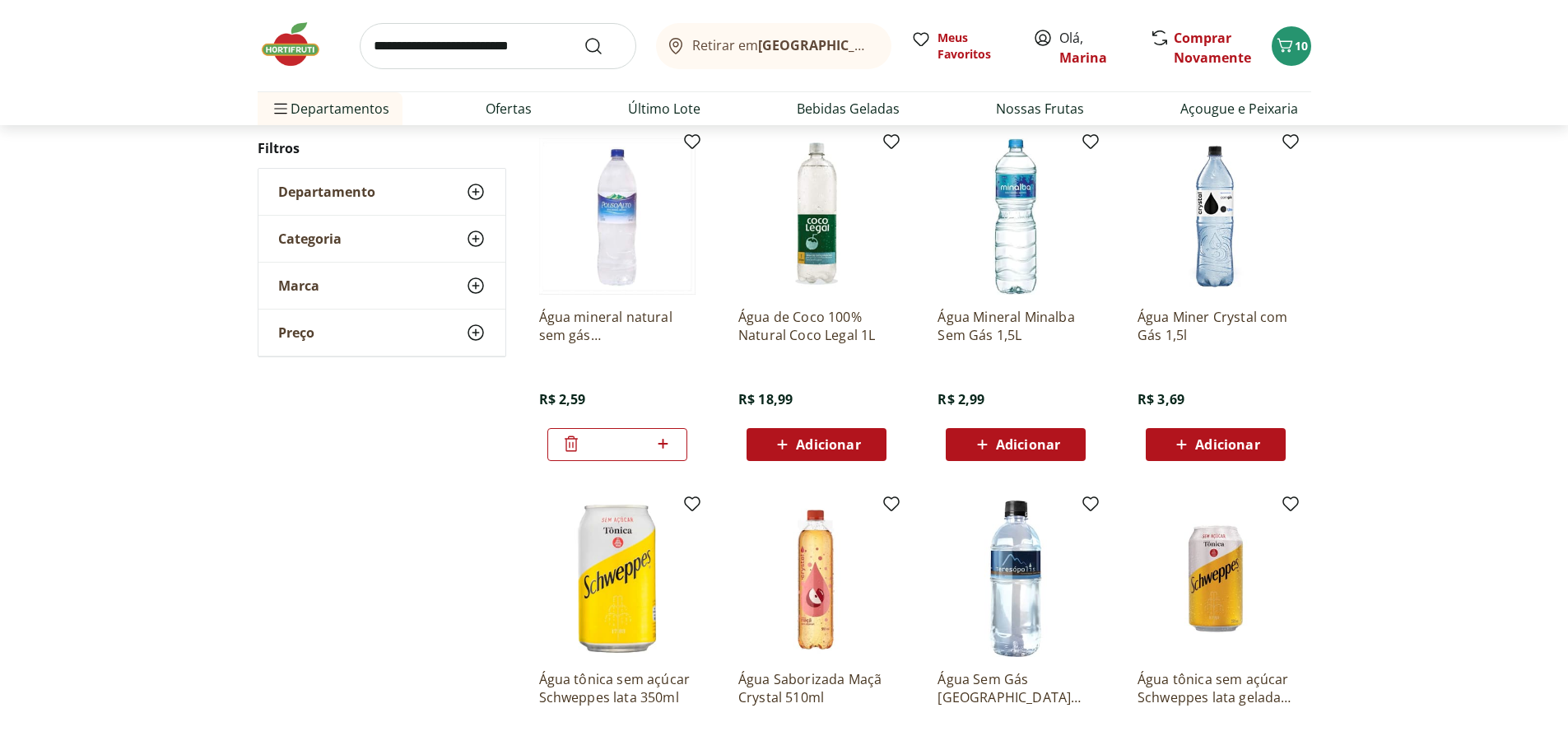
click at [661, 444] on icon at bounding box center [663, 443] width 10 height 10
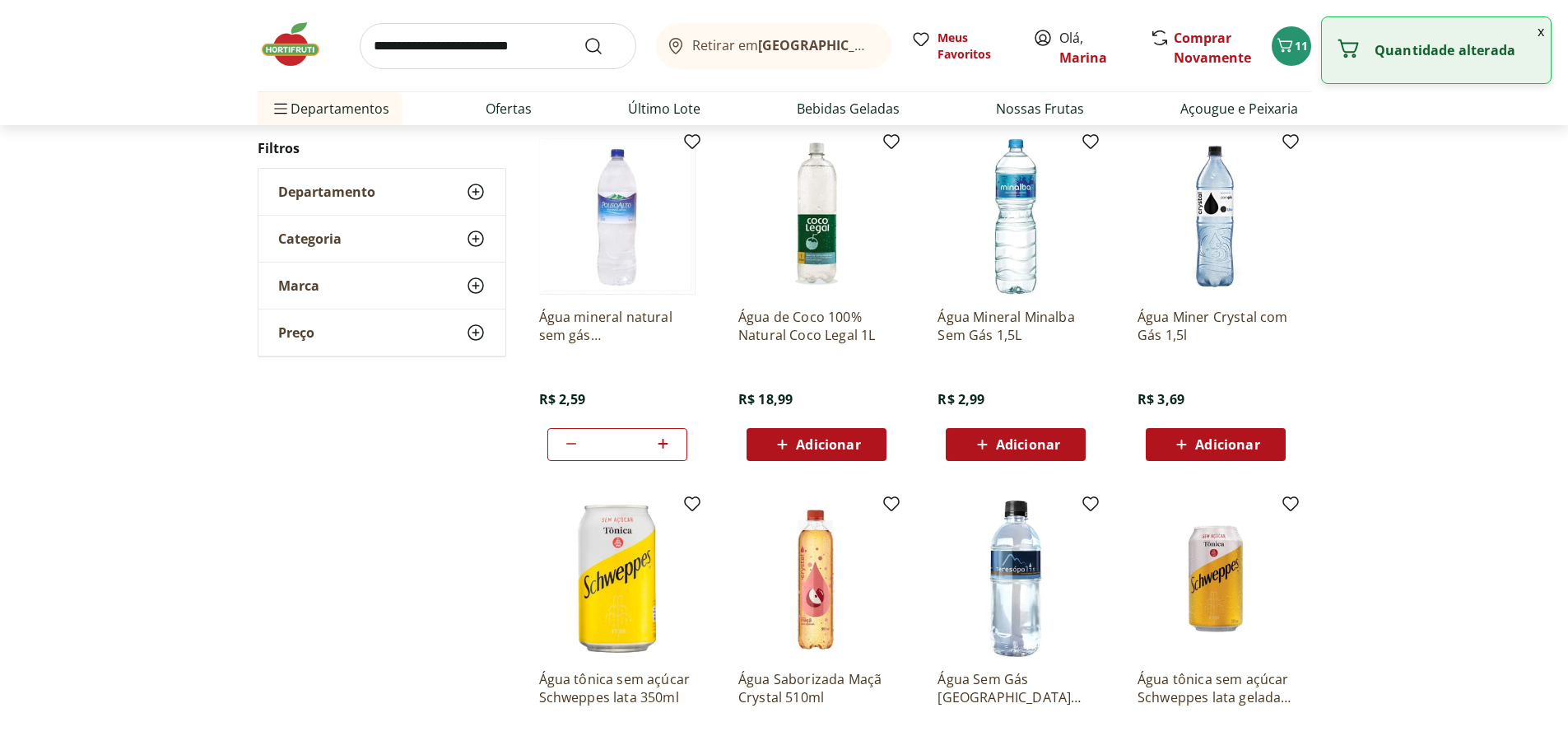
click at [661, 444] on icon at bounding box center [663, 443] width 10 height 10
type input "*"
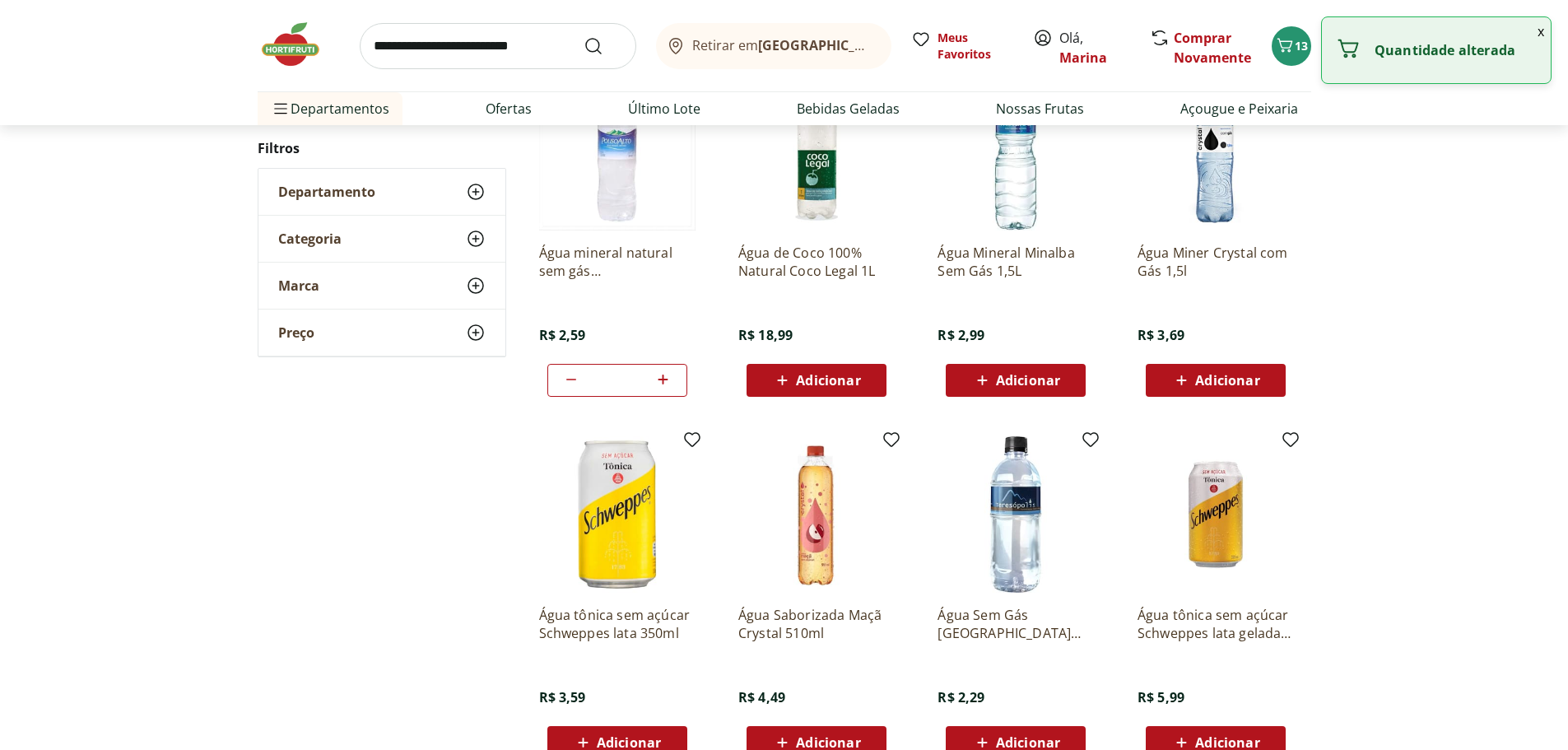
scroll to position [1894, 0]
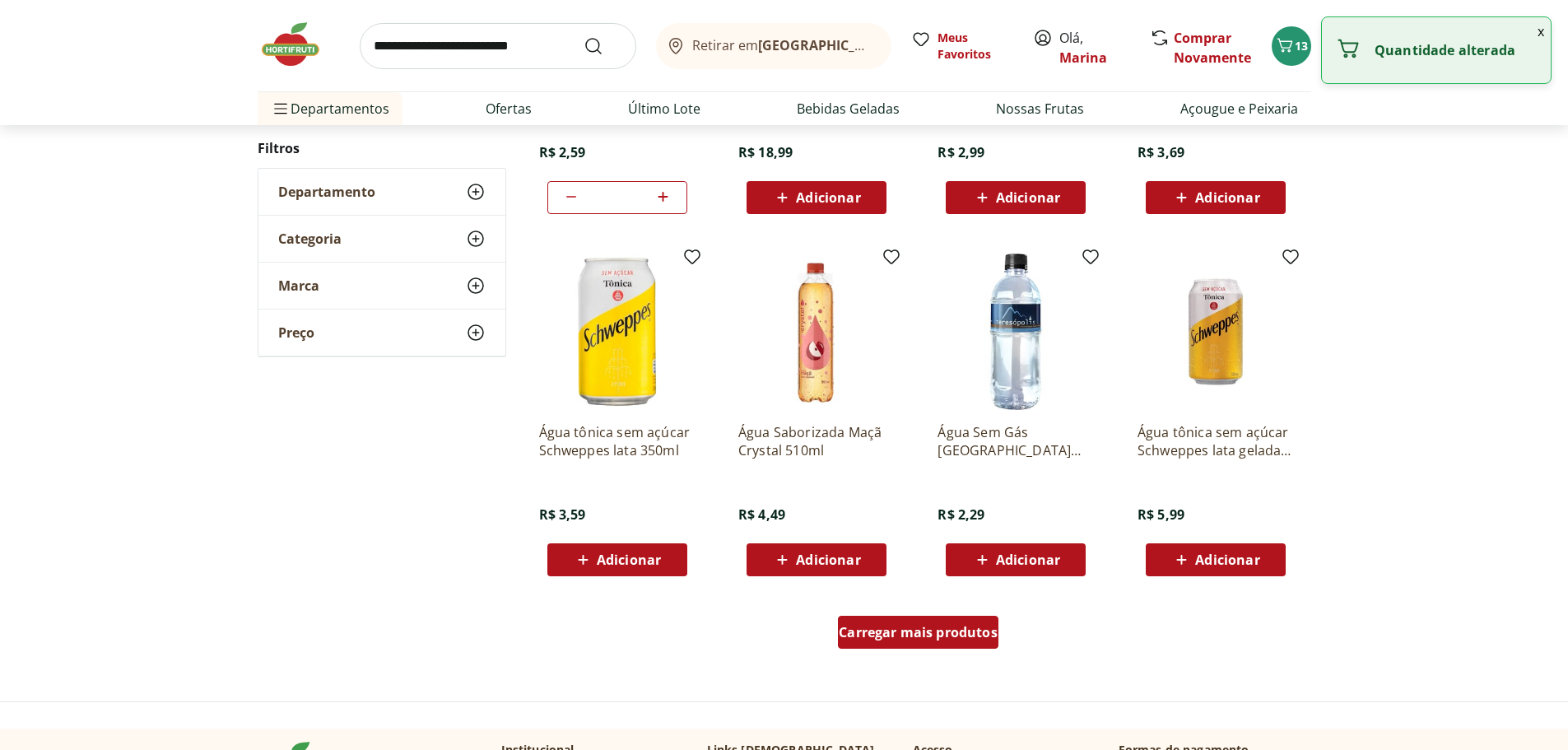
click at [904, 637] on span "Carregar mais produtos" at bounding box center [918, 633] width 159 height 13
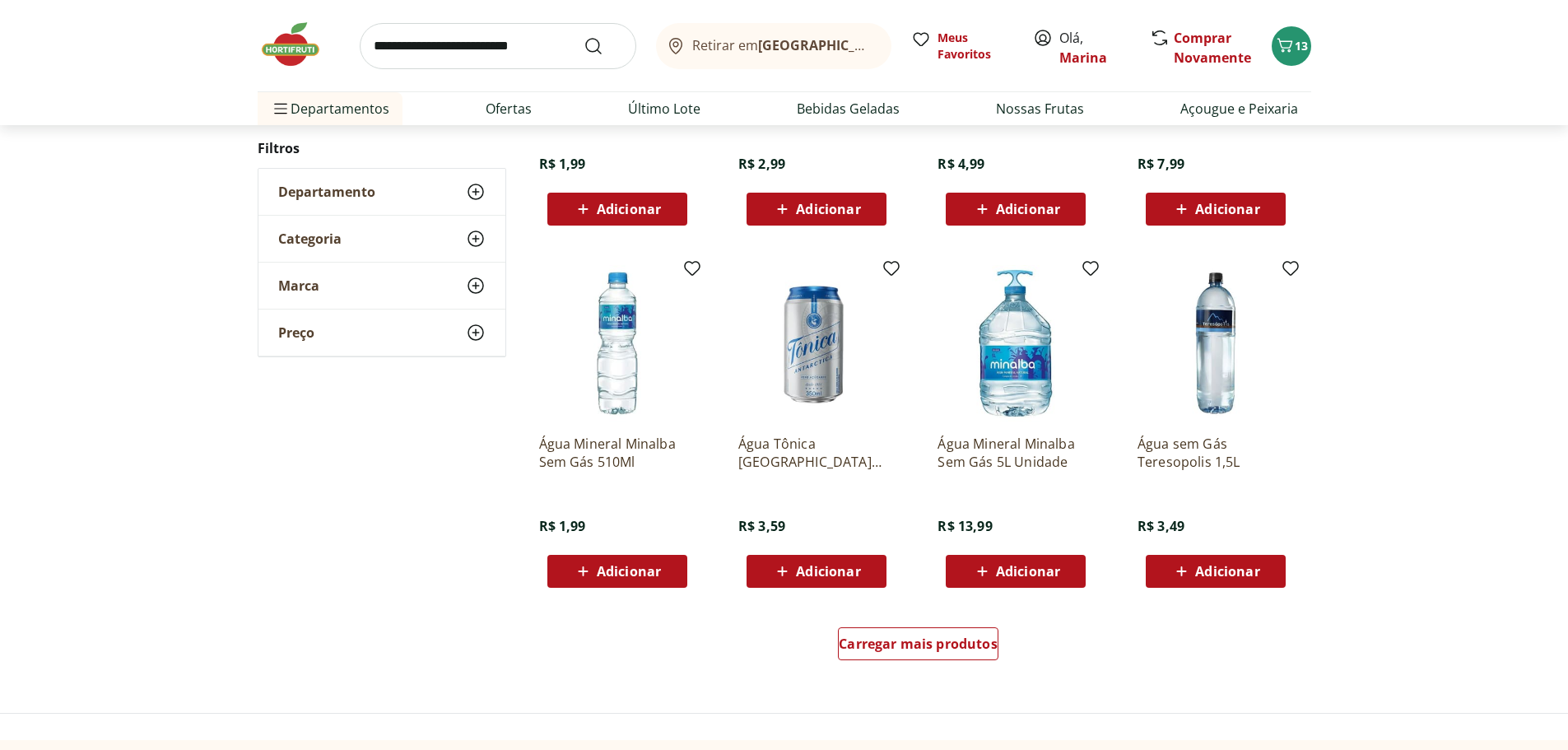
scroll to position [2965, 0]
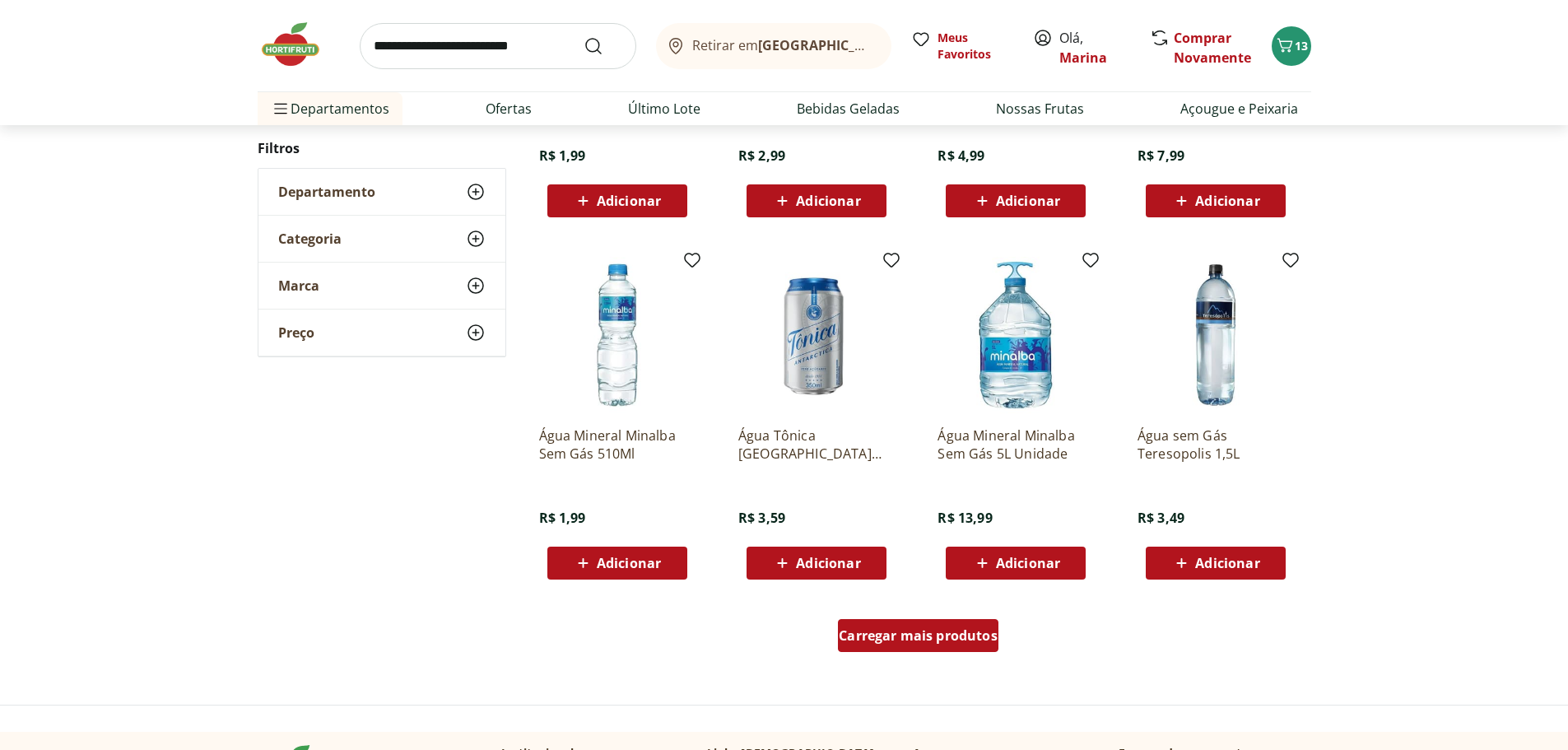
click at [936, 631] on span "Carregar mais produtos" at bounding box center [918, 636] width 159 height 13
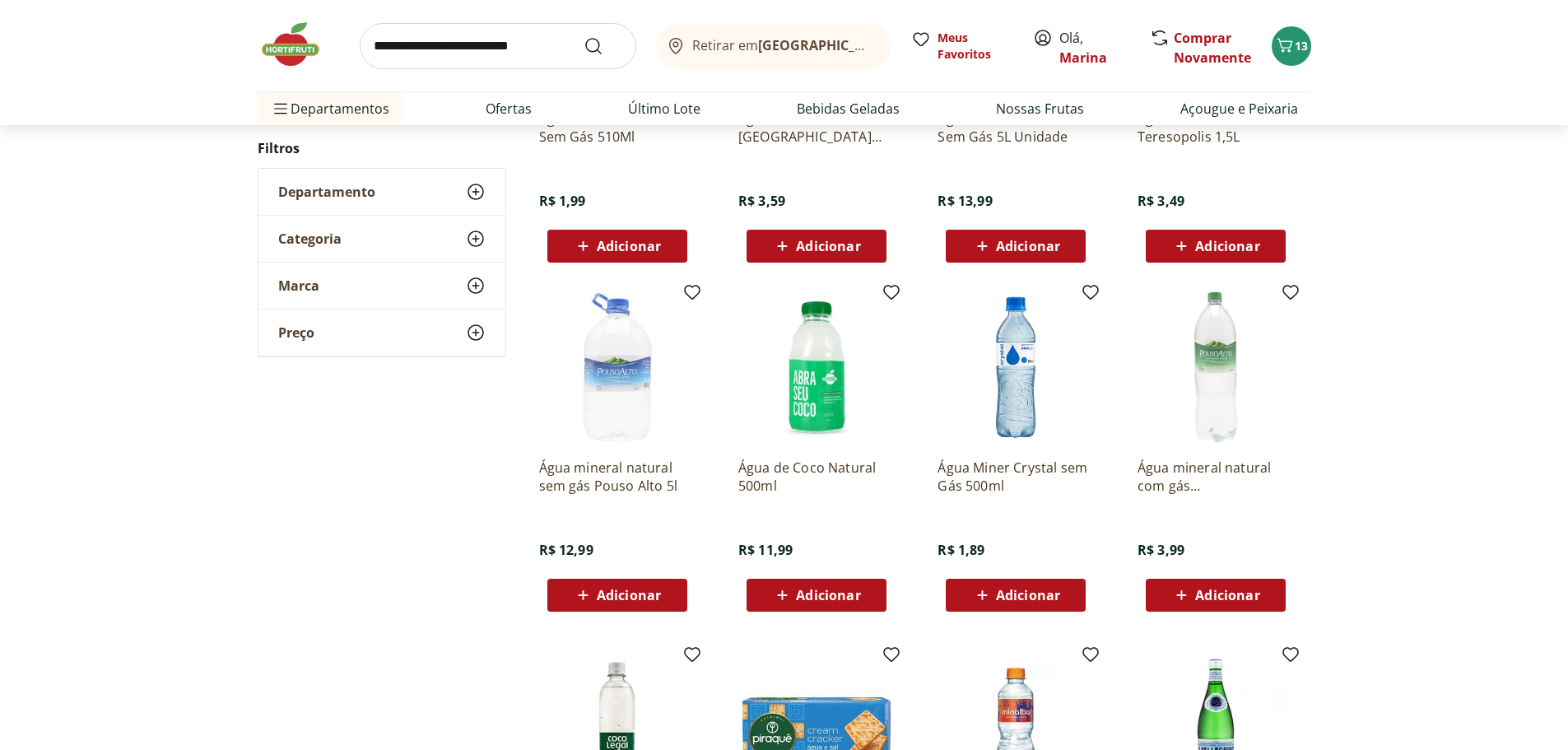
scroll to position [3295, 0]
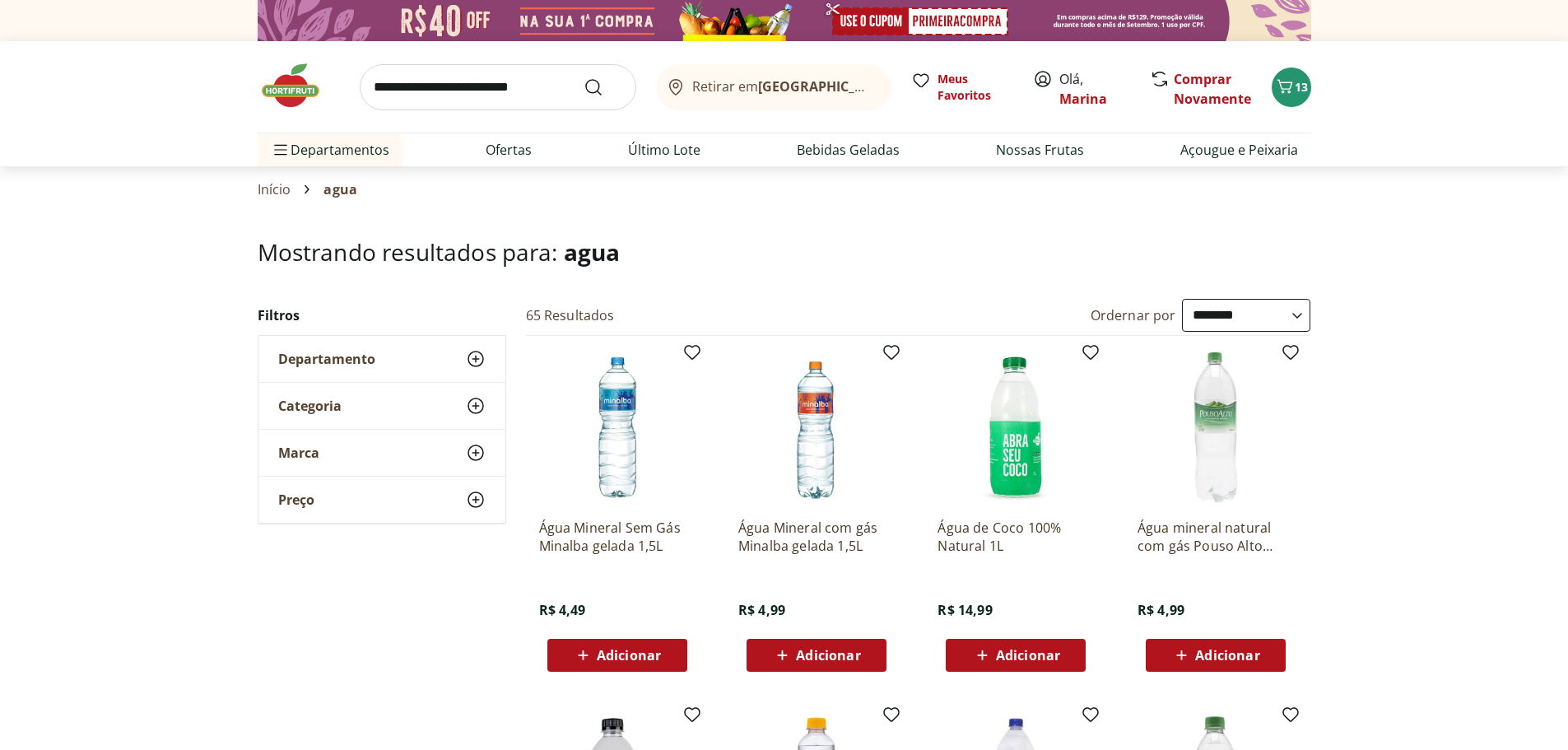
select select "**********"
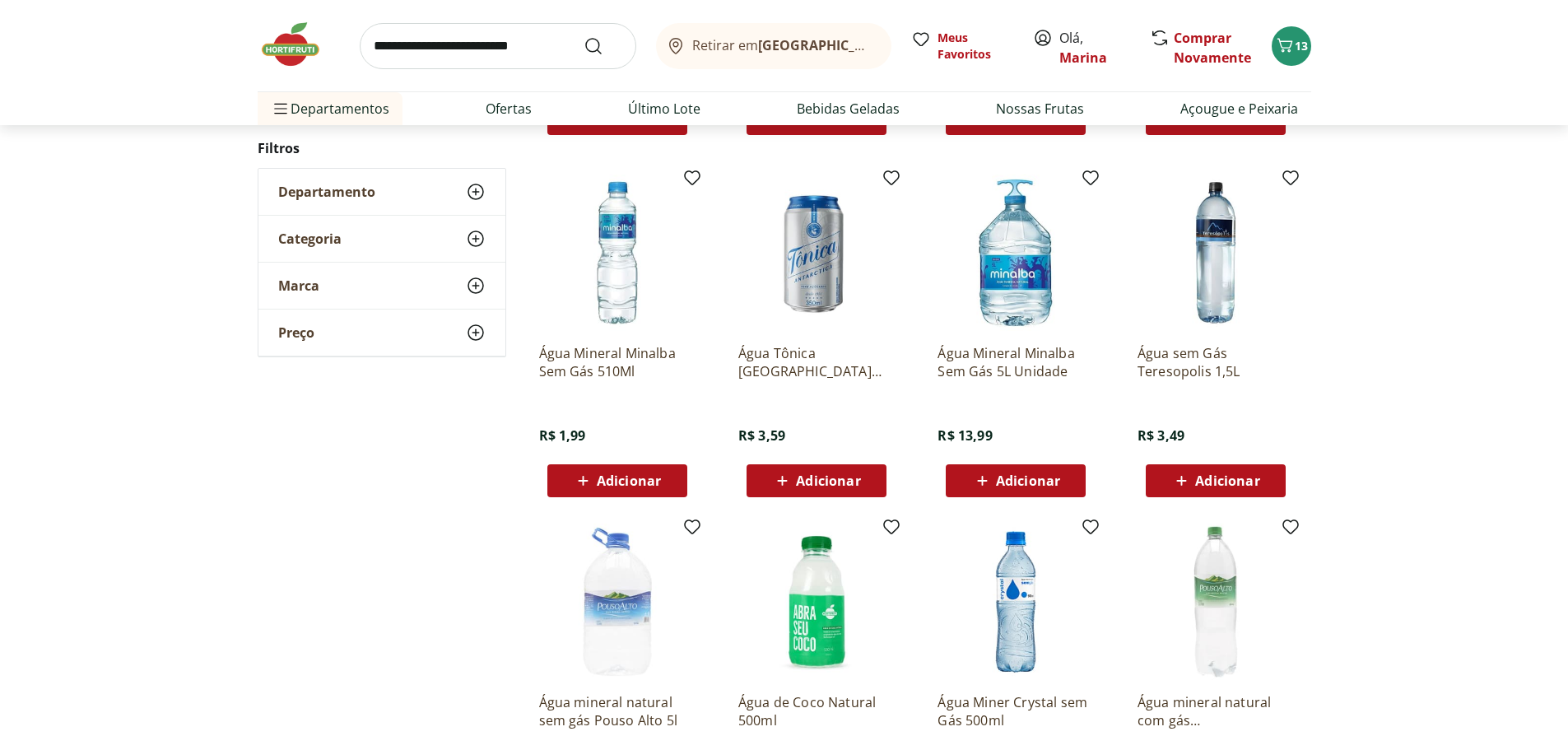
scroll to position [3295, 0]
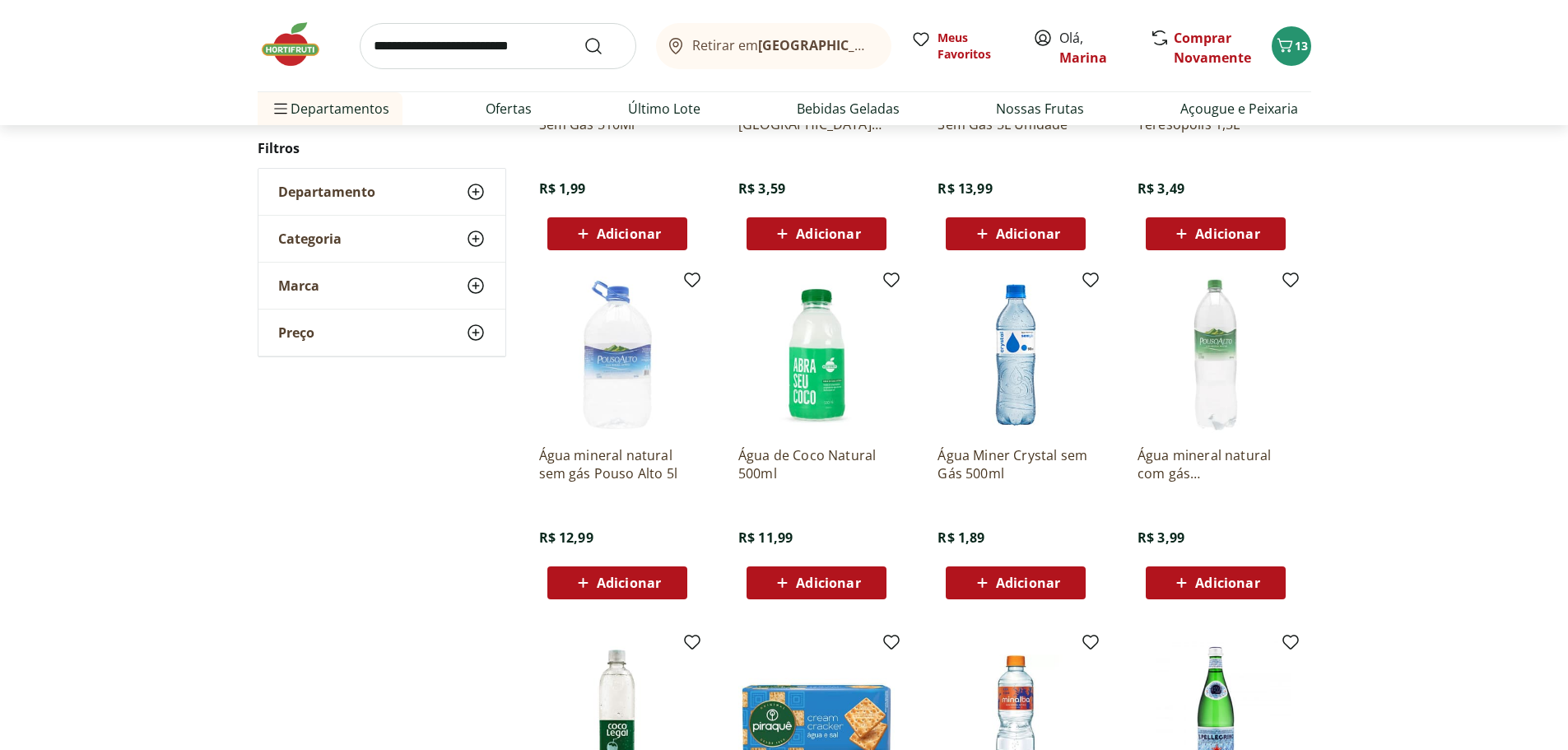
click at [1225, 588] on span "Adicionar" at bounding box center [1227, 583] width 64 height 13
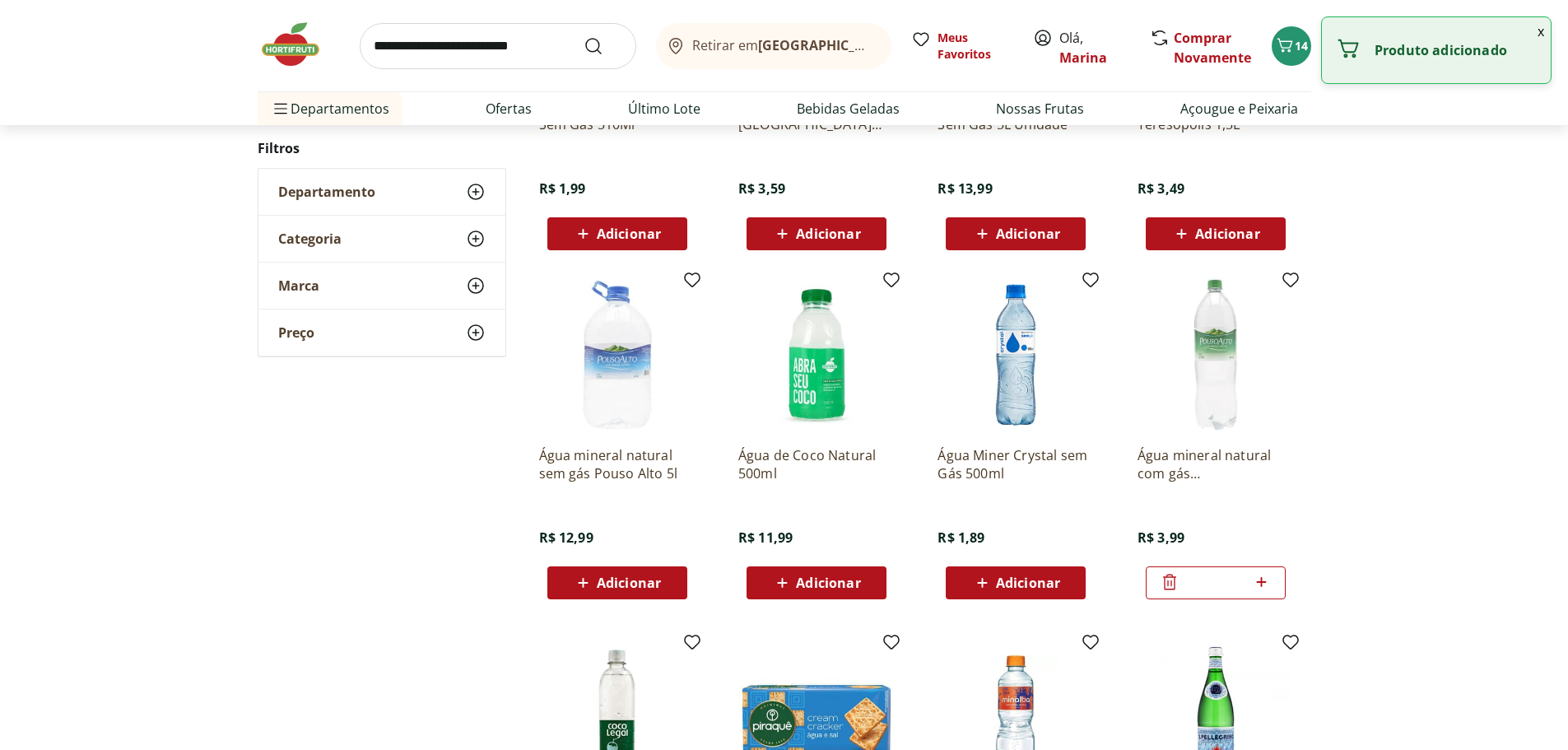
click at [1262, 583] on icon at bounding box center [1261, 582] width 10 height 10
type input "*"
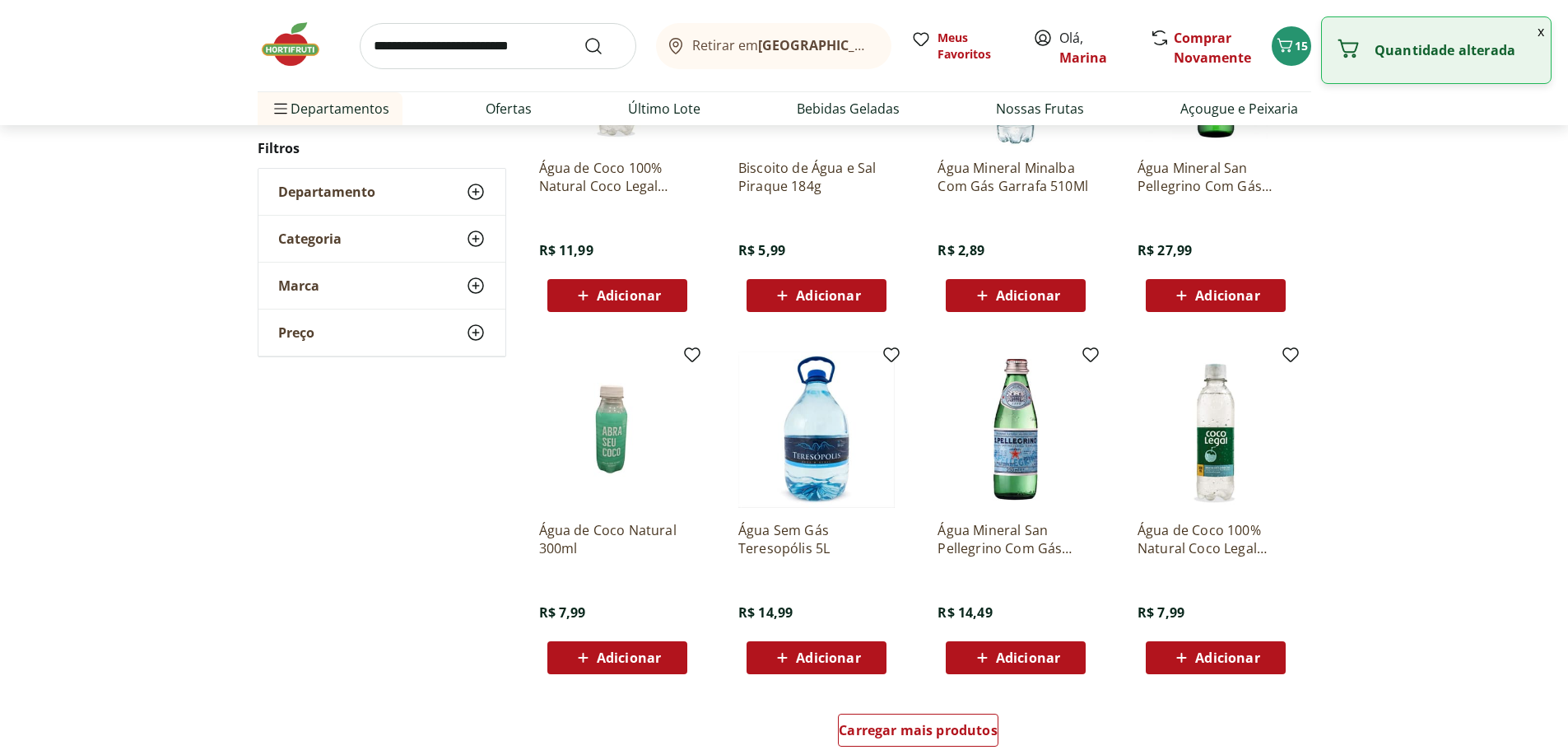
scroll to position [4035, 0]
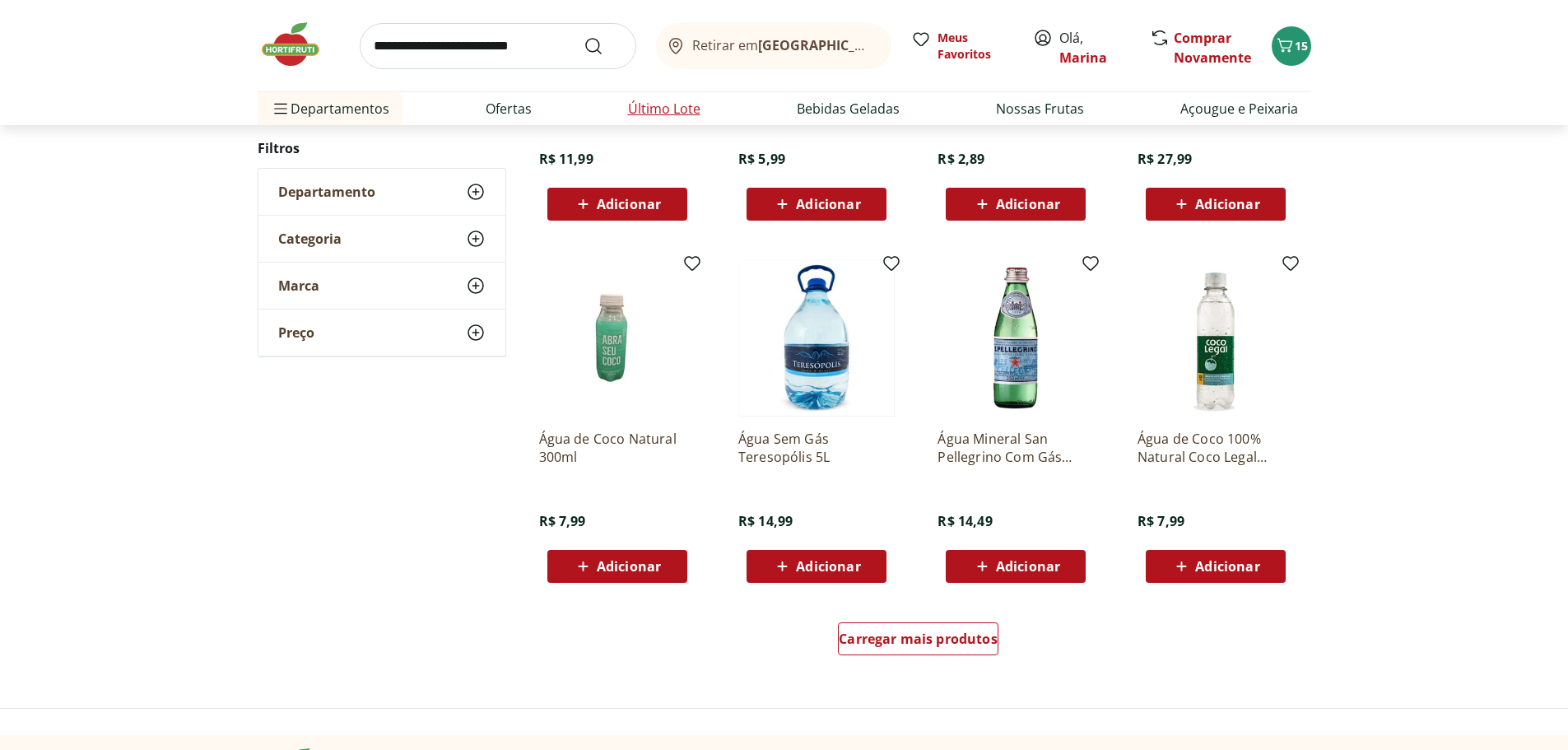
click at [634, 102] on link "Último Lote" at bounding box center [664, 108] width 72 height 20
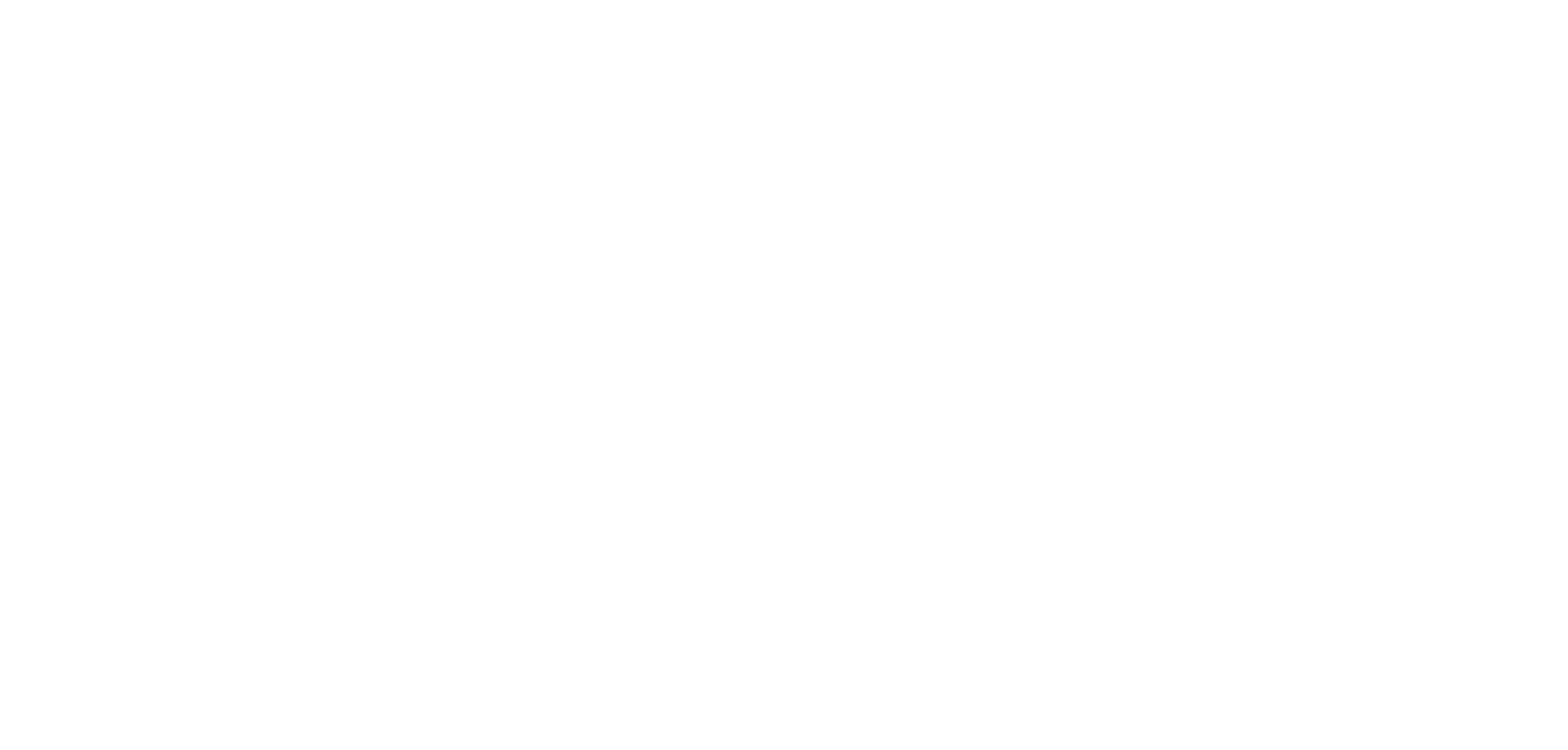
select select "**********"
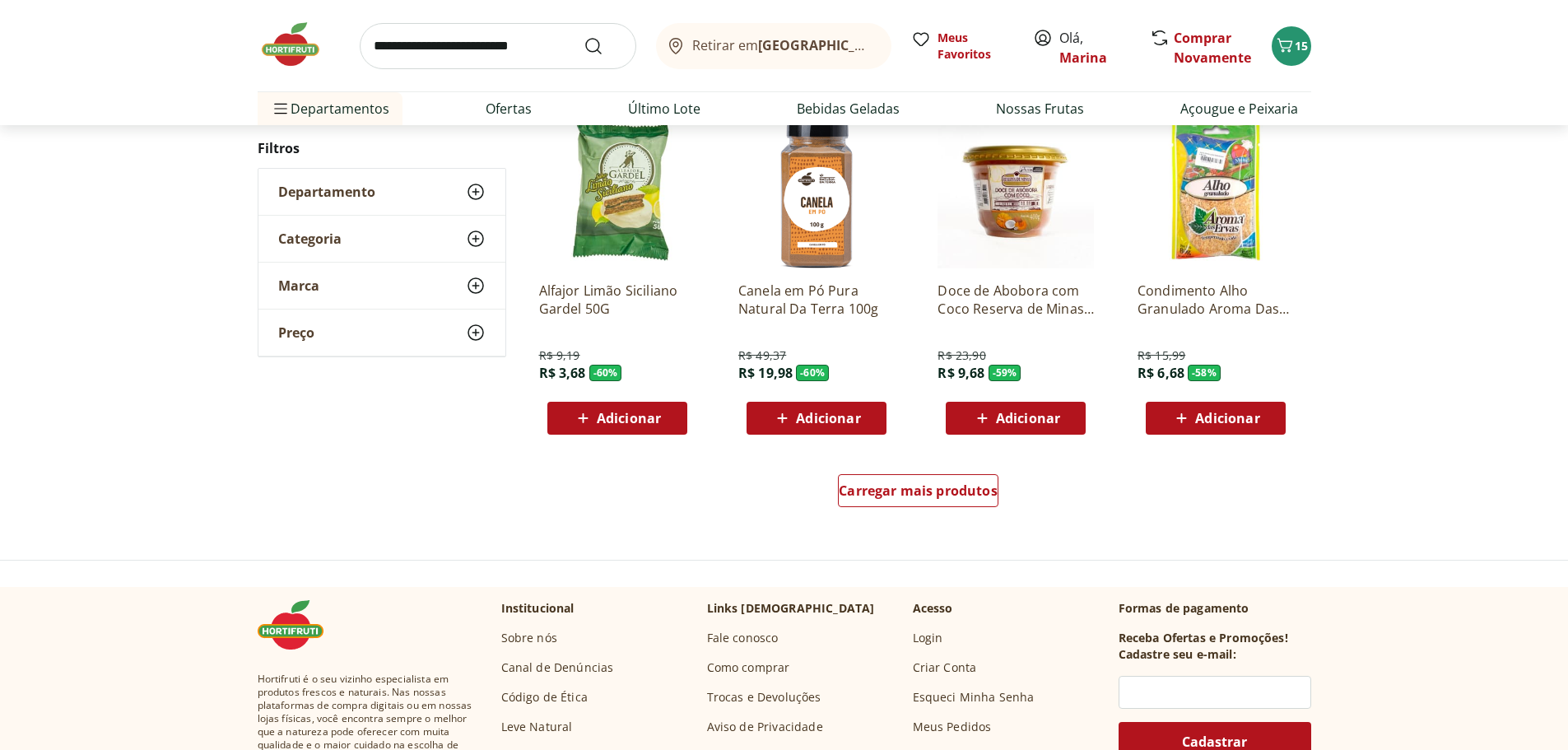
scroll to position [906, 0]
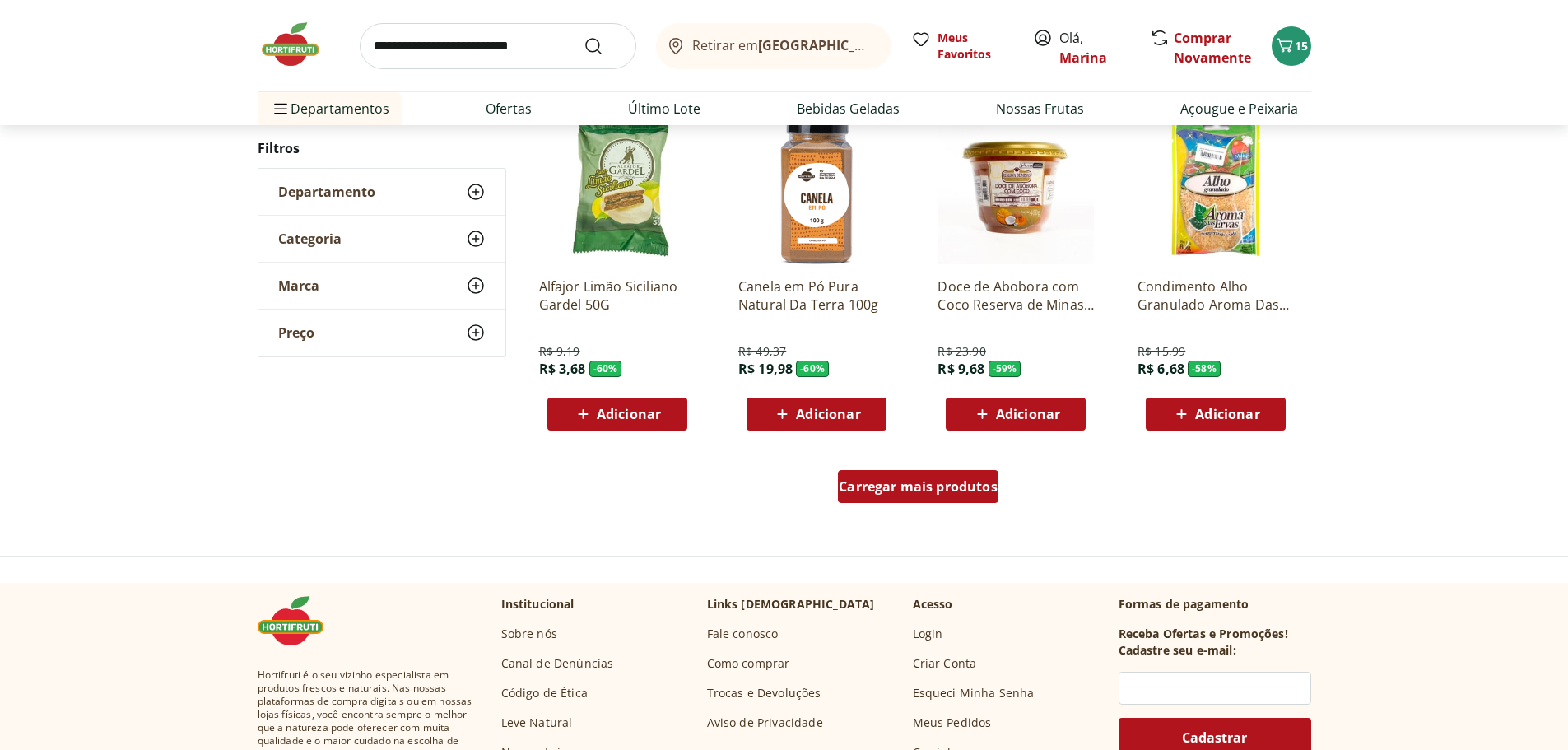
click at [944, 492] on span "Carregar mais produtos" at bounding box center [918, 487] width 159 height 13
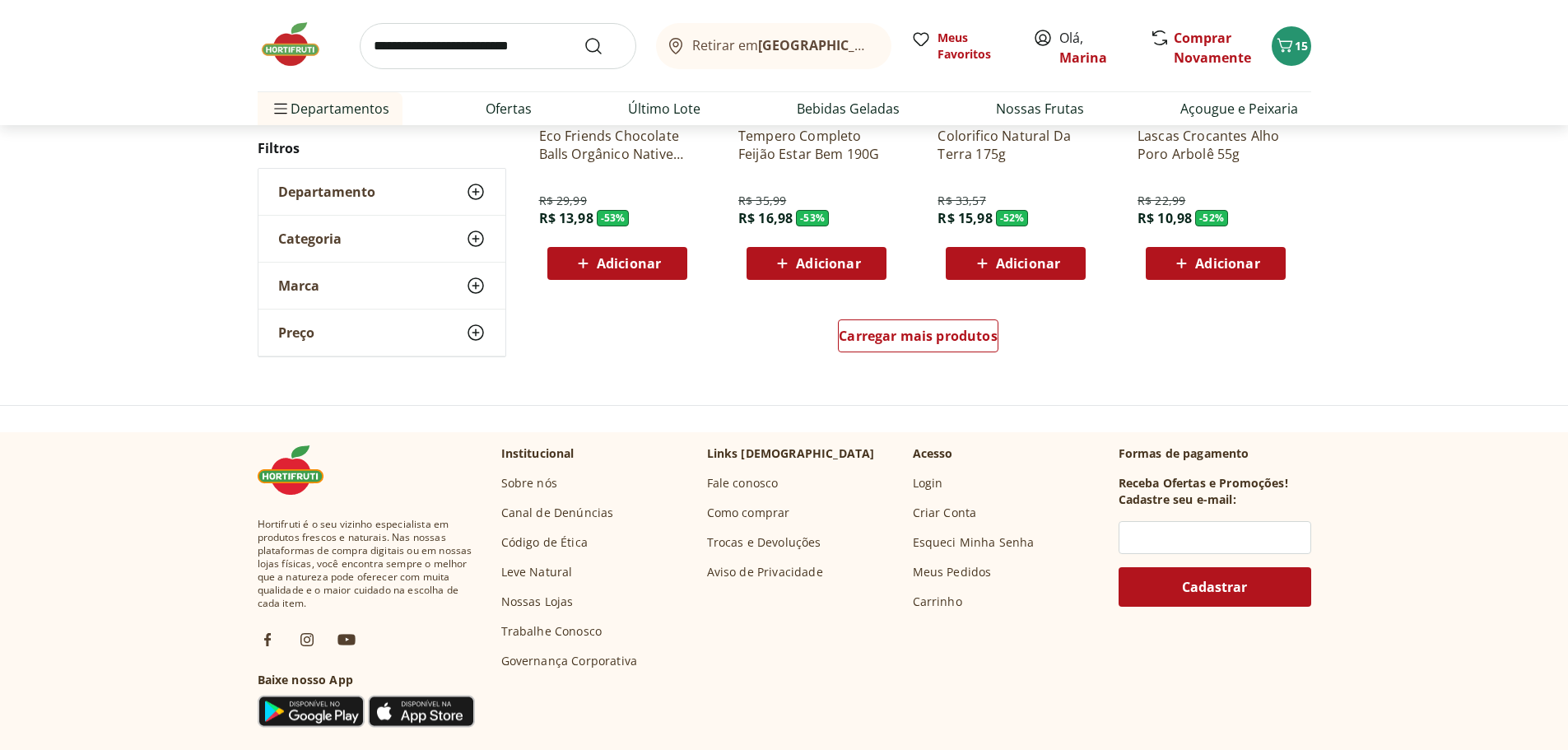
scroll to position [2141, 0]
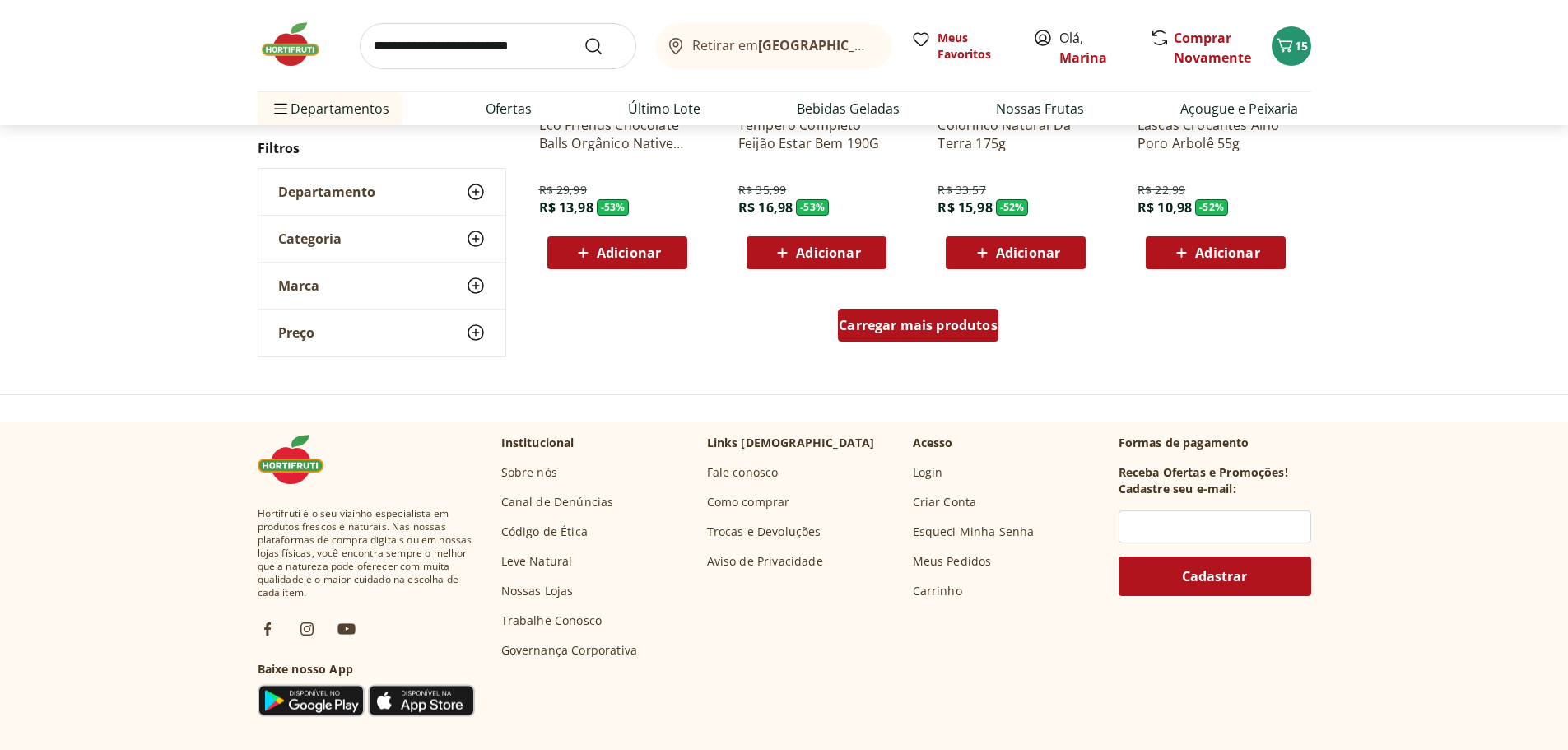
click at [919, 335] on div "Carregar mais produtos" at bounding box center [918, 324] width 161 height 33
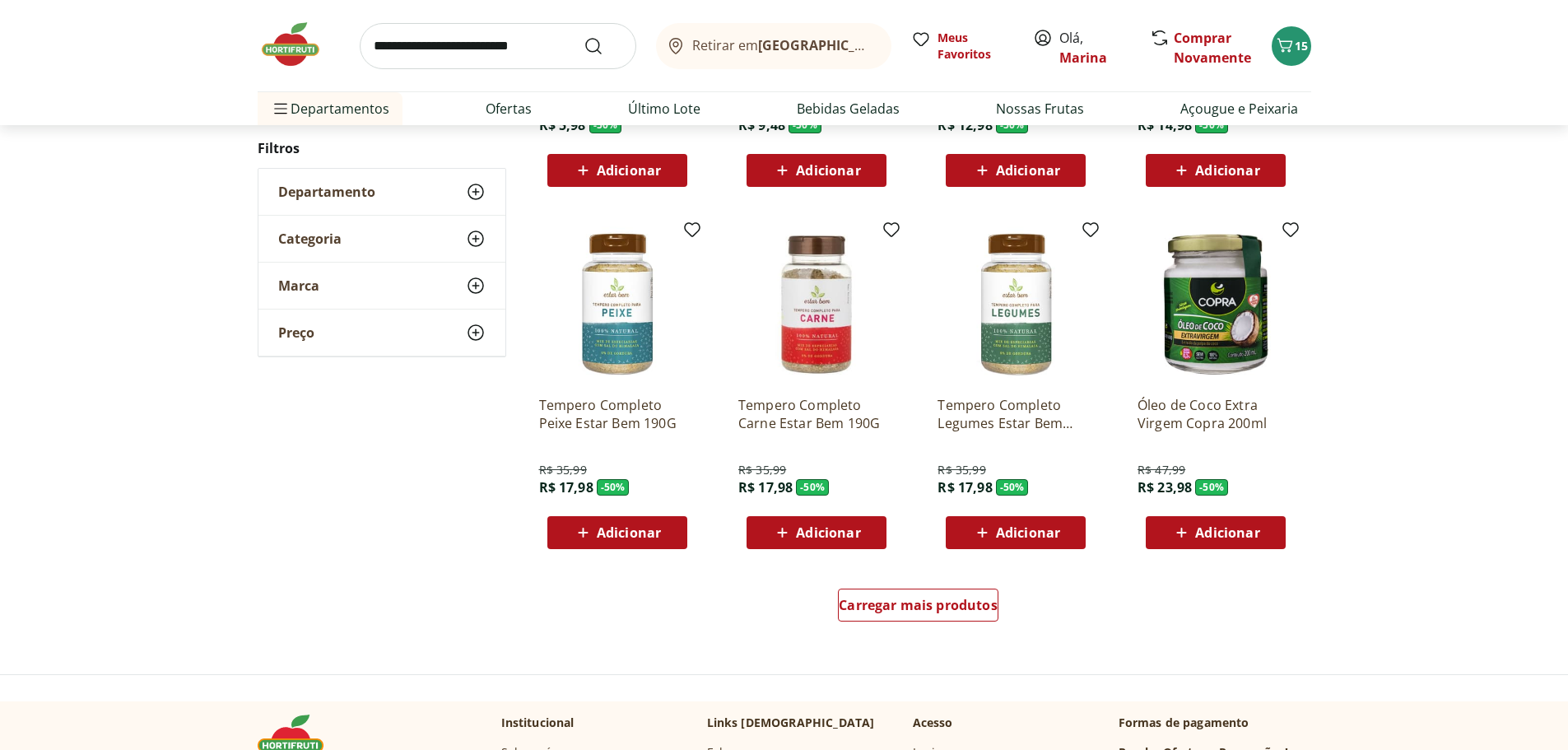
scroll to position [2965, 0]
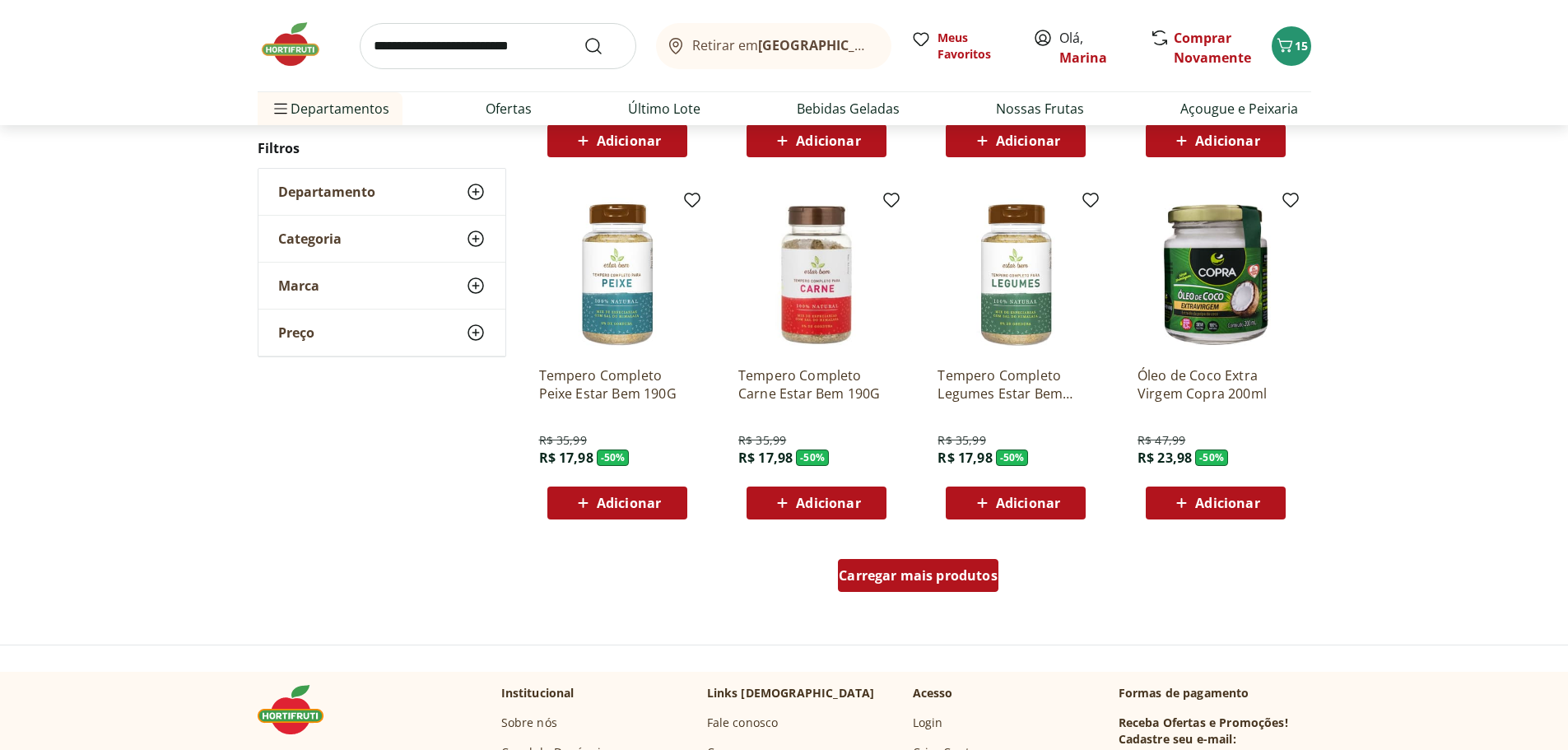
click at [949, 572] on span "Carregar mais produtos" at bounding box center [918, 575] width 159 height 13
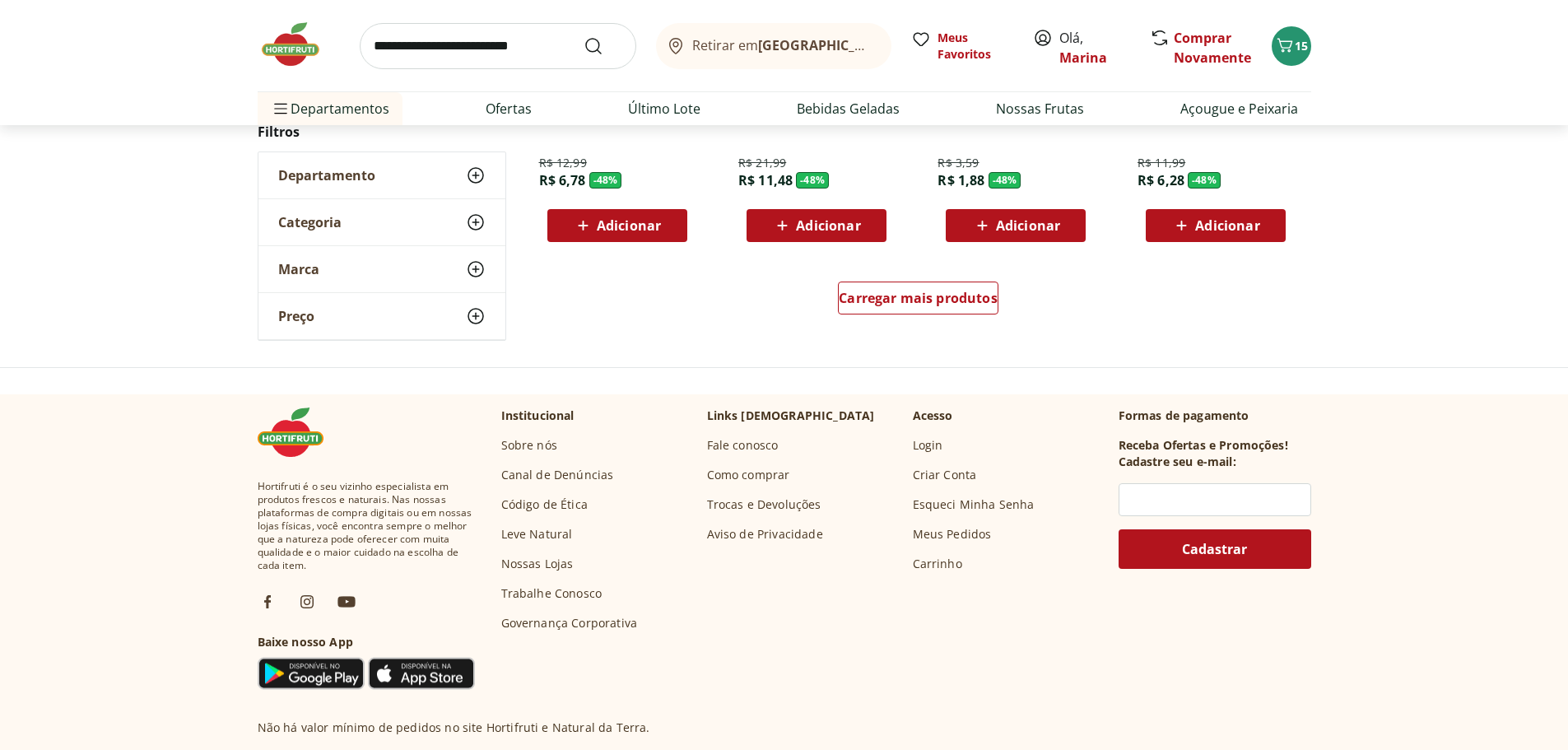
scroll to position [4447, 0]
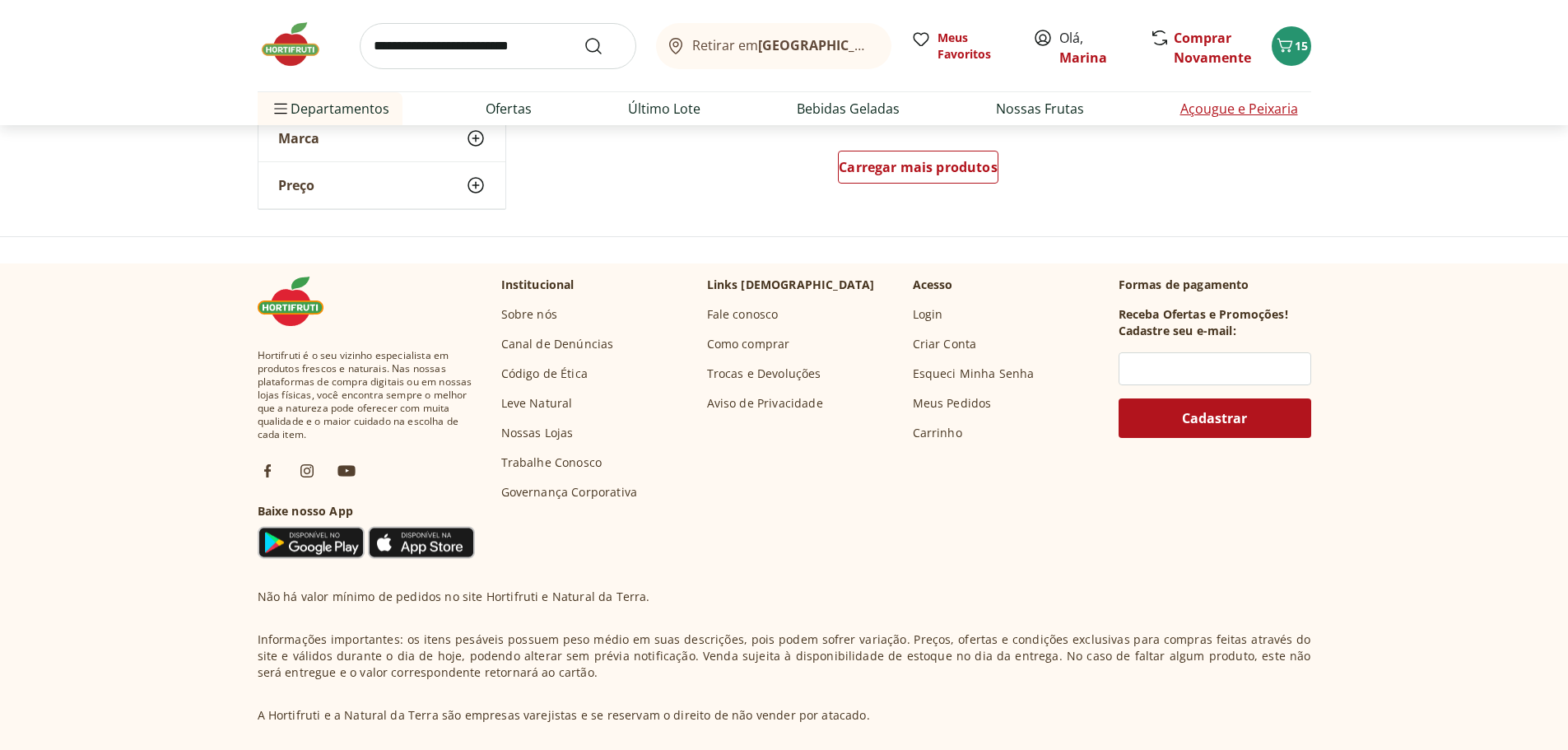
click at [1235, 112] on link "Açougue e Peixaria" at bounding box center [1239, 108] width 118 height 20
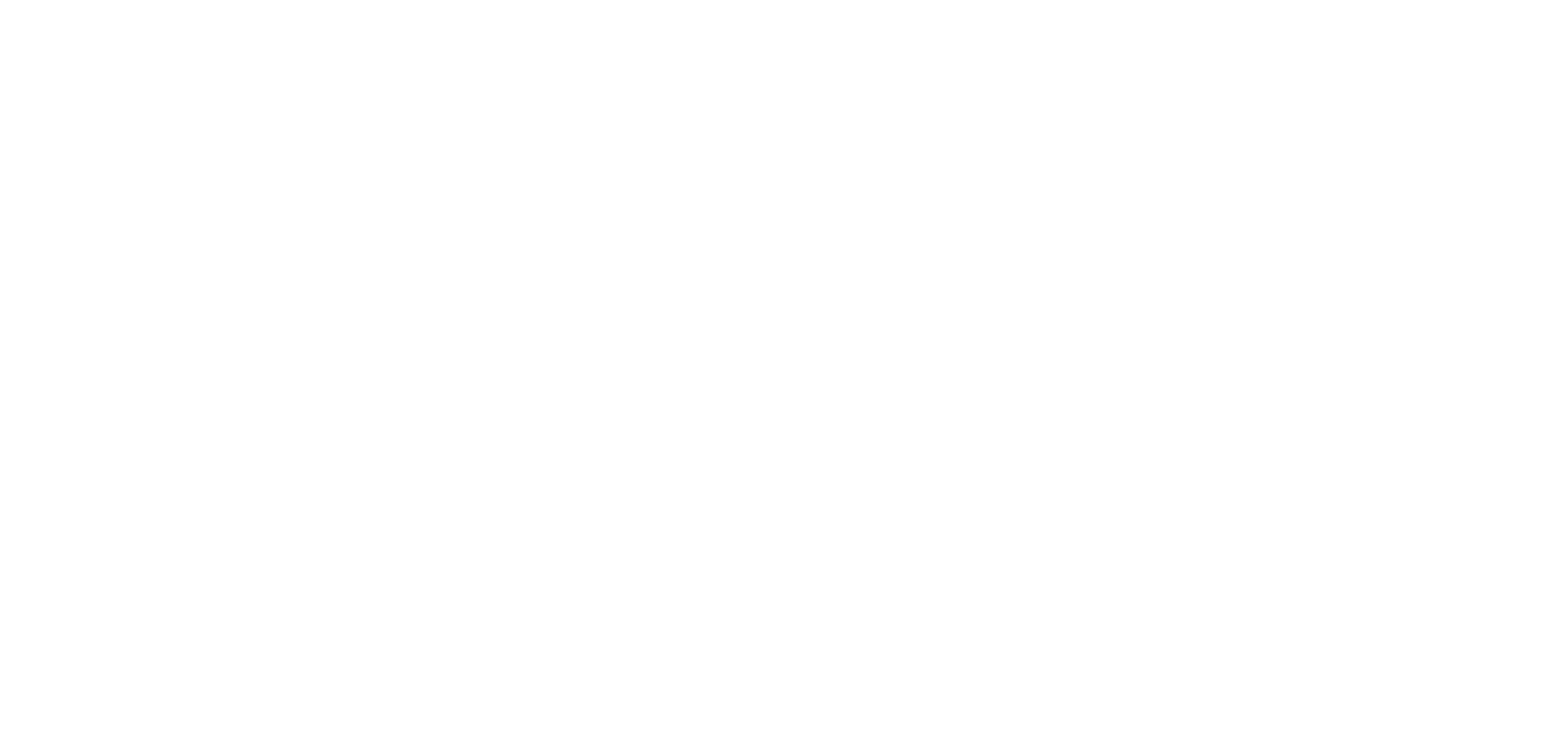
select select "**********"
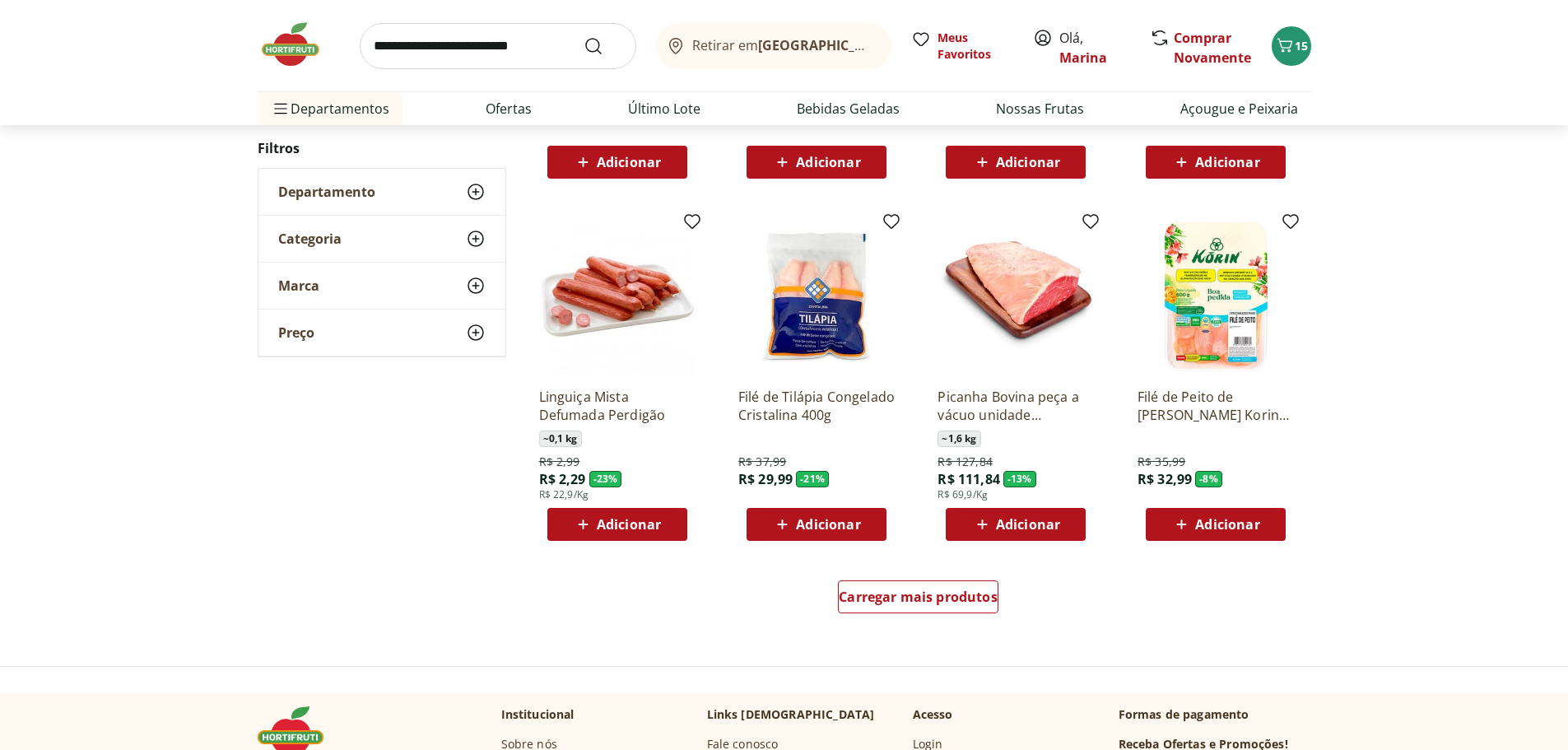
scroll to position [823, 0]
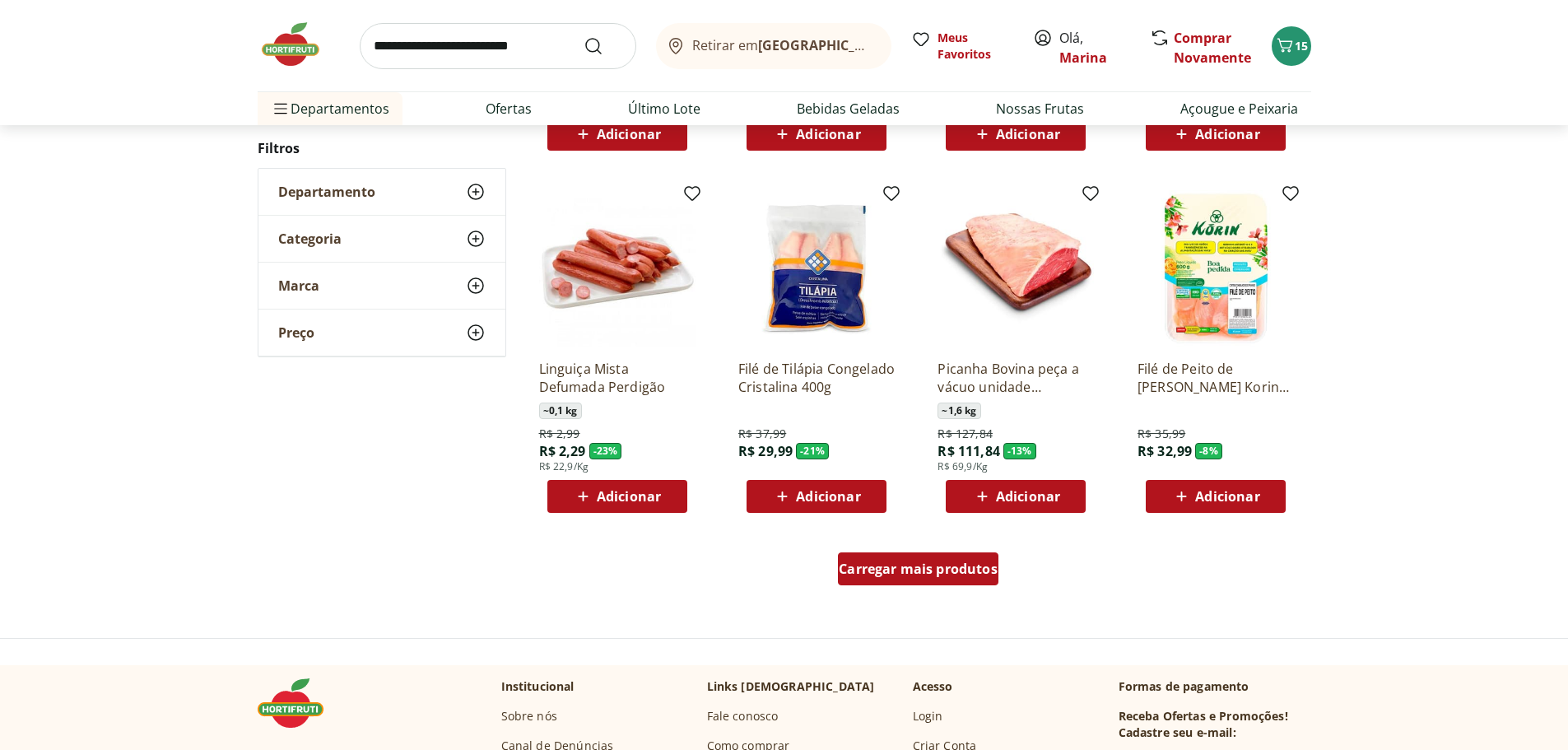
click at [916, 567] on span "Carregar mais produtos" at bounding box center [918, 569] width 159 height 13
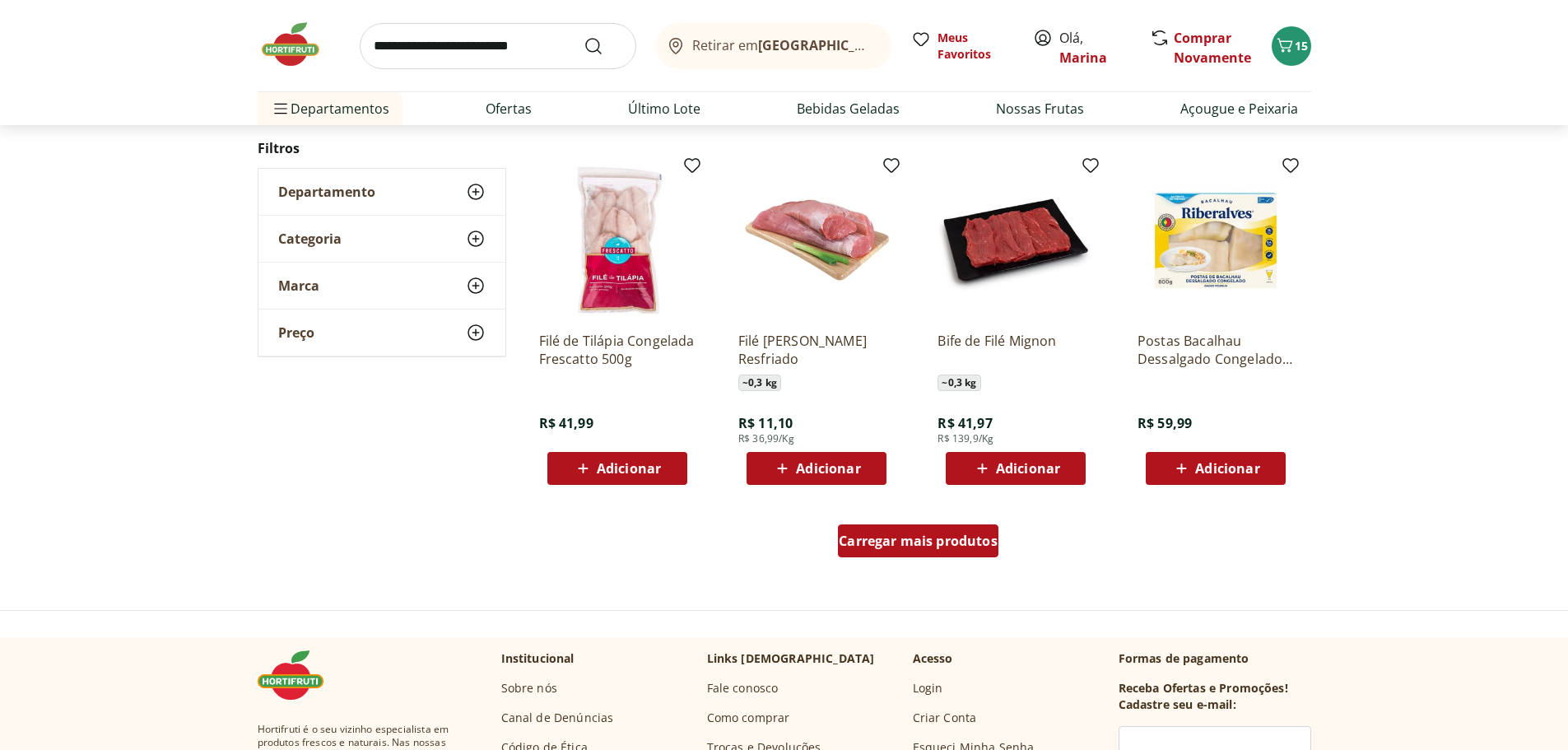
scroll to position [1977, 0]
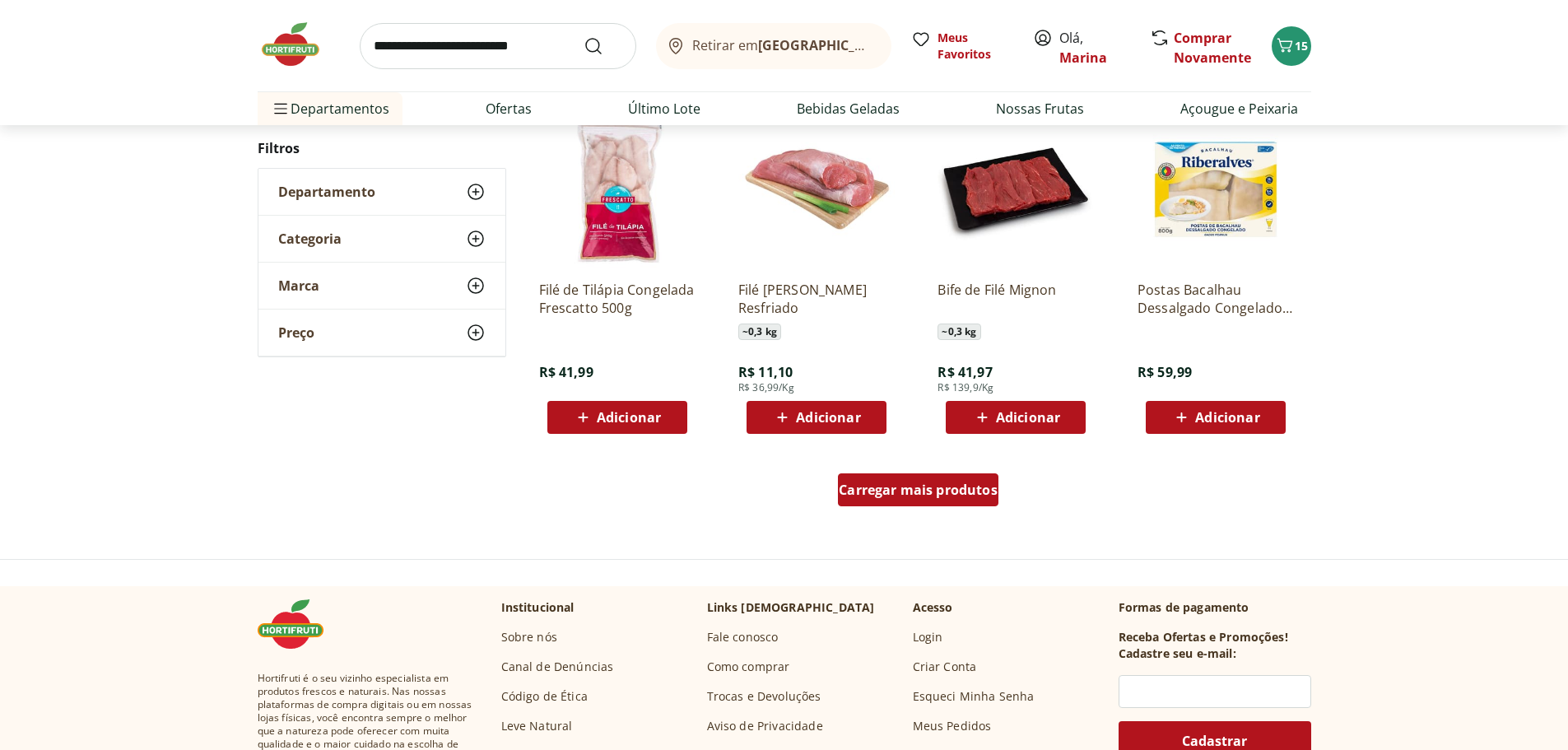
click at [882, 506] on div "Carregar mais produtos" at bounding box center [918, 490] width 161 height 33
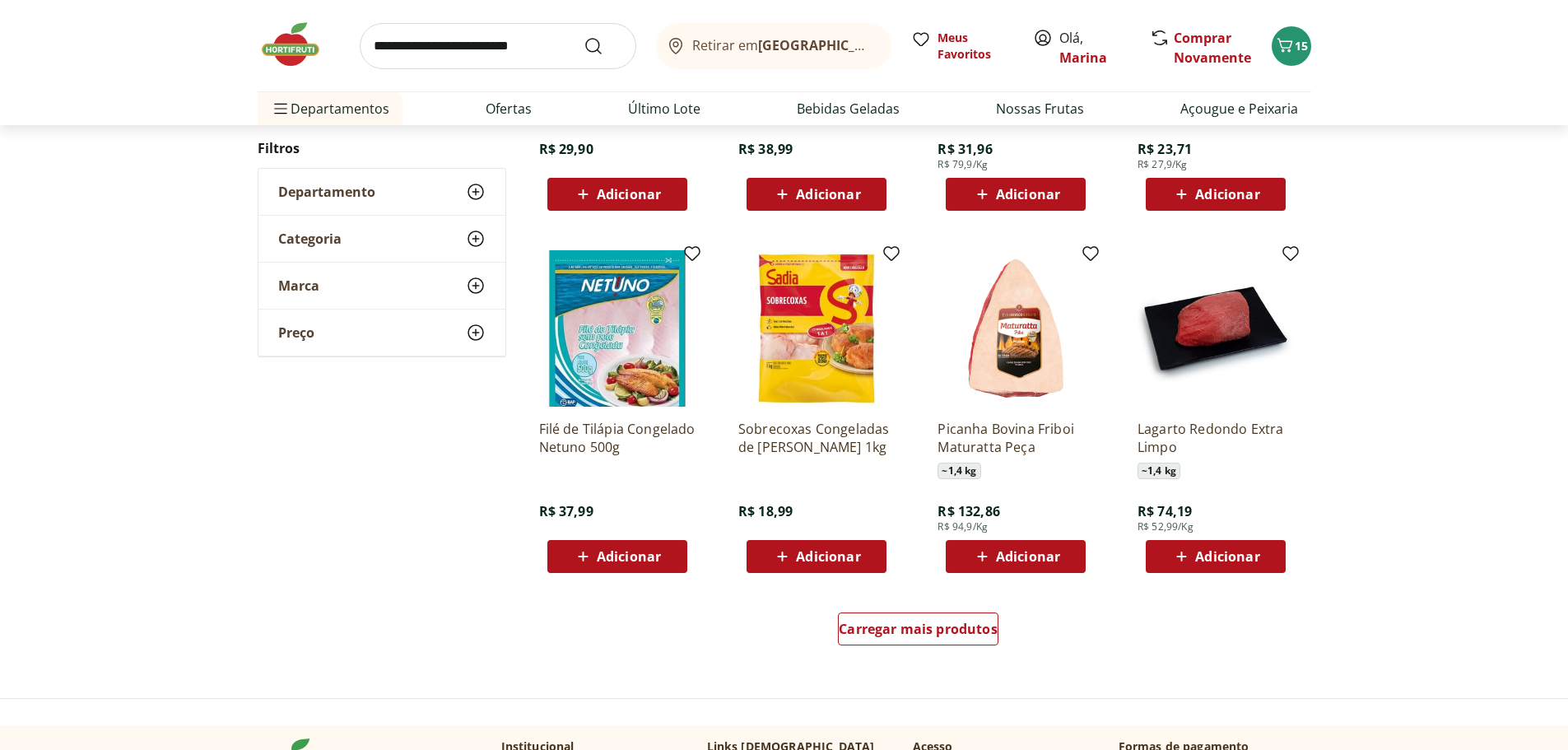
scroll to position [3047, 0]
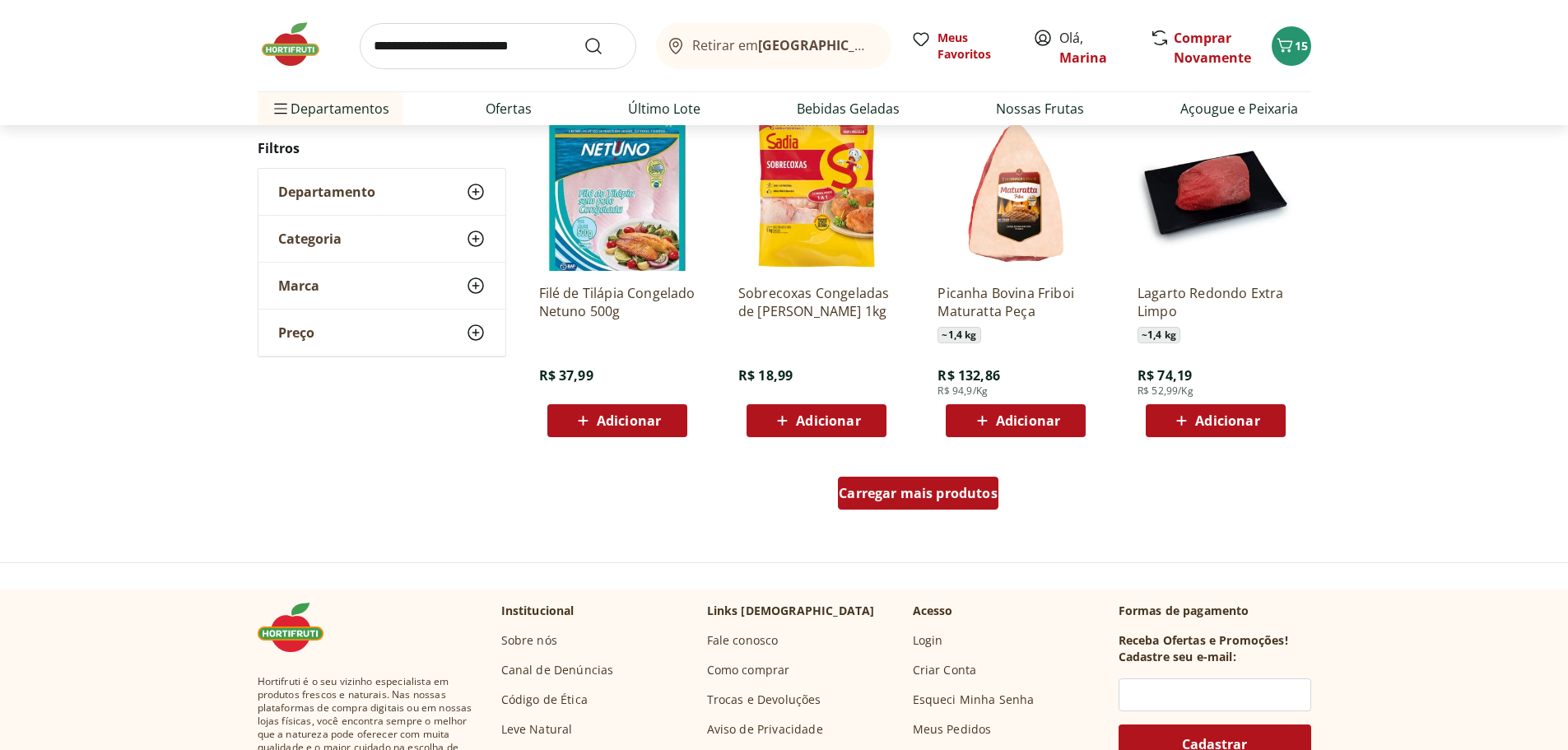
click at [885, 506] on div "Carregar mais produtos" at bounding box center [918, 493] width 161 height 33
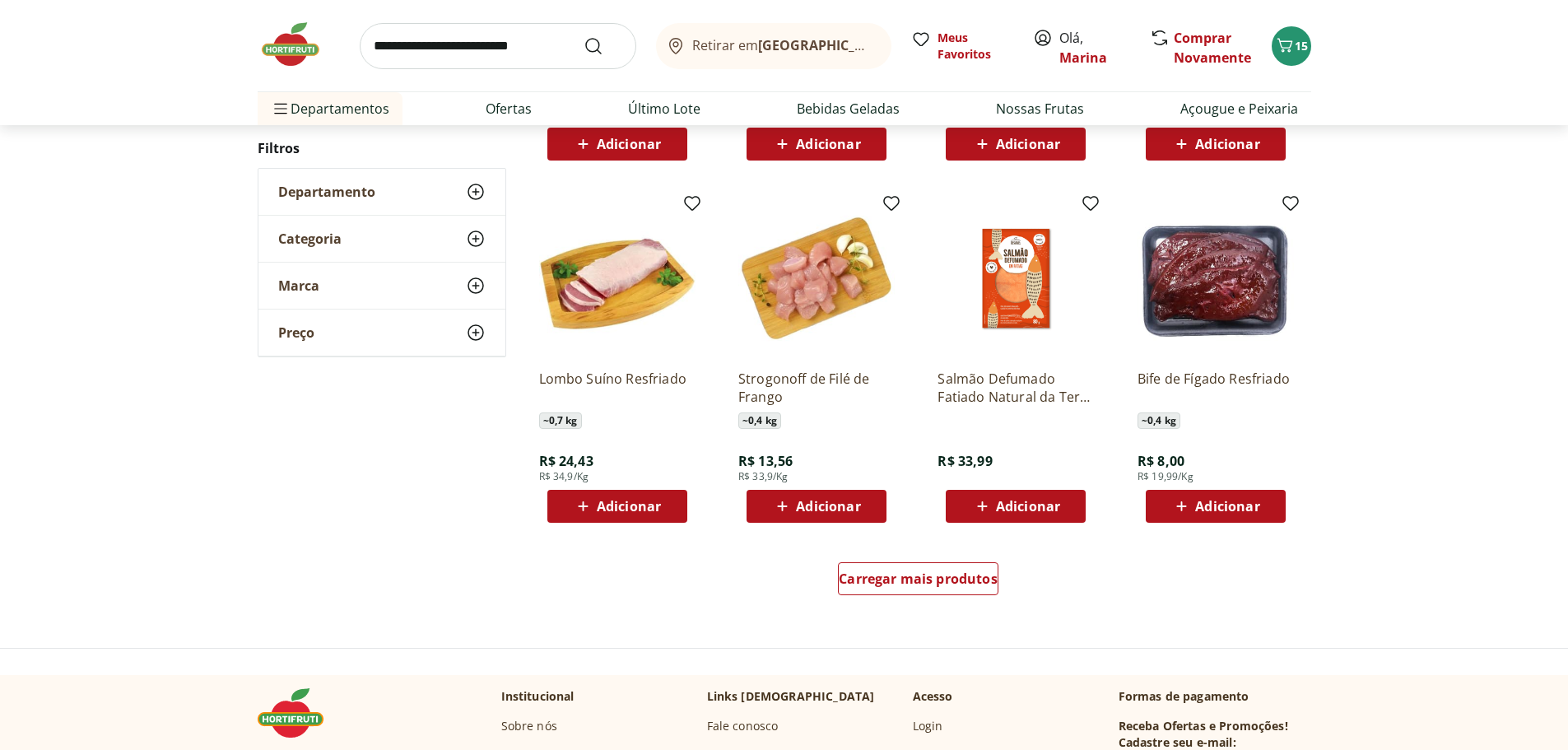
scroll to position [4118, 0]
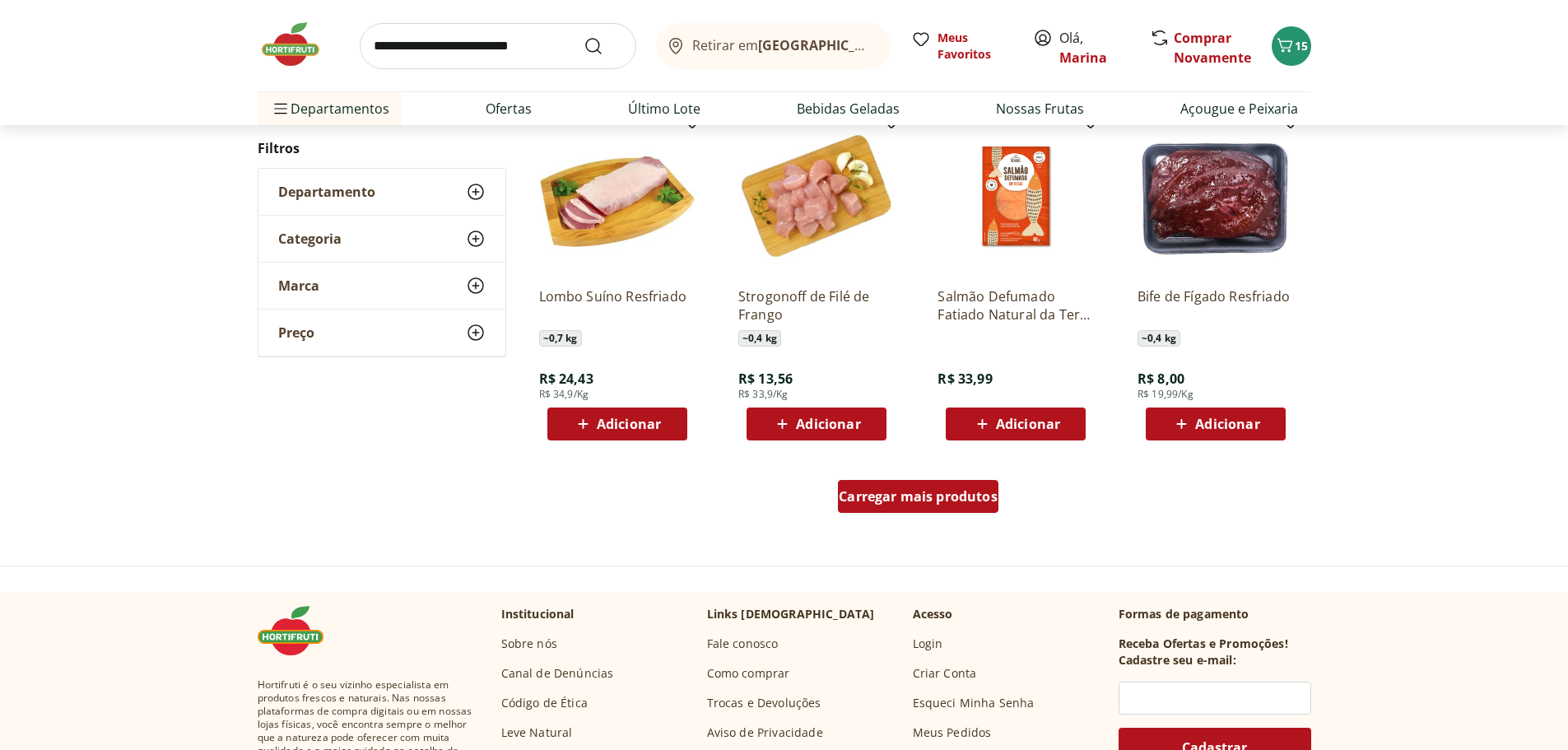
click at [937, 507] on div "Carregar mais produtos" at bounding box center [918, 496] width 161 height 33
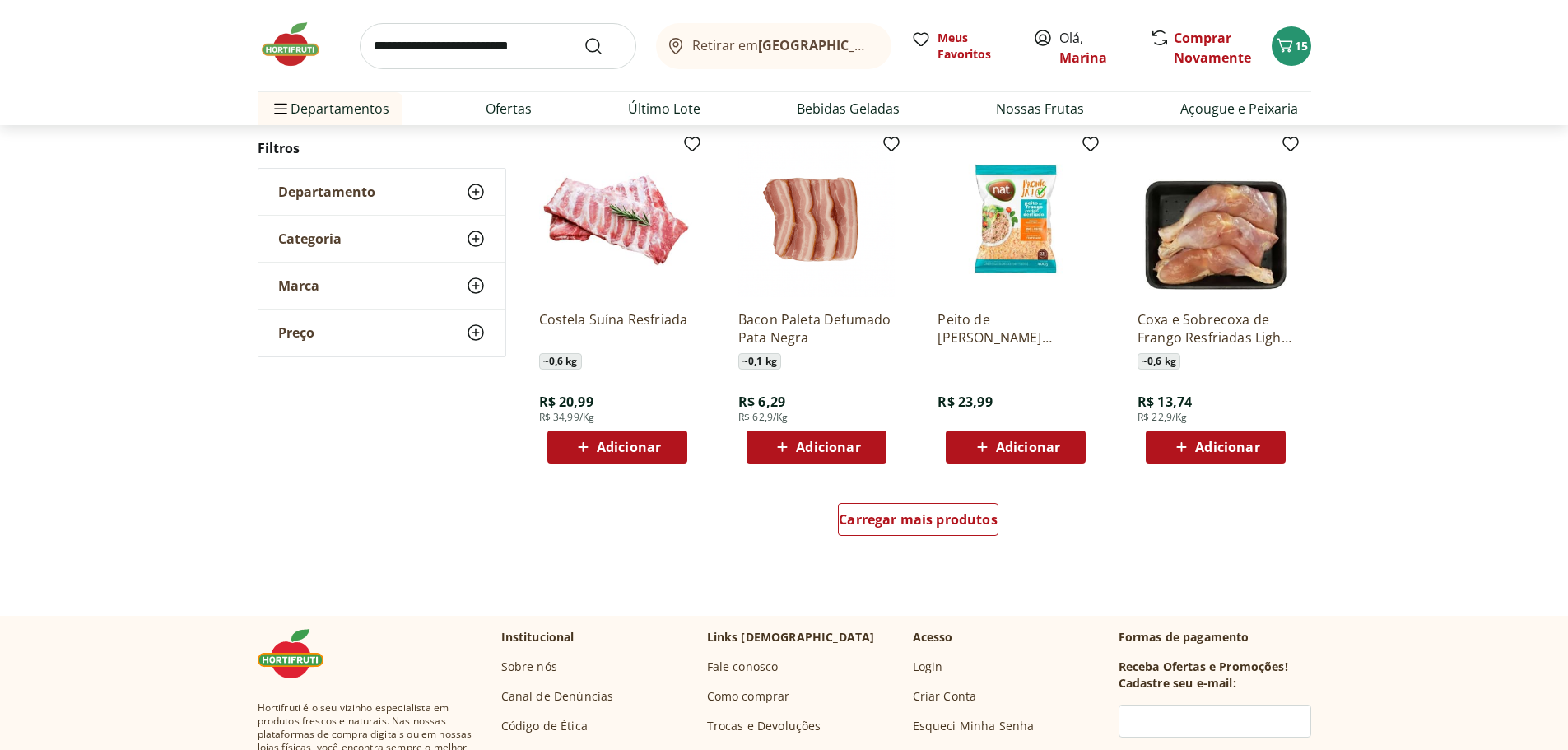
scroll to position [5271, 0]
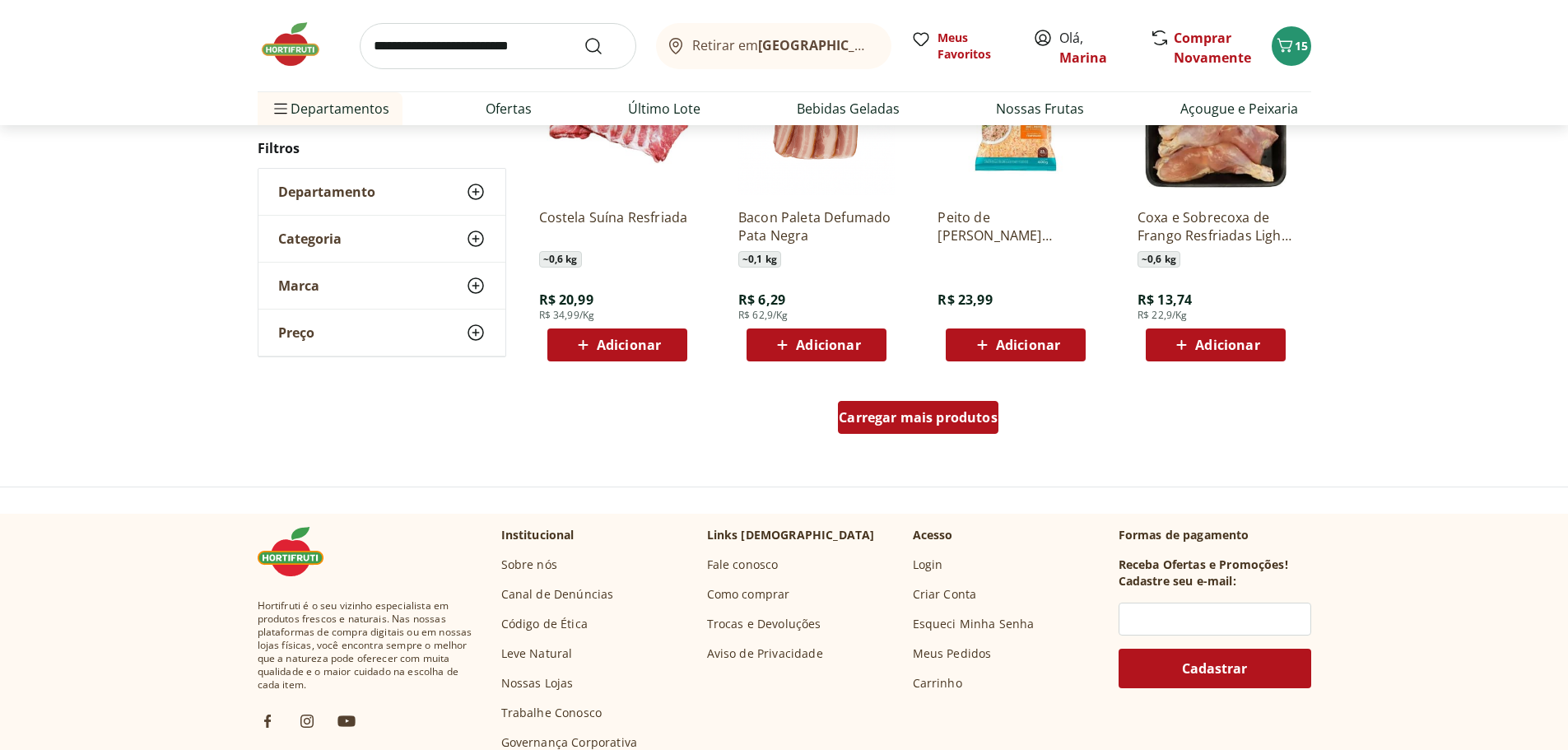
click at [920, 428] on div "Carregar mais produtos" at bounding box center [918, 417] width 161 height 33
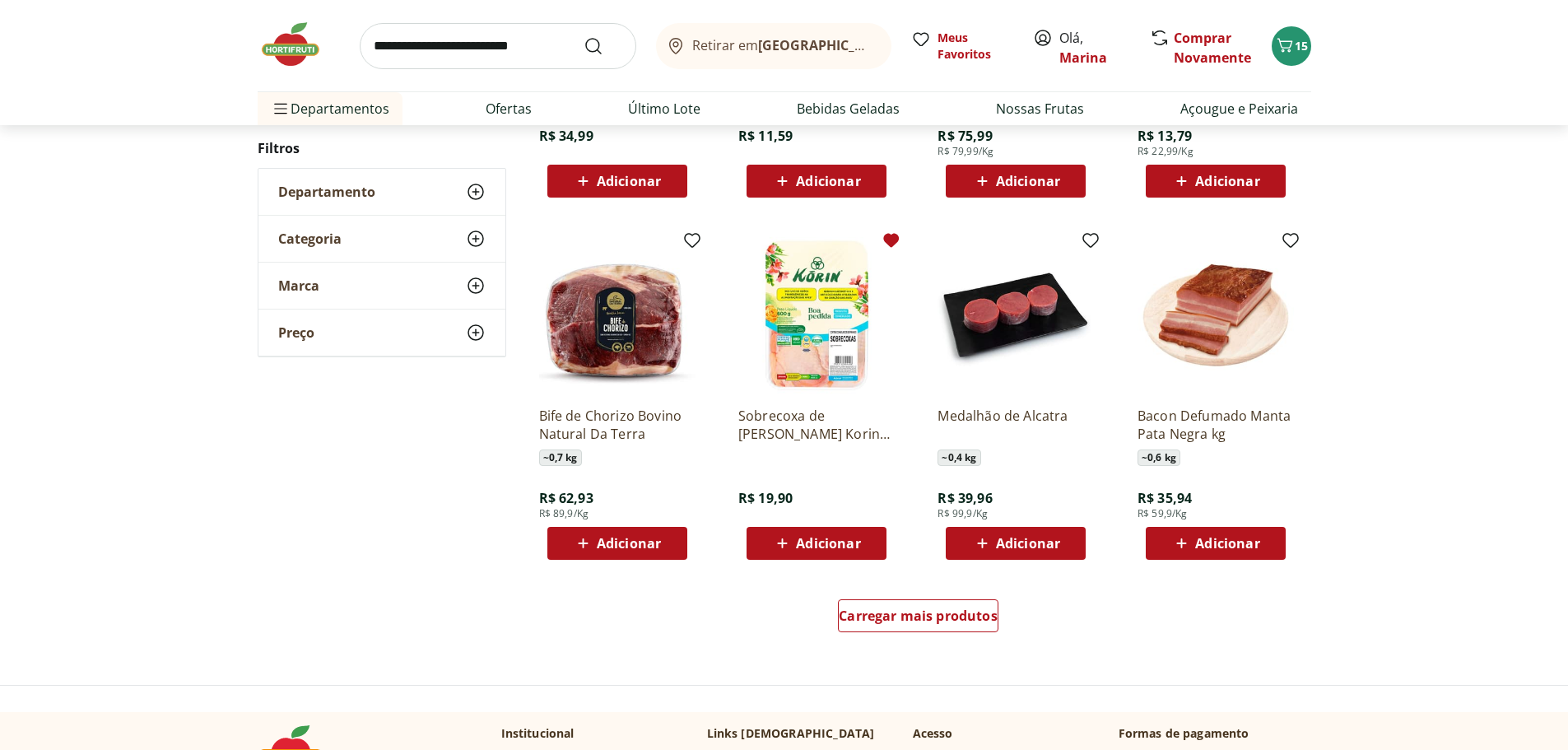
scroll to position [6177, 0]
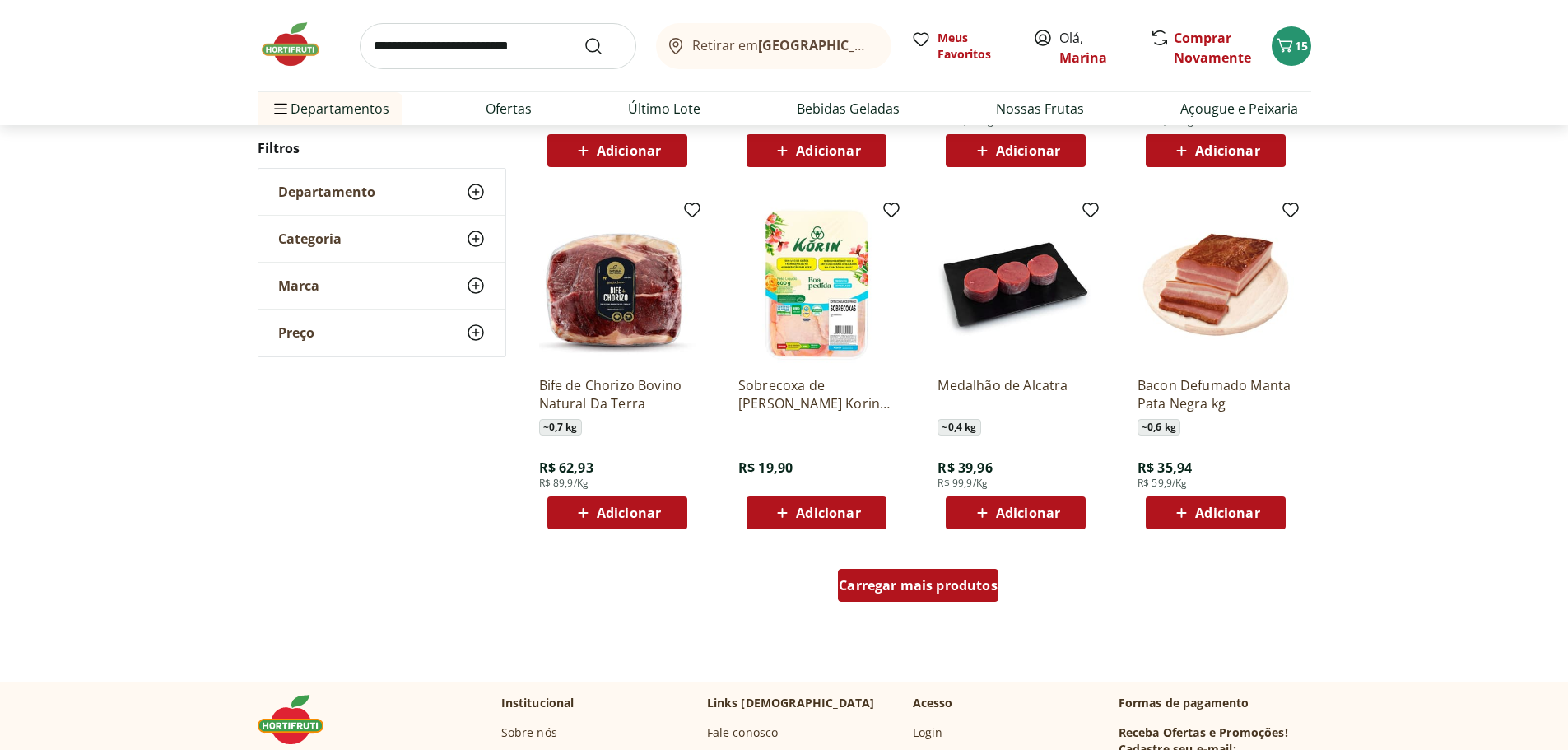
click at [955, 579] on span "Carregar mais produtos" at bounding box center [918, 586] width 159 height 13
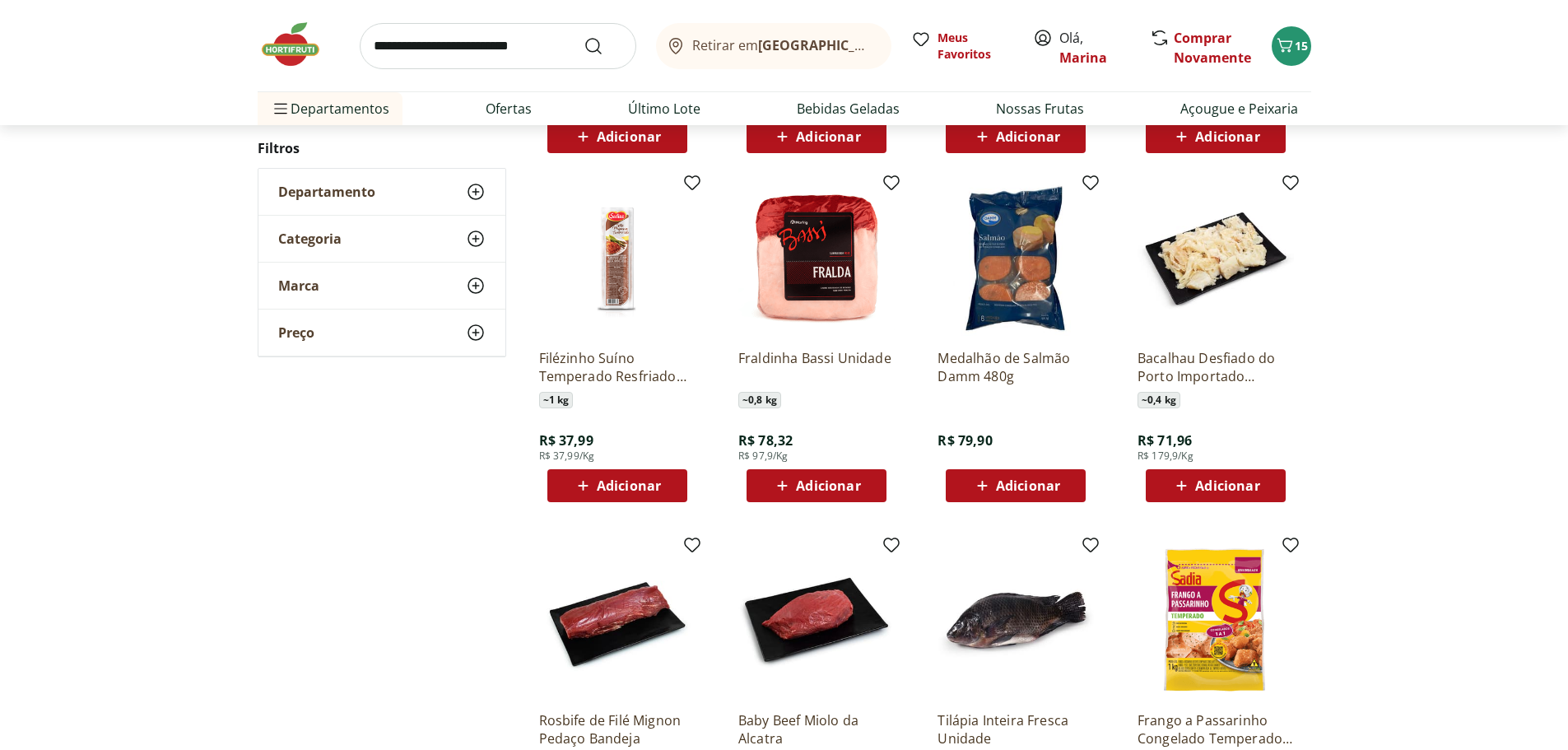
scroll to position [6671, 0]
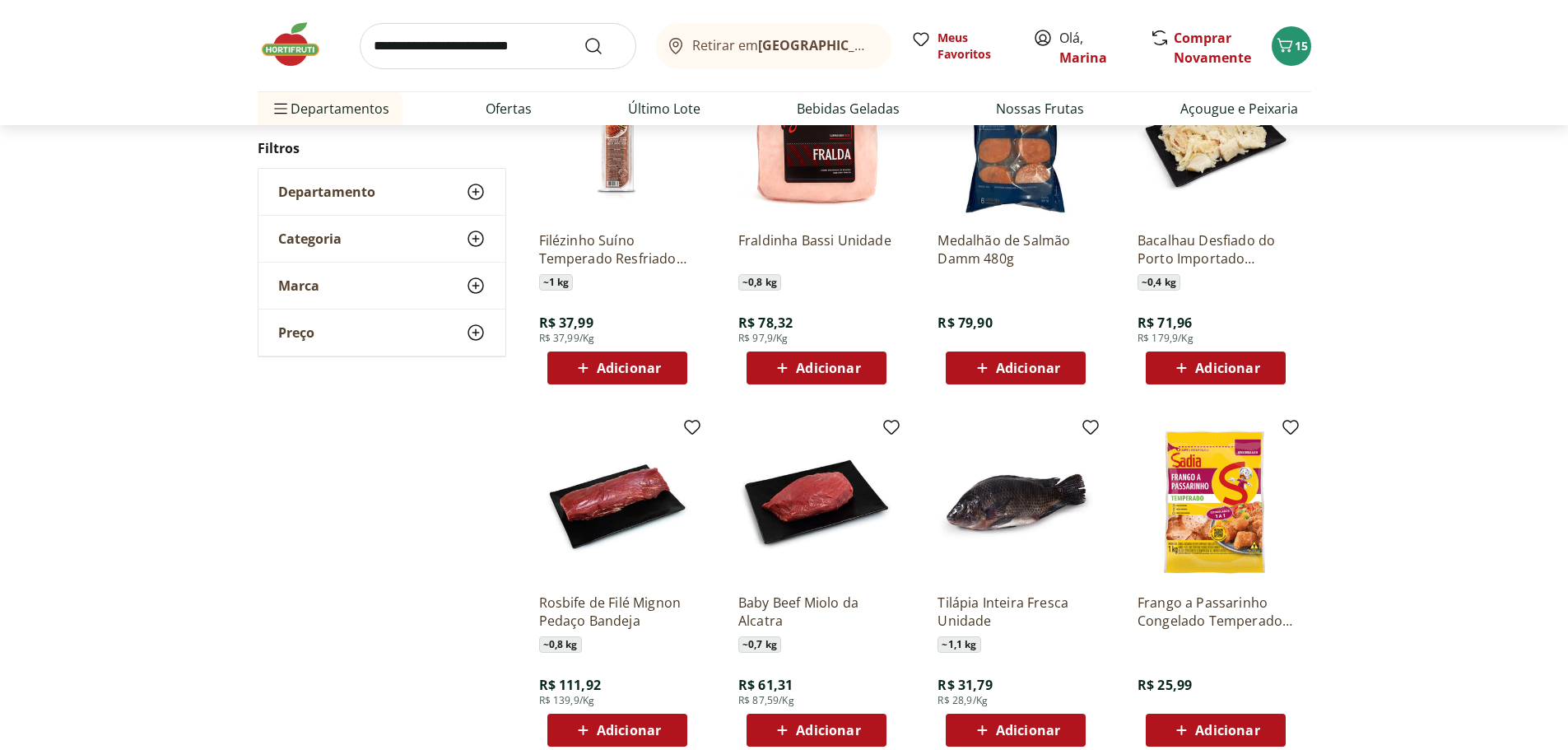
click at [523, 46] on input "search" at bounding box center [498, 46] width 277 height 46
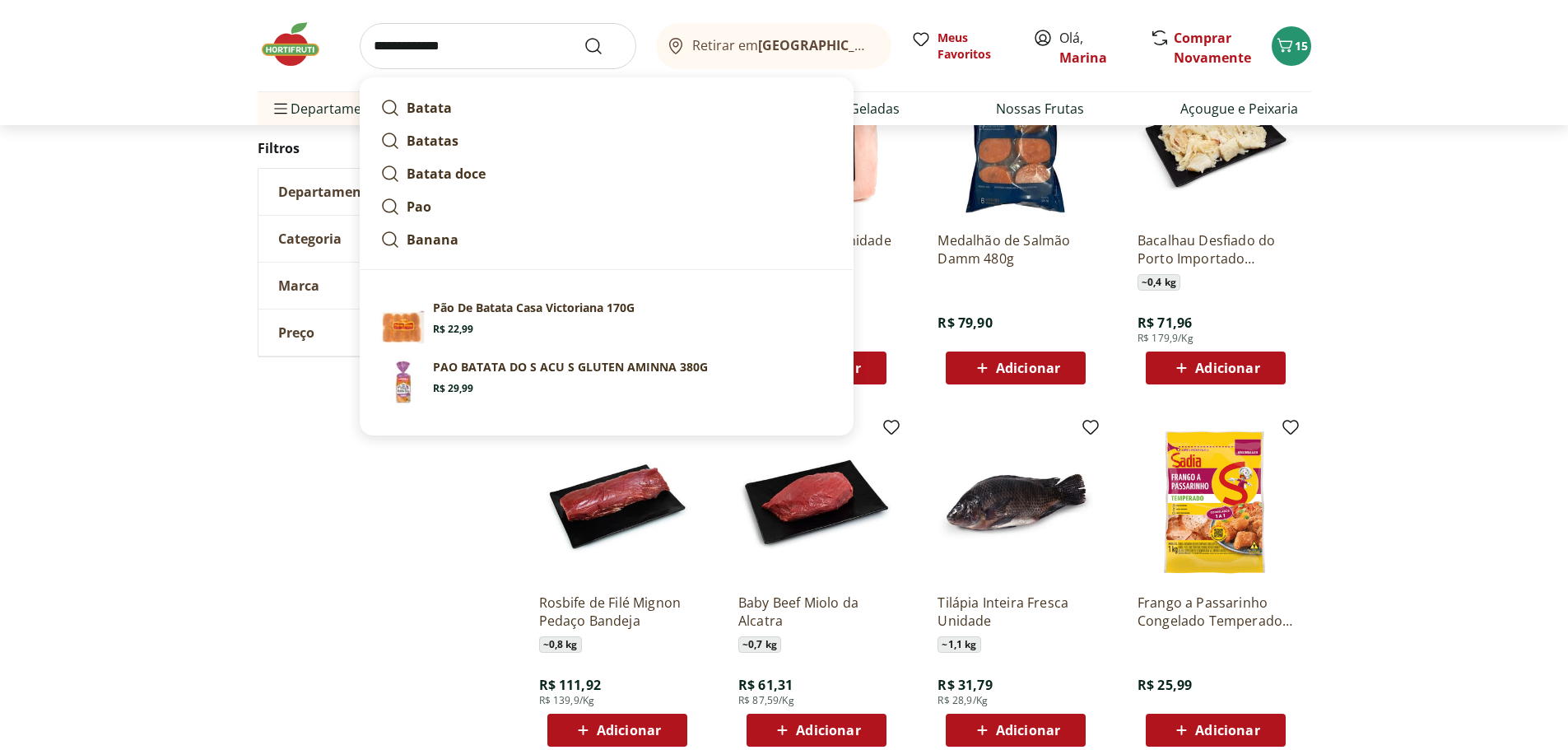
type input "**********"
click at [583, 36] on button "Submit Search" at bounding box center [603, 46] width 40 height 20
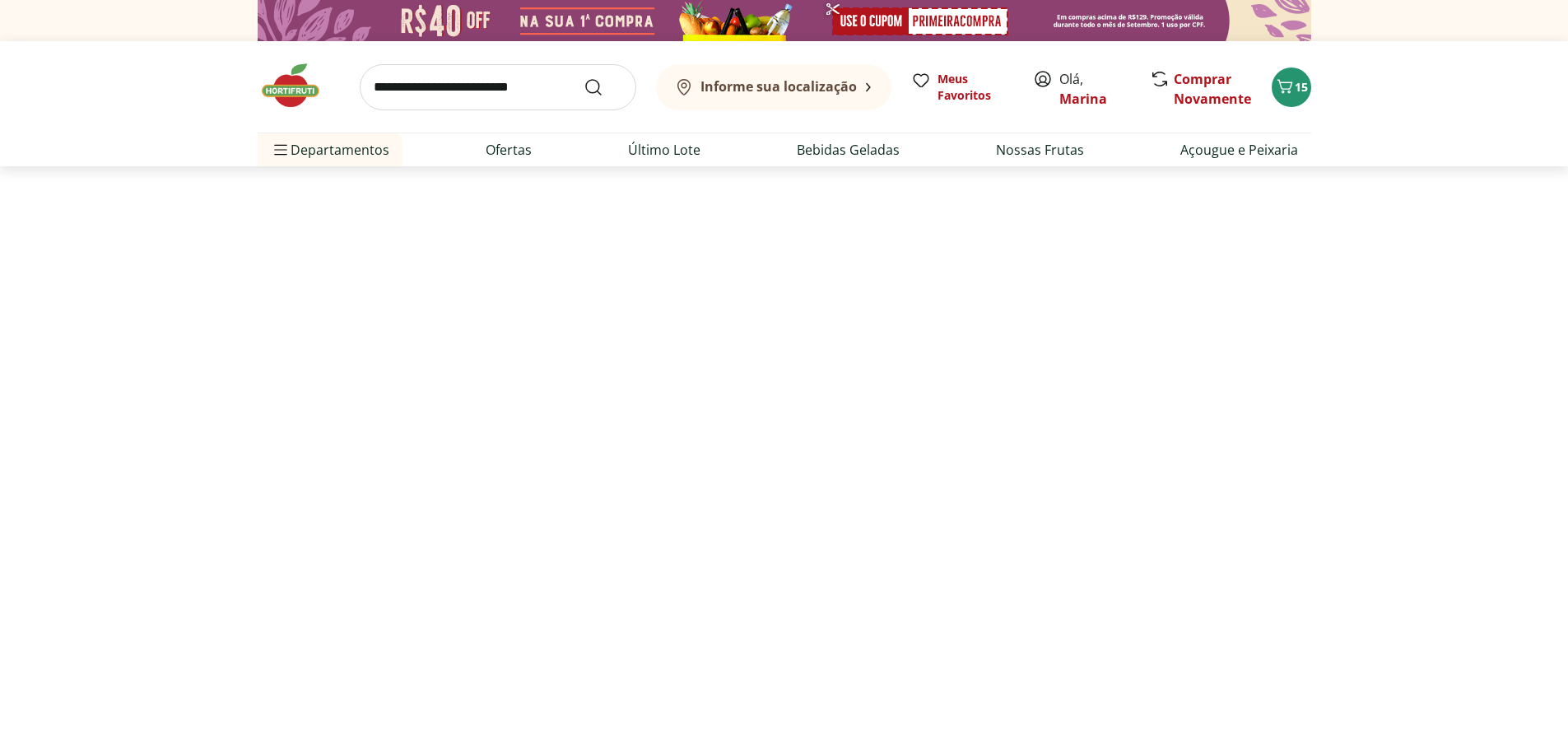
select select "**********"
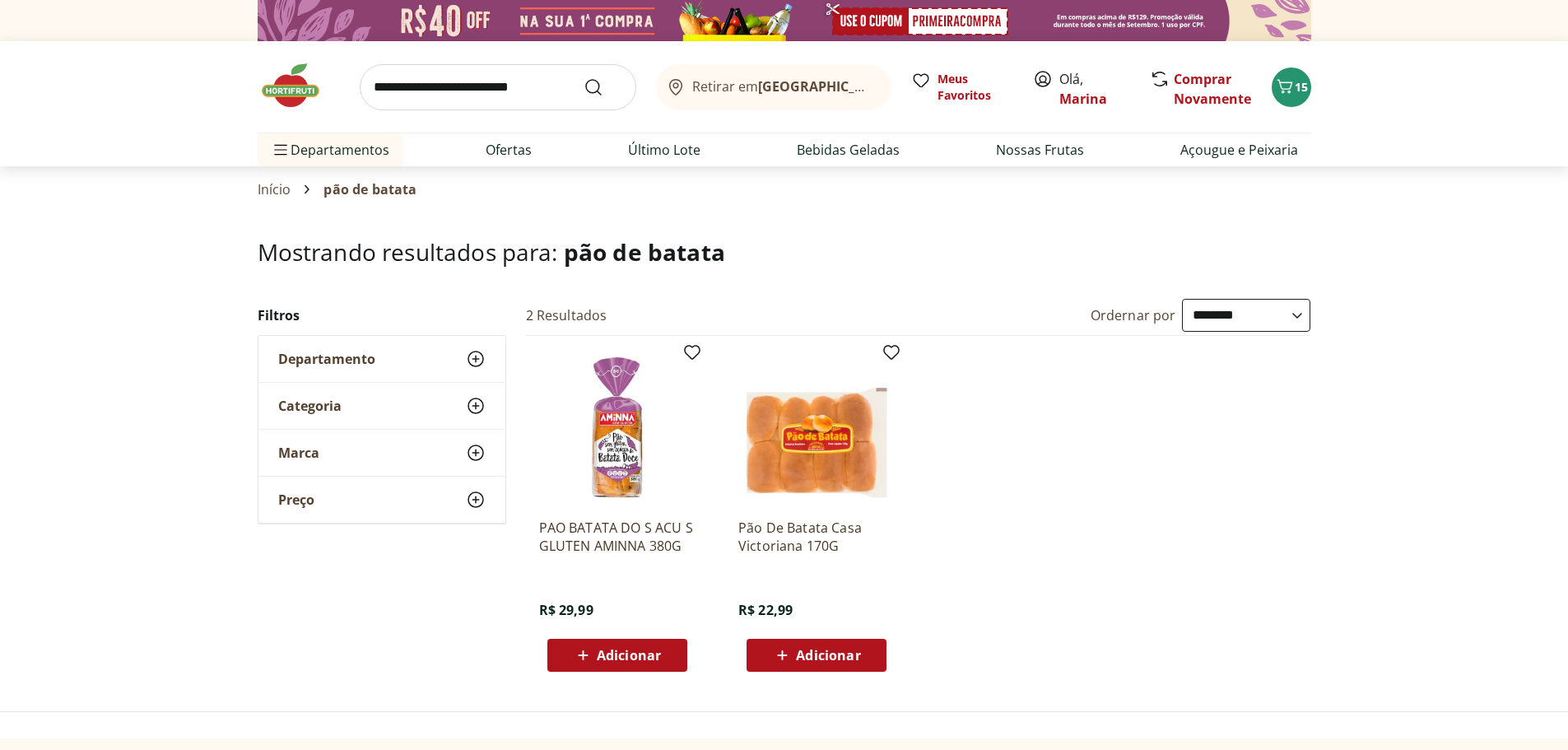
click at [466, 86] on input "search" at bounding box center [498, 87] width 277 height 46
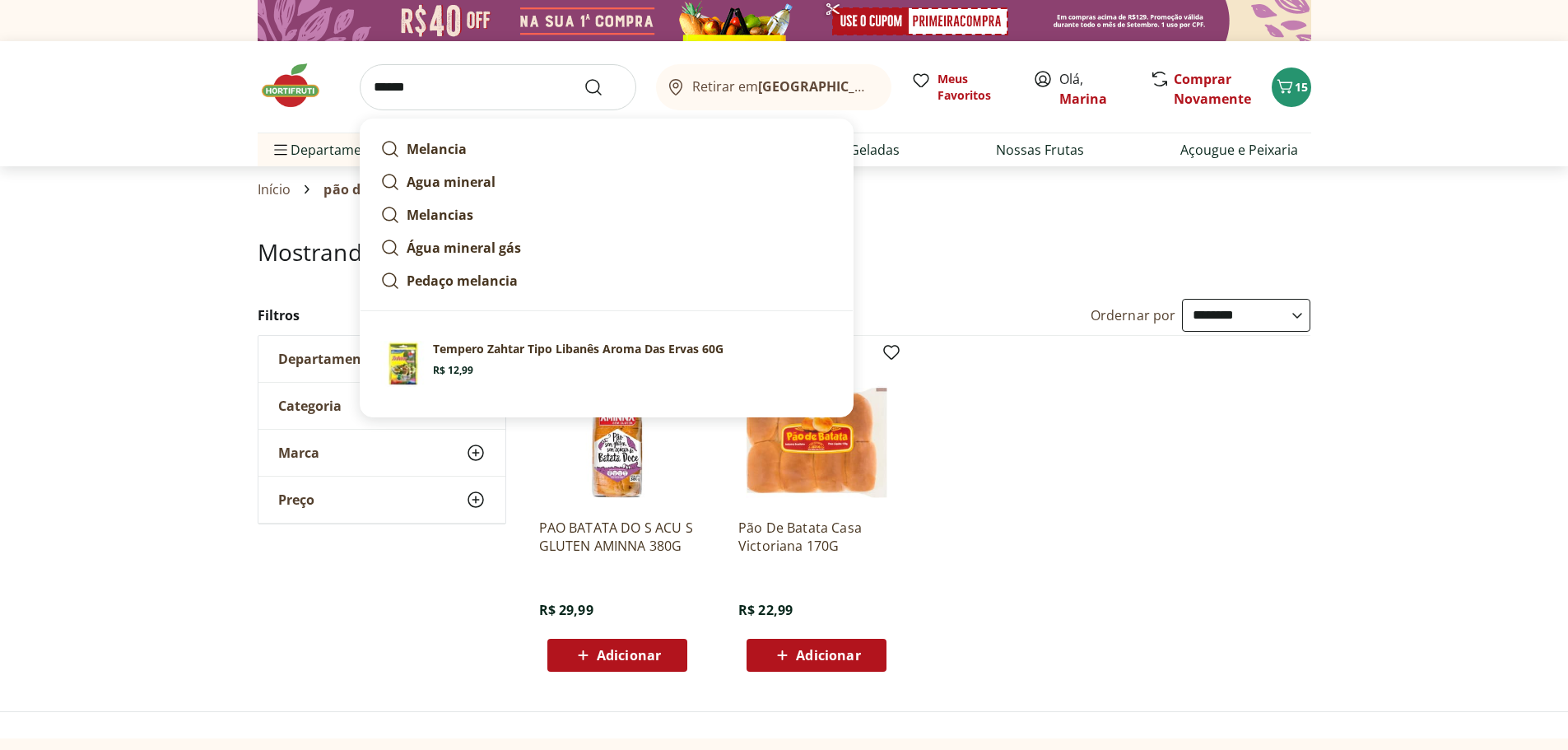
type input "******"
click at [583, 77] on button "Submit Search" at bounding box center [603, 86] width 40 height 20
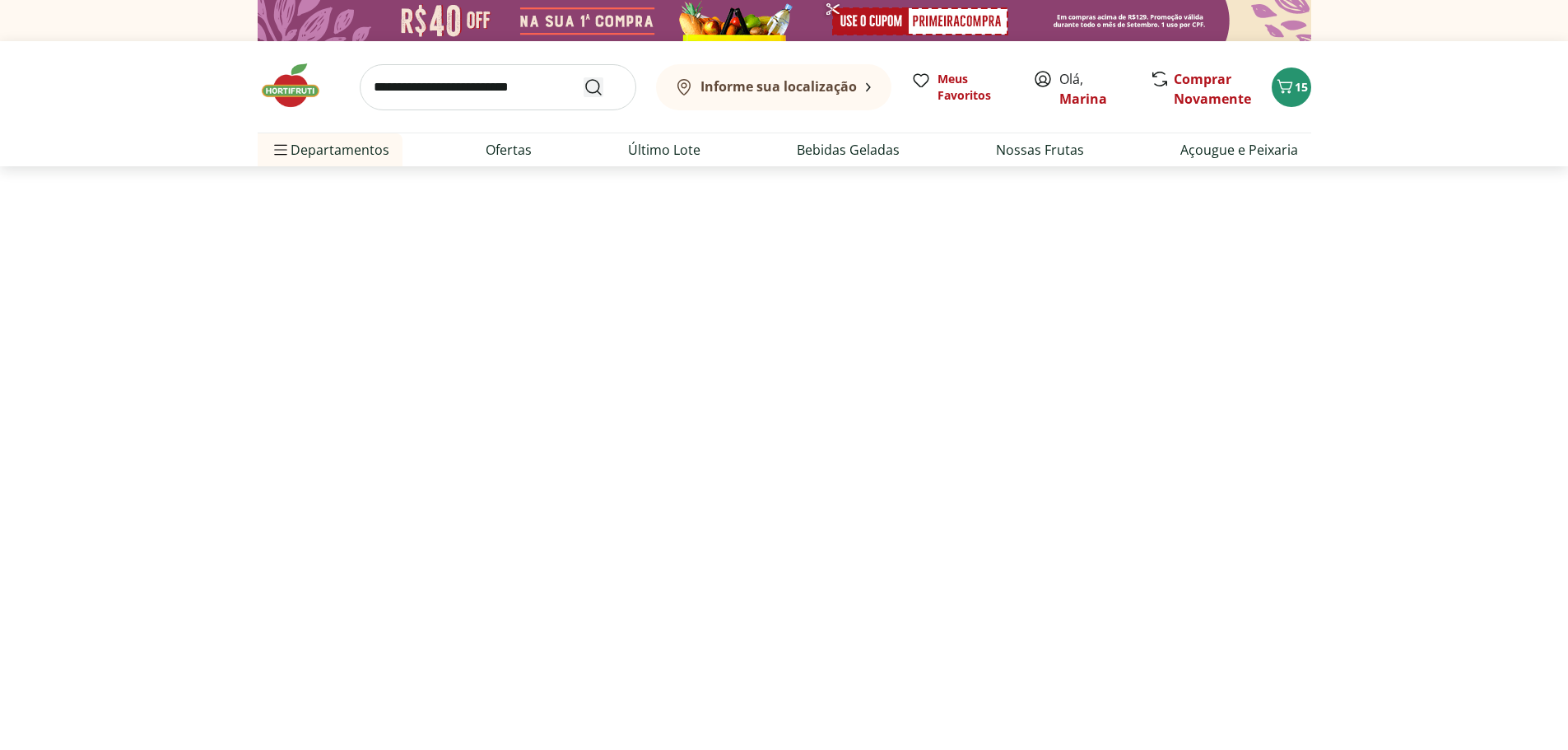
select select "**********"
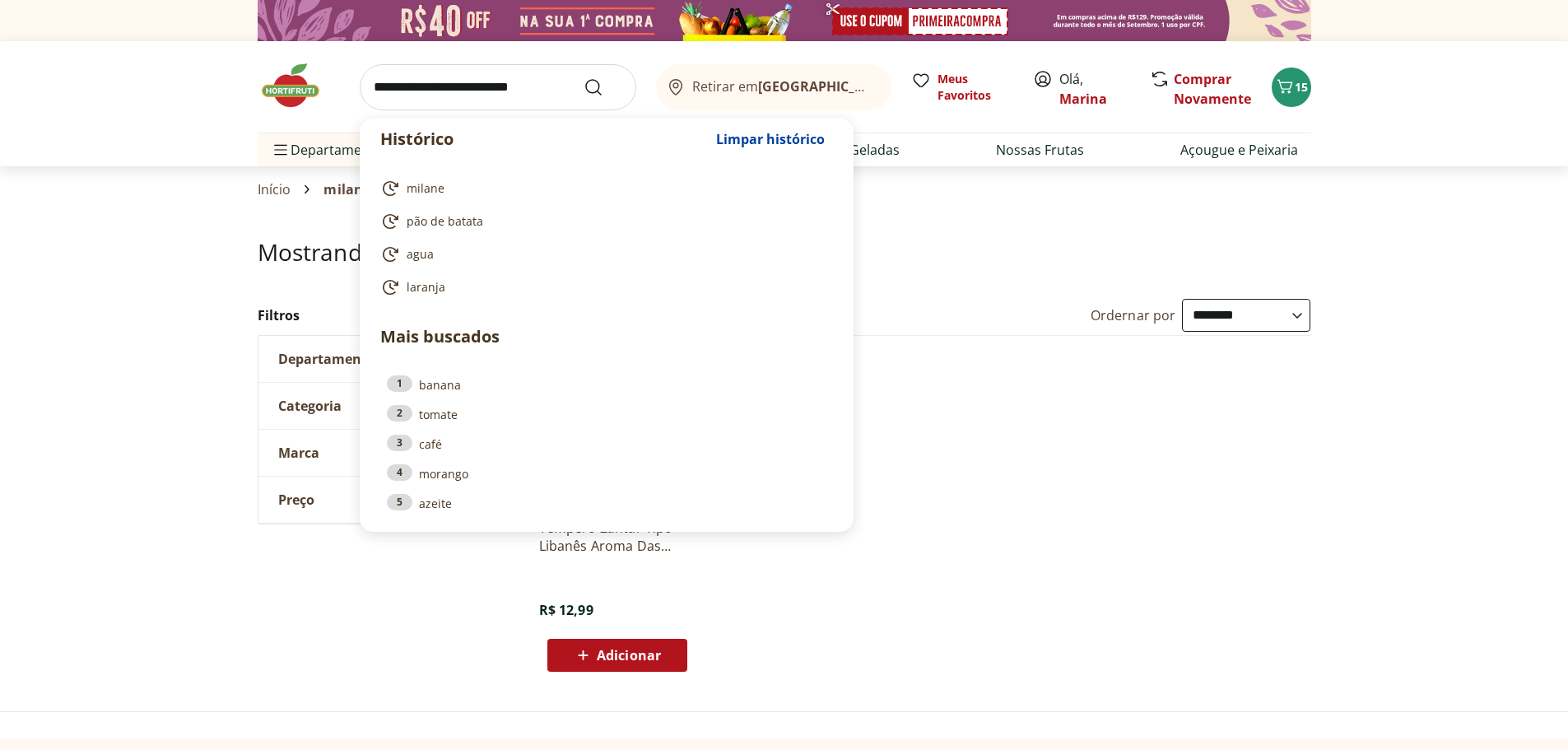
click at [496, 92] on input "search" at bounding box center [498, 87] width 277 height 46
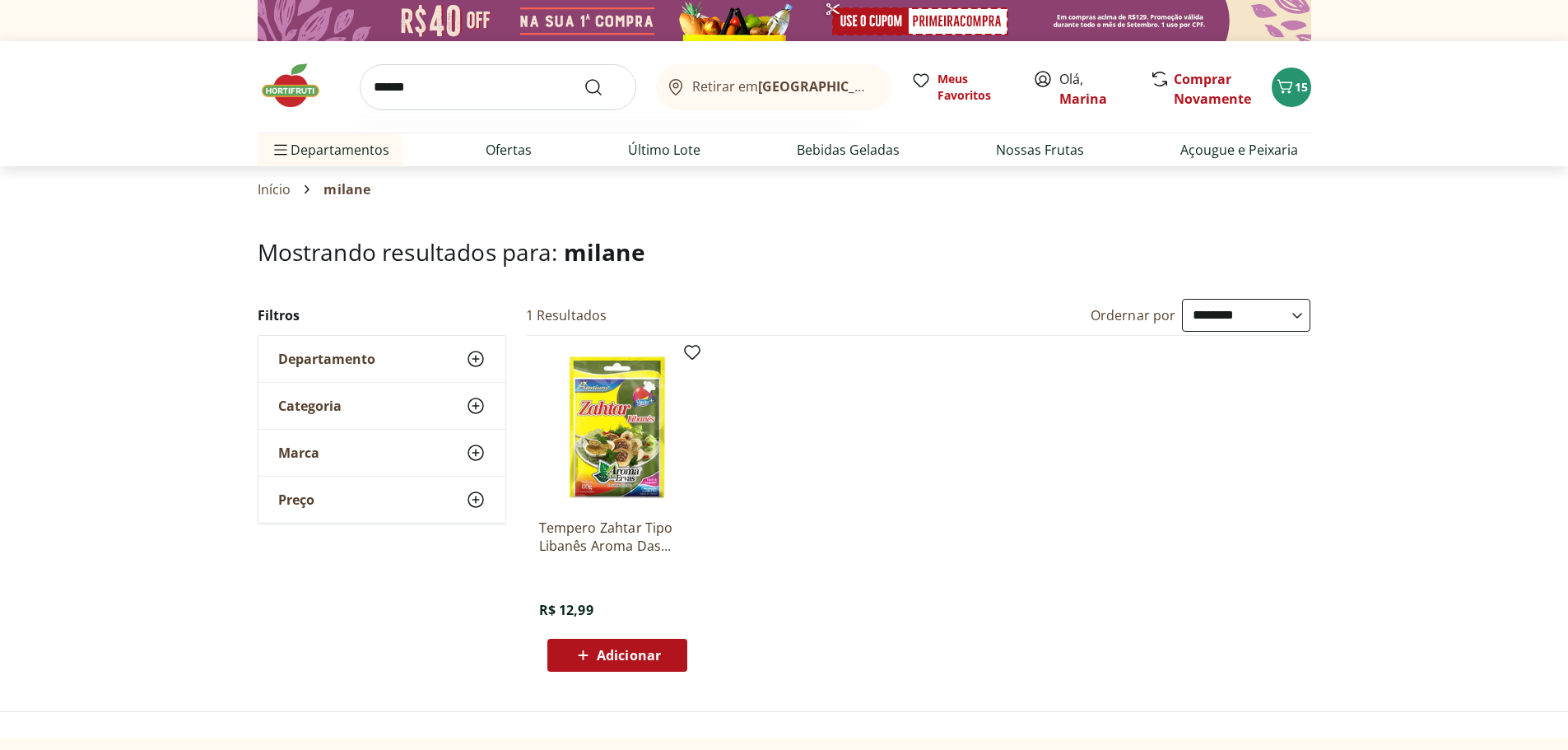
type input "******"
click at [583, 77] on button "Submit Search" at bounding box center [603, 86] width 40 height 20
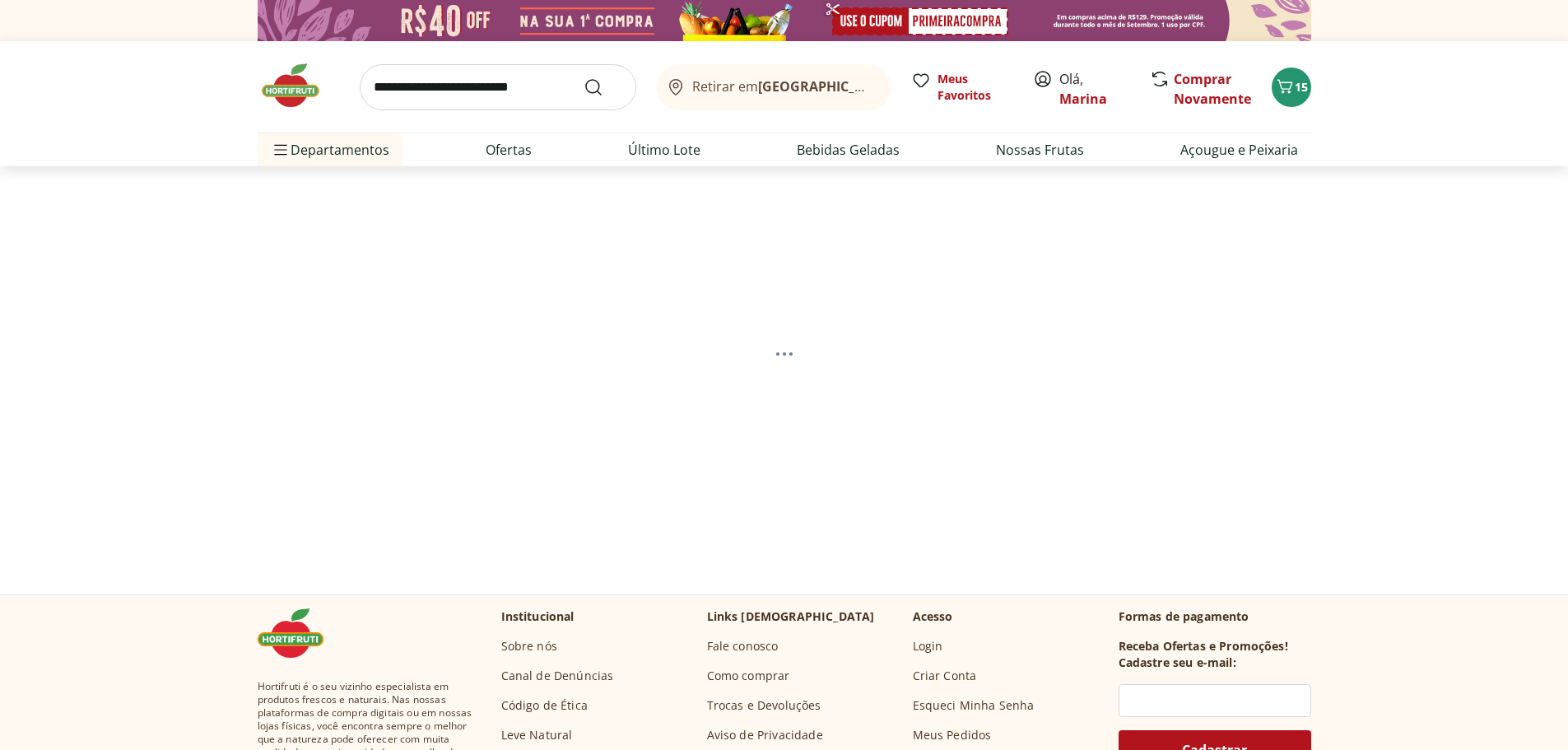
select select "**********"
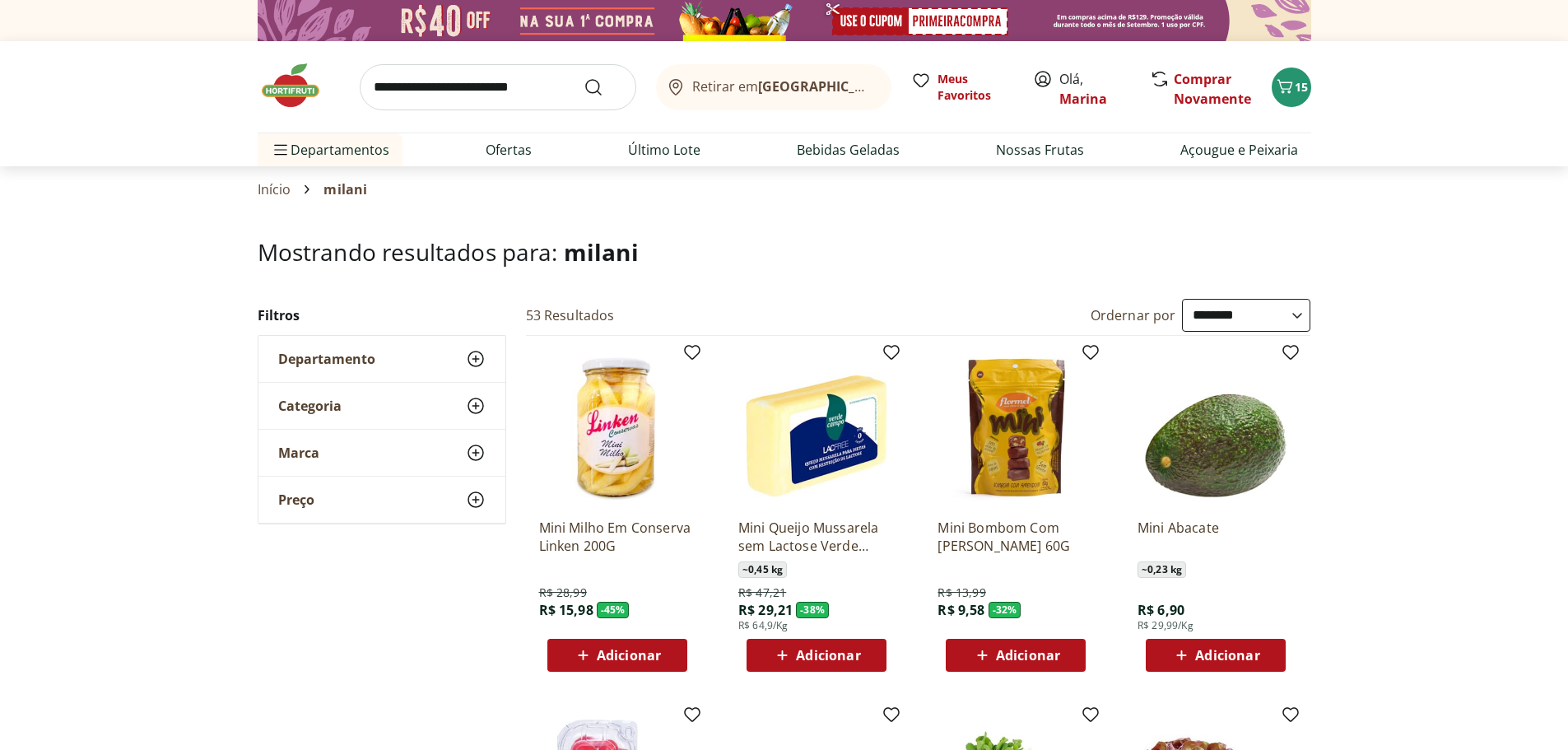
click at [822, 657] on span "Adicionar" at bounding box center [828, 655] width 64 height 13
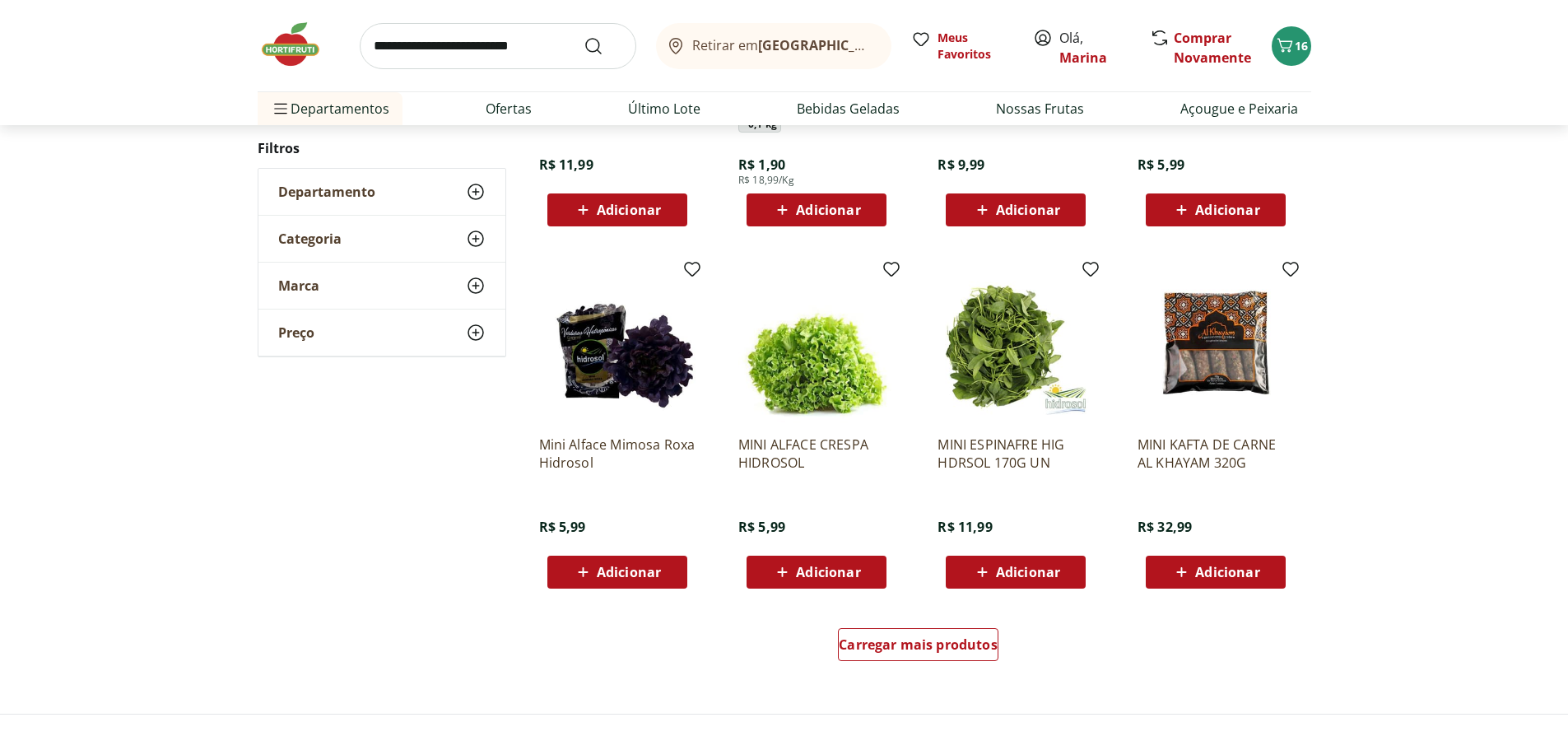
scroll to position [823, 0]
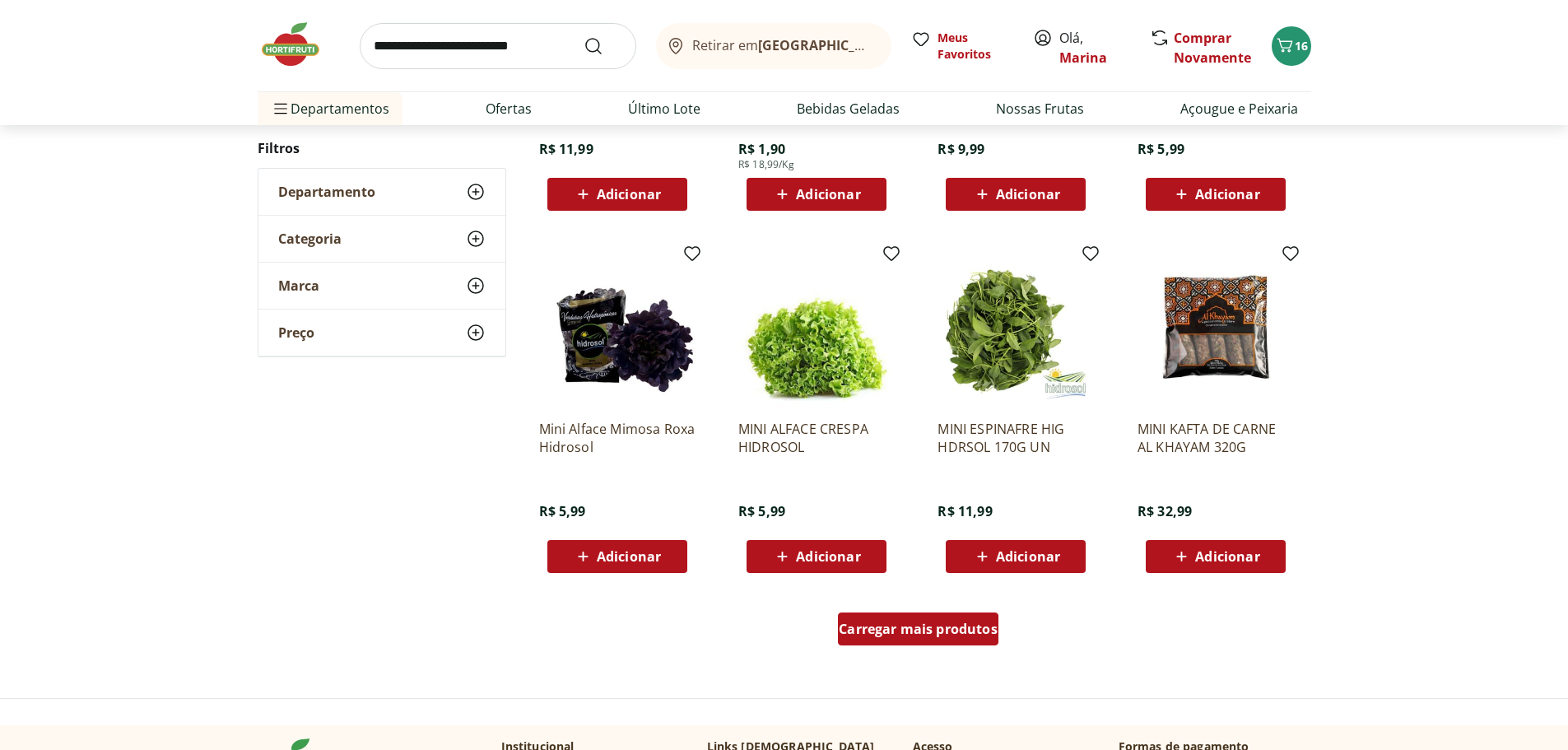
click at [895, 635] on span "Carregar mais produtos" at bounding box center [918, 629] width 159 height 13
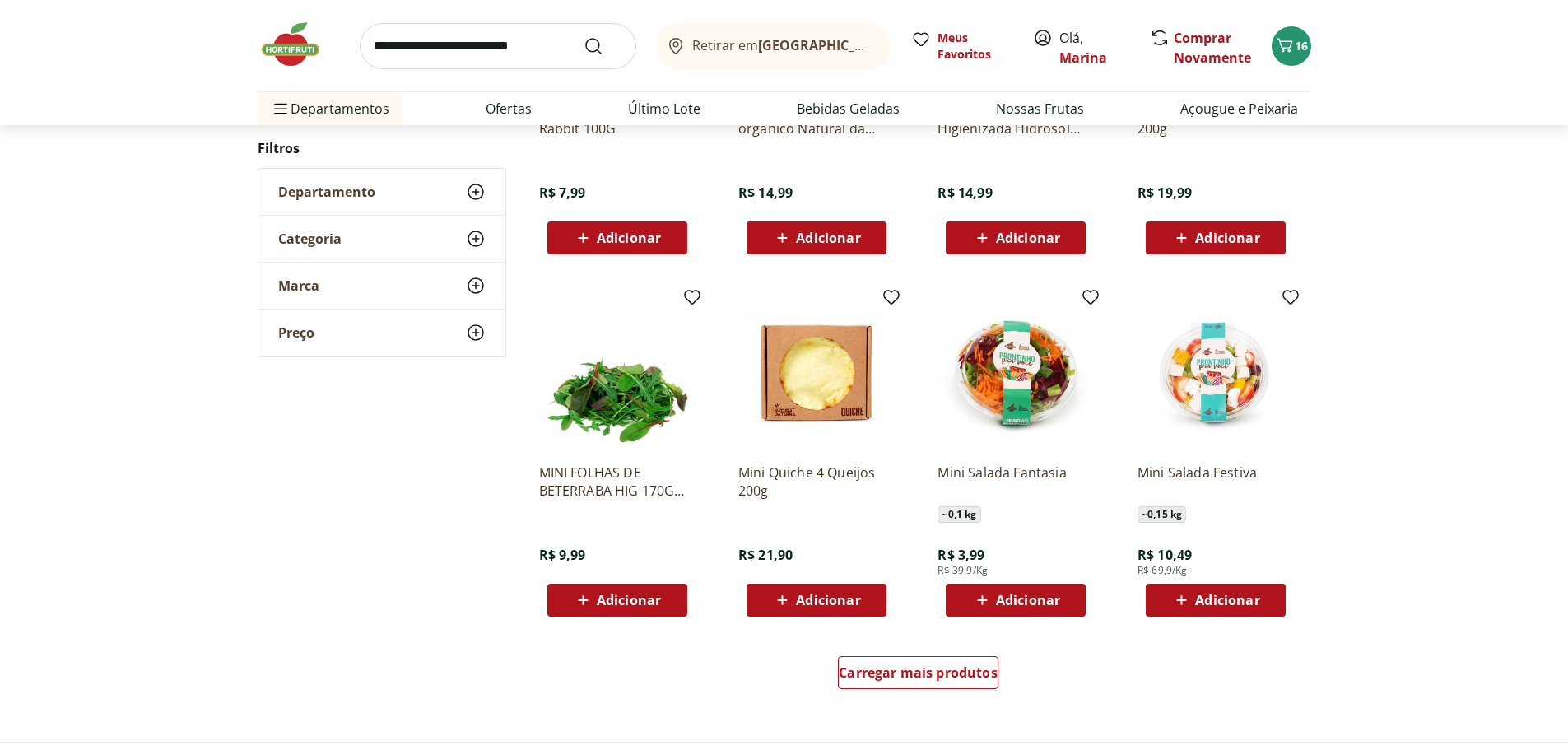
scroll to position [1894, 0]
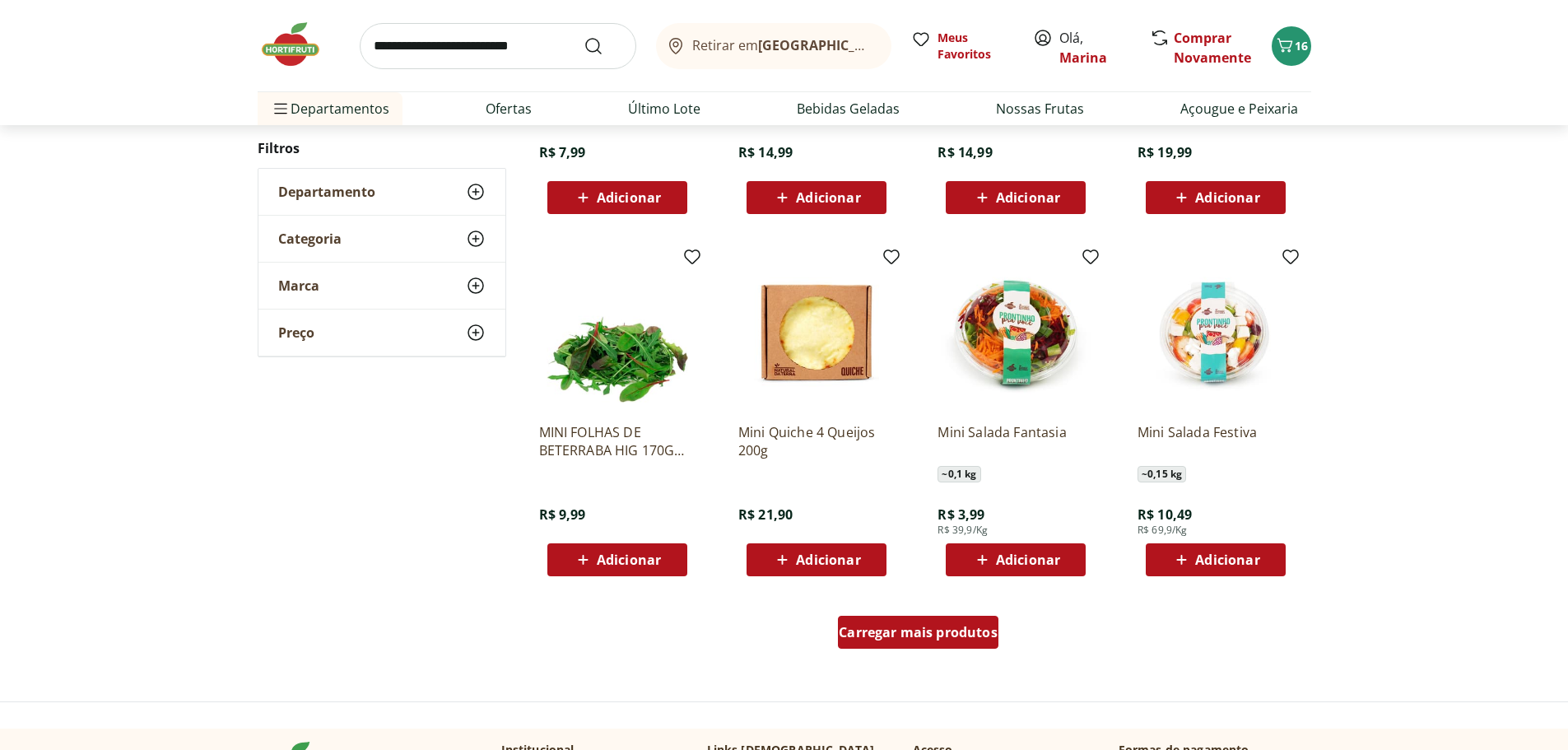
click at [954, 622] on div "Carregar mais produtos" at bounding box center [918, 632] width 161 height 33
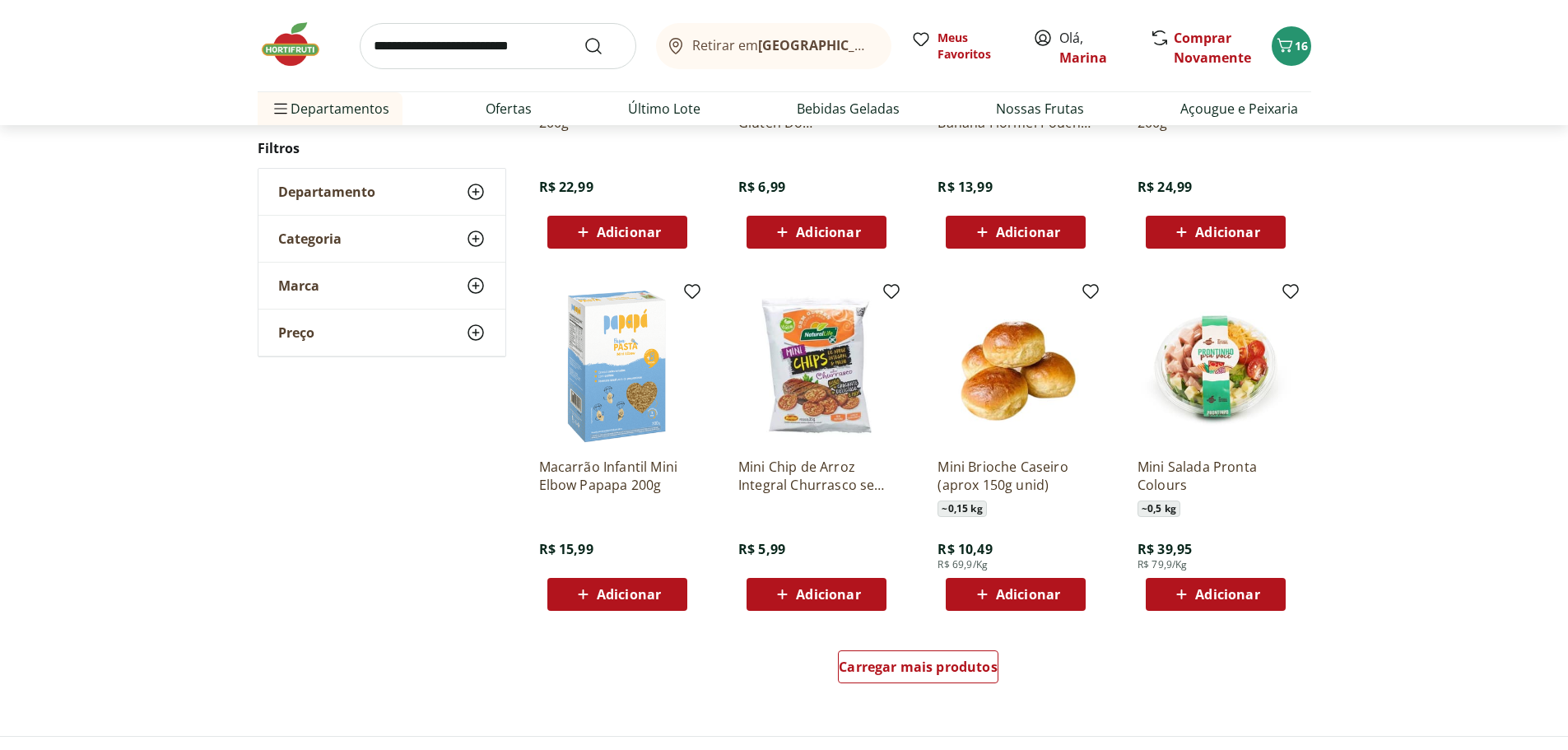
scroll to position [3047, 0]
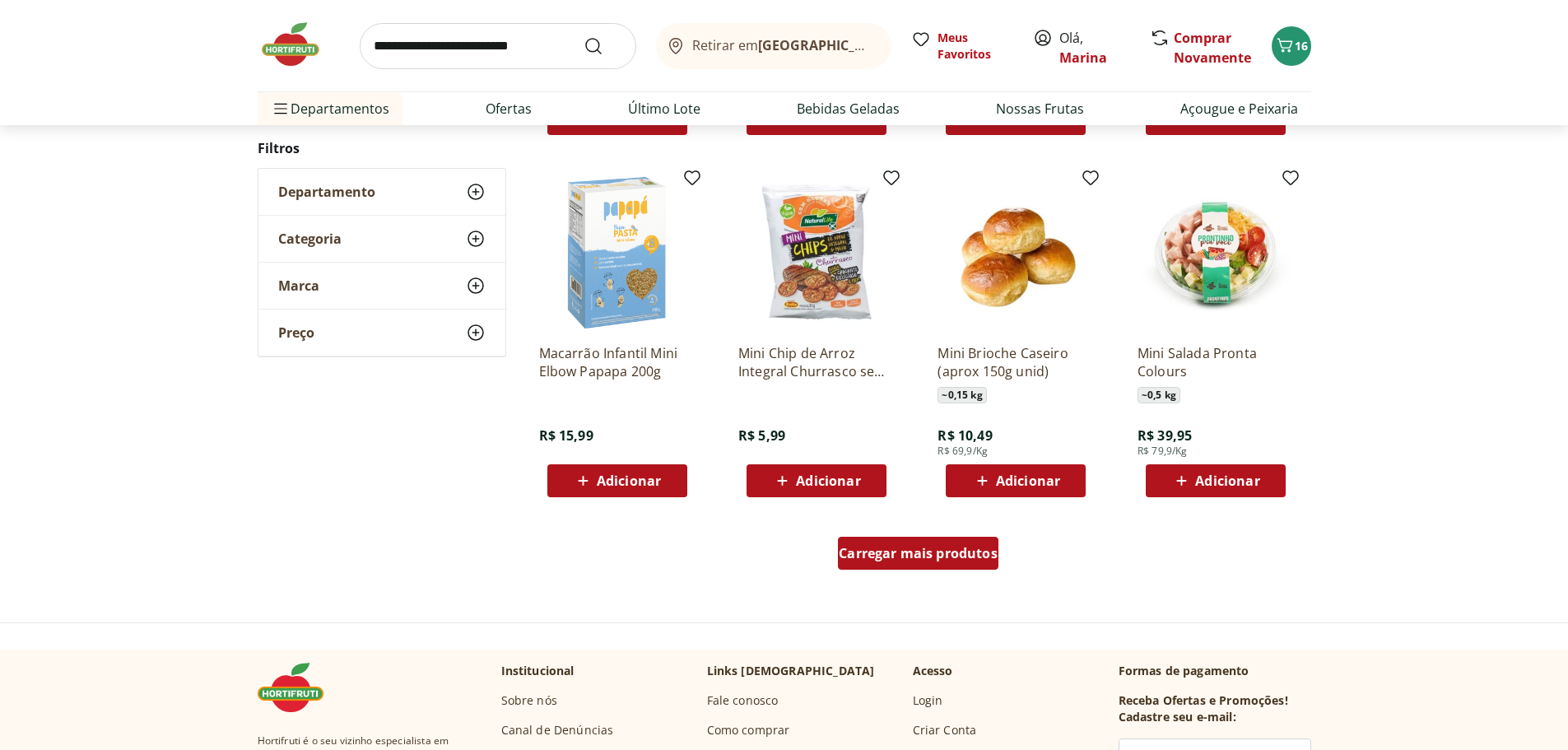
click at [927, 554] on span "Carregar mais produtos" at bounding box center [918, 553] width 159 height 13
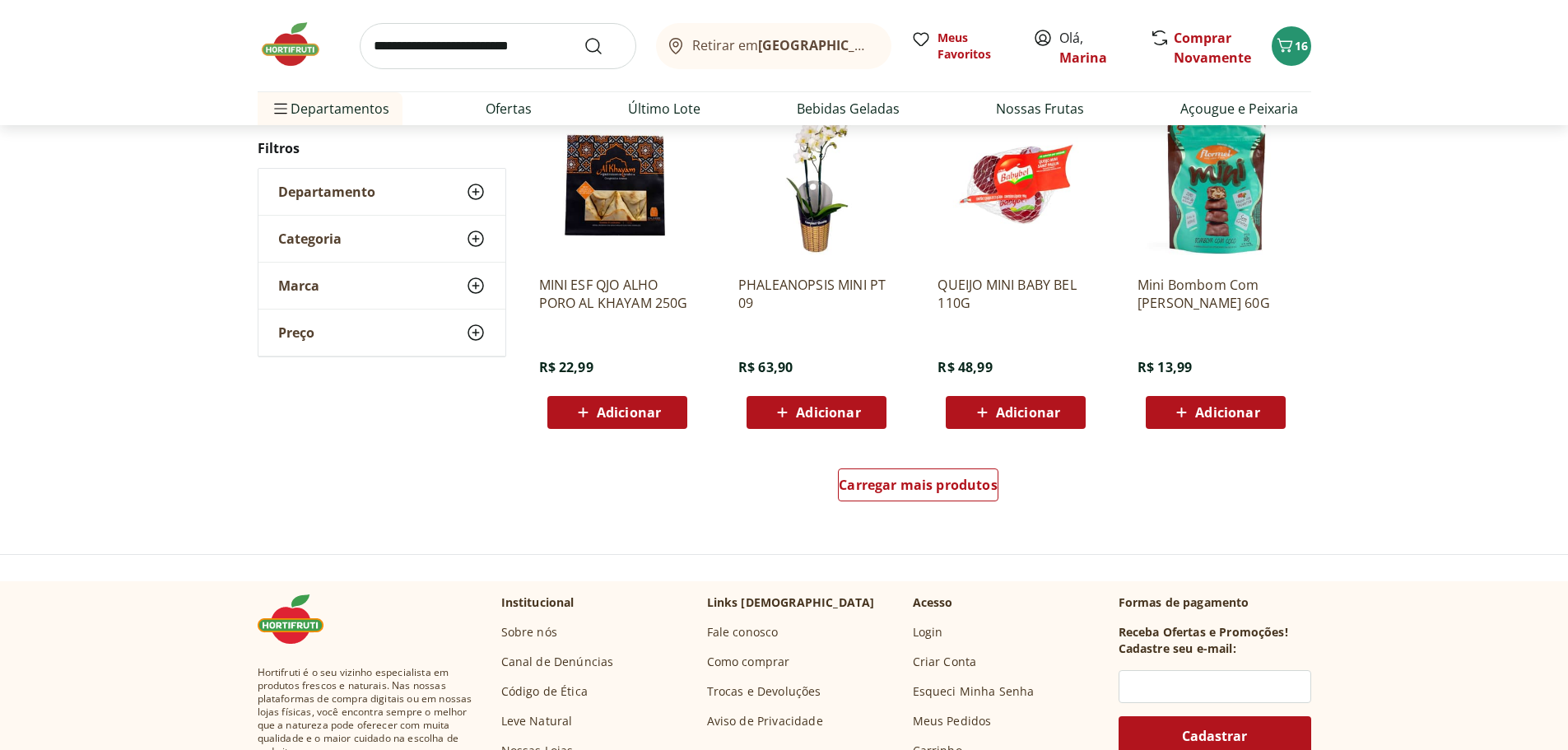
scroll to position [4283, 0]
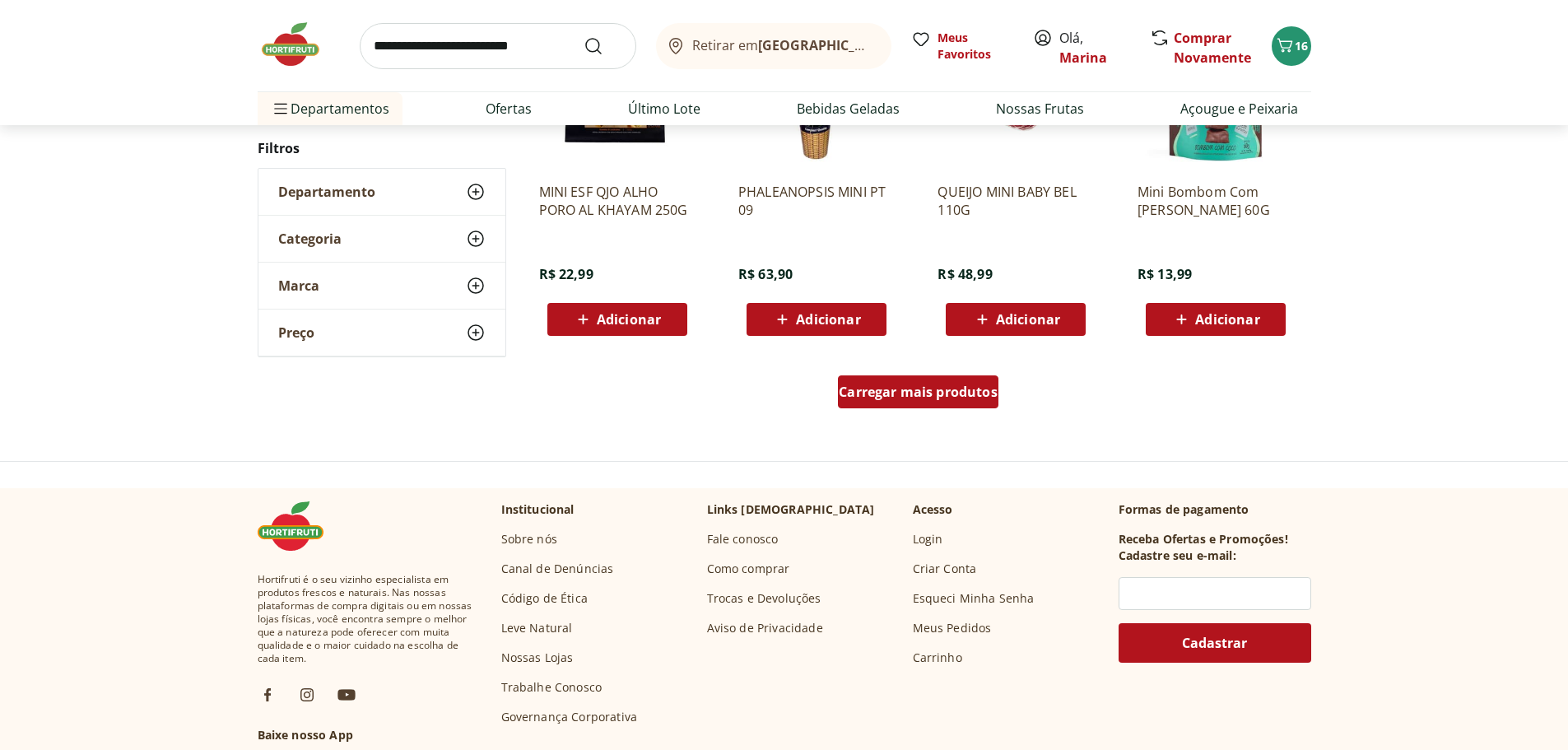
click at [928, 409] on link "Carregar mais produtos" at bounding box center [918, 395] width 161 height 40
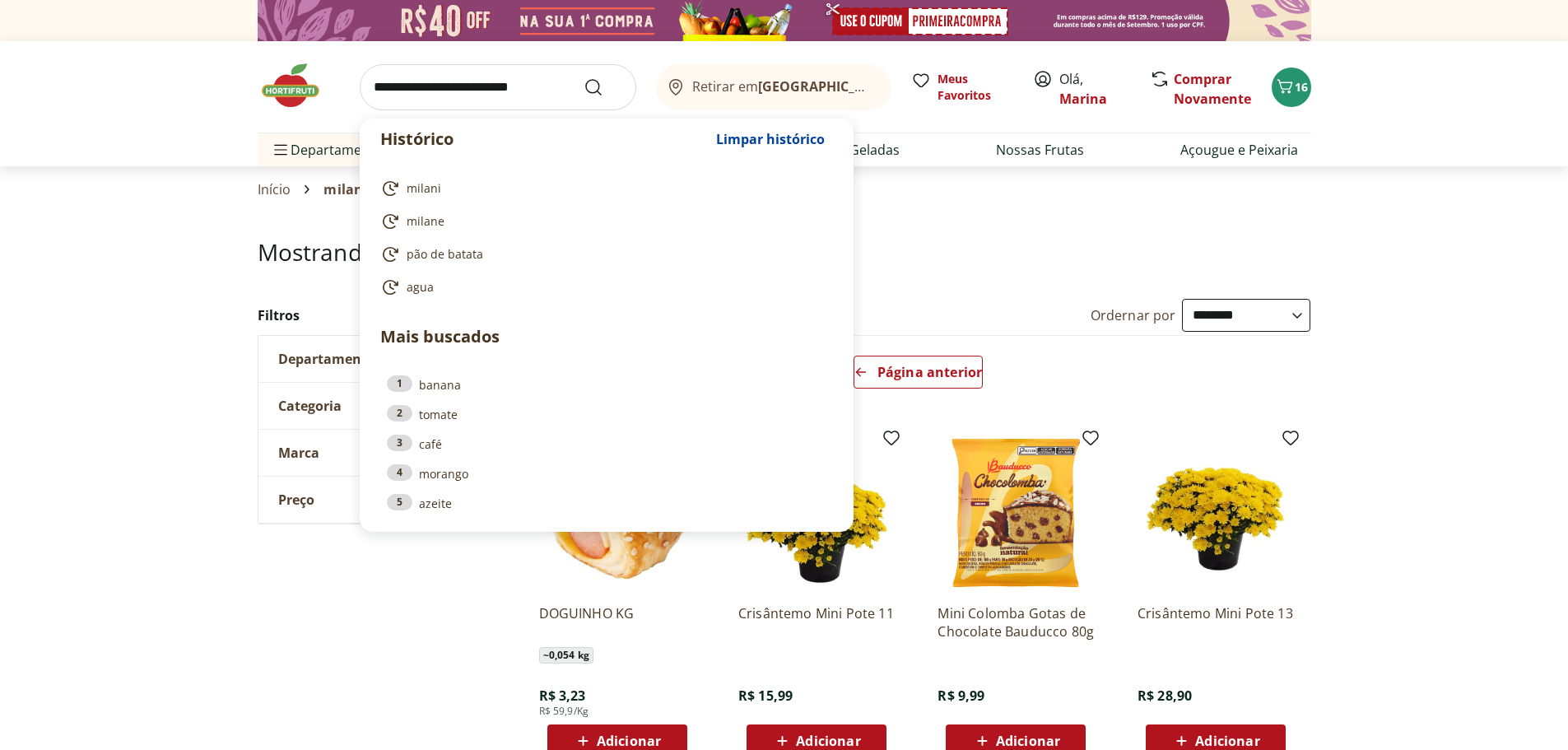
drag, startPoint x: 466, startPoint y: 88, endPoint x: 459, endPoint y: 92, distance: 8.1
click at [466, 89] on input "search" at bounding box center [498, 87] width 277 height 46
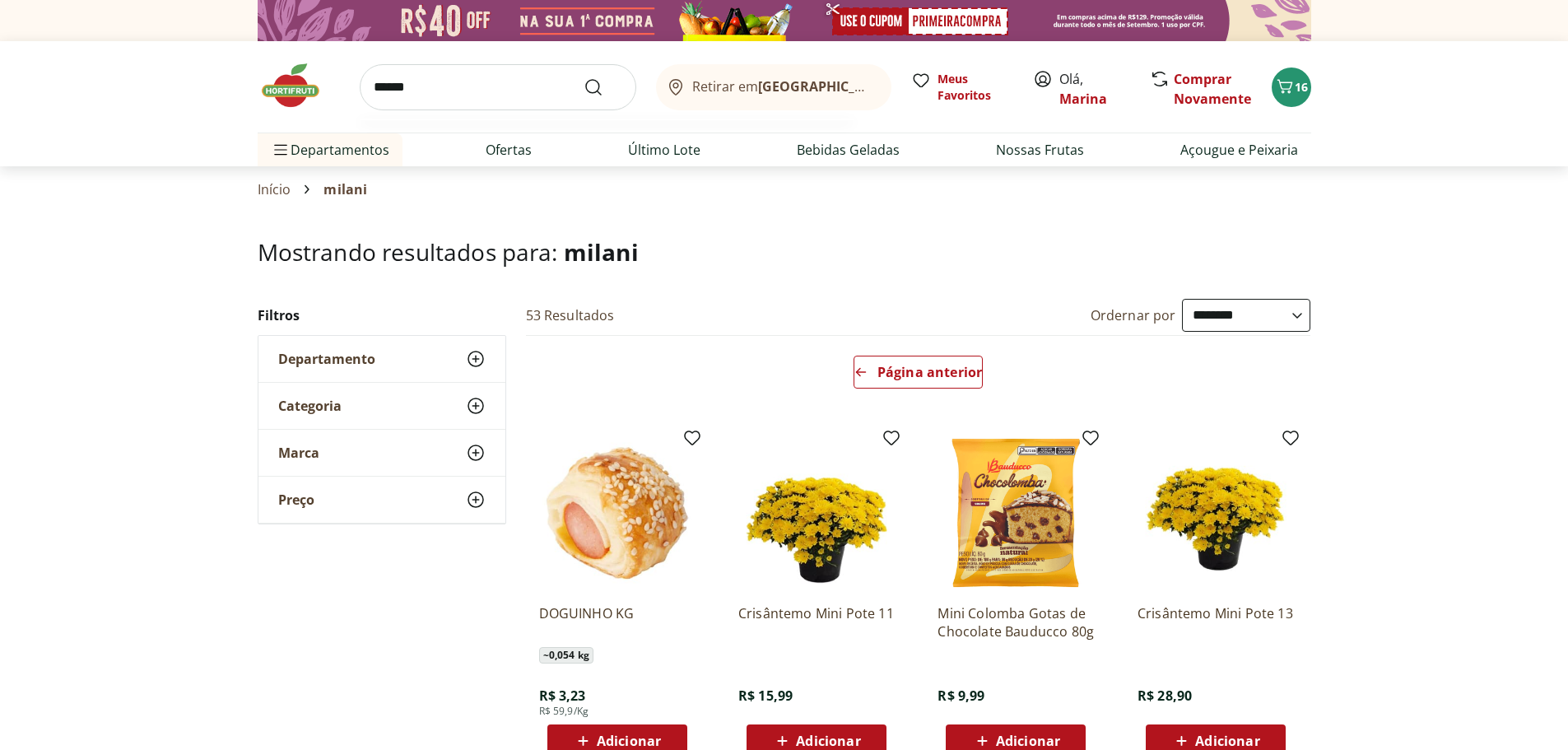
type input "******"
click at [583, 77] on button "Submit Search" at bounding box center [603, 86] width 40 height 20
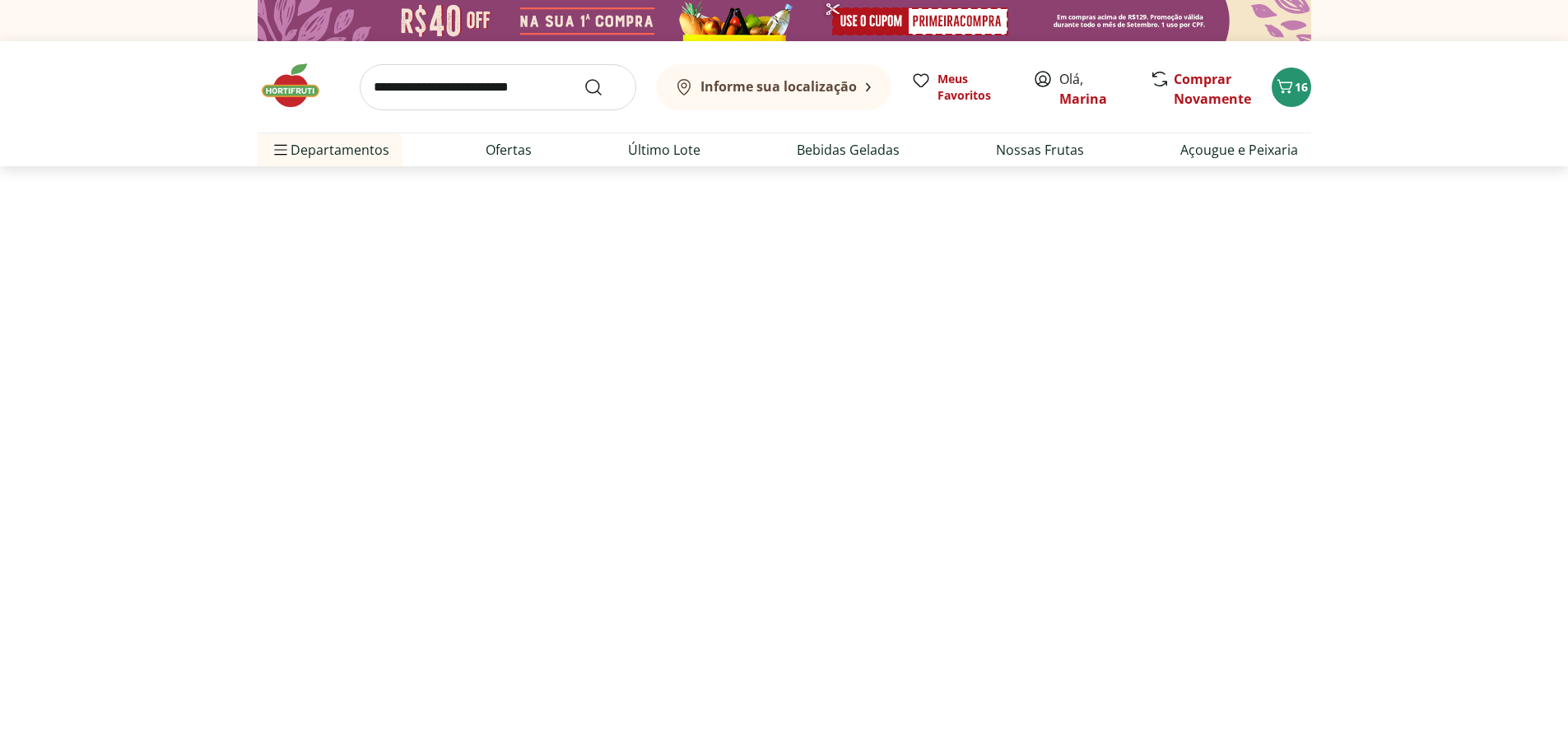
select select "**********"
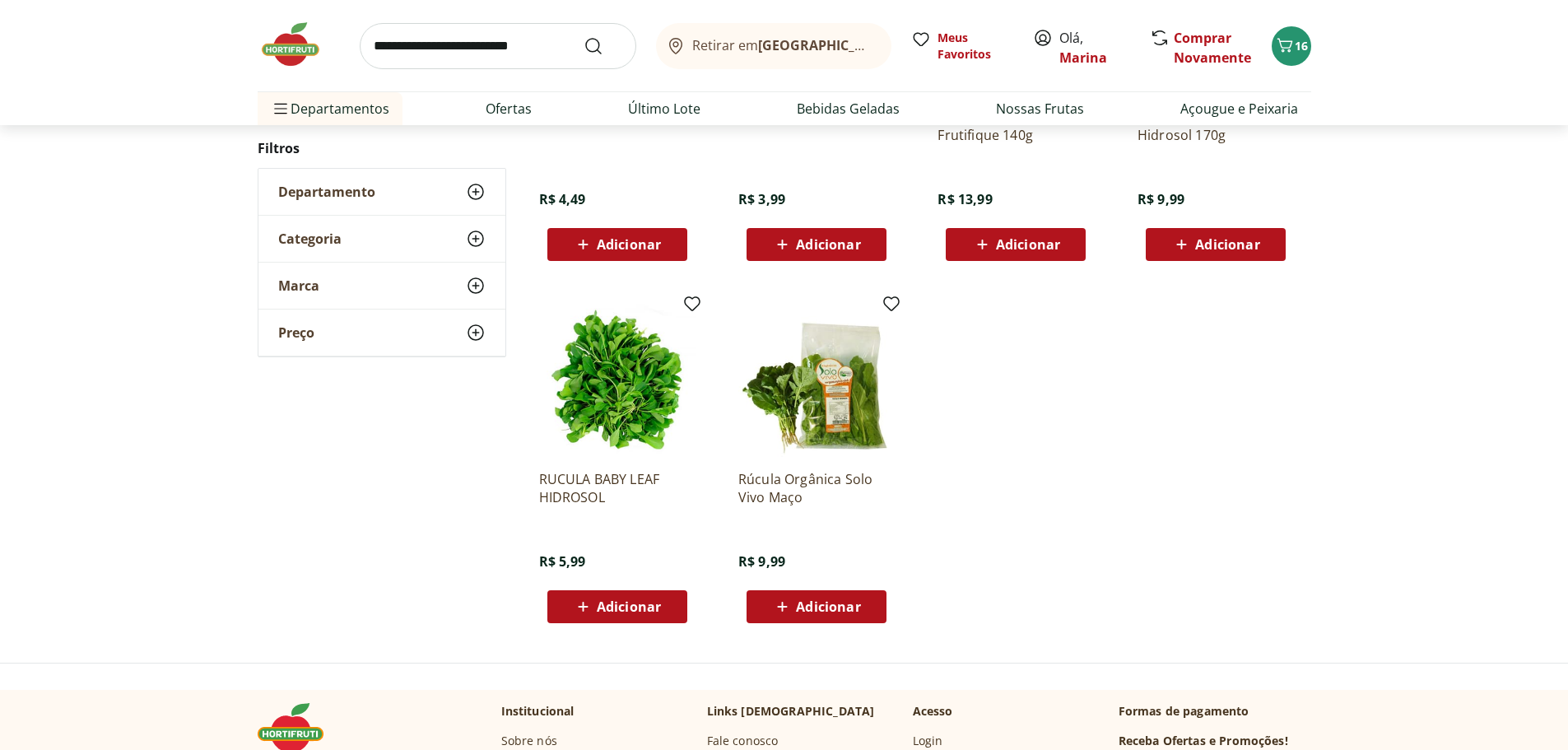
scroll to position [412, 0]
click at [858, 604] on span "Adicionar" at bounding box center [828, 606] width 64 height 13
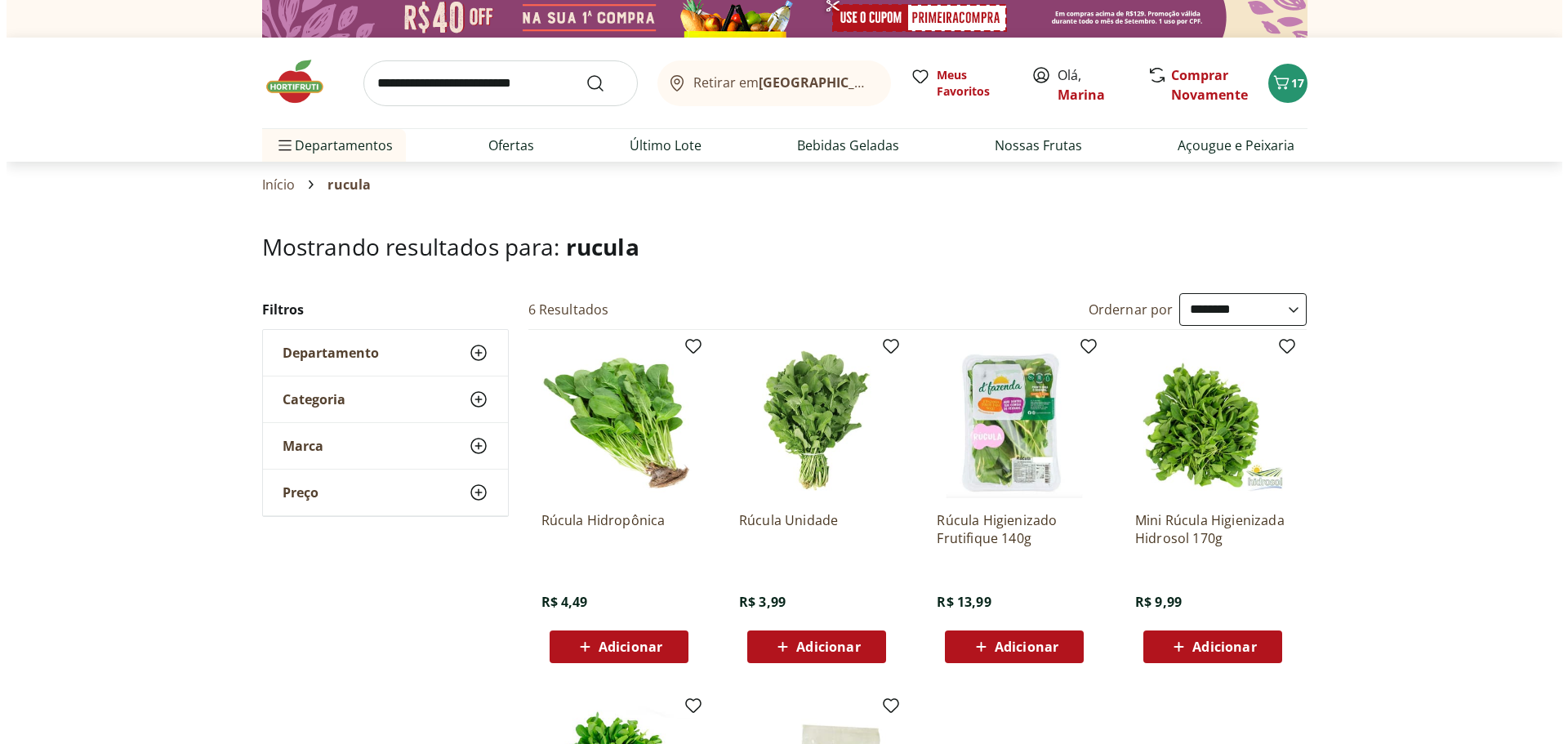
scroll to position [0, 0]
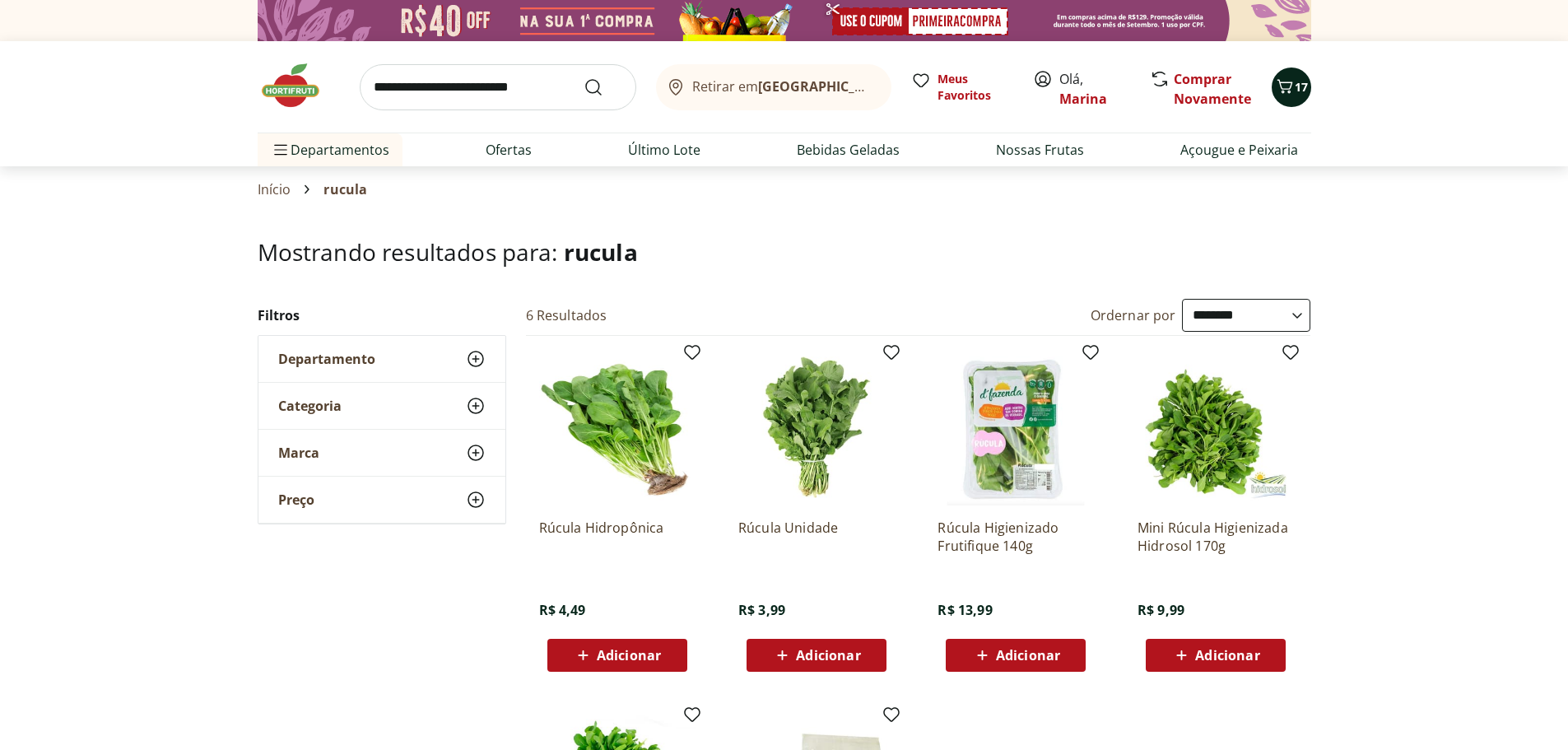
click at [1291, 86] on icon "Carrinho" at bounding box center [1285, 86] width 20 height 20
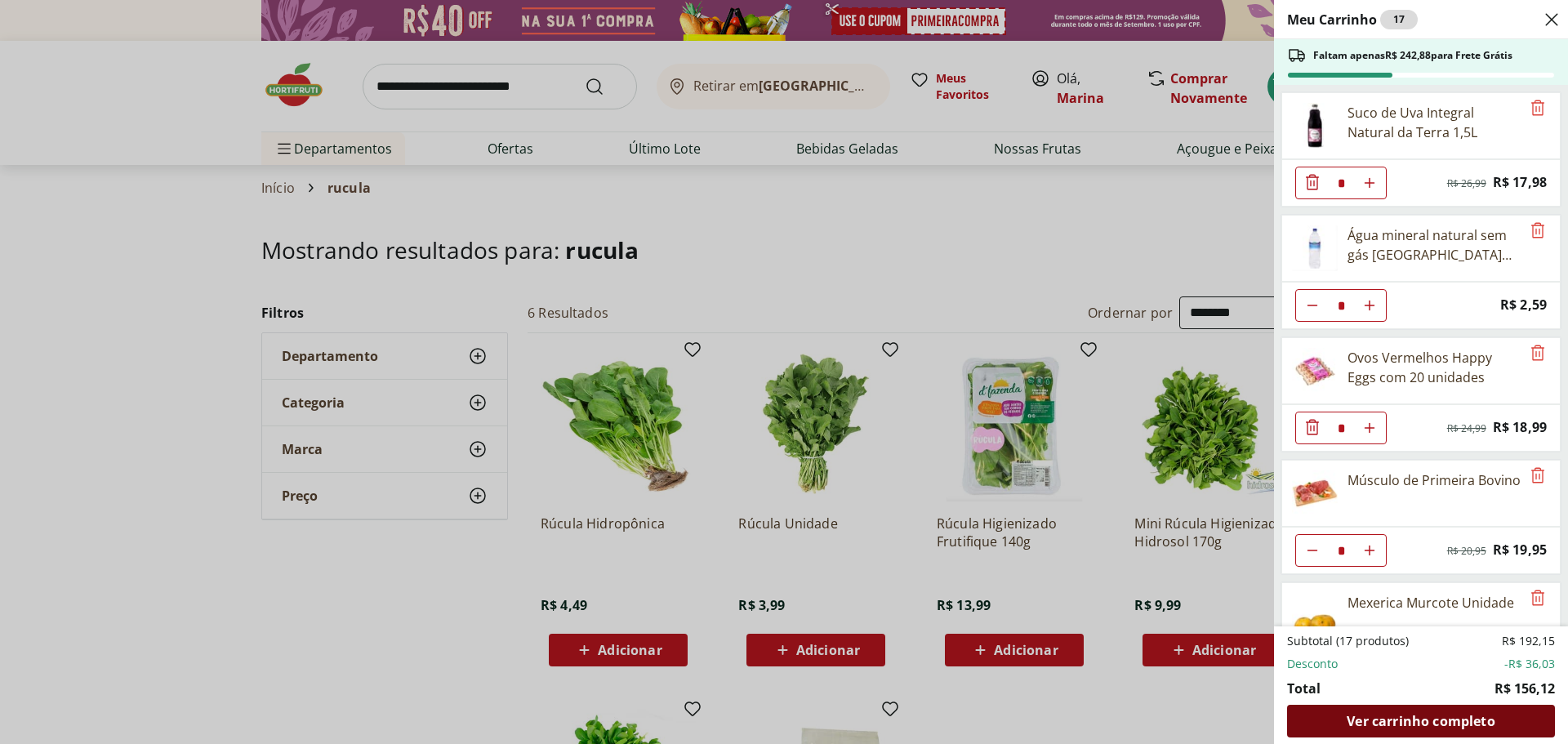
click at [1425, 723] on span "Ver carrinho completo" at bounding box center [1421, 721] width 147 height 13
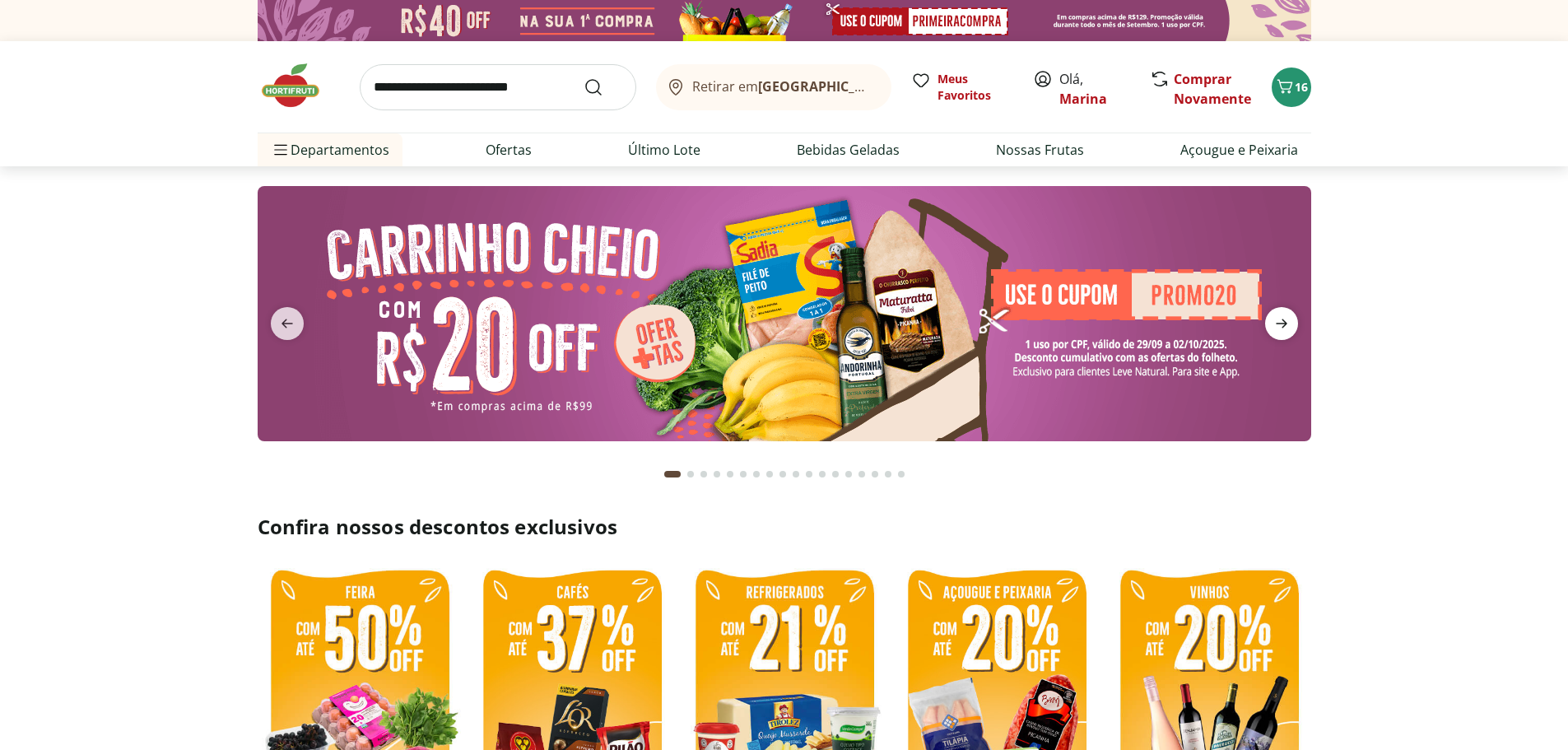
click at [1276, 322] on icon "next" at bounding box center [1281, 323] width 20 height 20
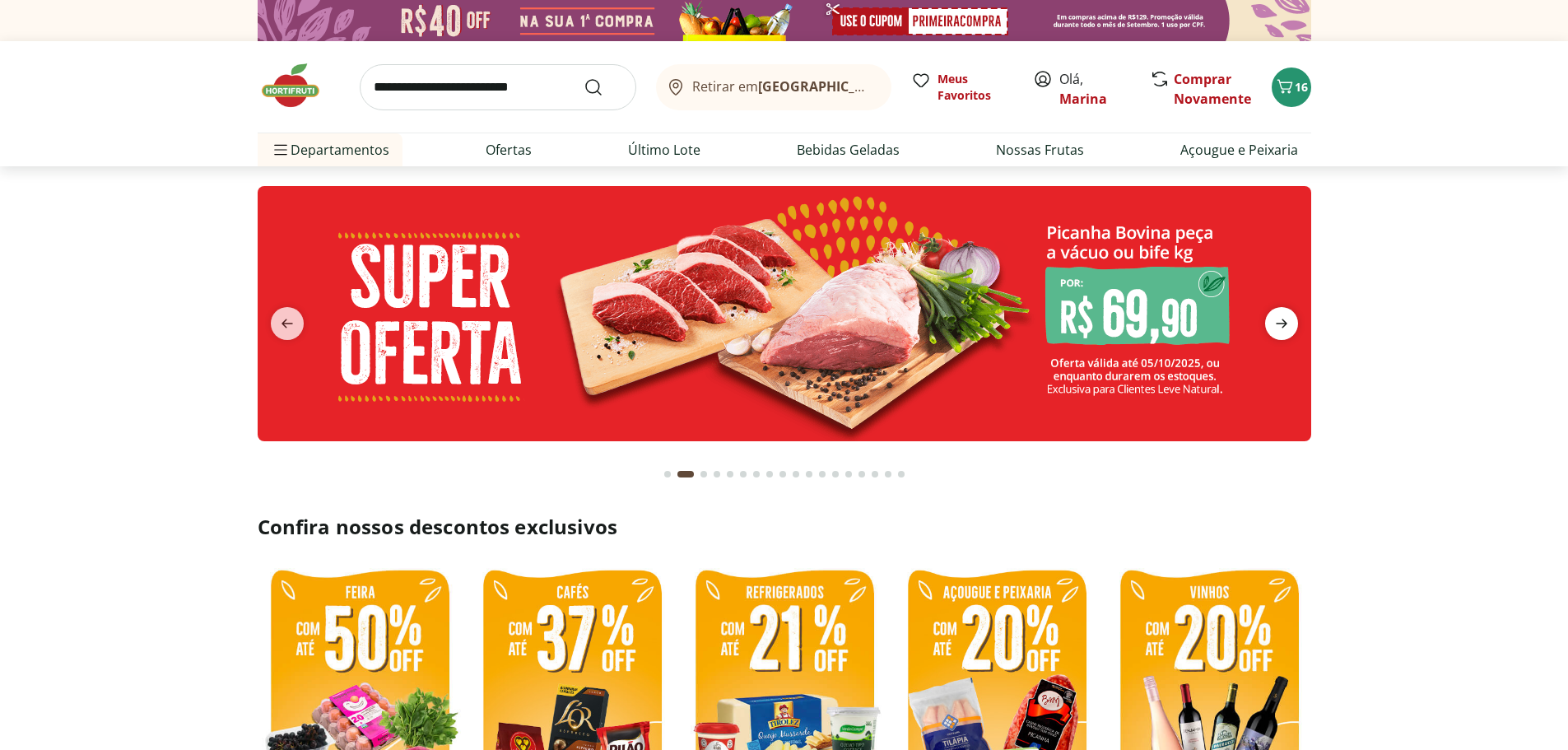
click at [1276, 322] on icon "next" at bounding box center [1281, 323] width 20 height 20
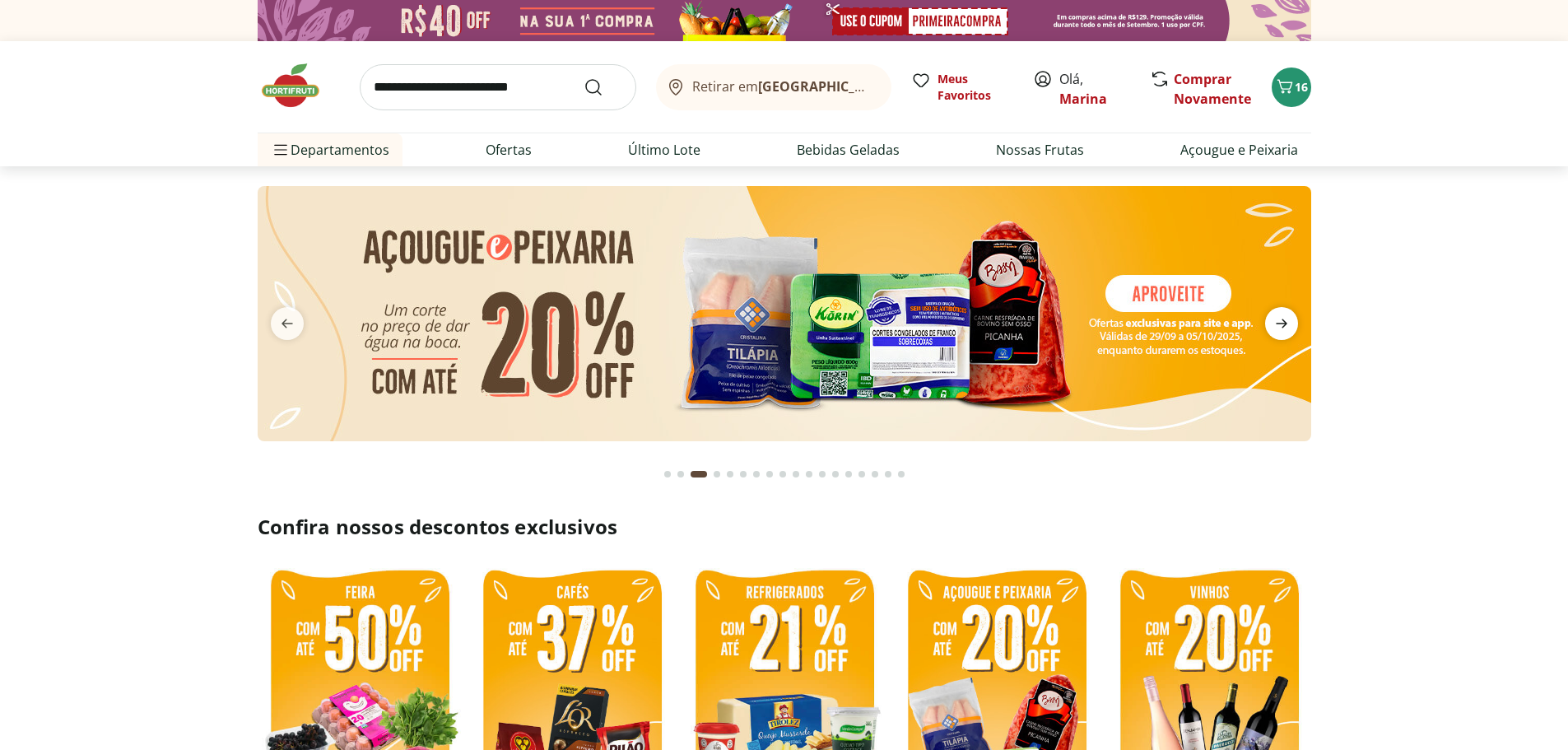
click at [1276, 322] on icon "next" at bounding box center [1281, 323] width 20 height 20
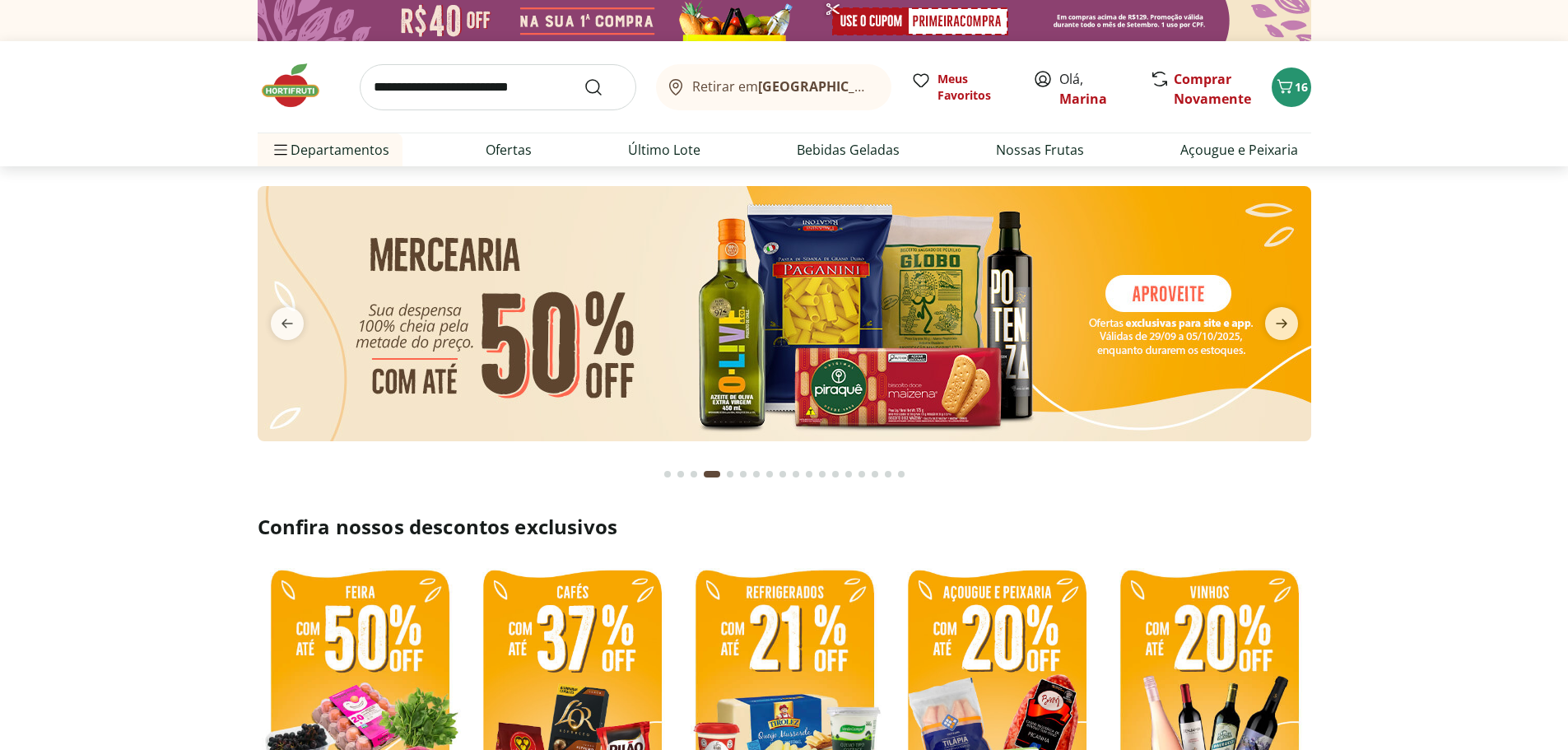
click at [518, 93] on input "search" at bounding box center [498, 87] width 277 height 46
type input "******"
click at [583, 77] on button "Submit Search" at bounding box center [603, 86] width 40 height 20
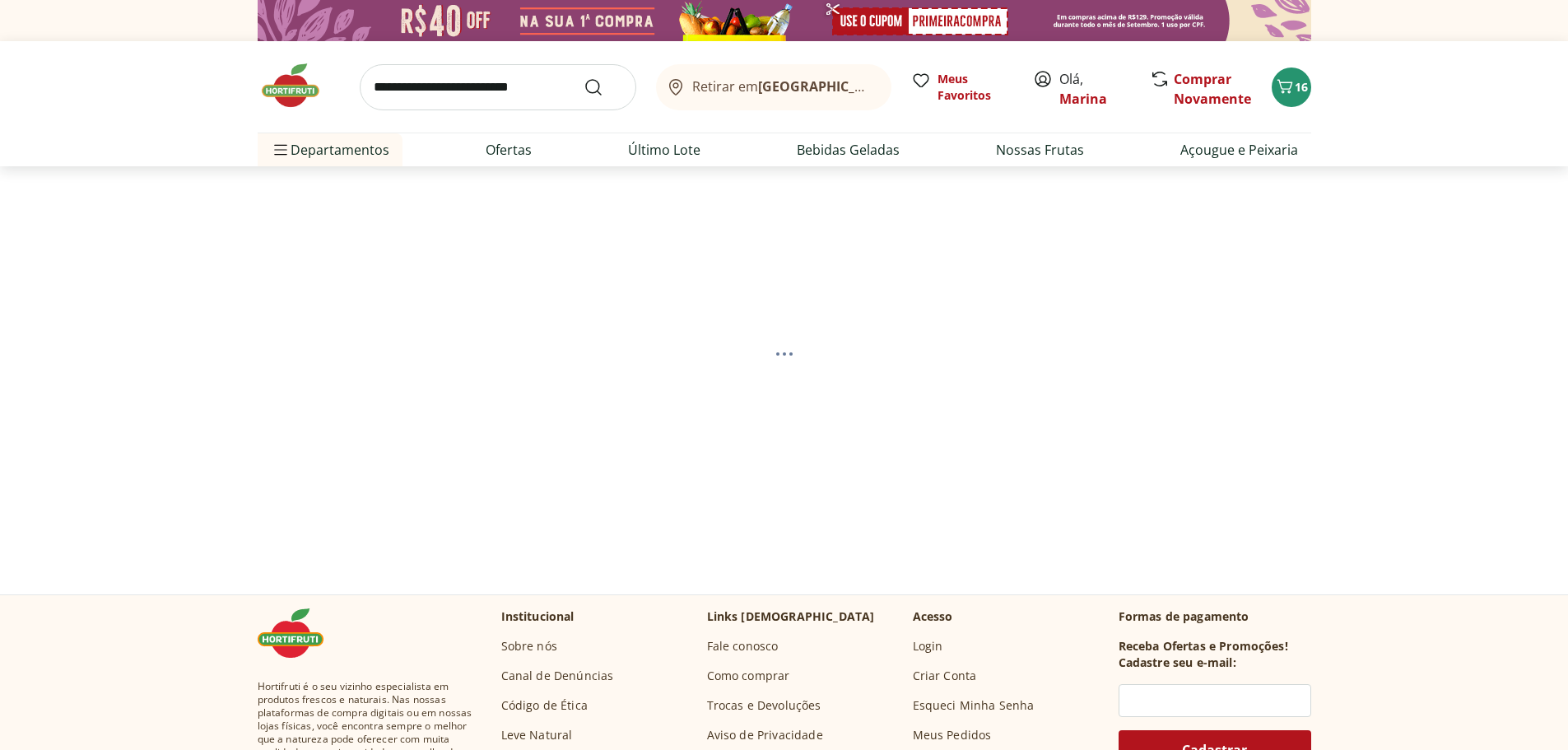
select select "**********"
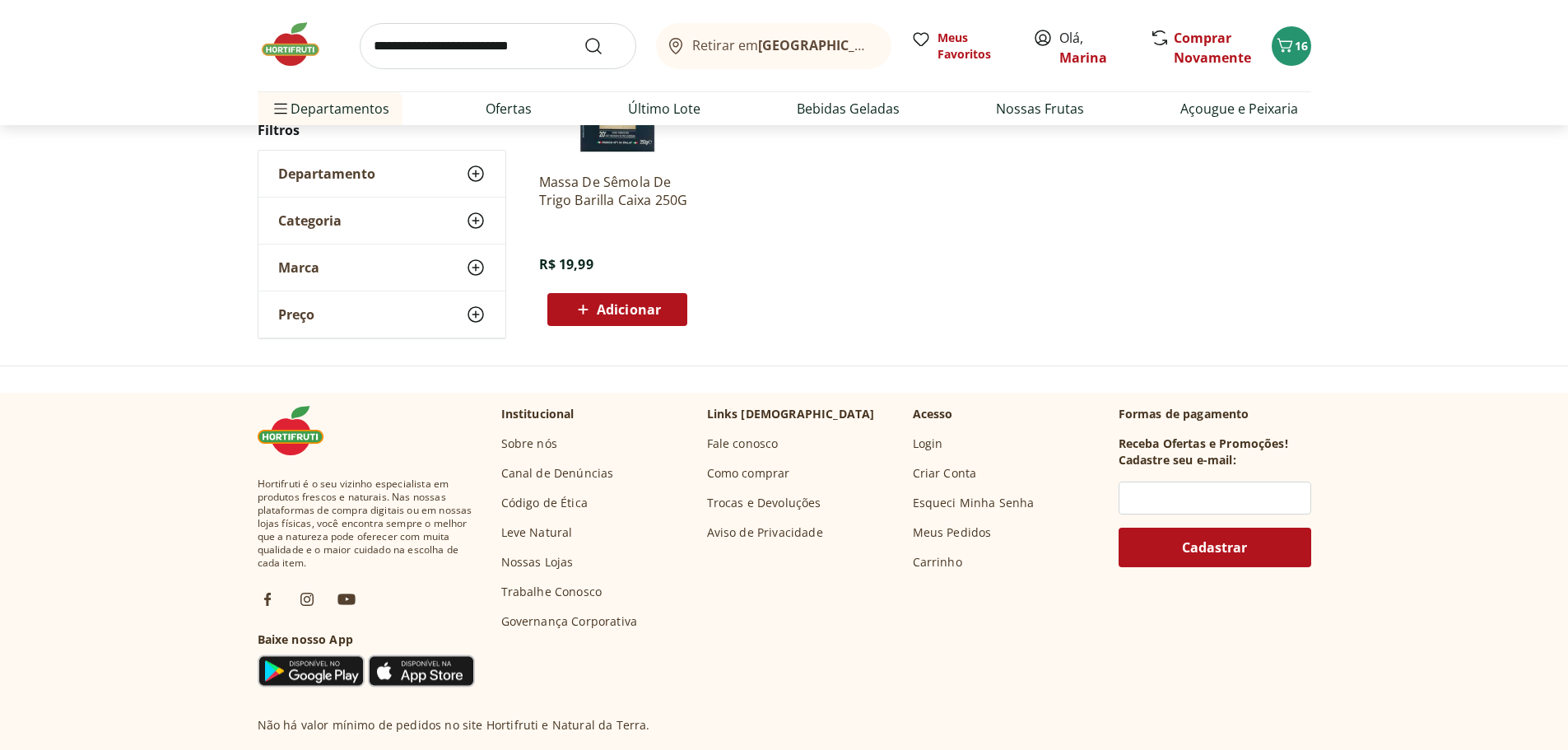
scroll to position [576, 0]
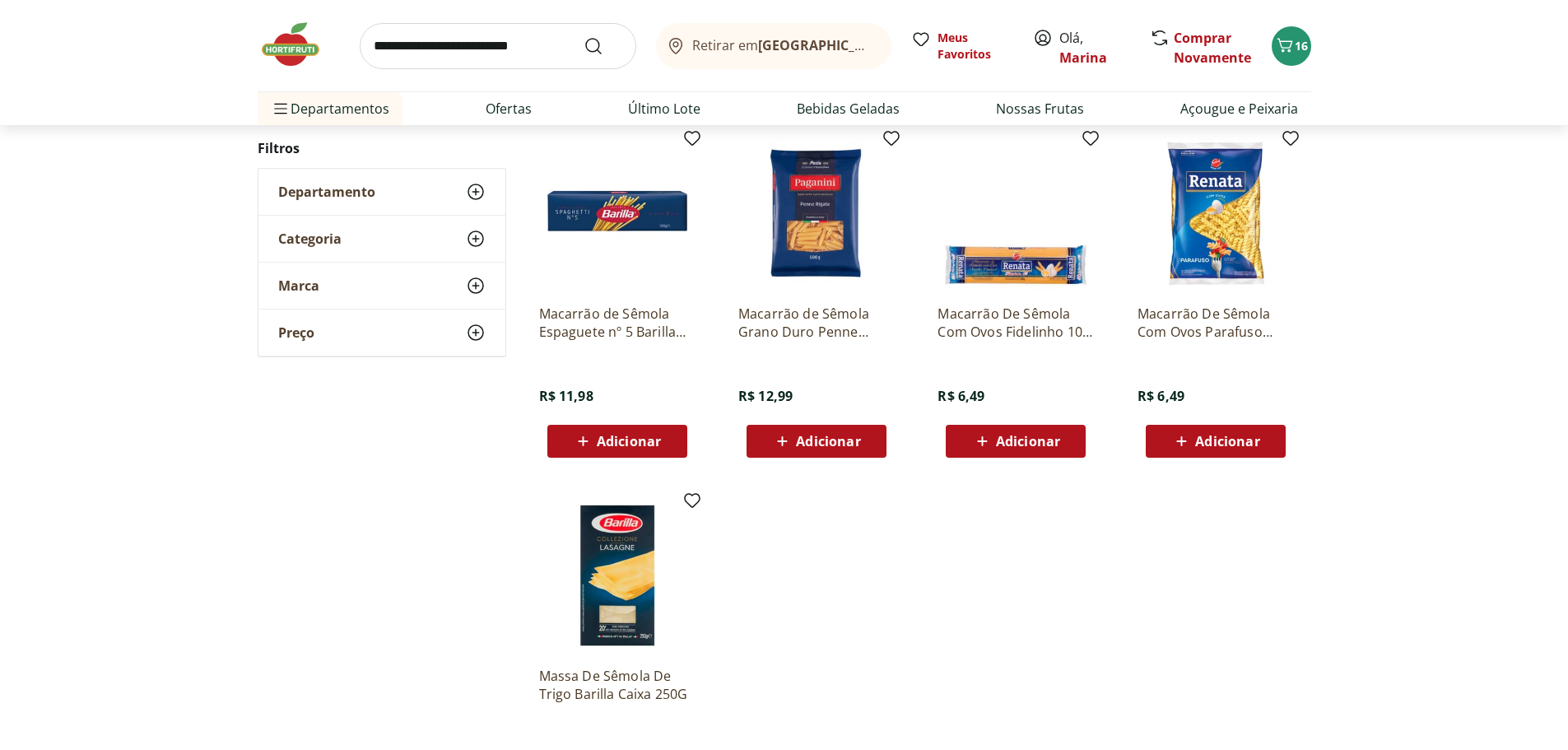
click at [471, 54] on input "search" at bounding box center [498, 46] width 277 height 46
type input "*******"
click at [583, 36] on button "Submit Search" at bounding box center [603, 46] width 40 height 20
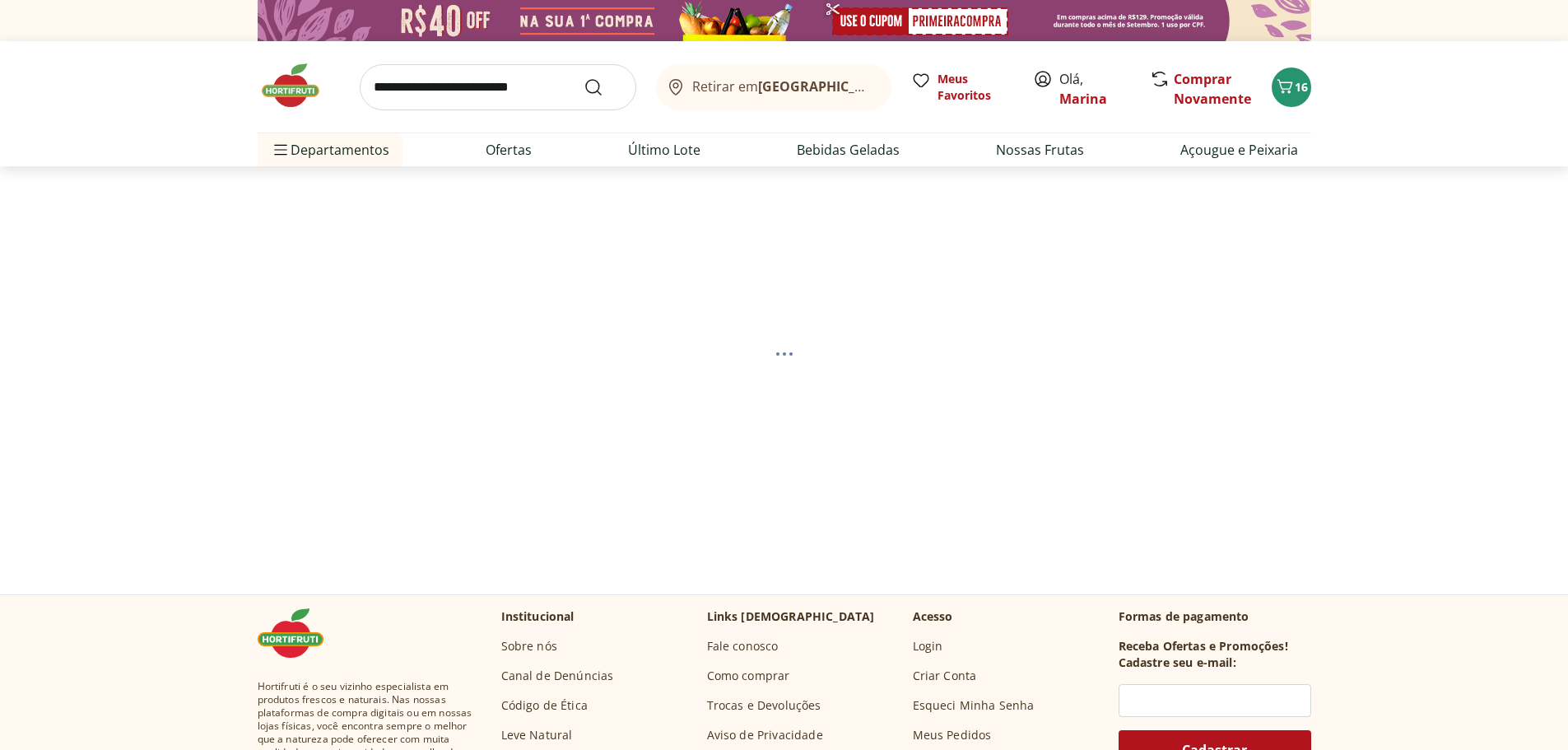
select select "**********"
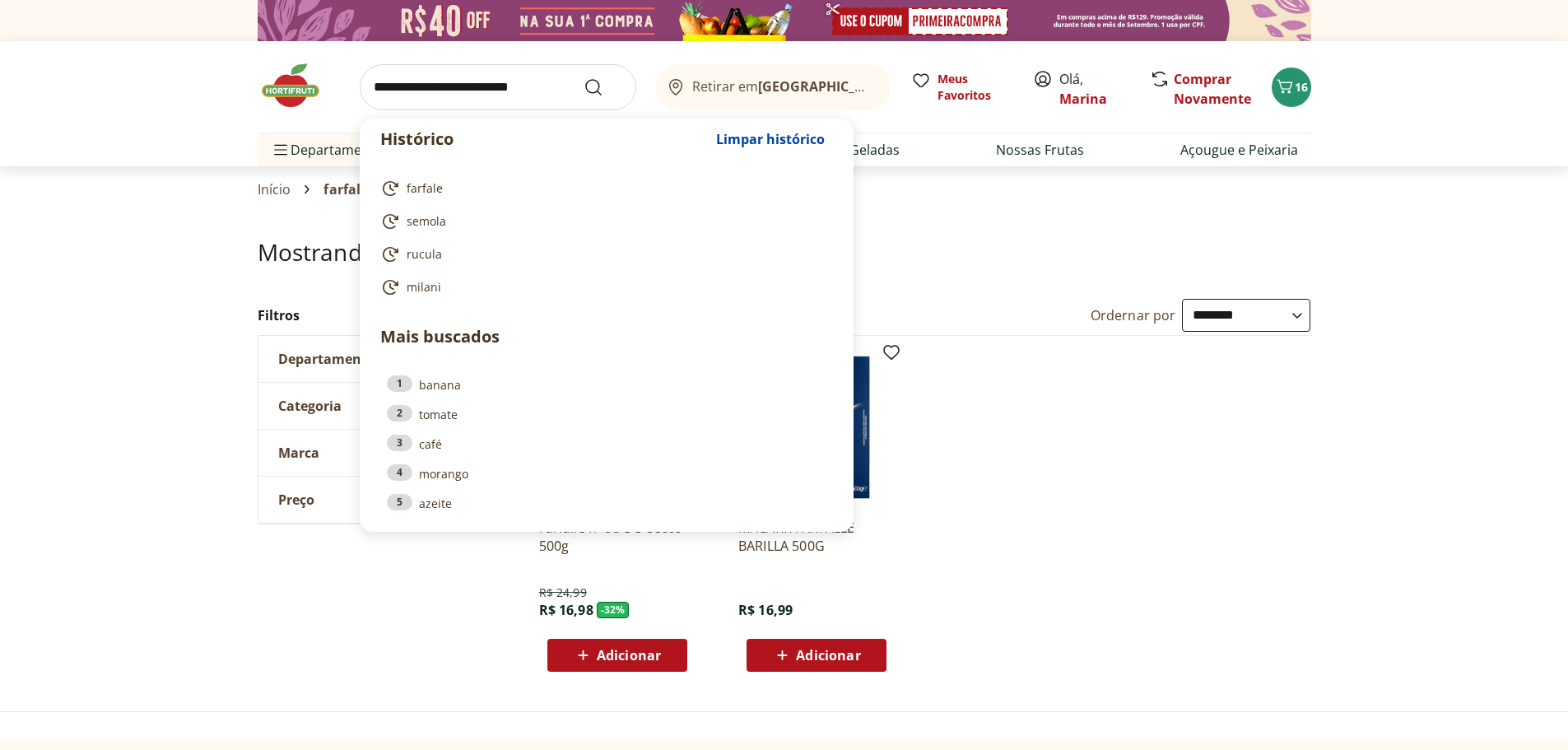
click at [445, 98] on input "search" at bounding box center [498, 87] width 277 height 46
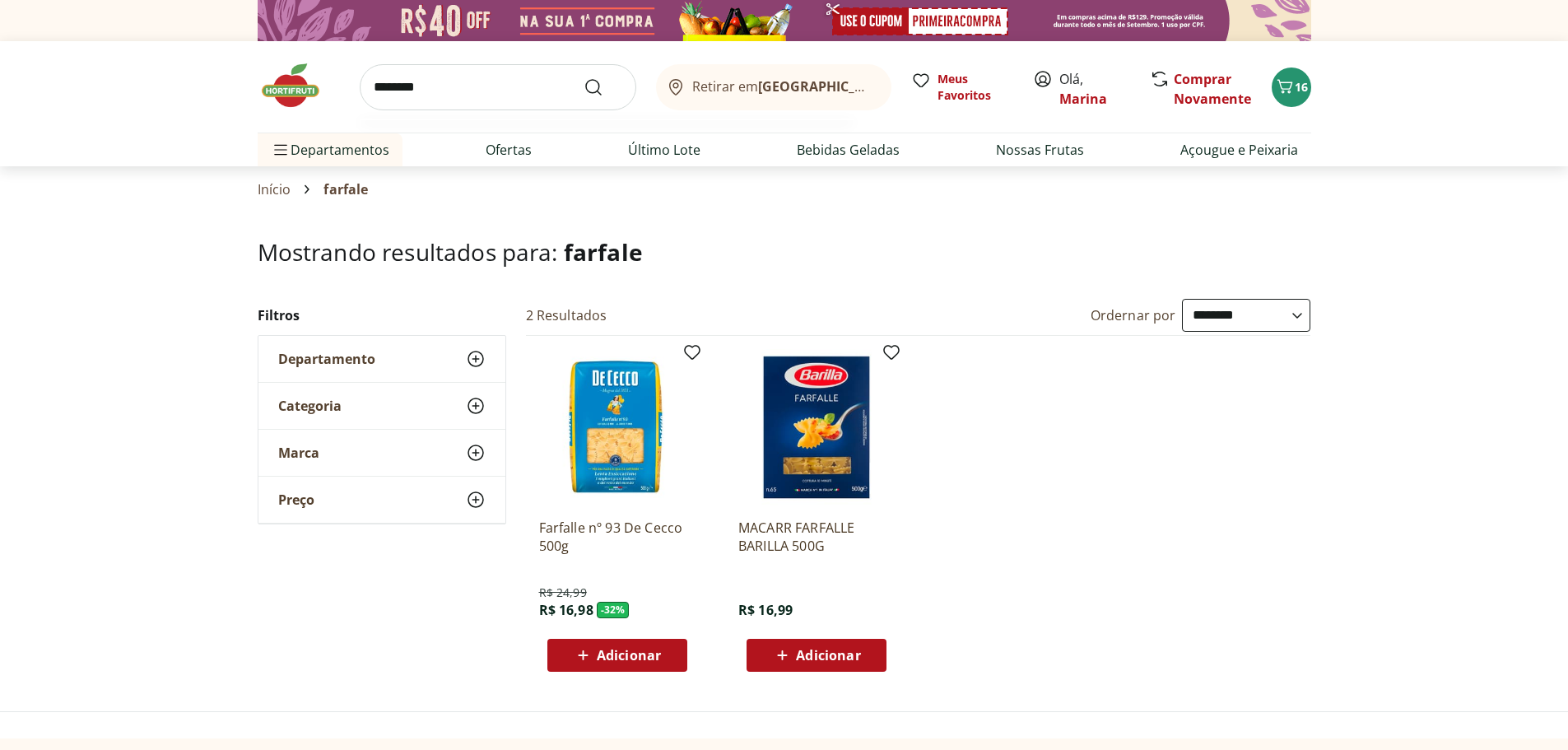
type input "********"
click at [583, 77] on button "Submit Search" at bounding box center [603, 86] width 40 height 20
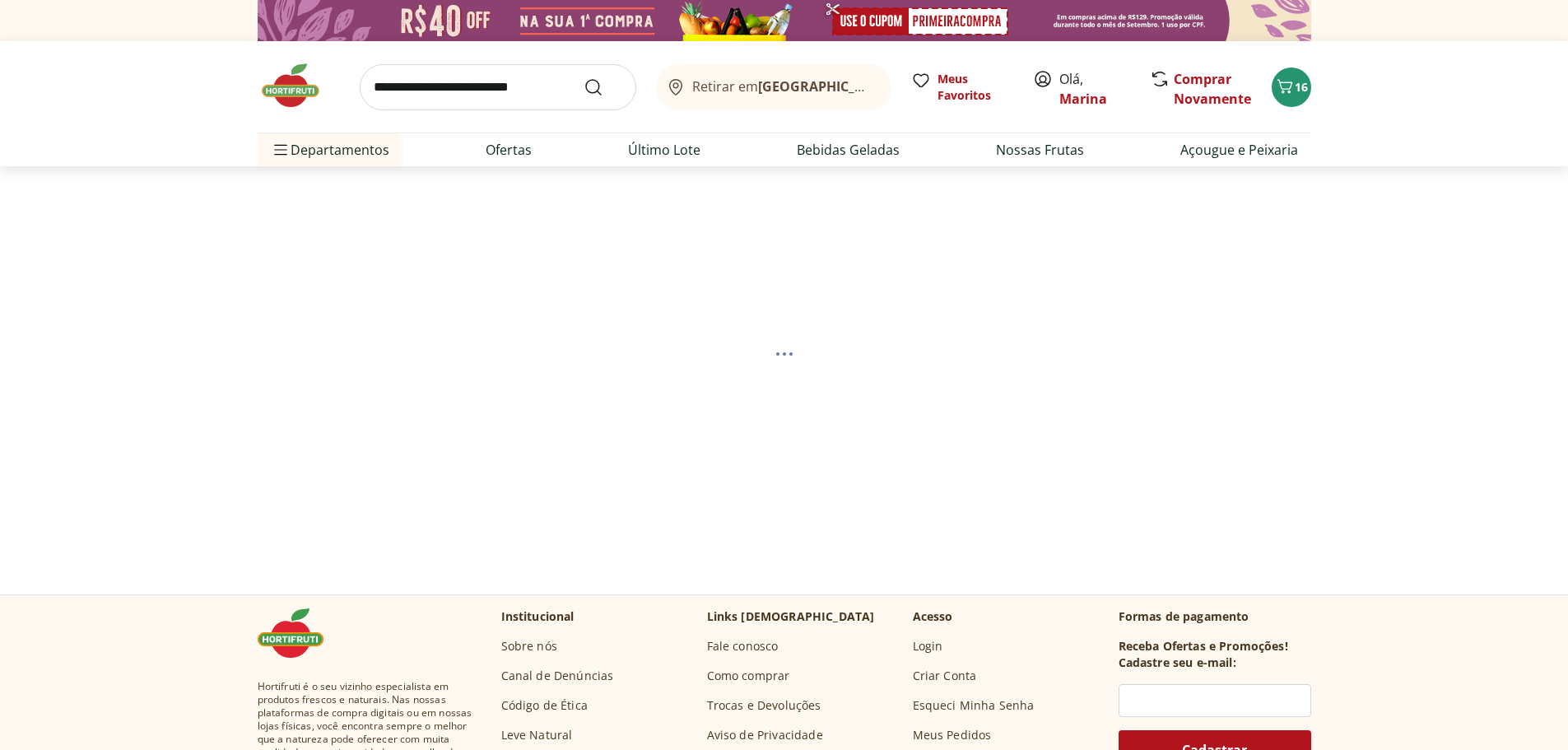
select select "**********"
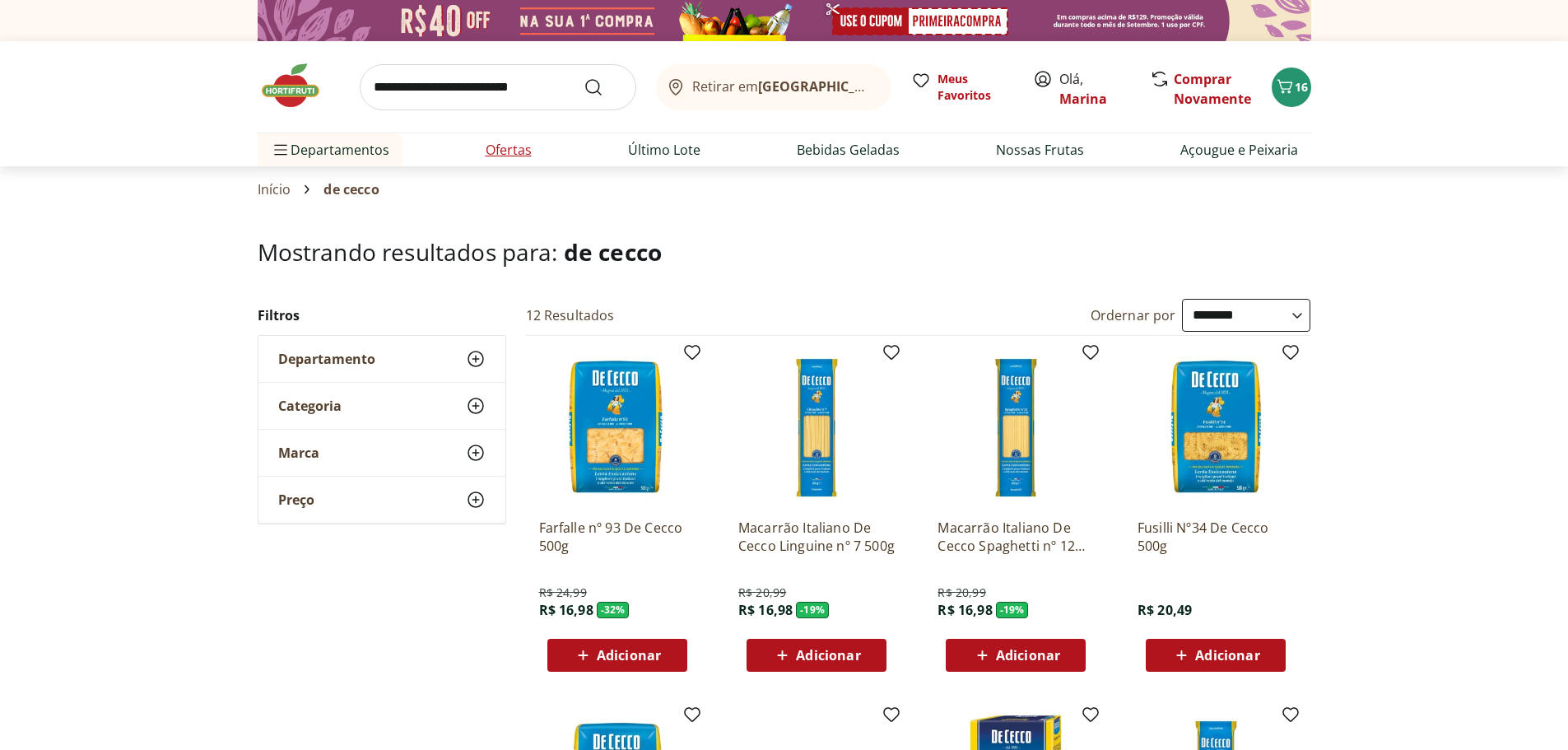
click at [510, 150] on link "Ofertas" at bounding box center [509, 150] width 46 height 20
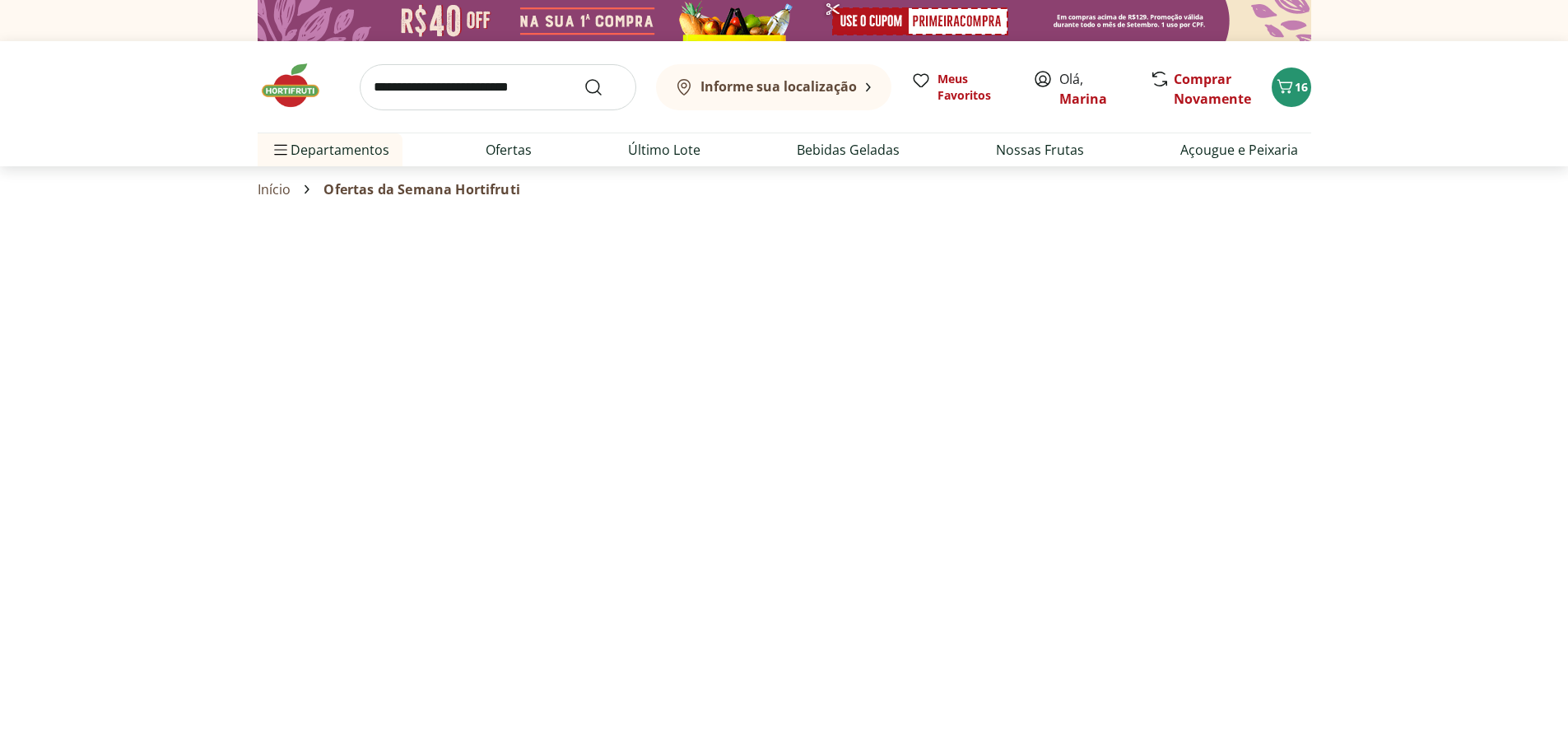
select select "**********"
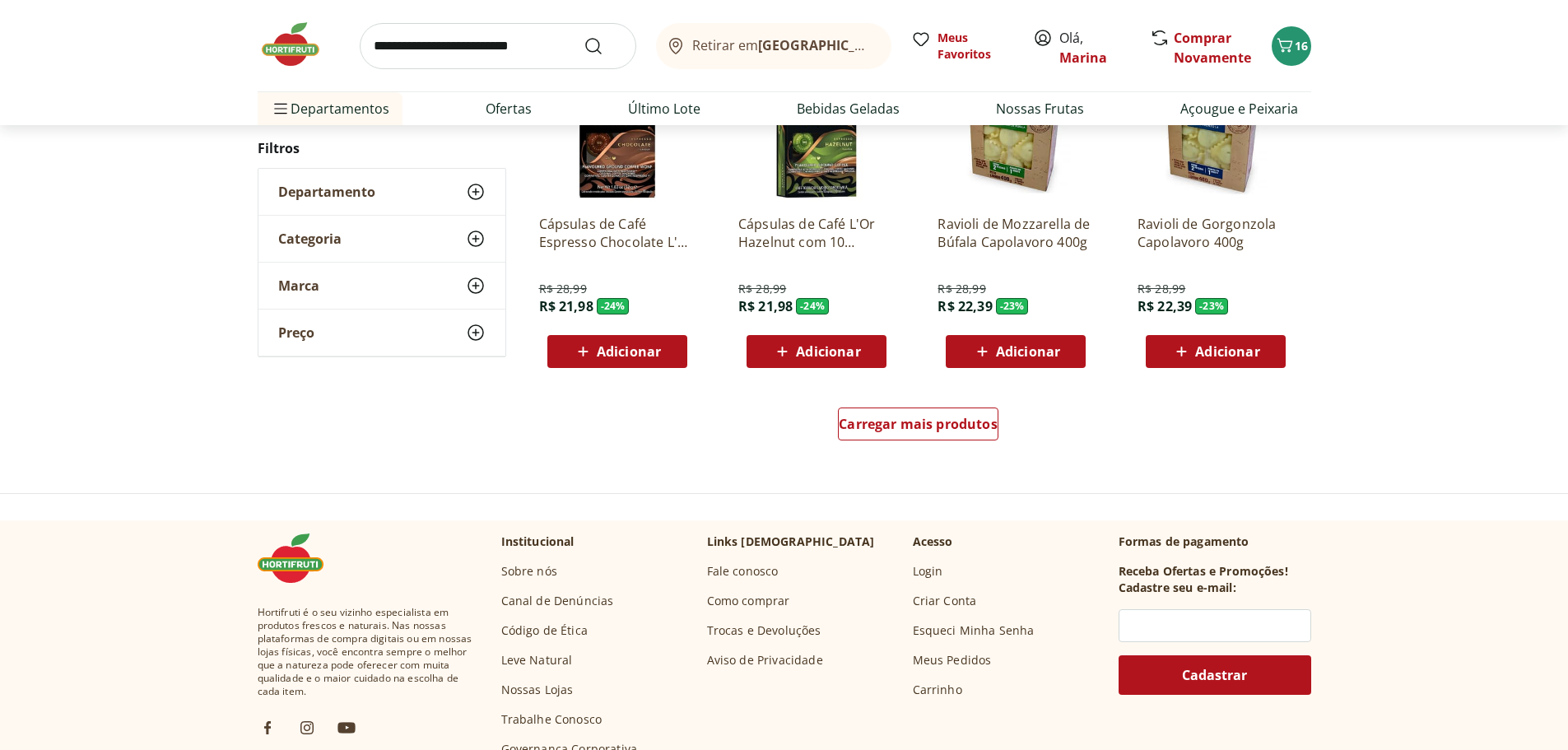
scroll to position [988, 0]
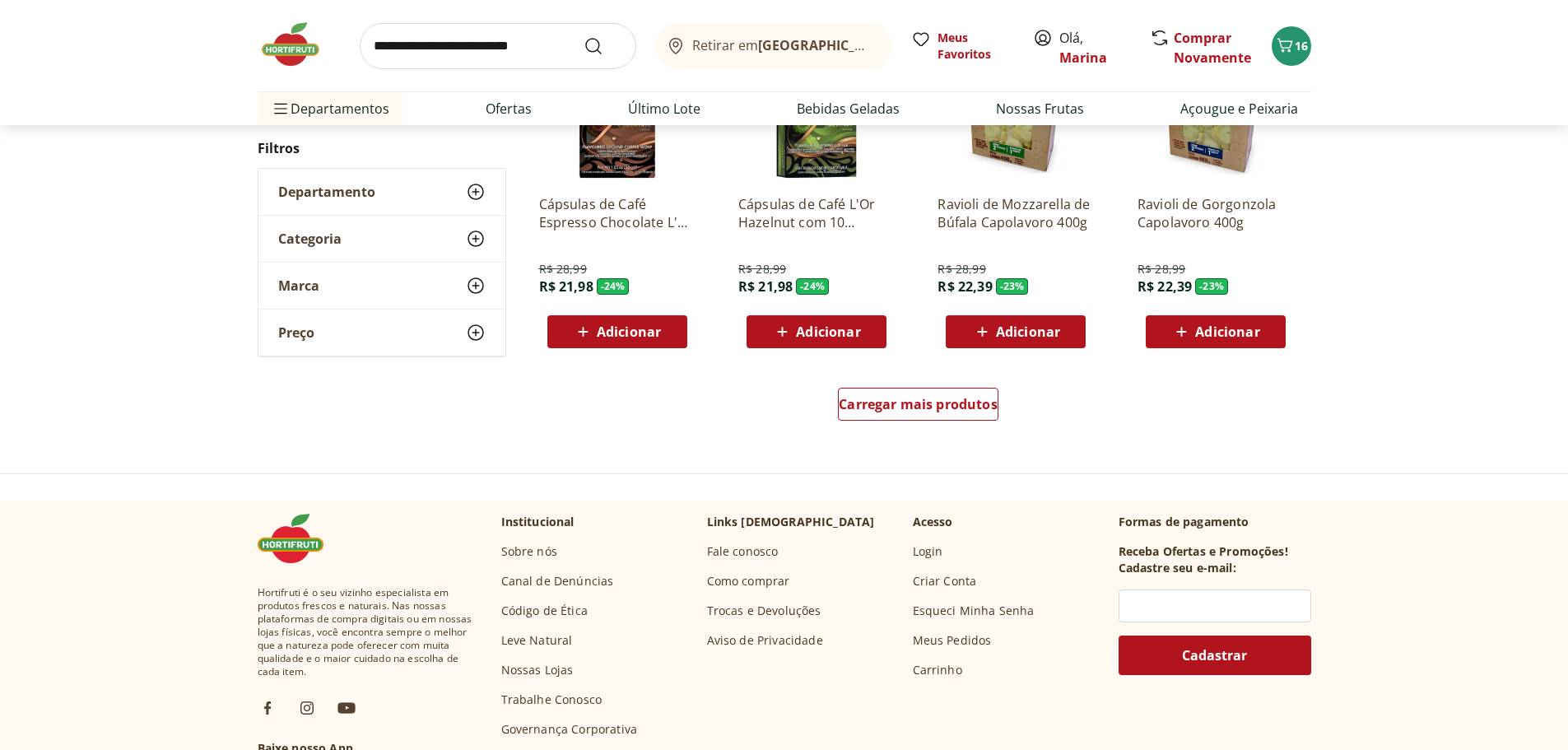
click at [461, 54] on input "search" at bounding box center [498, 46] width 277 height 46
type input "****"
click at [583, 36] on button "Submit Search" at bounding box center [603, 46] width 40 height 20
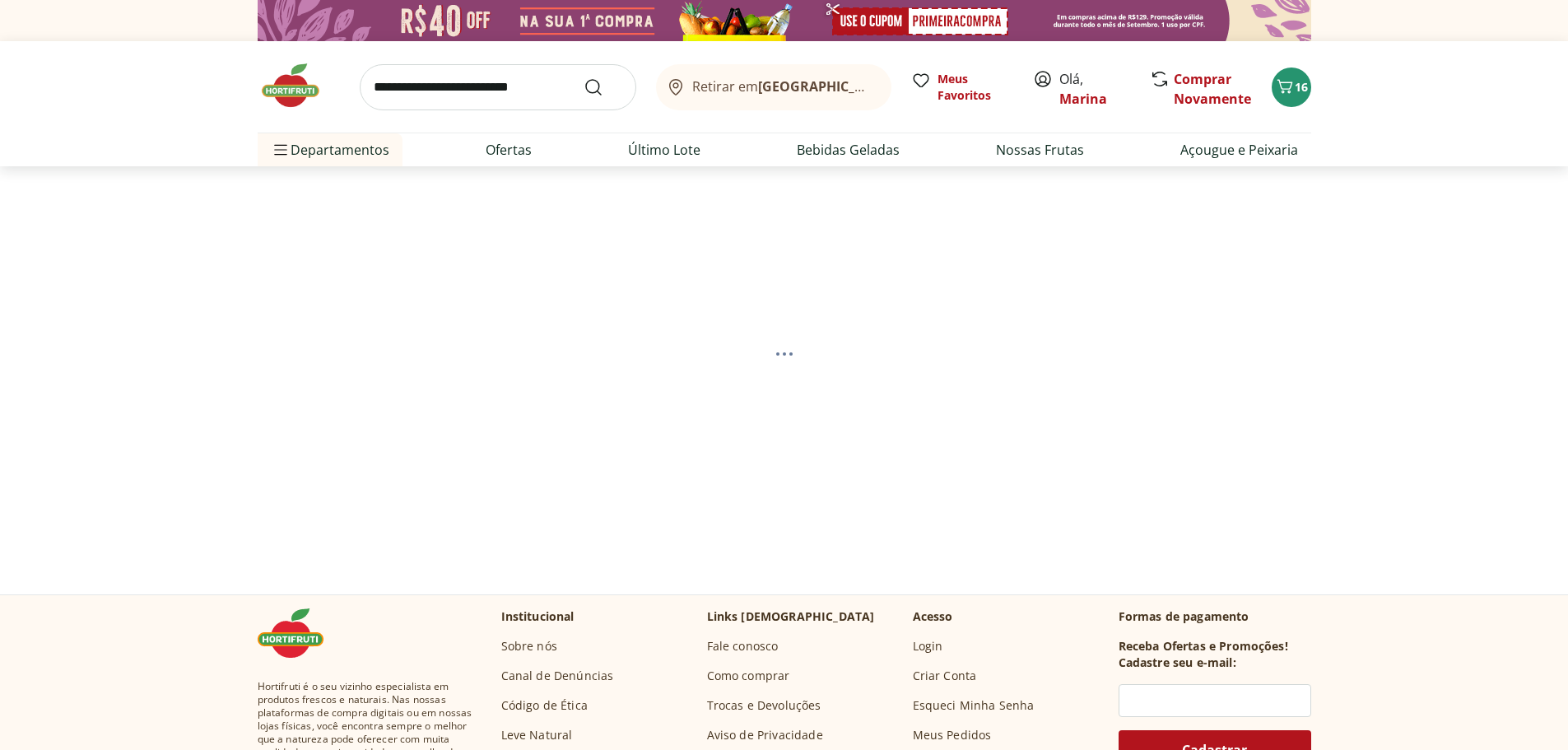
select select "**********"
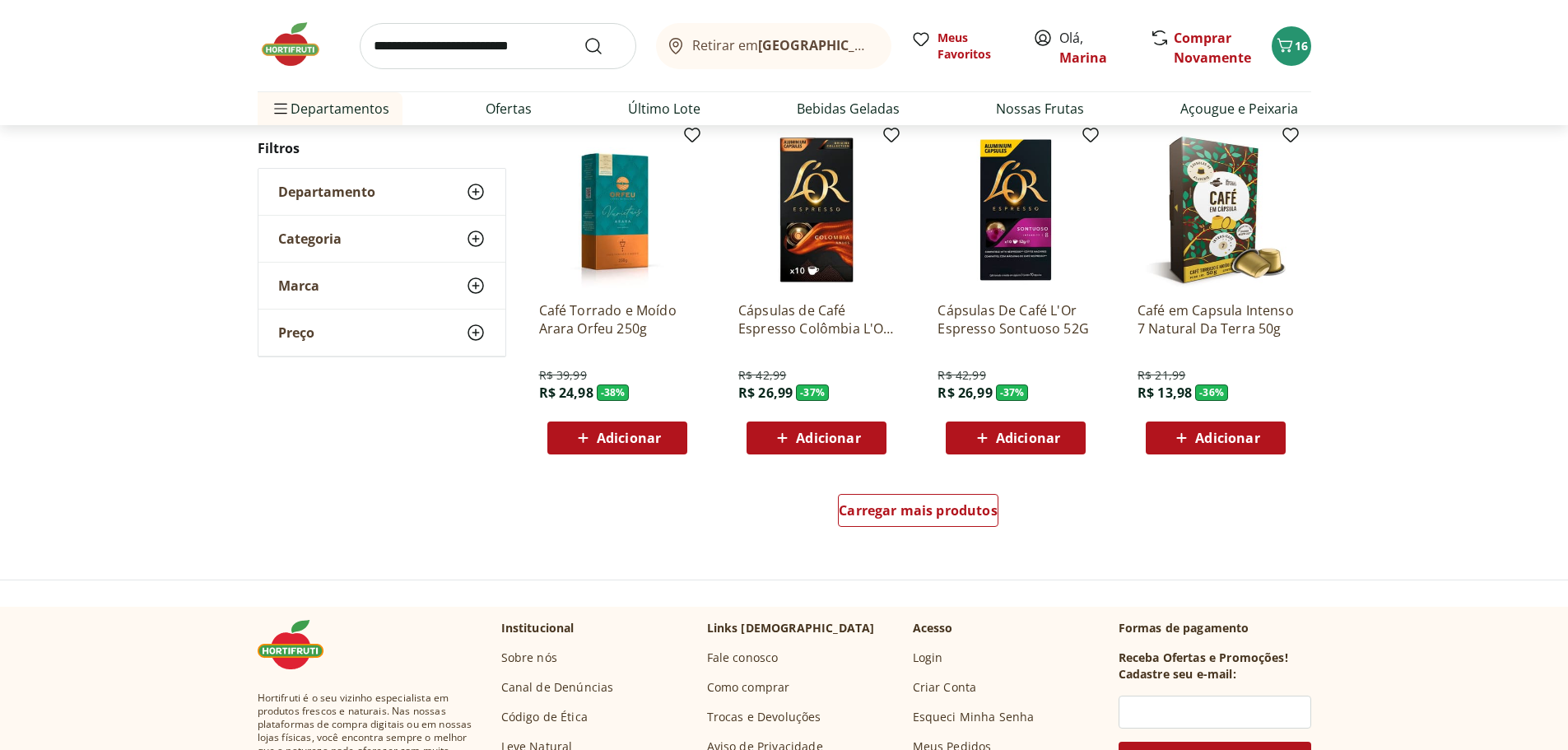
scroll to position [1153, 0]
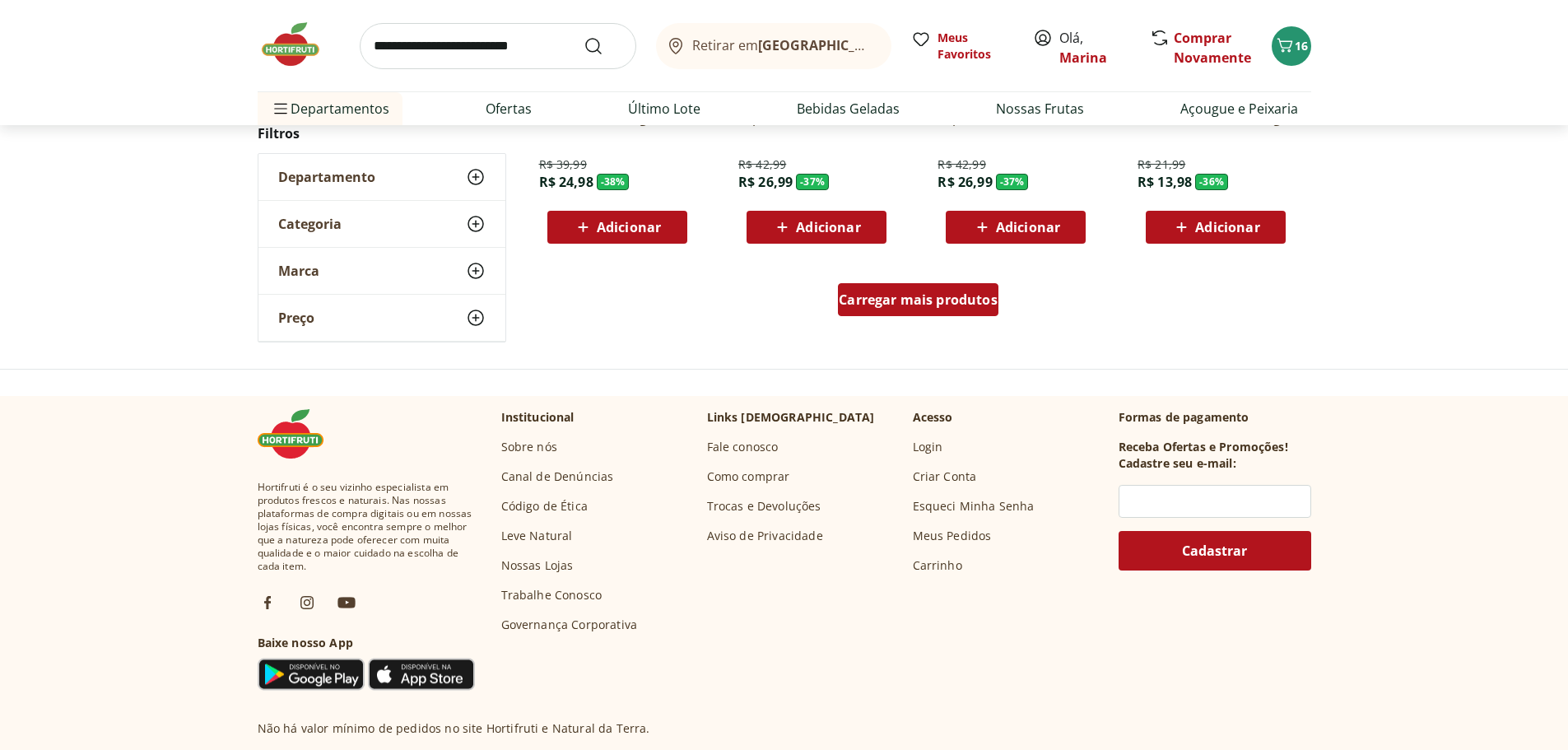
click at [908, 299] on span "Carregar mais produtos" at bounding box center [918, 299] width 159 height 13
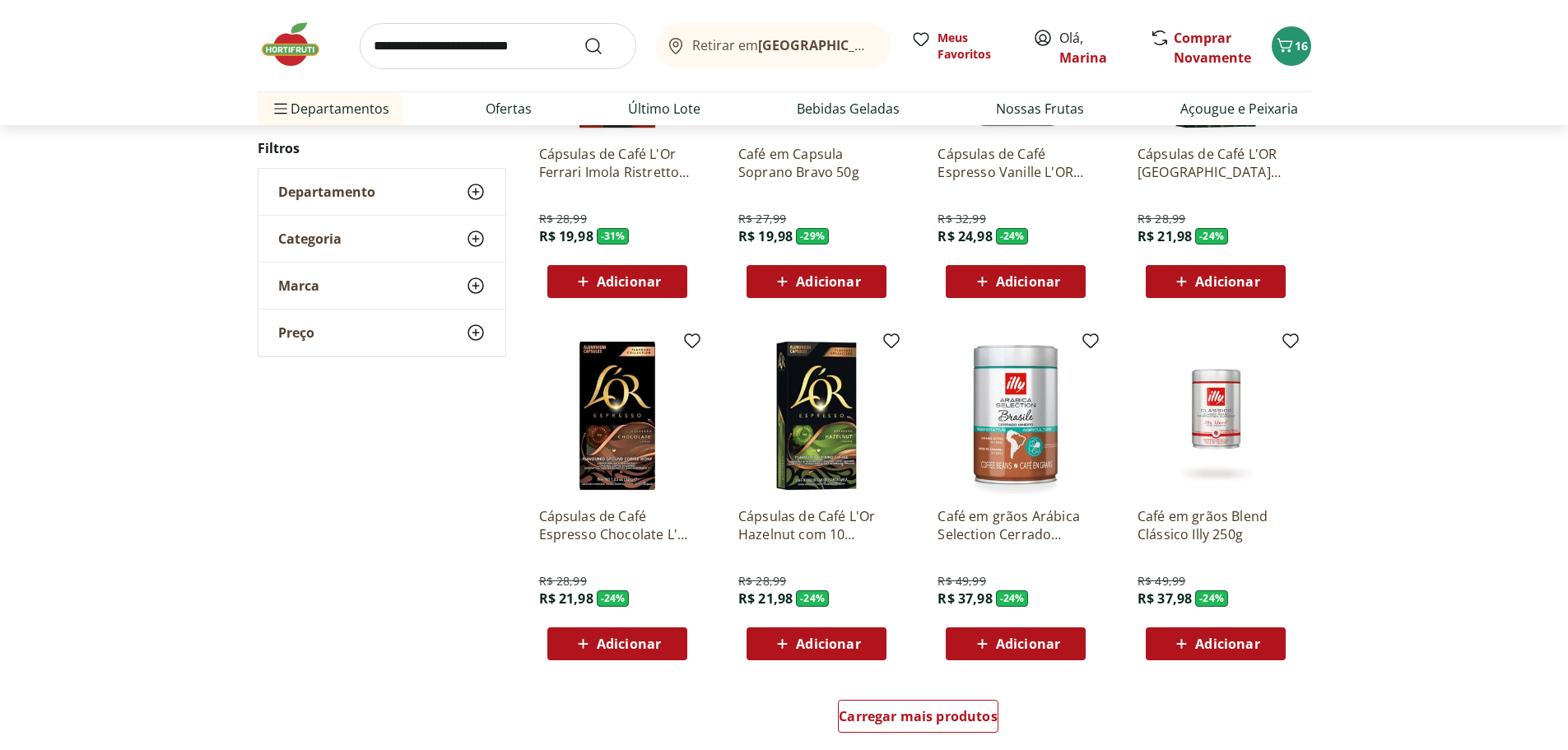
scroll to position [1977, 0]
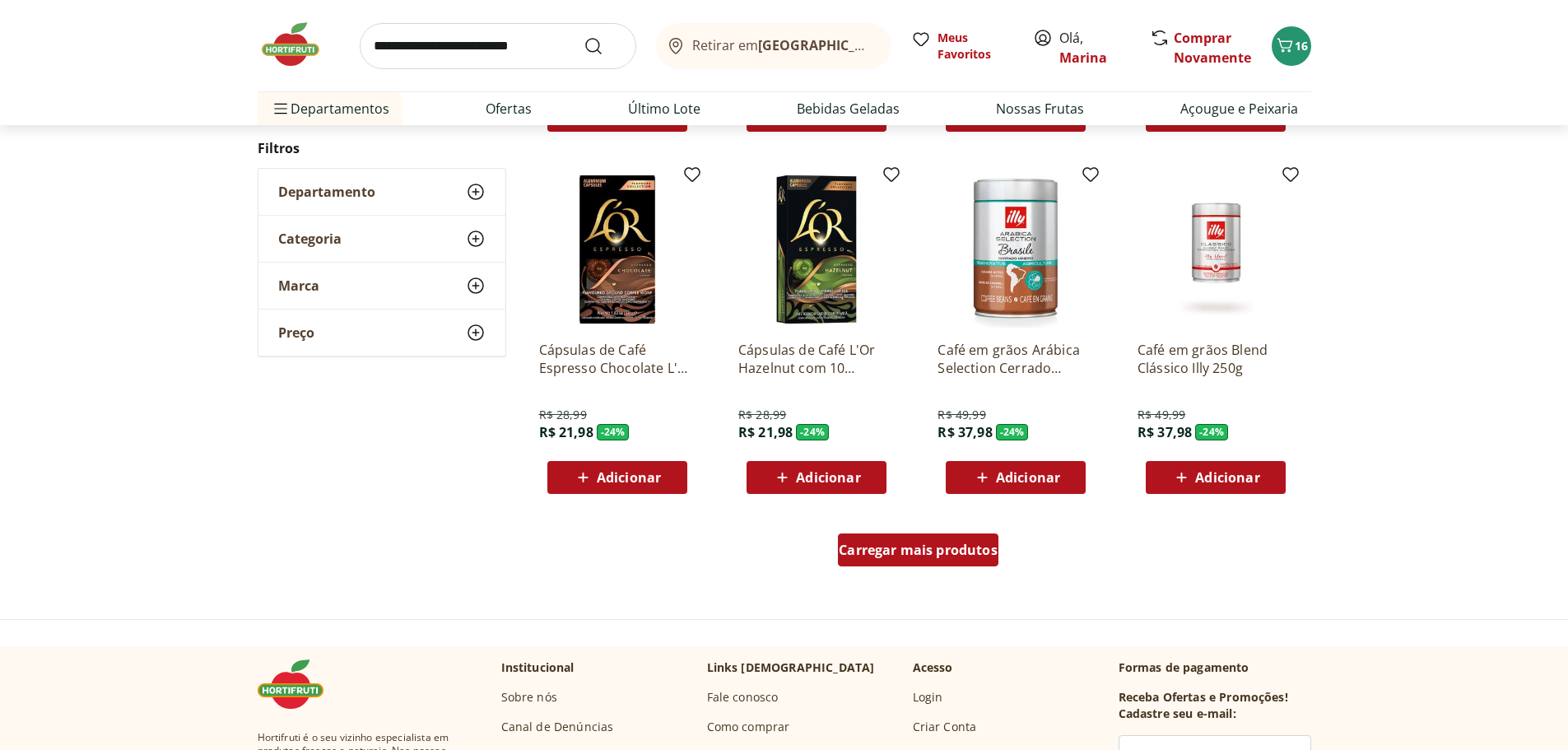
click at [959, 549] on span "Carregar mais produtos" at bounding box center [918, 550] width 159 height 13
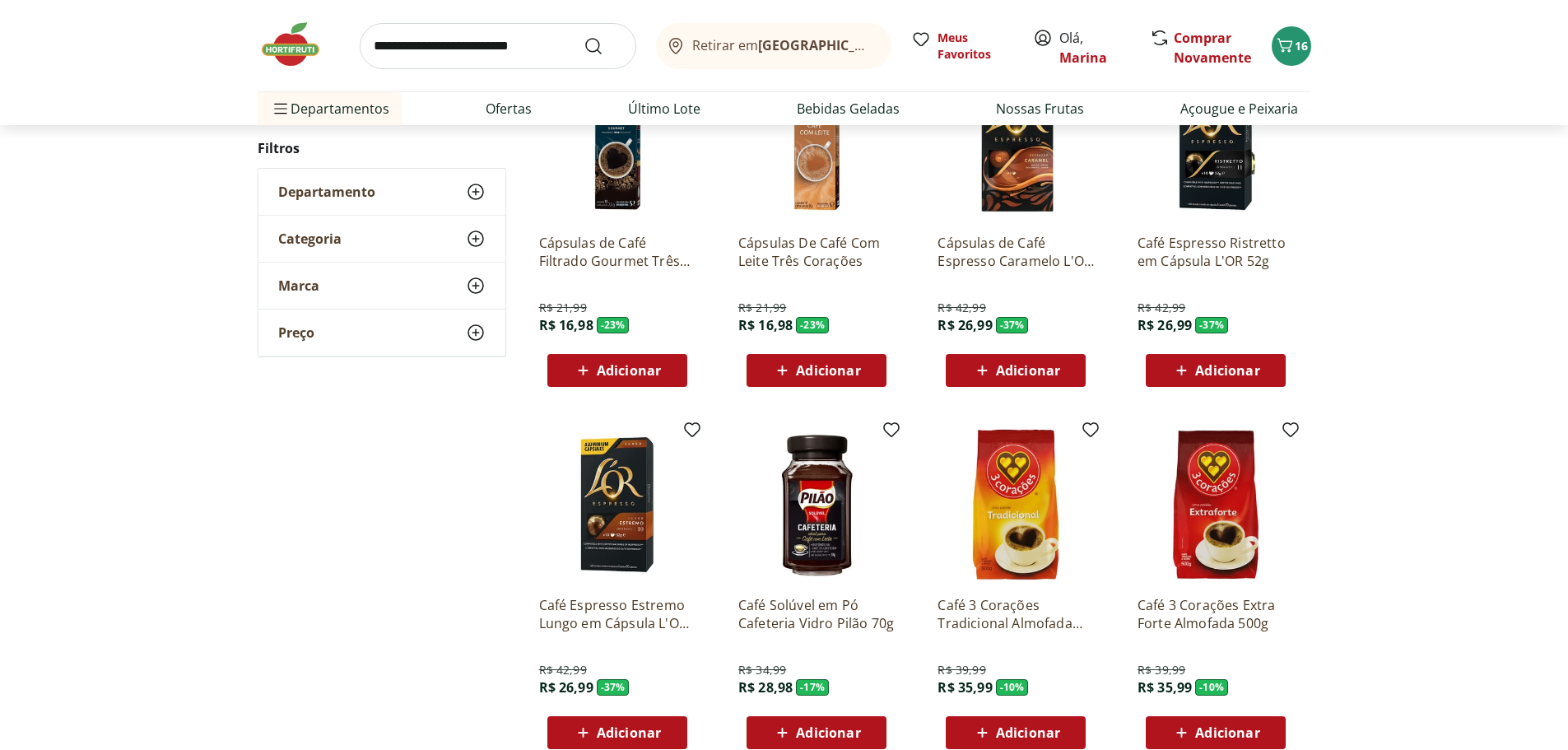
scroll to position [3130, 0]
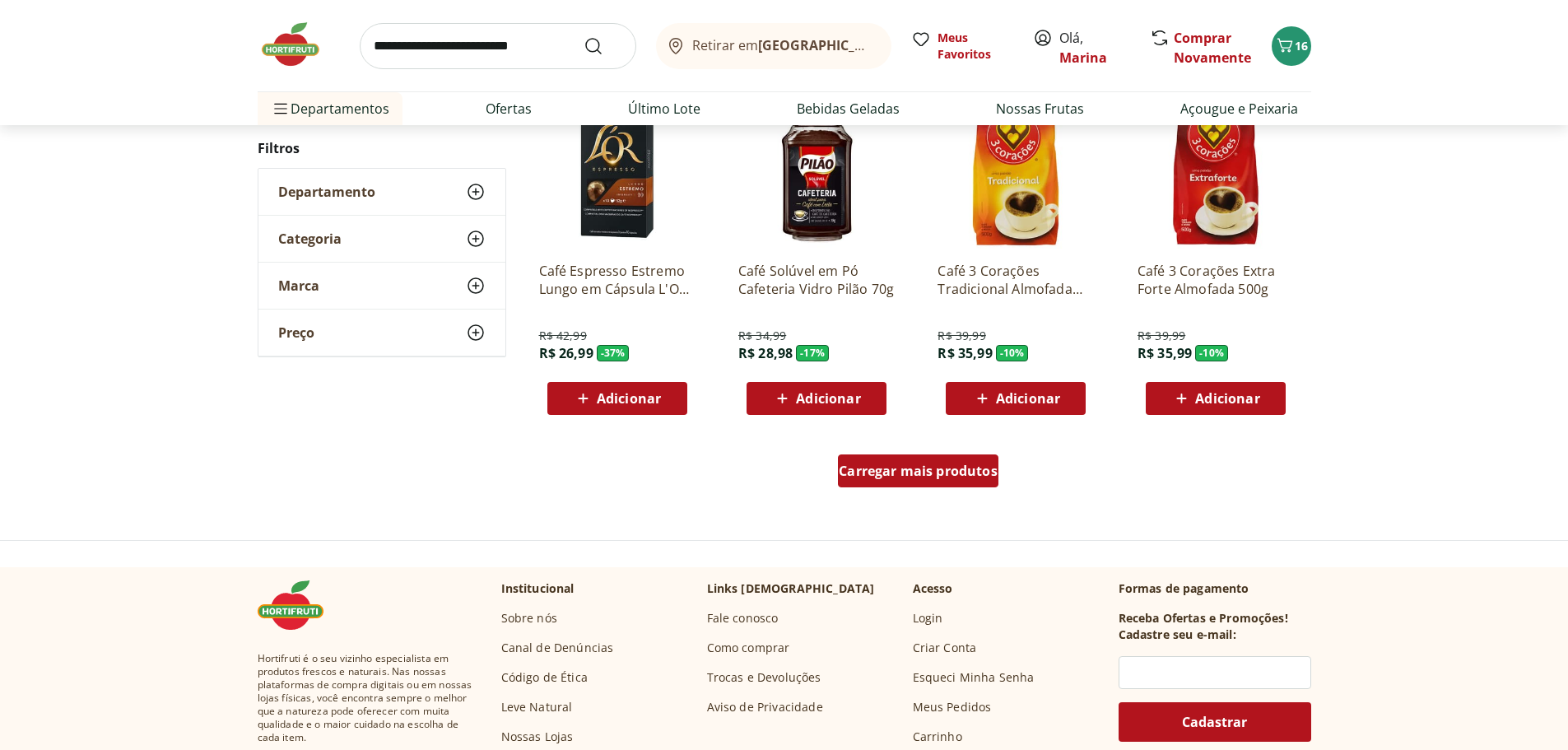
click at [973, 478] on span "Carregar mais produtos" at bounding box center [918, 471] width 159 height 13
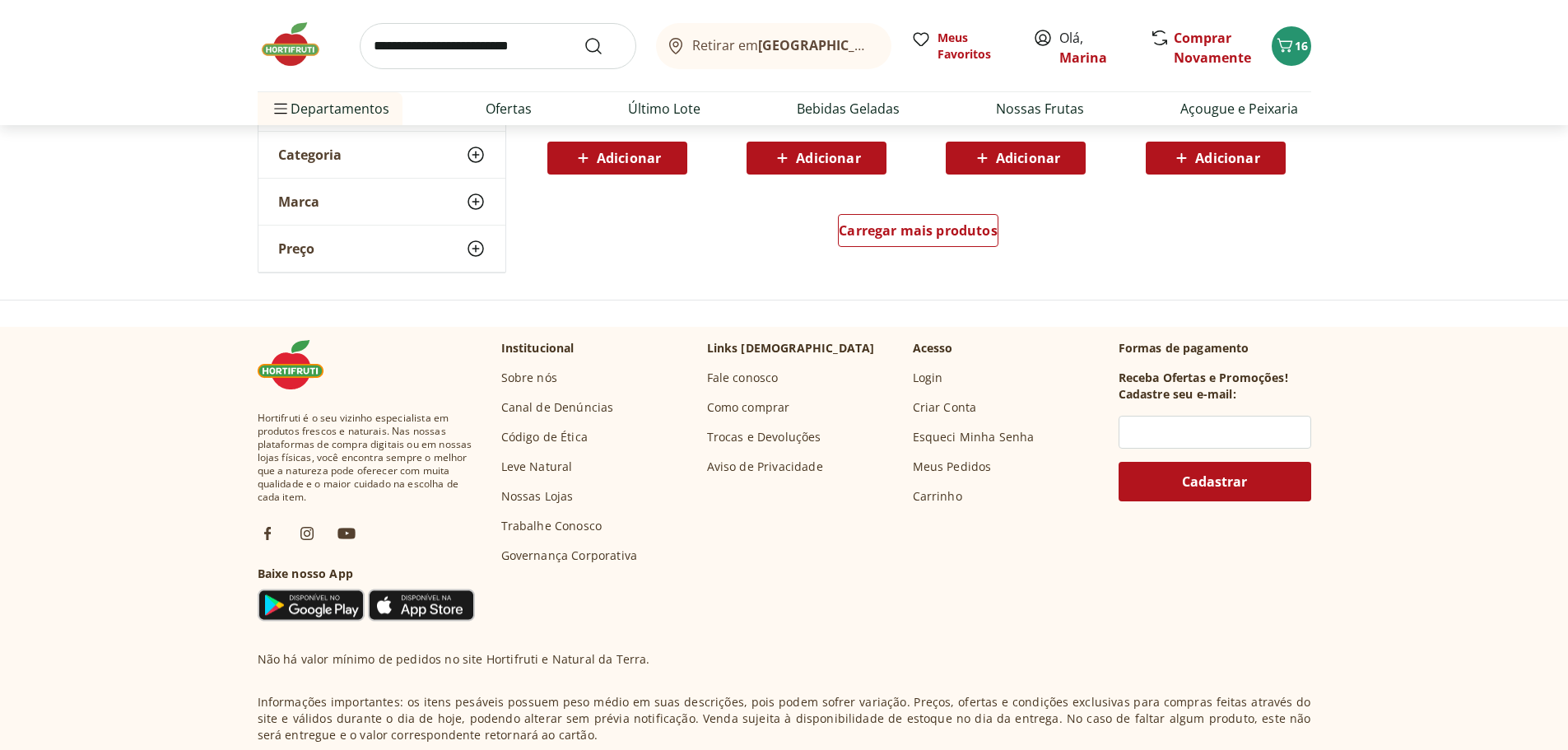
scroll to position [4447, 0]
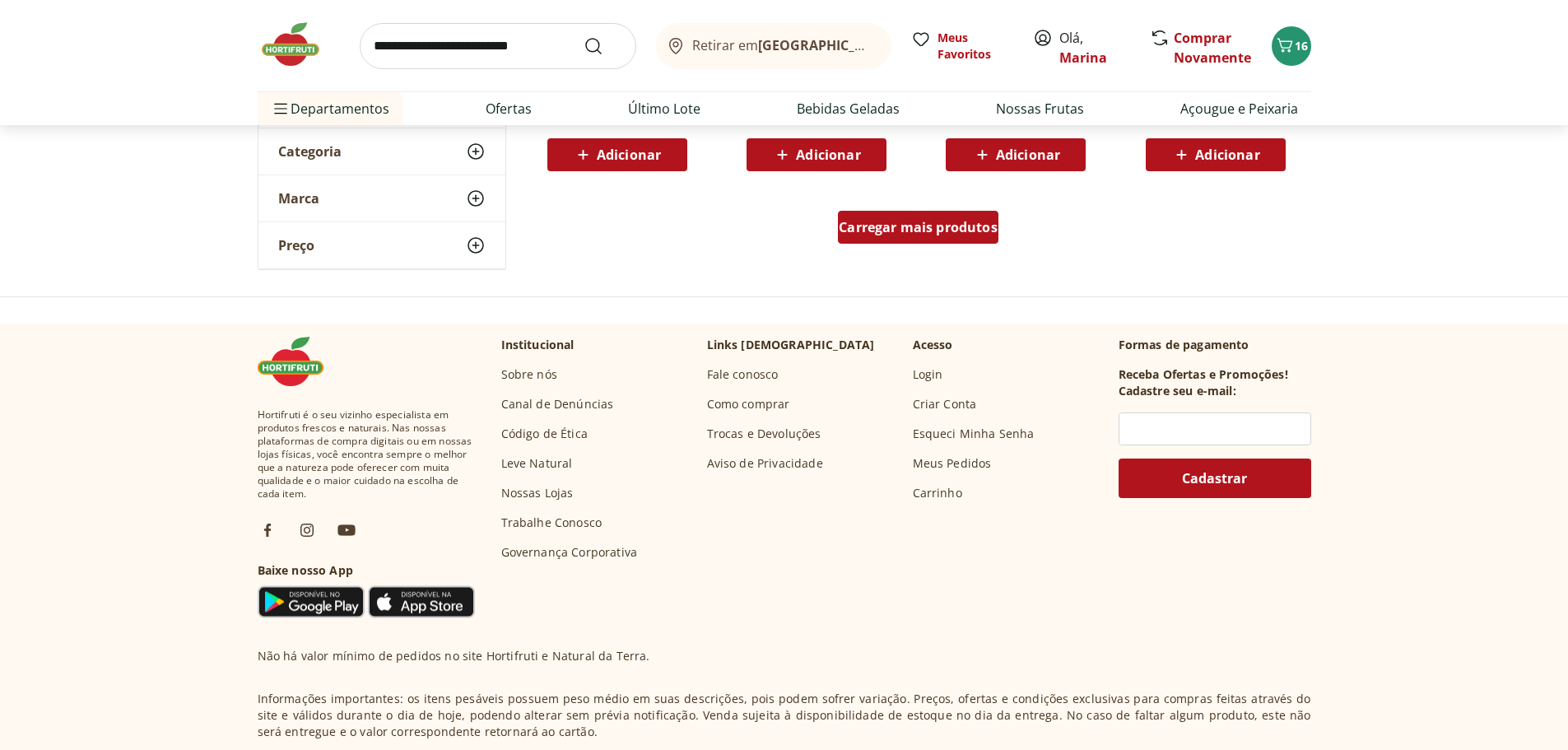
click at [908, 234] on span "Carregar mais produtos" at bounding box center [918, 227] width 159 height 13
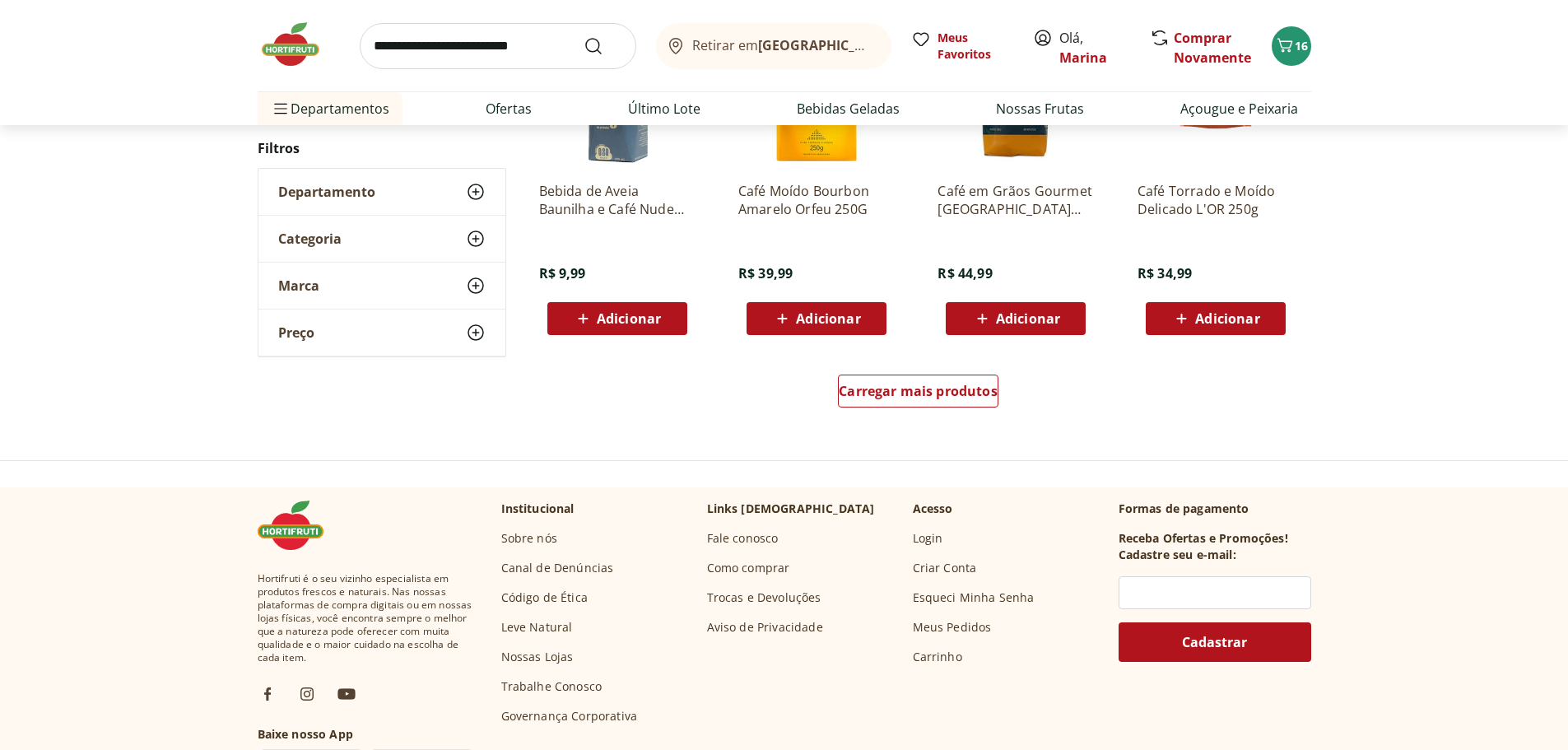
scroll to position [5436, 0]
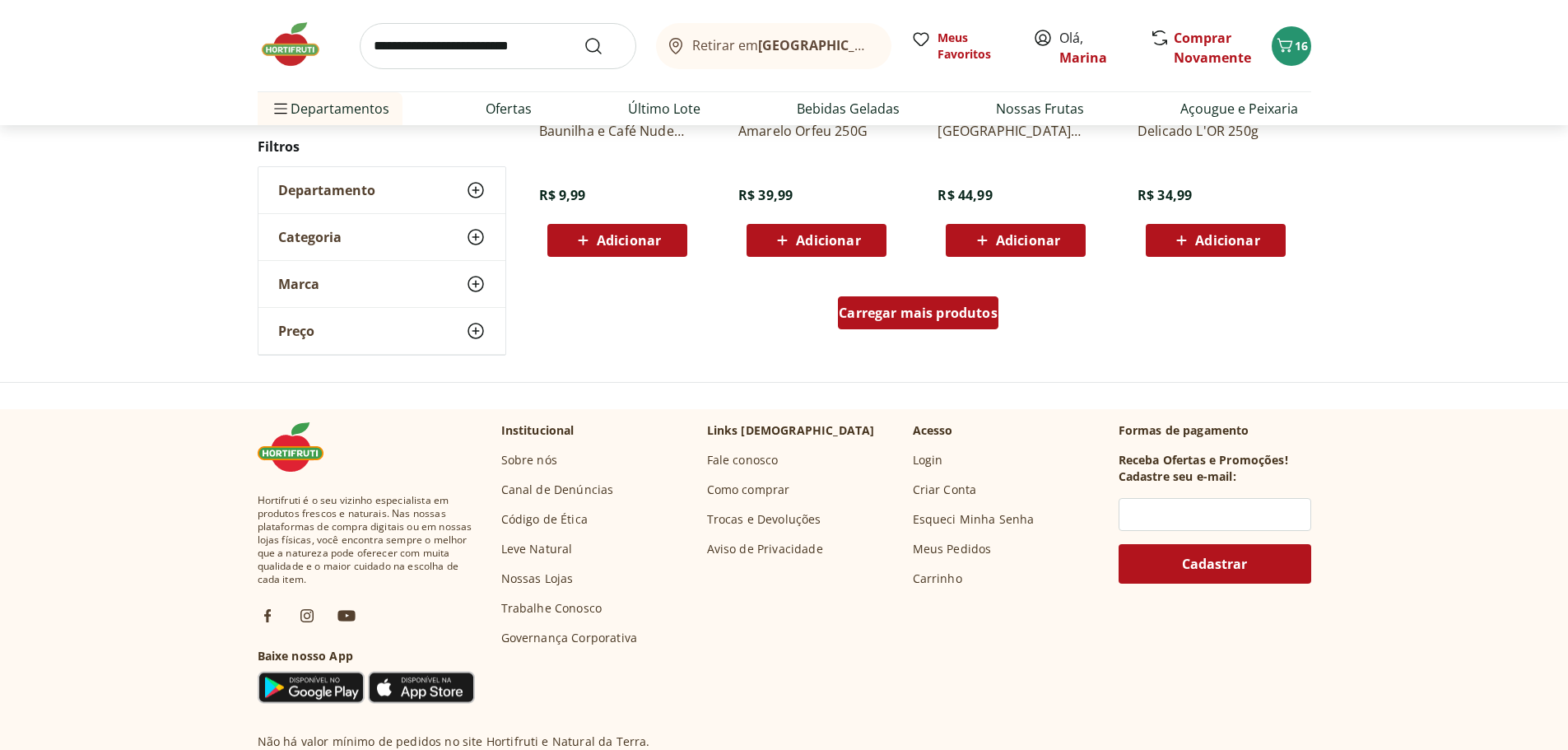
click at [922, 309] on span "Carregar mais produtos" at bounding box center [918, 313] width 159 height 13
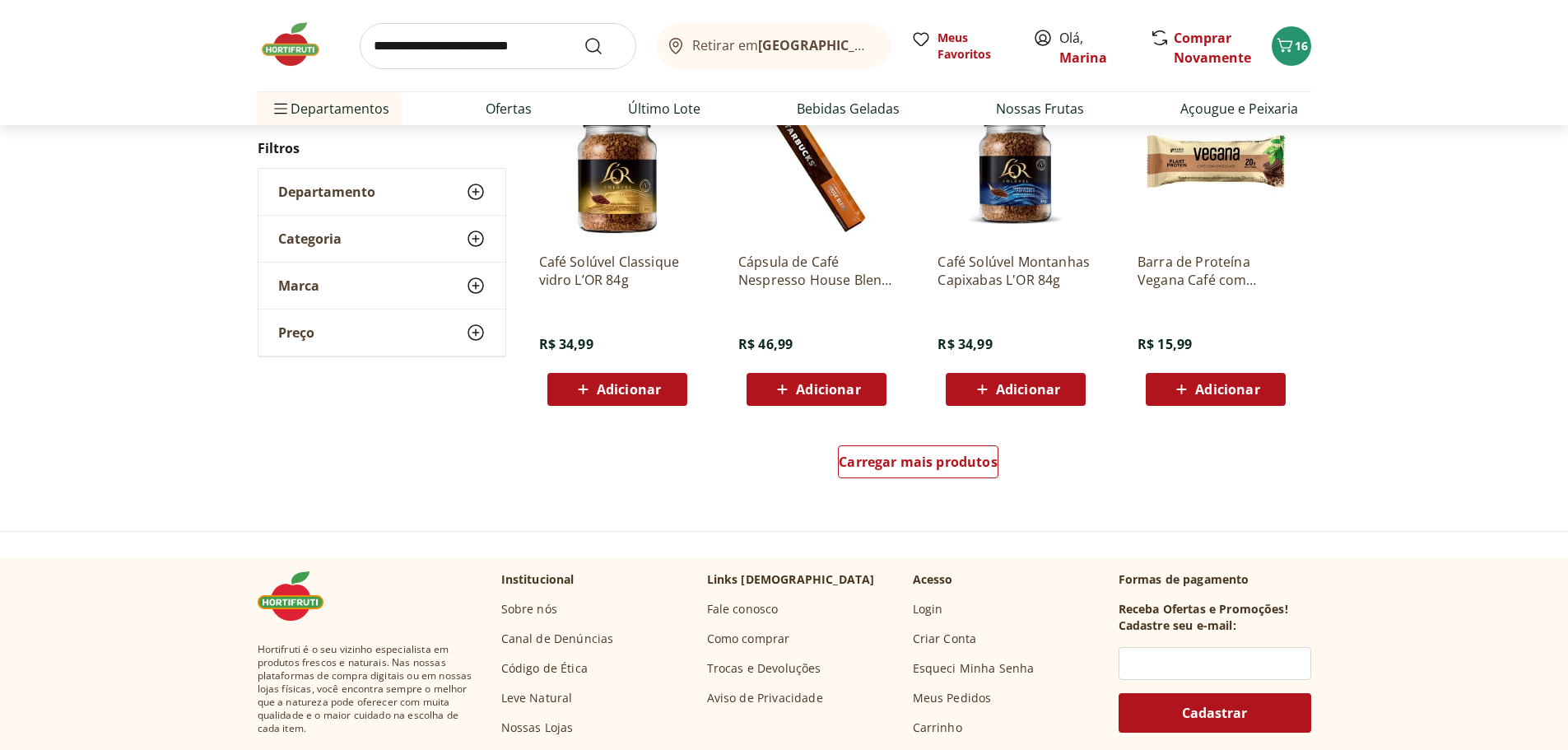
scroll to position [6424, 0]
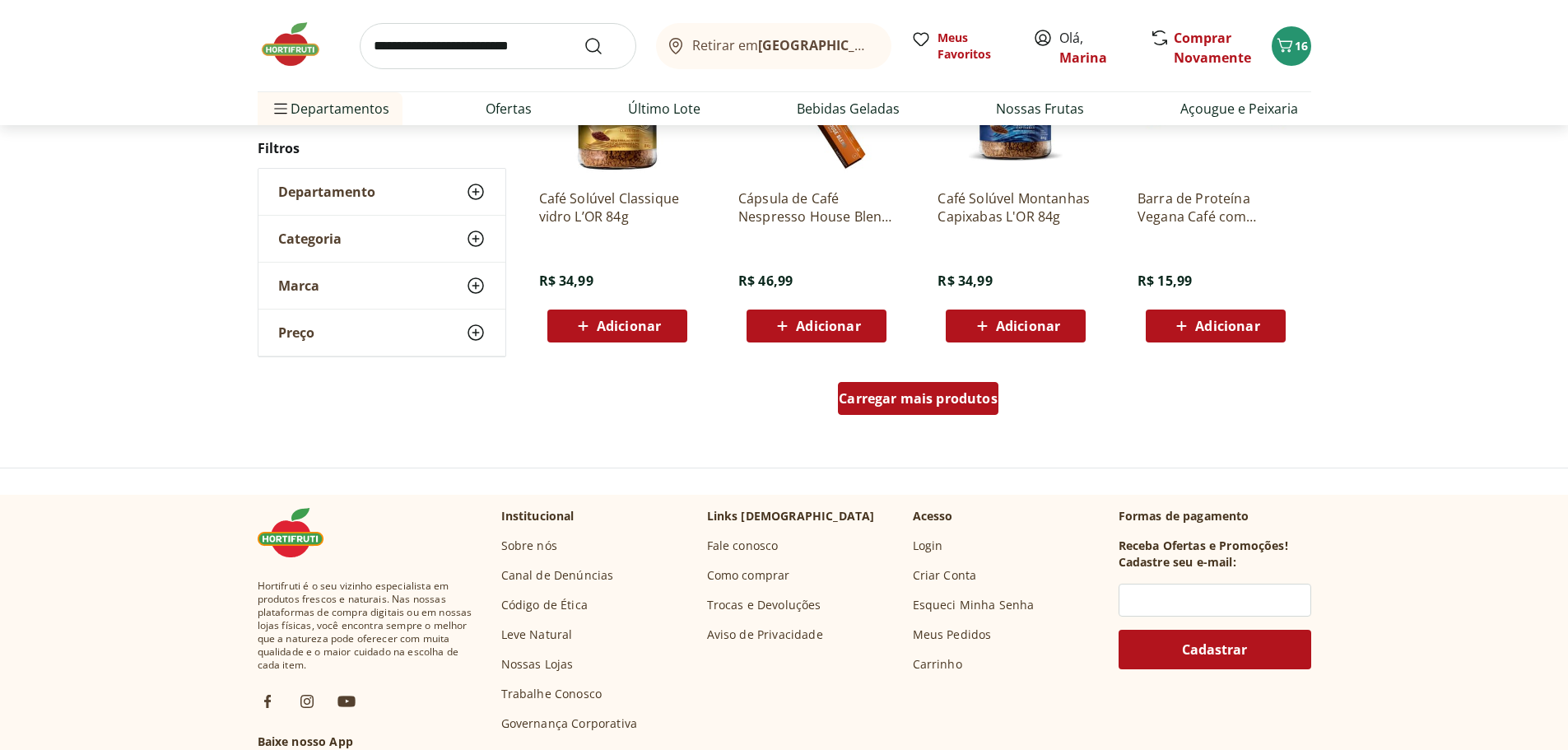
click at [933, 395] on span "Carregar mais produtos" at bounding box center [918, 399] width 159 height 13
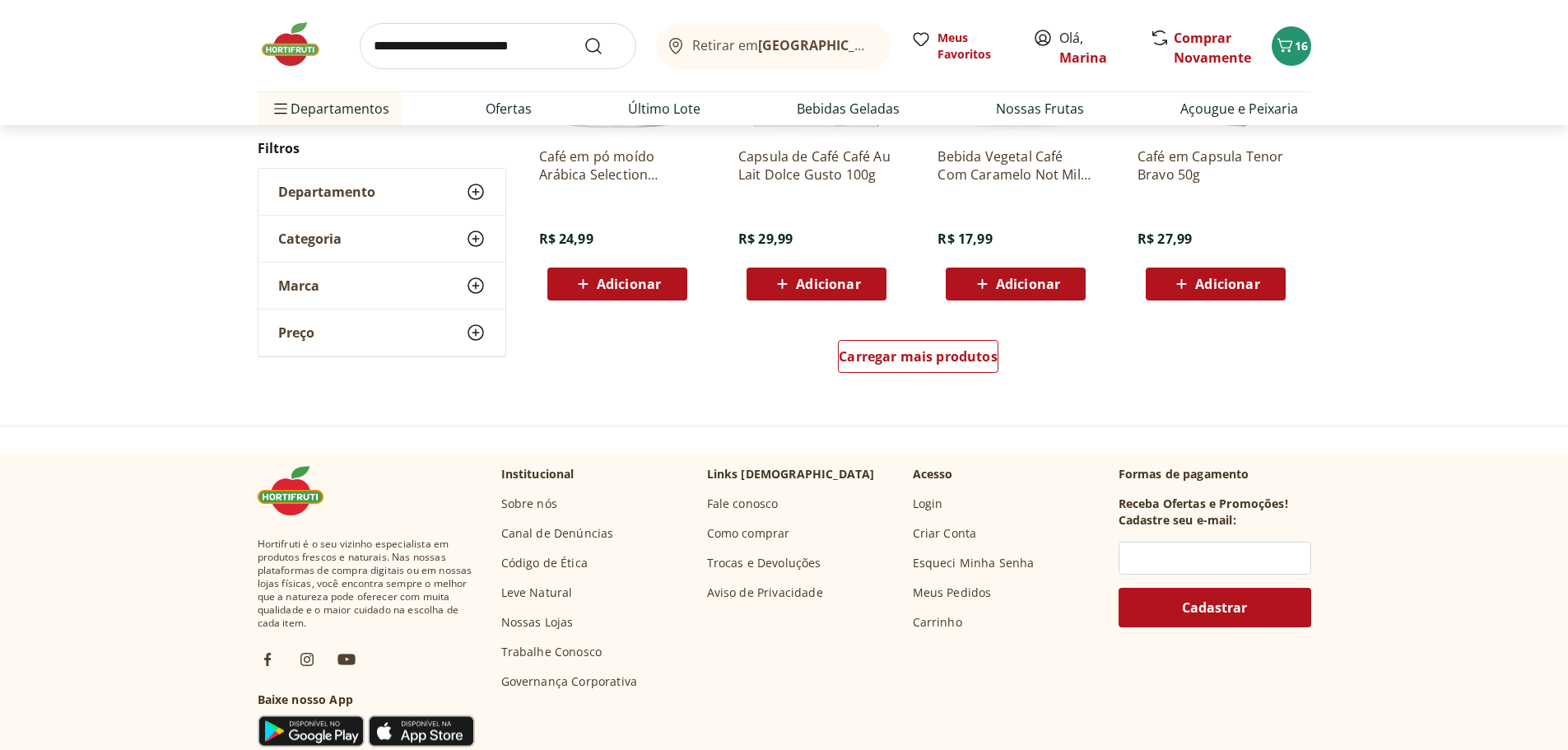
scroll to position [7742, 0]
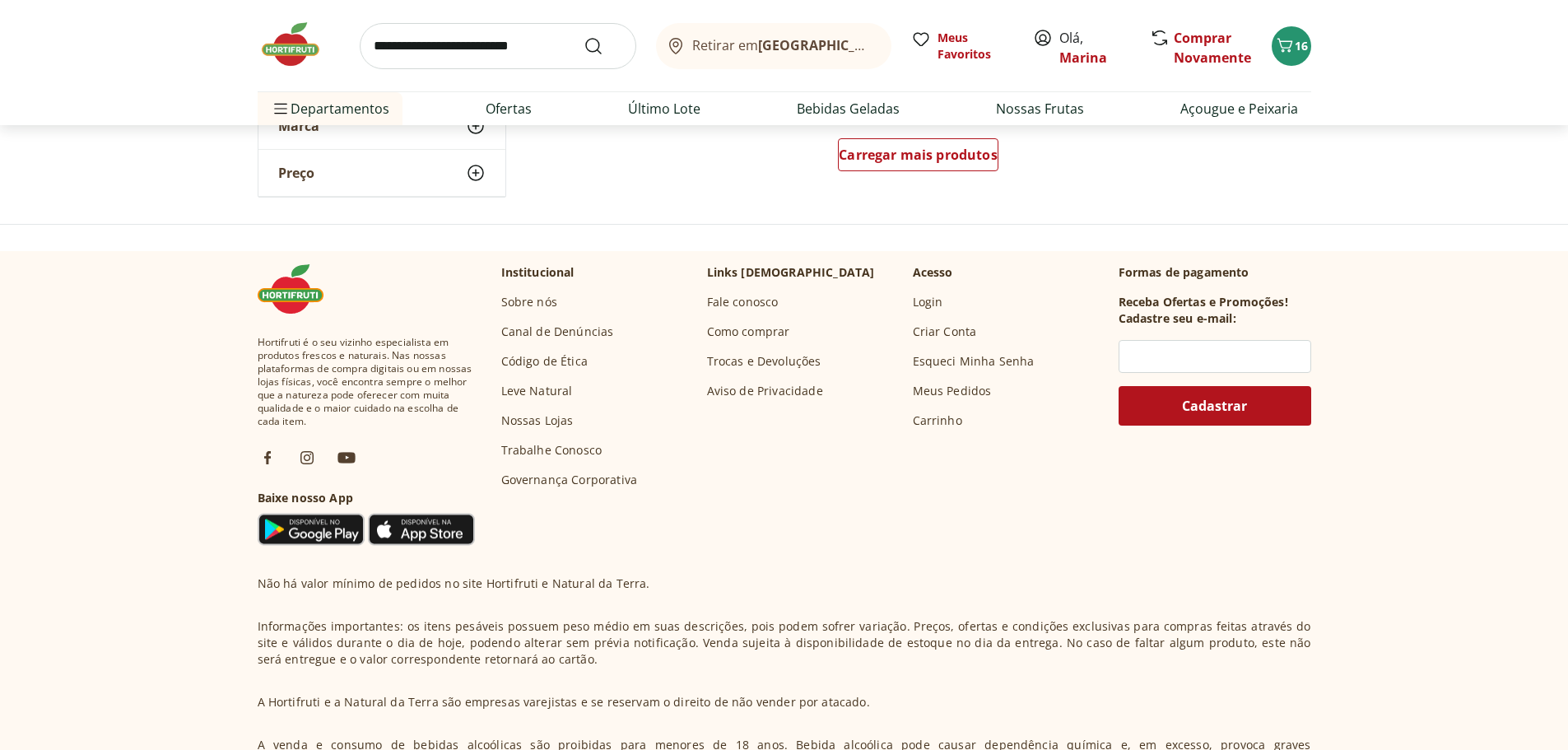
click at [496, 52] on input "search" at bounding box center [498, 46] width 277 height 46
type input "*******"
click at [583, 36] on button "Submit Search" at bounding box center [603, 46] width 40 height 20
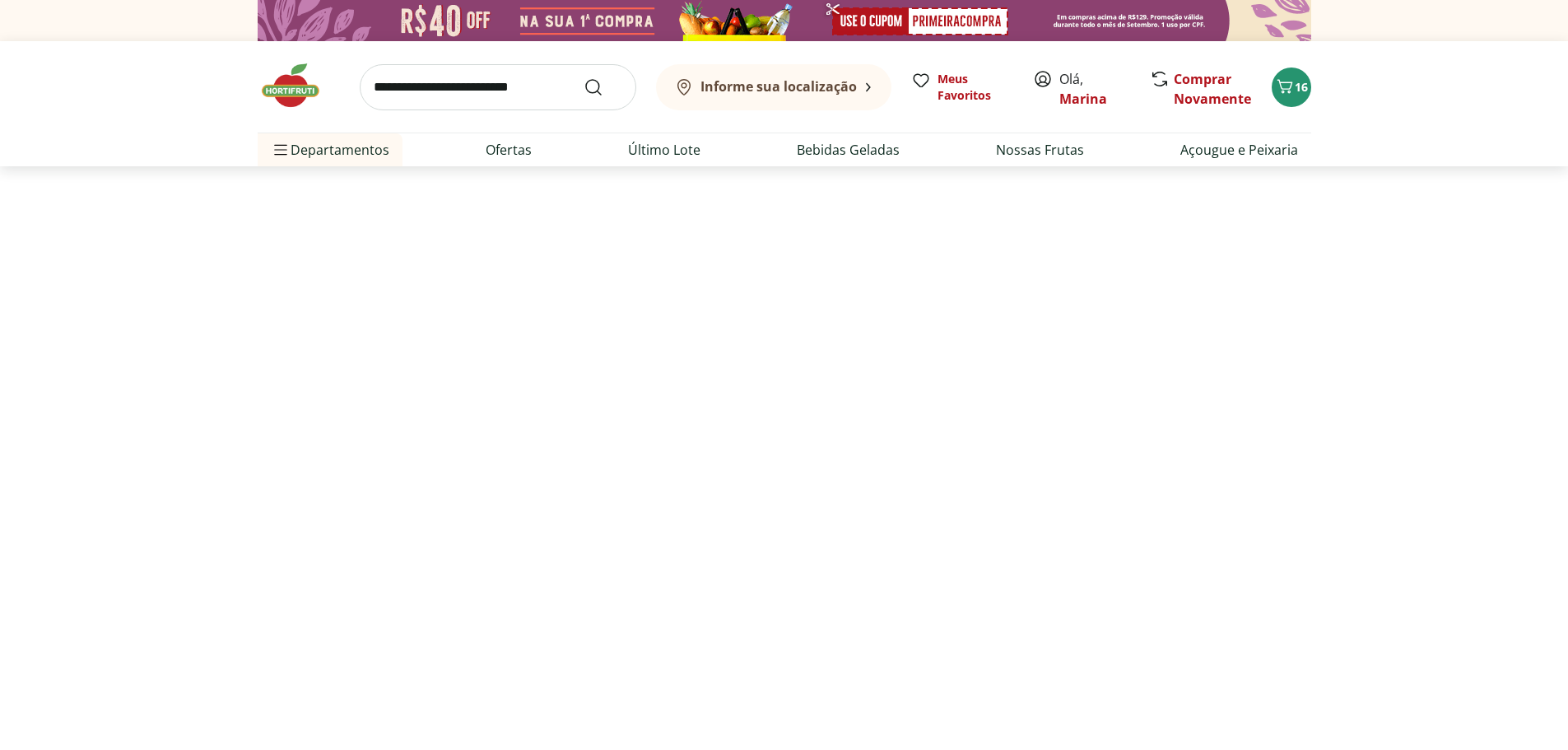
select select "**********"
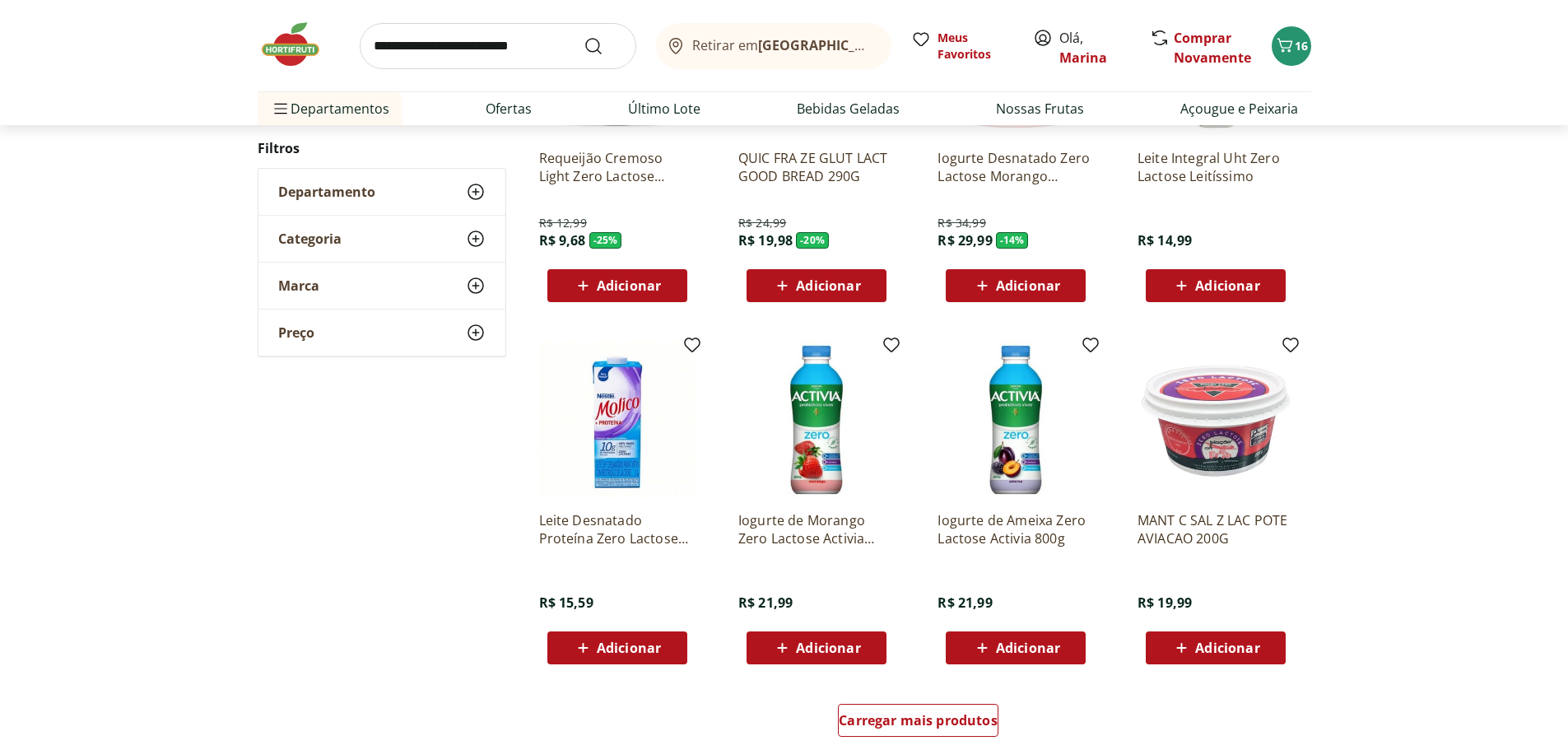
scroll to position [742, 0]
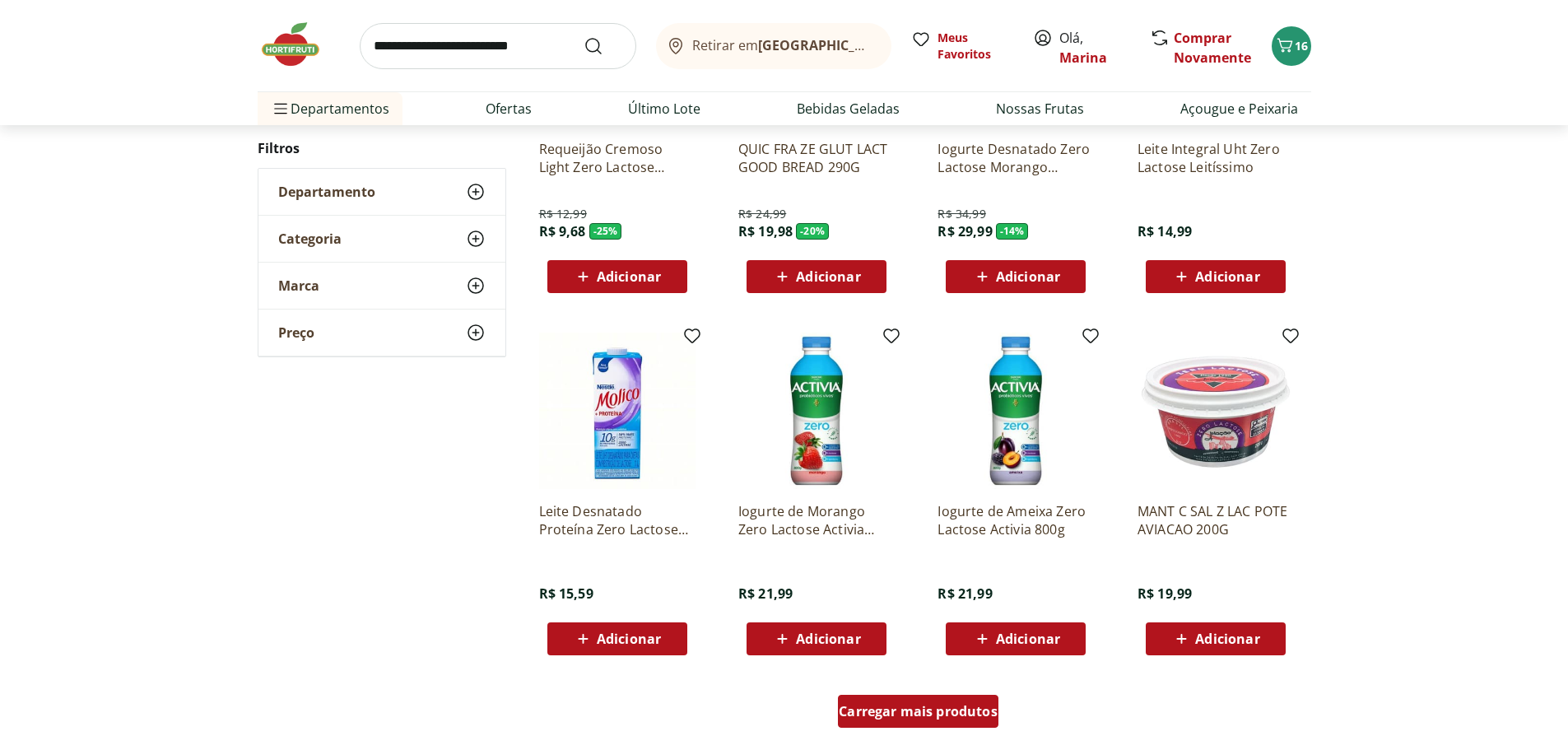
click at [962, 715] on span "Carregar mais produtos" at bounding box center [918, 712] width 159 height 13
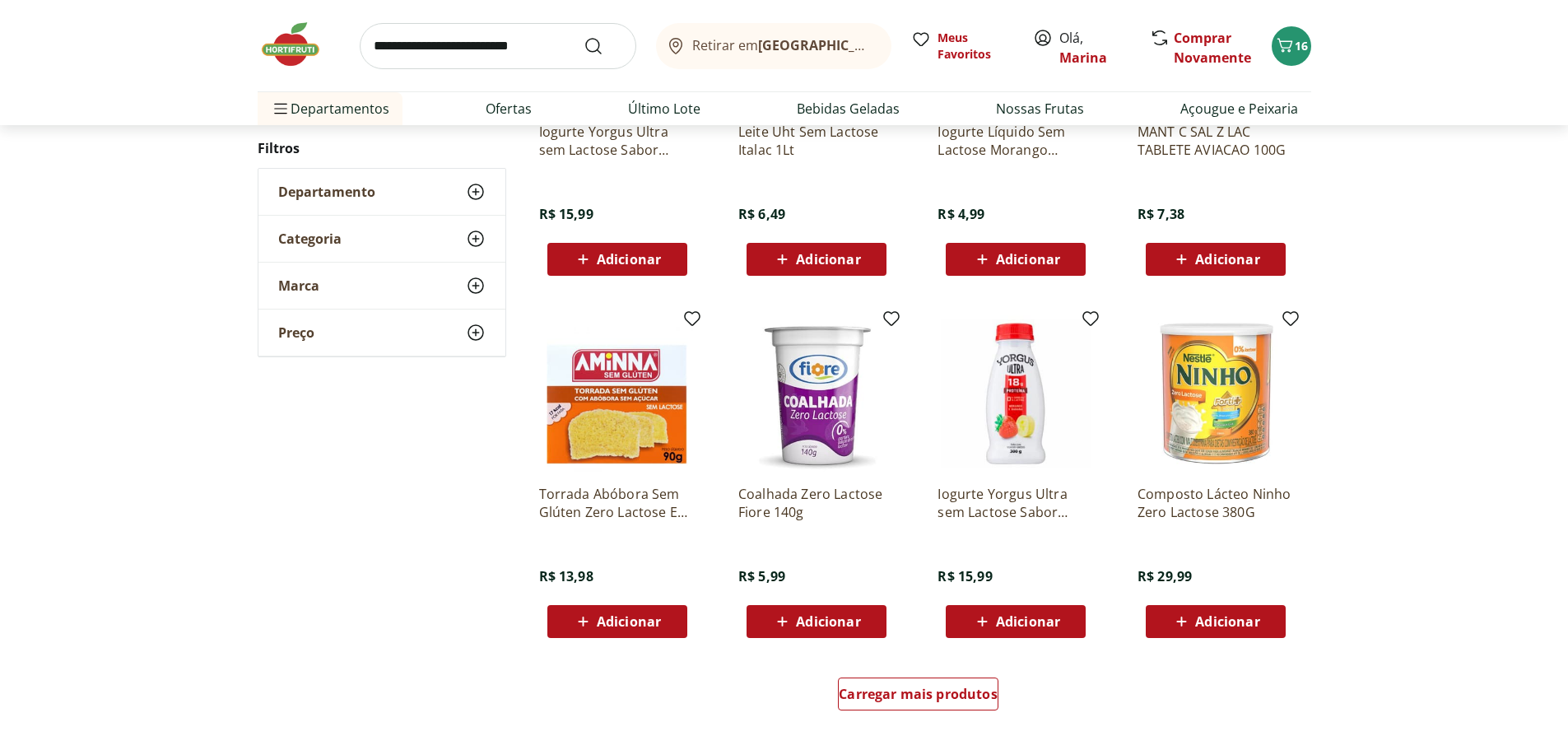
scroll to position [1894, 0]
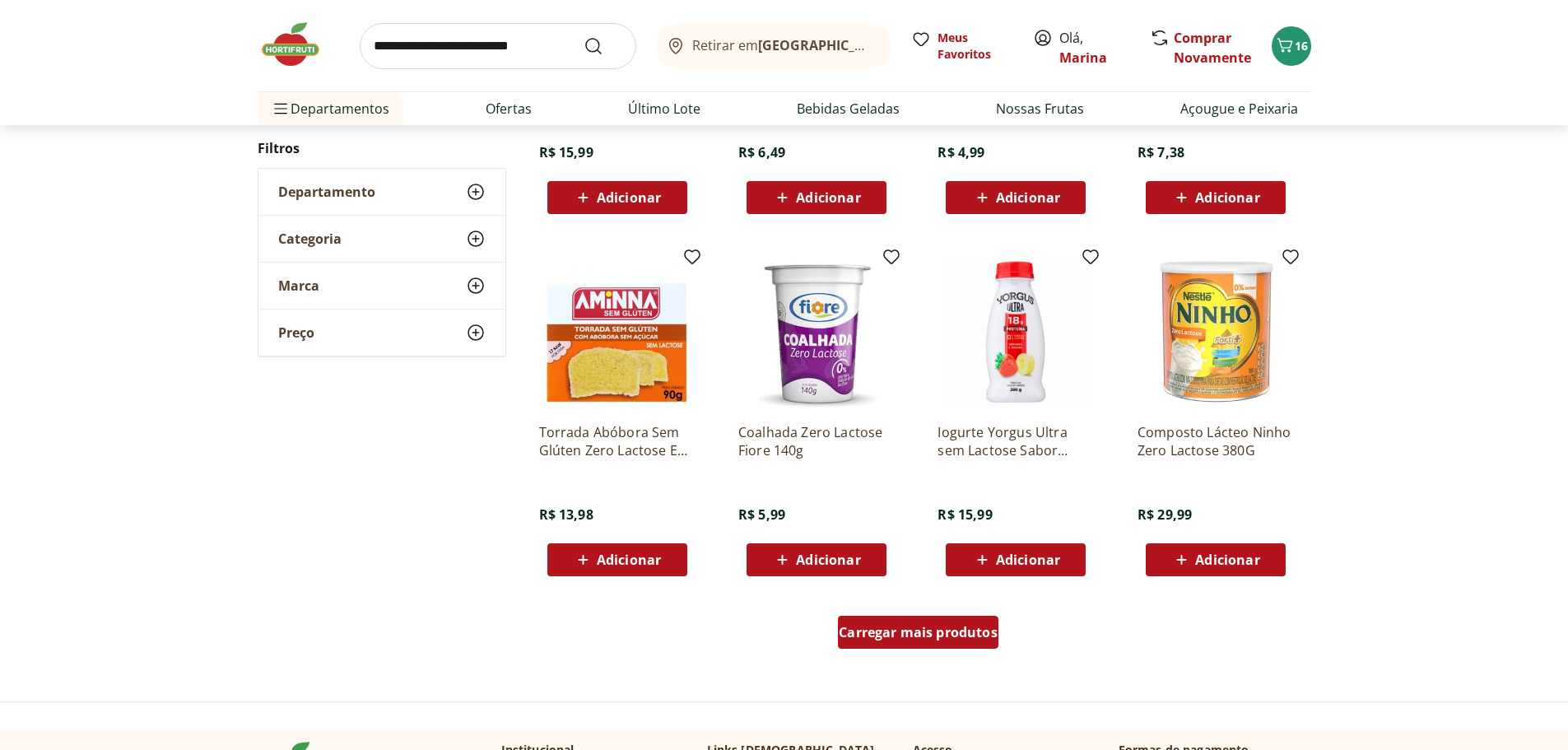
click at [960, 636] on span "Carregar mais produtos" at bounding box center [918, 633] width 159 height 13
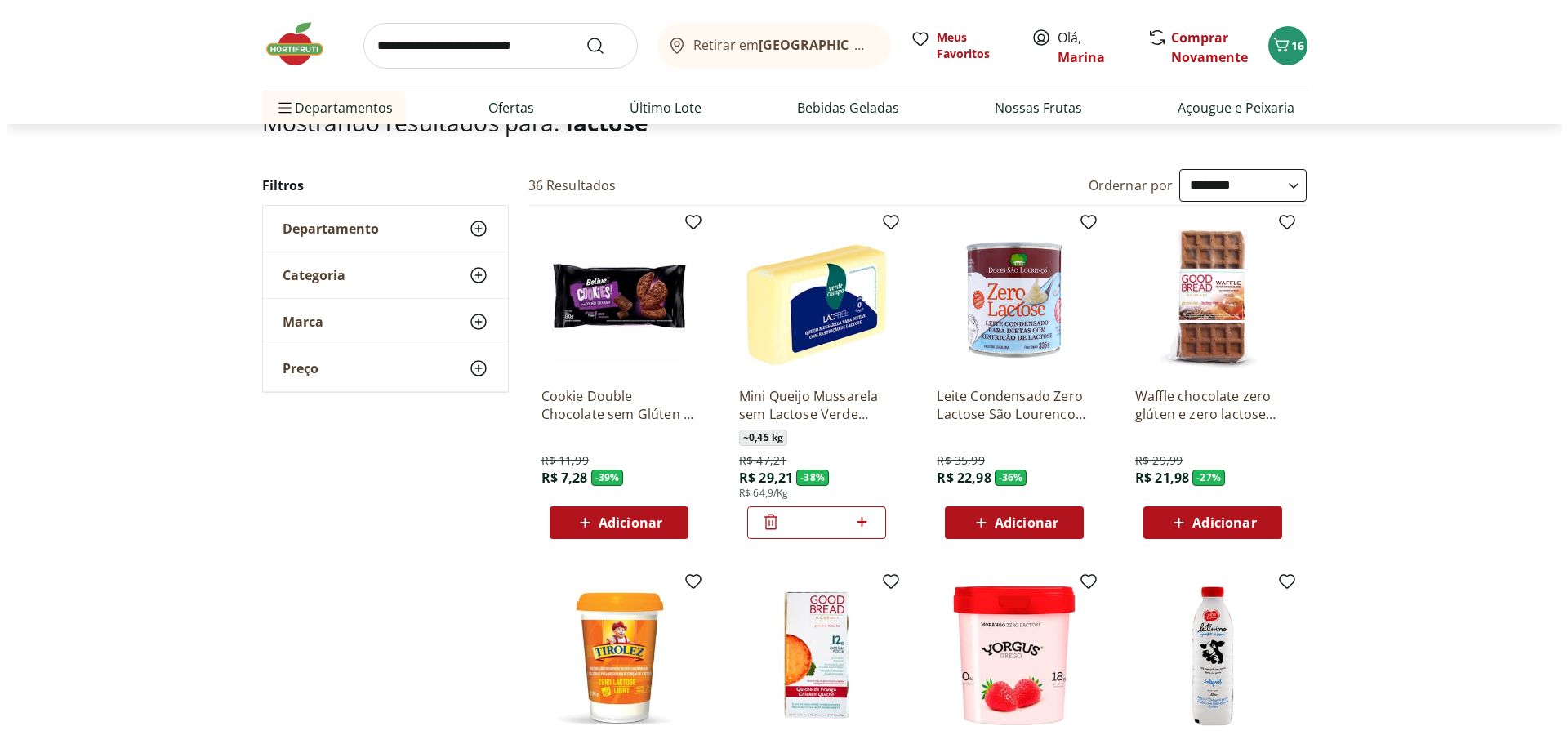
scroll to position [0, 0]
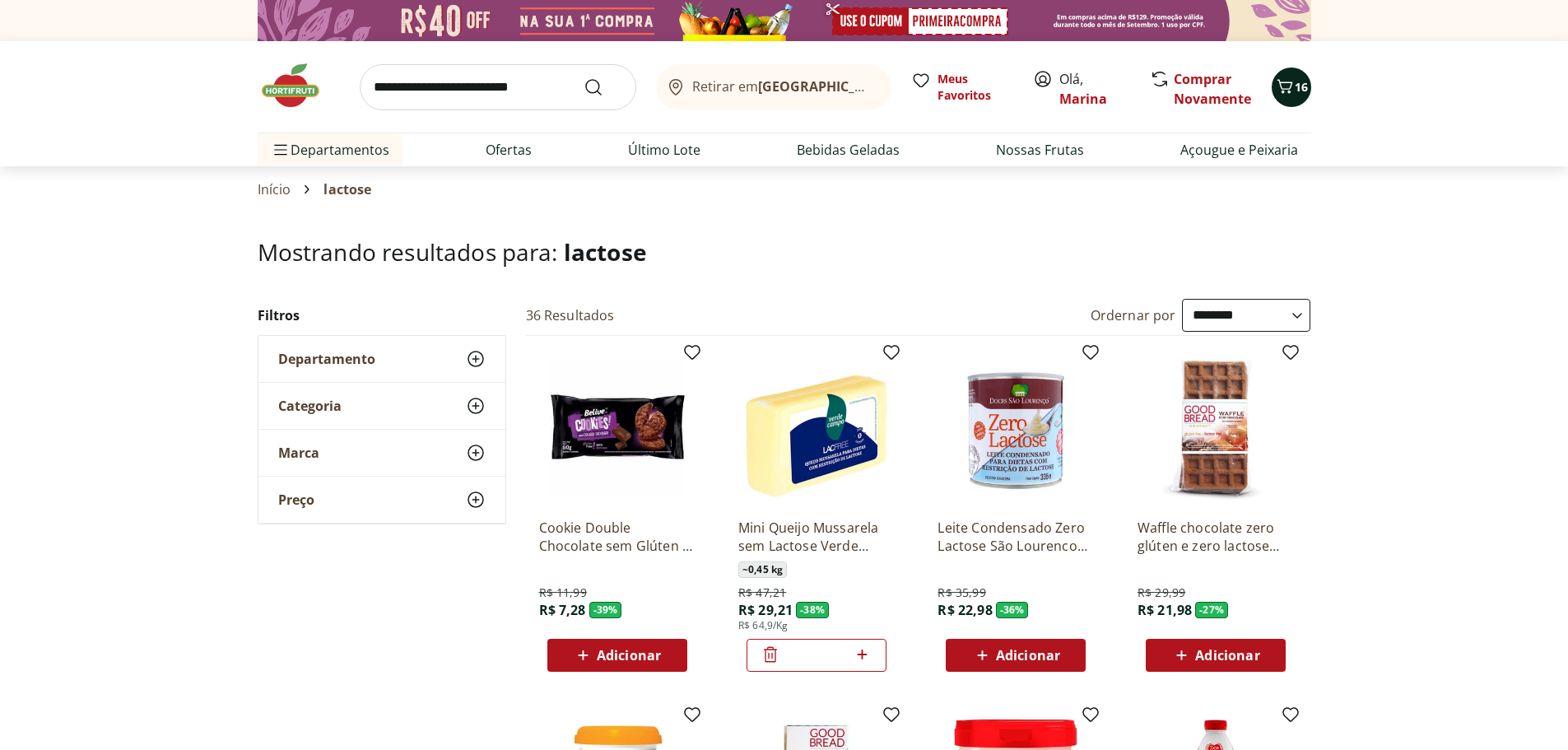
click at [1282, 87] on icon "Carrinho" at bounding box center [1285, 86] width 20 height 20
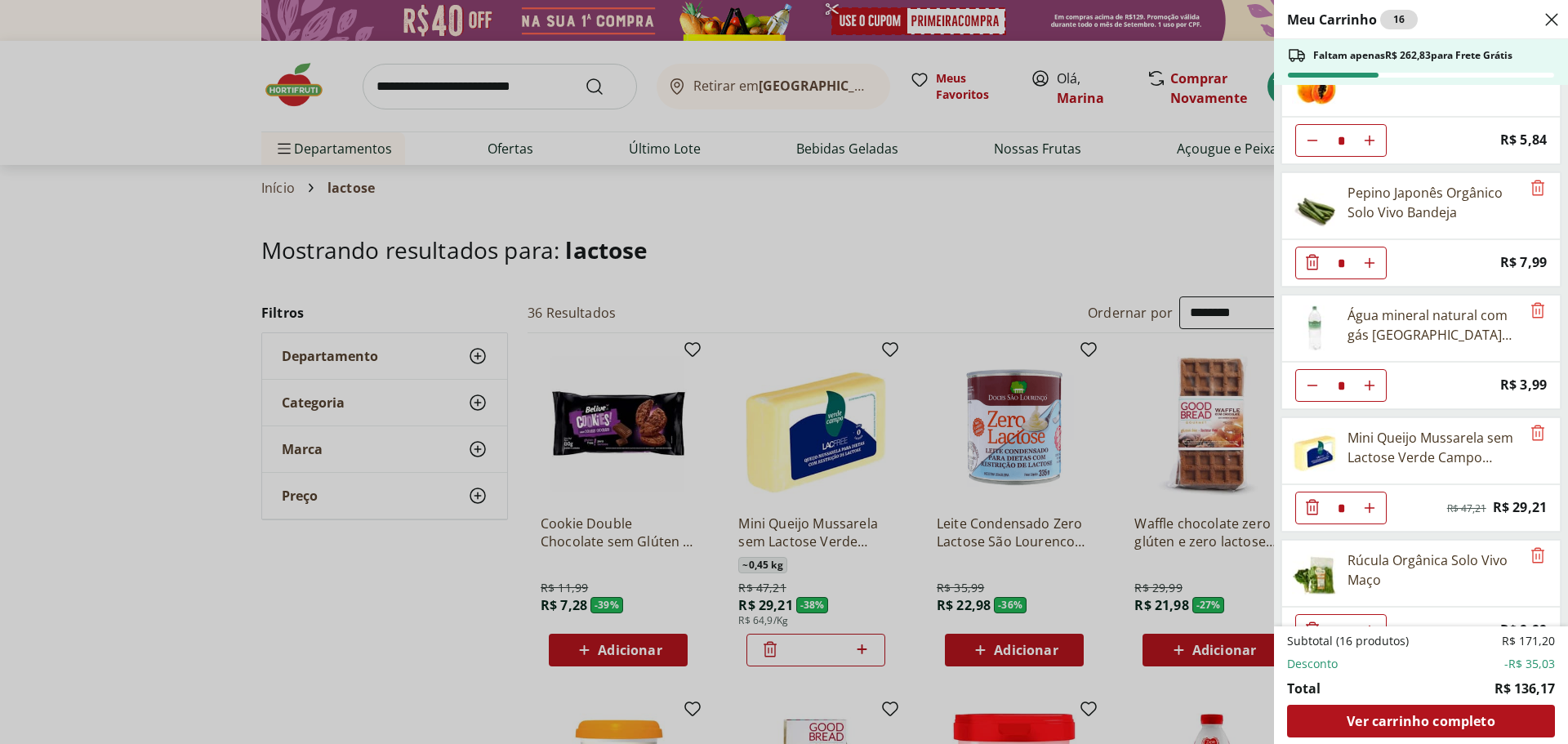
scroll to position [691, 0]
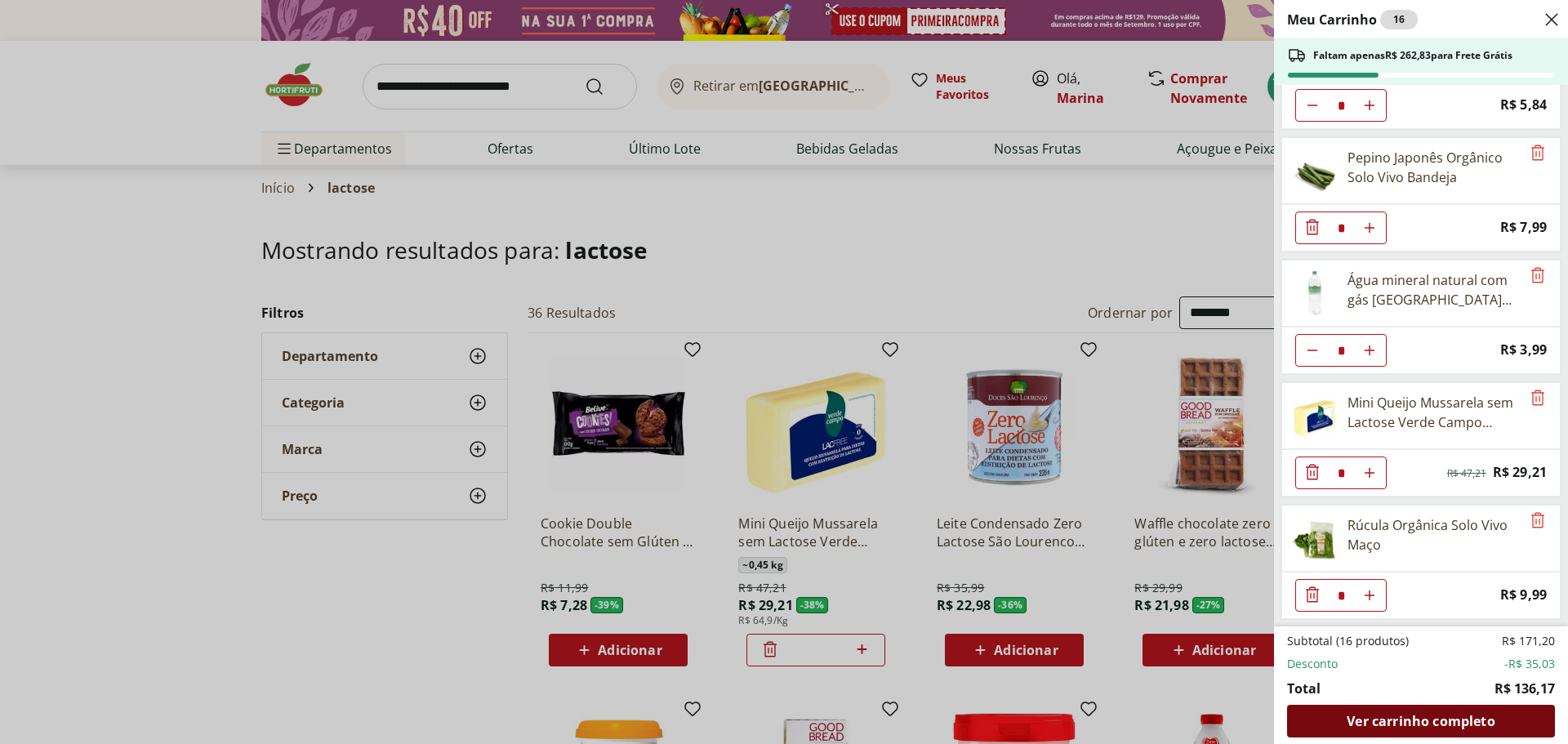
click at [1454, 716] on span "Ver carrinho completo" at bounding box center [1421, 721] width 147 height 13
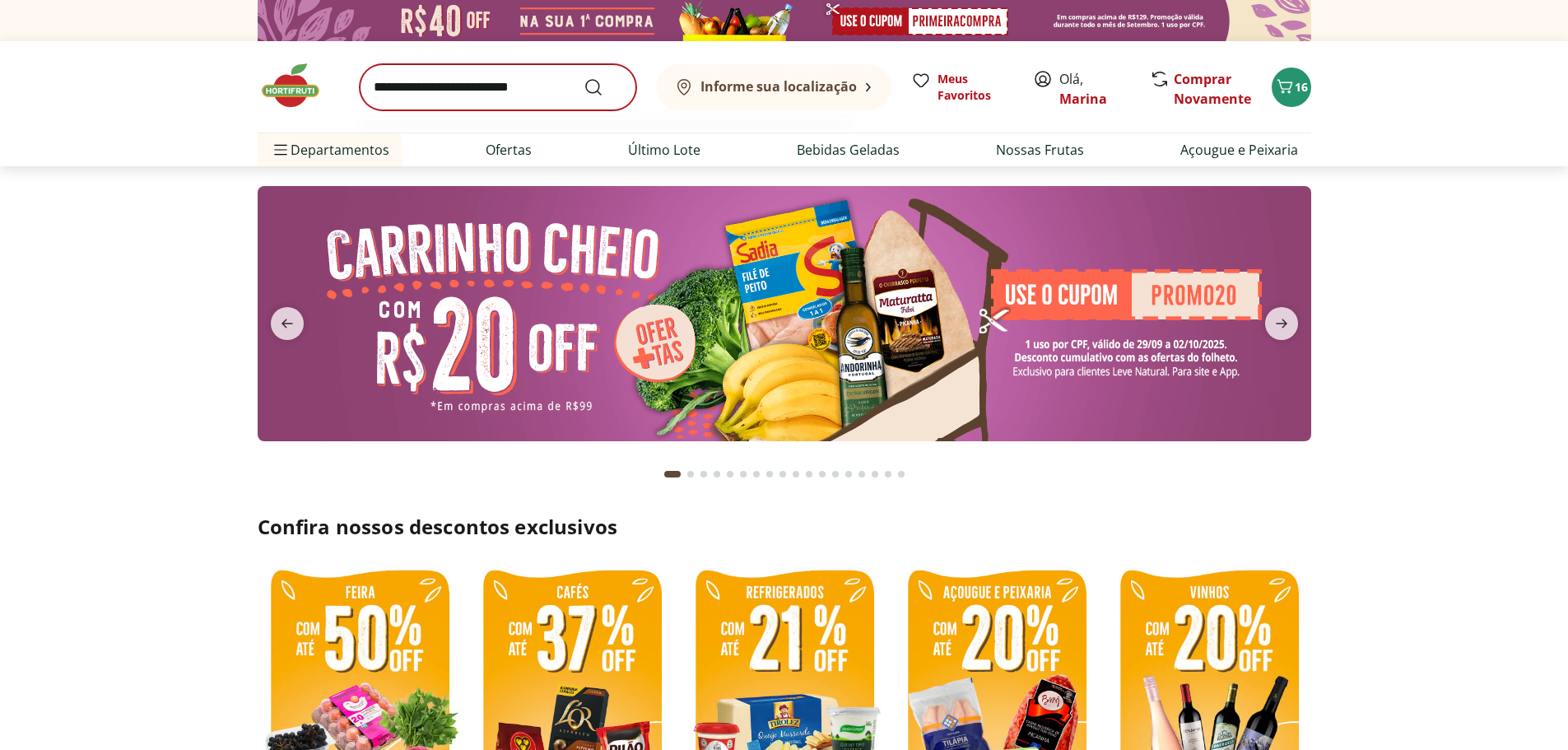
click at [449, 76] on input "search" at bounding box center [498, 87] width 277 height 46
type input "********"
click at [583, 77] on button "Submit Search" at bounding box center [603, 86] width 40 height 20
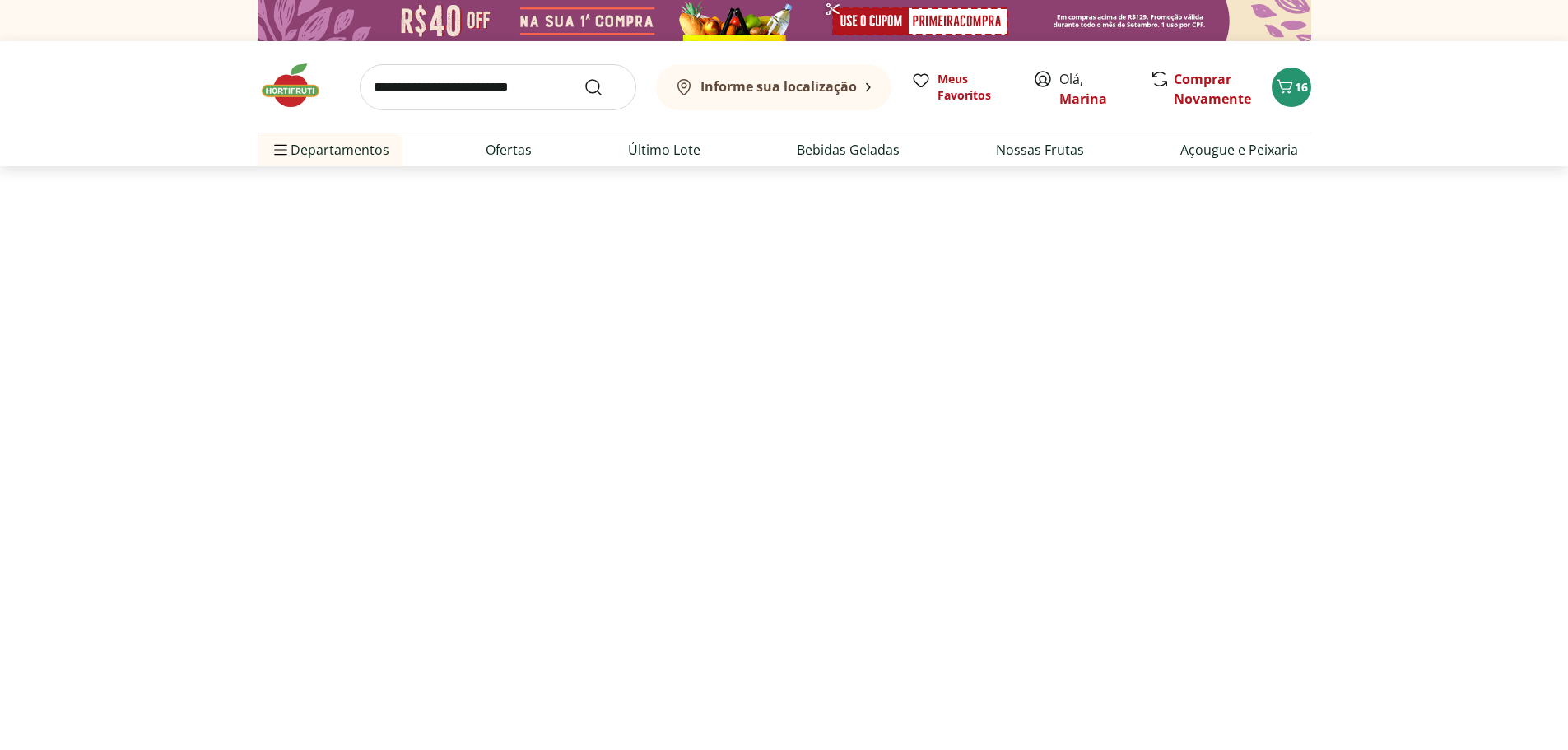
select select "**********"
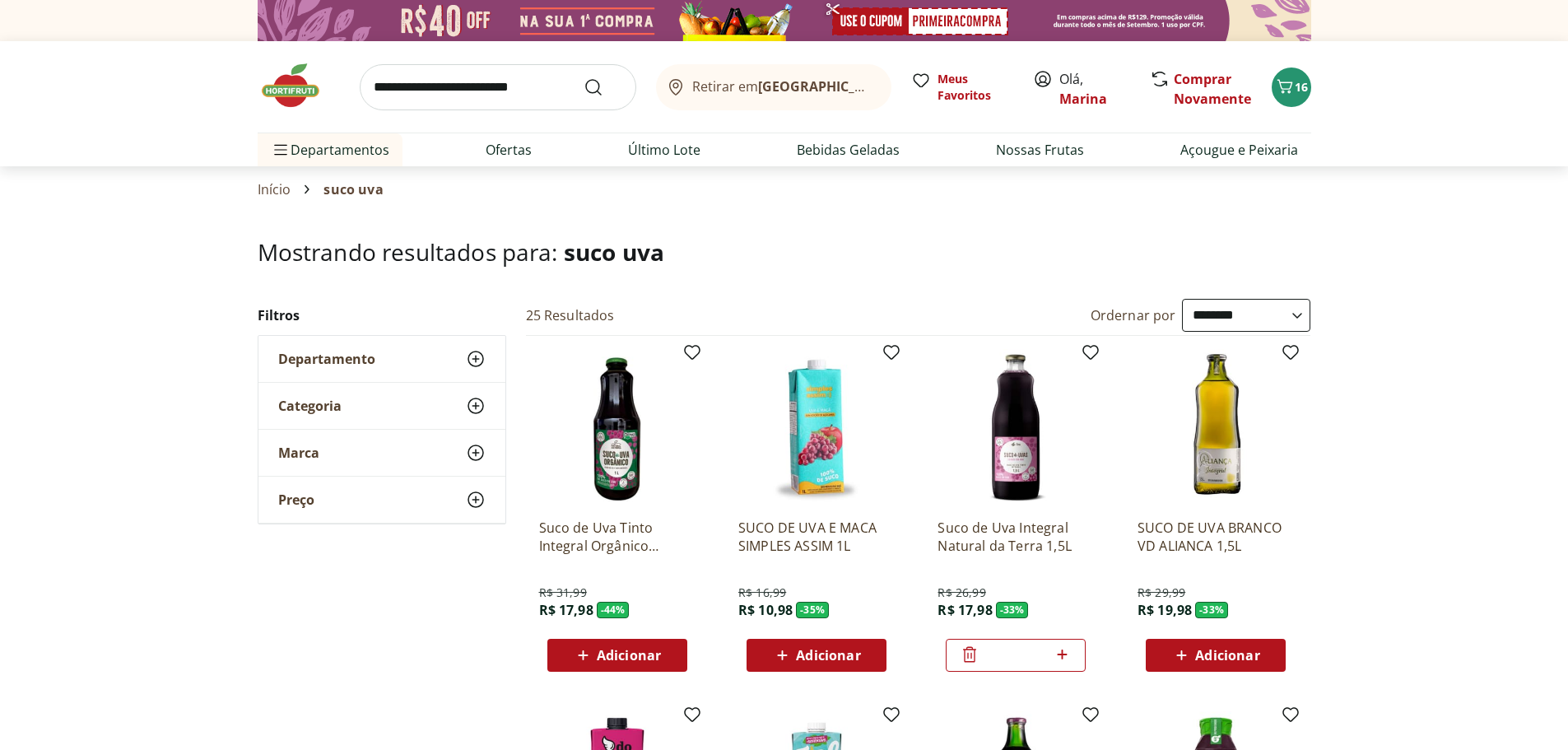
click at [611, 434] on img at bounding box center [617, 428] width 156 height 156
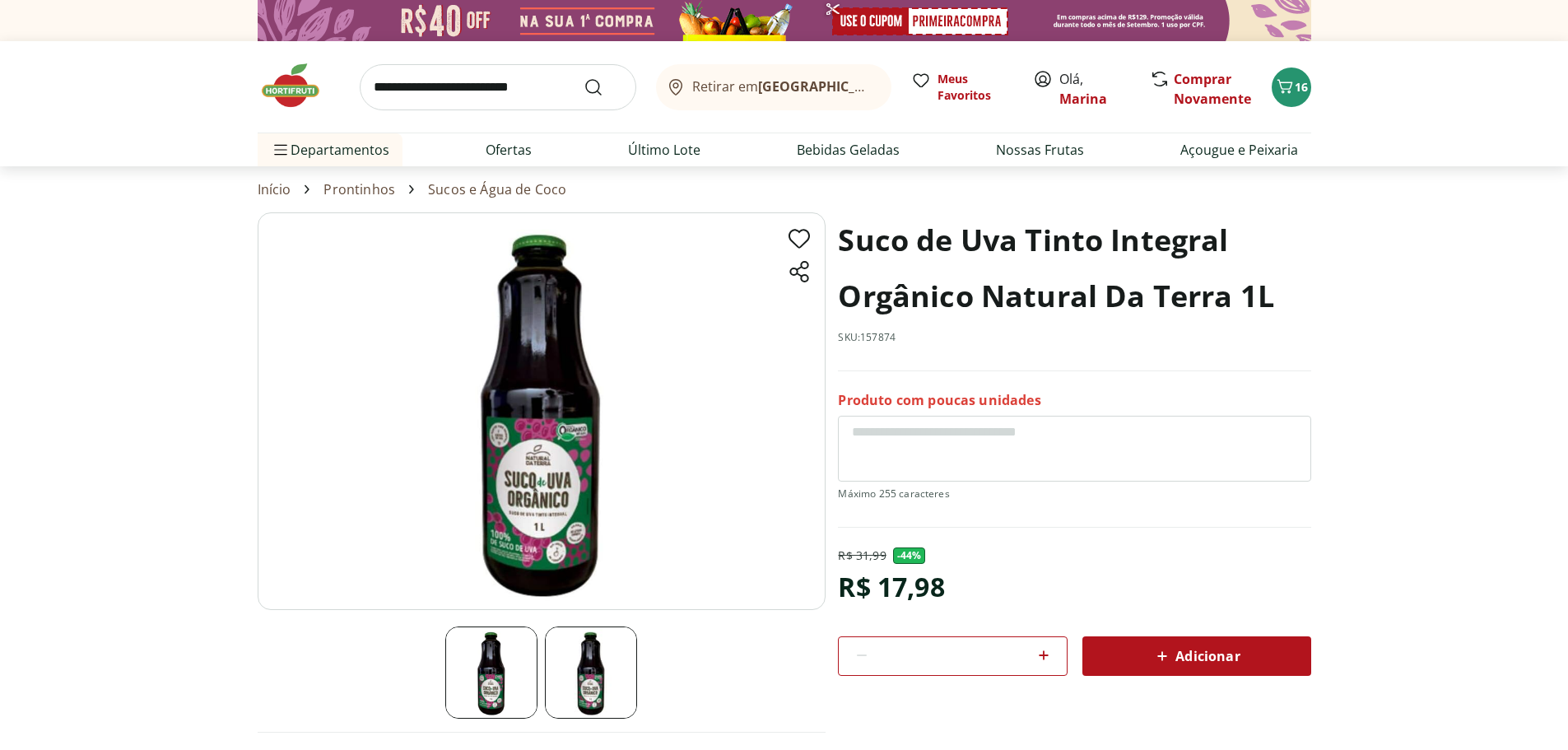
select select "**********"
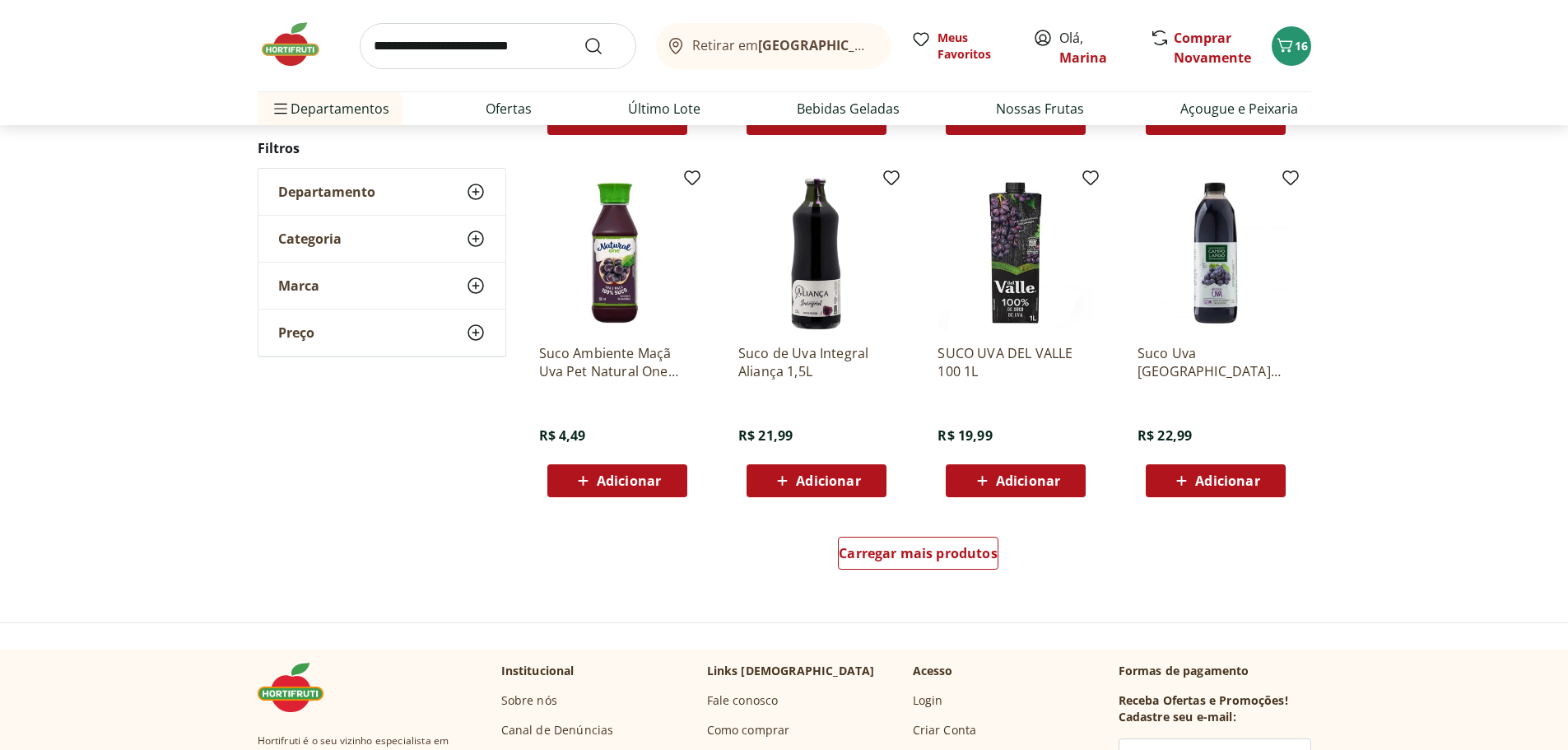
scroll to position [906, 0]
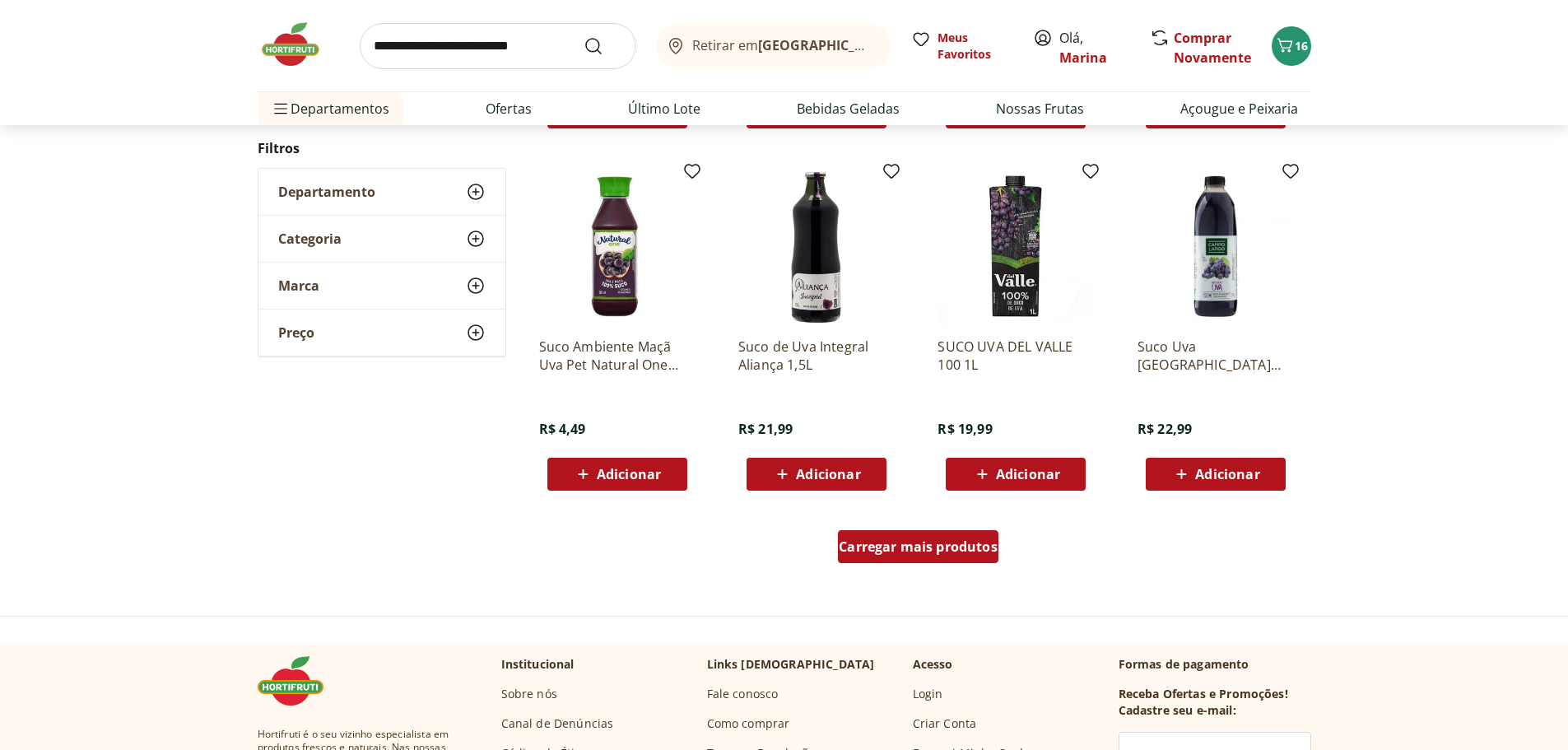
click at [928, 550] on span "Carregar mais produtos" at bounding box center [918, 546] width 159 height 13
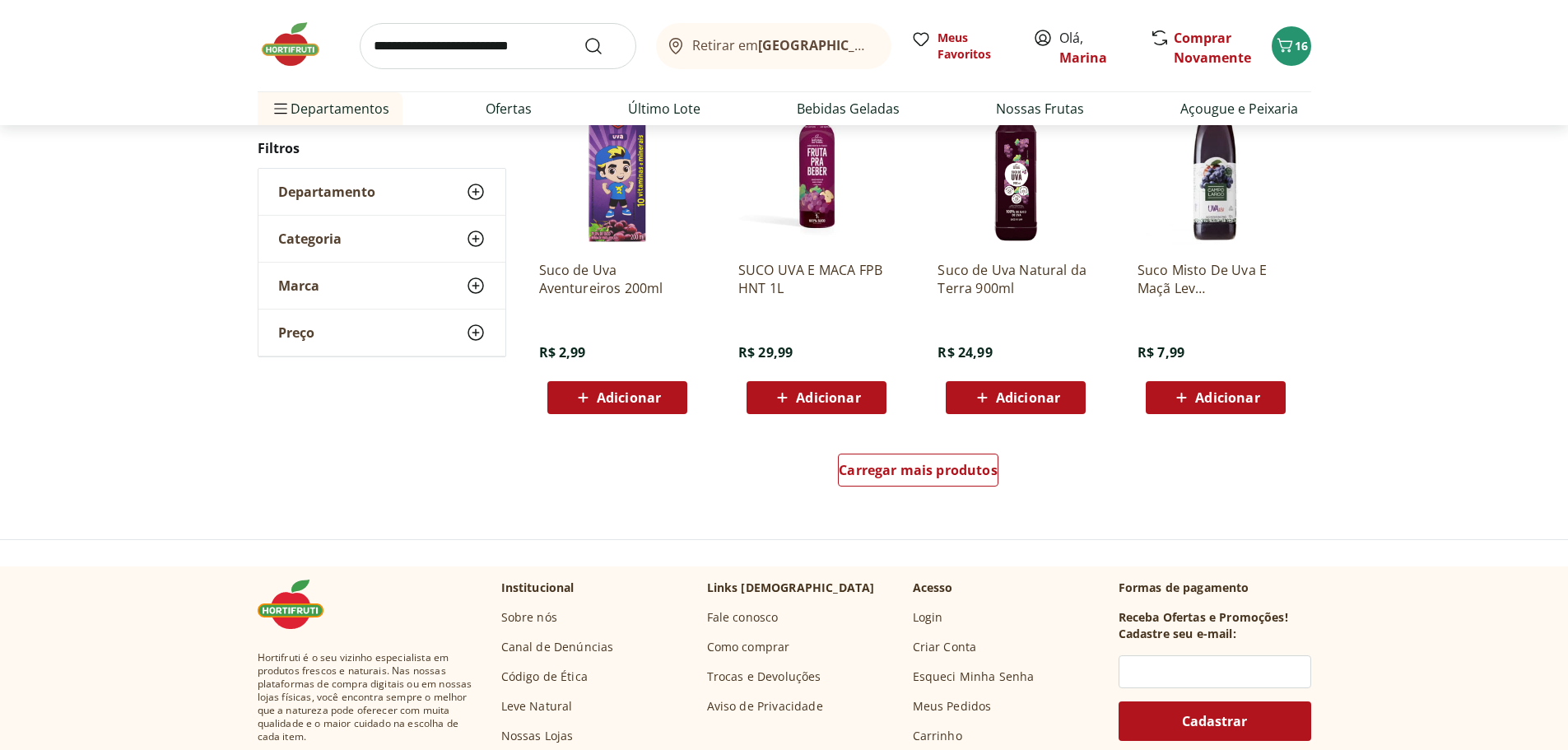
scroll to position [2059, 0]
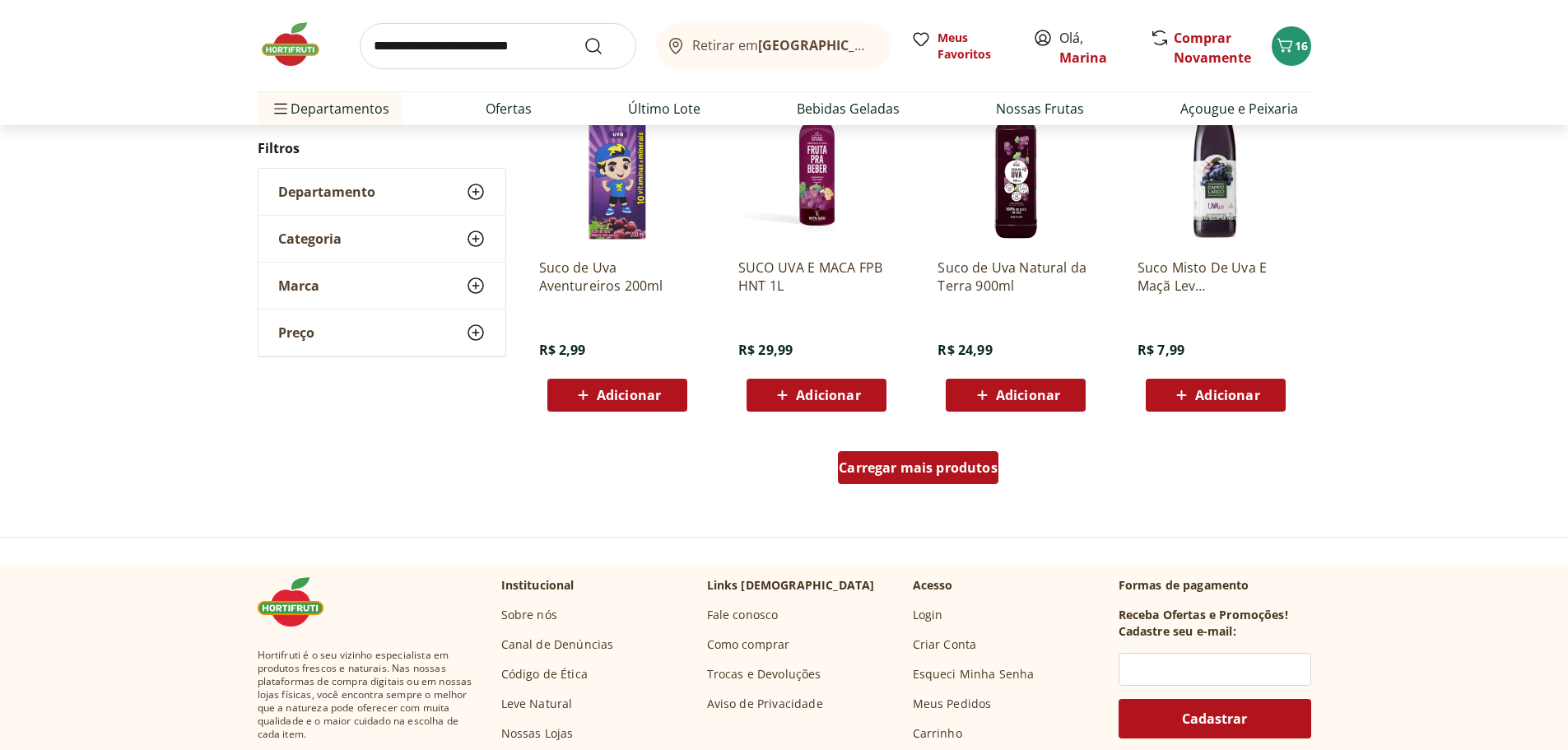
click at [939, 474] on span "Carregar mais produtos" at bounding box center [918, 467] width 159 height 13
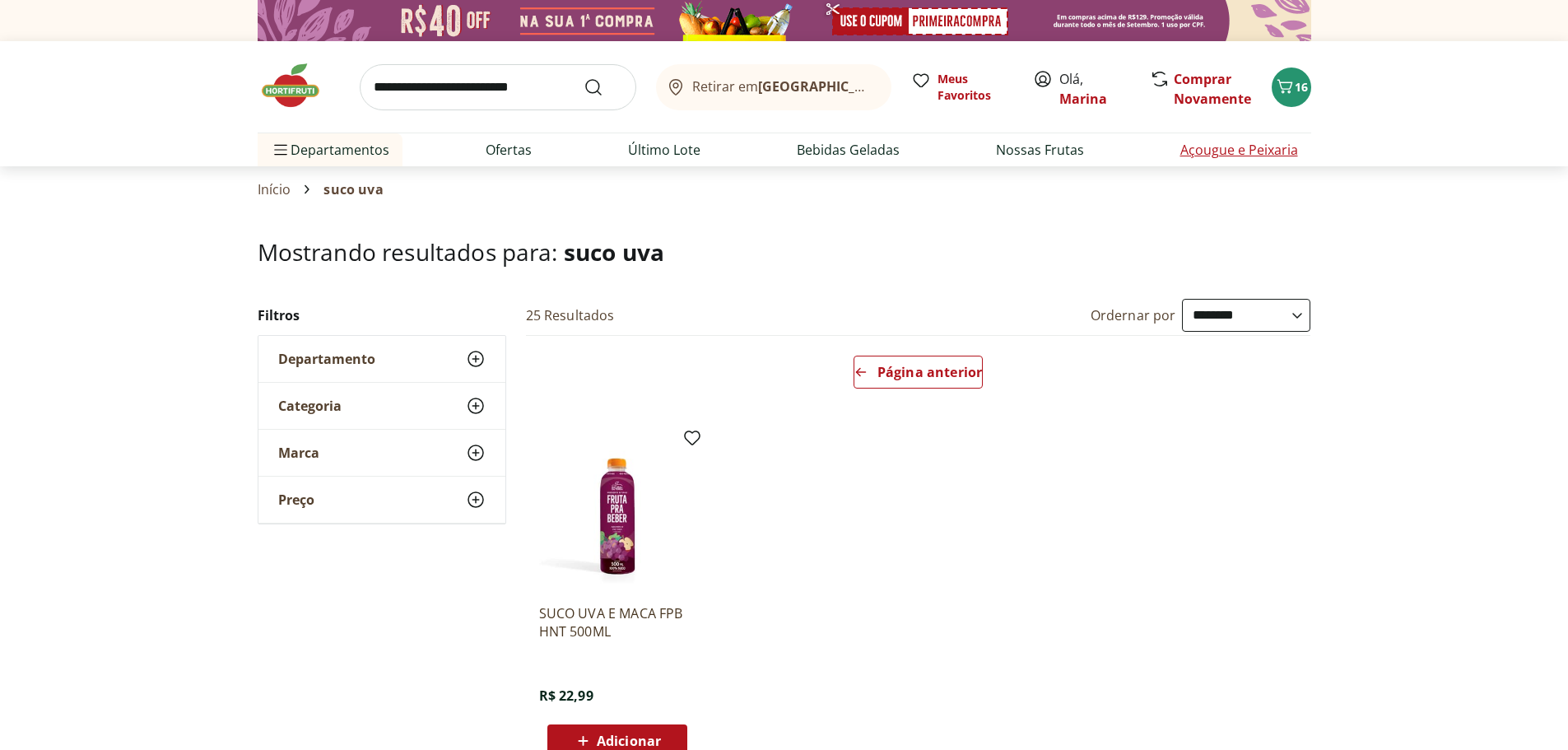
click at [1261, 153] on link "Açougue e Peixaria" at bounding box center [1239, 150] width 118 height 20
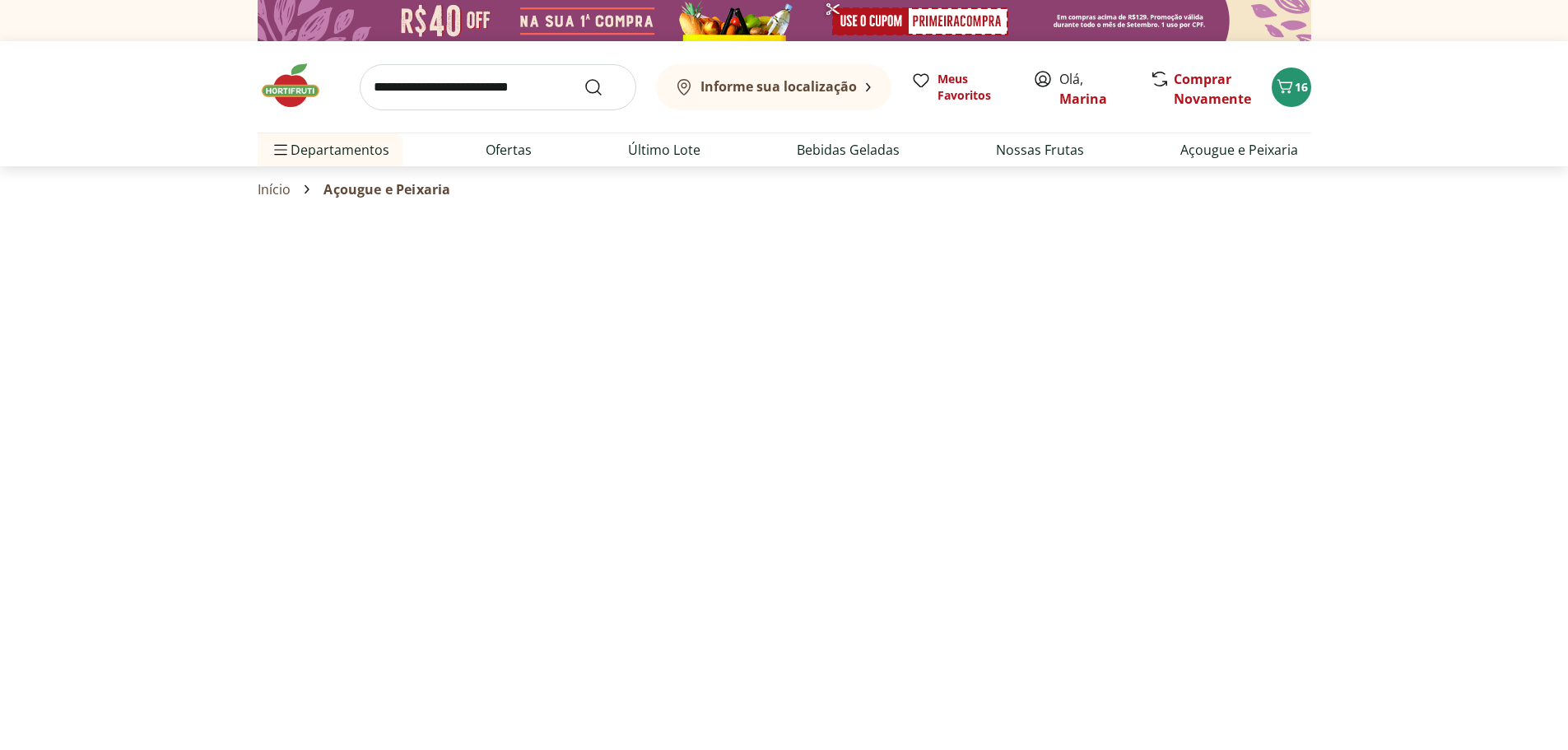
select select "**********"
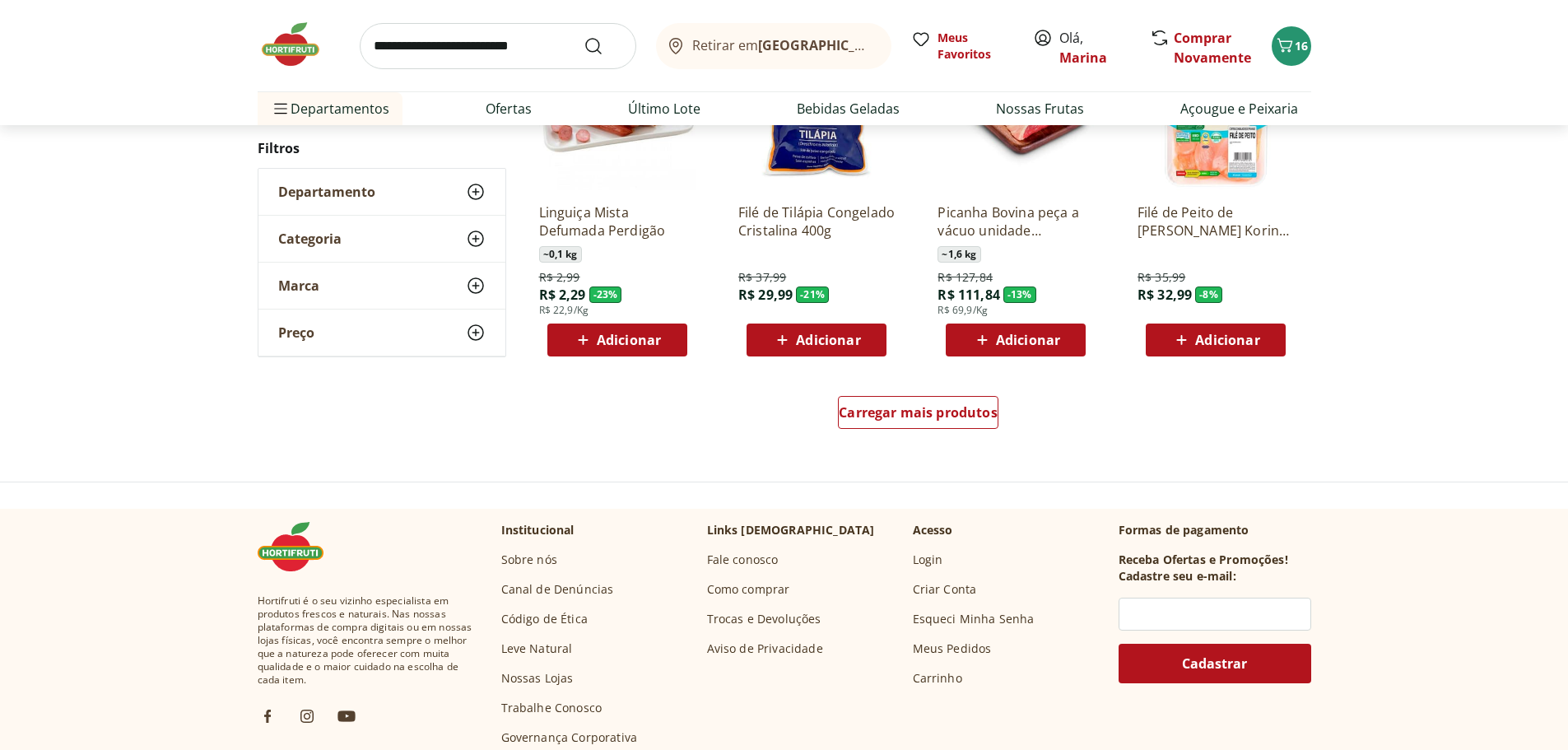
scroll to position [988, 0]
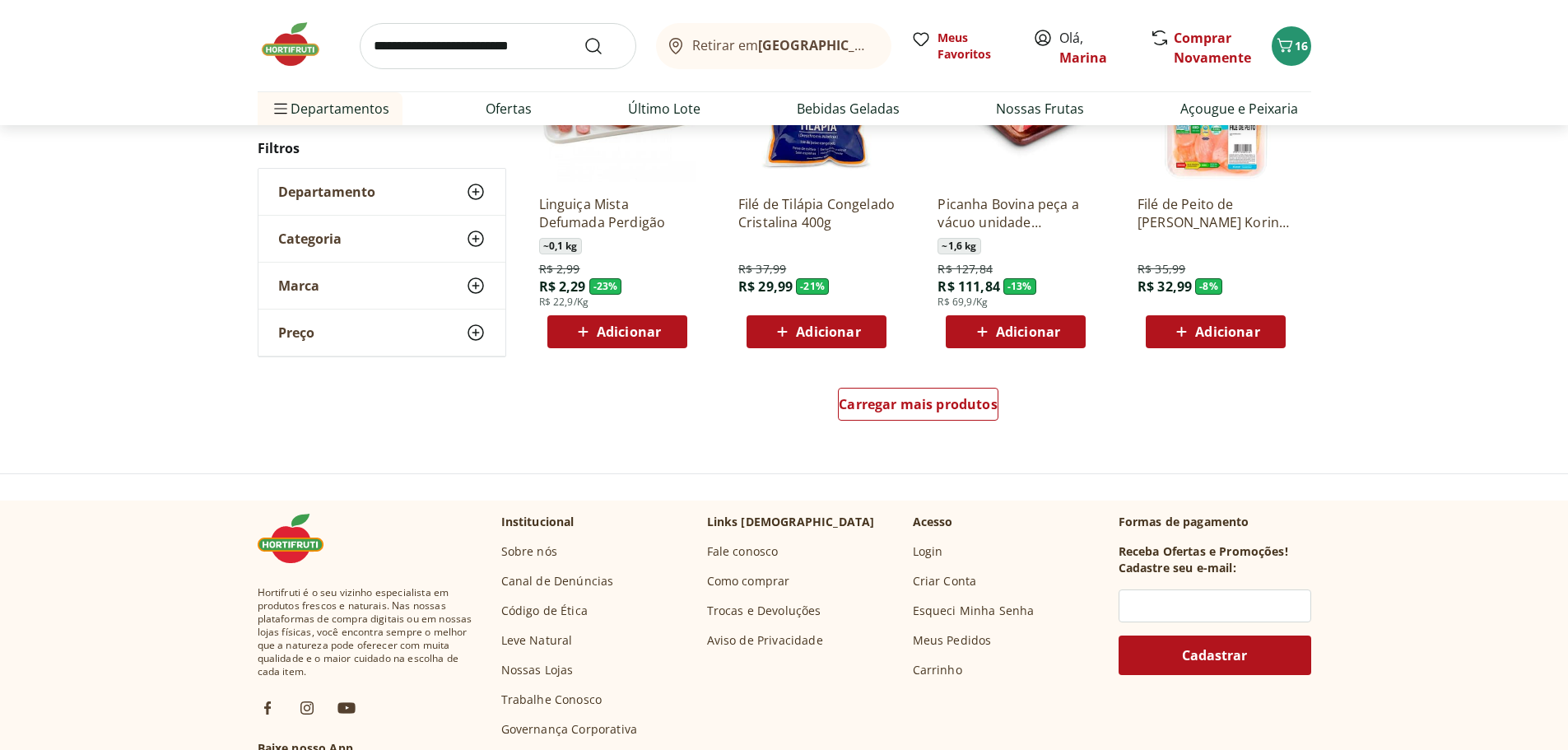
click at [516, 43] on input "search" at bounding box center [498, 46] width 277 height 46
type input "******"
click at [583, 36] on button "Submit Search" at bounding box center [603, 46] width 40 height 20
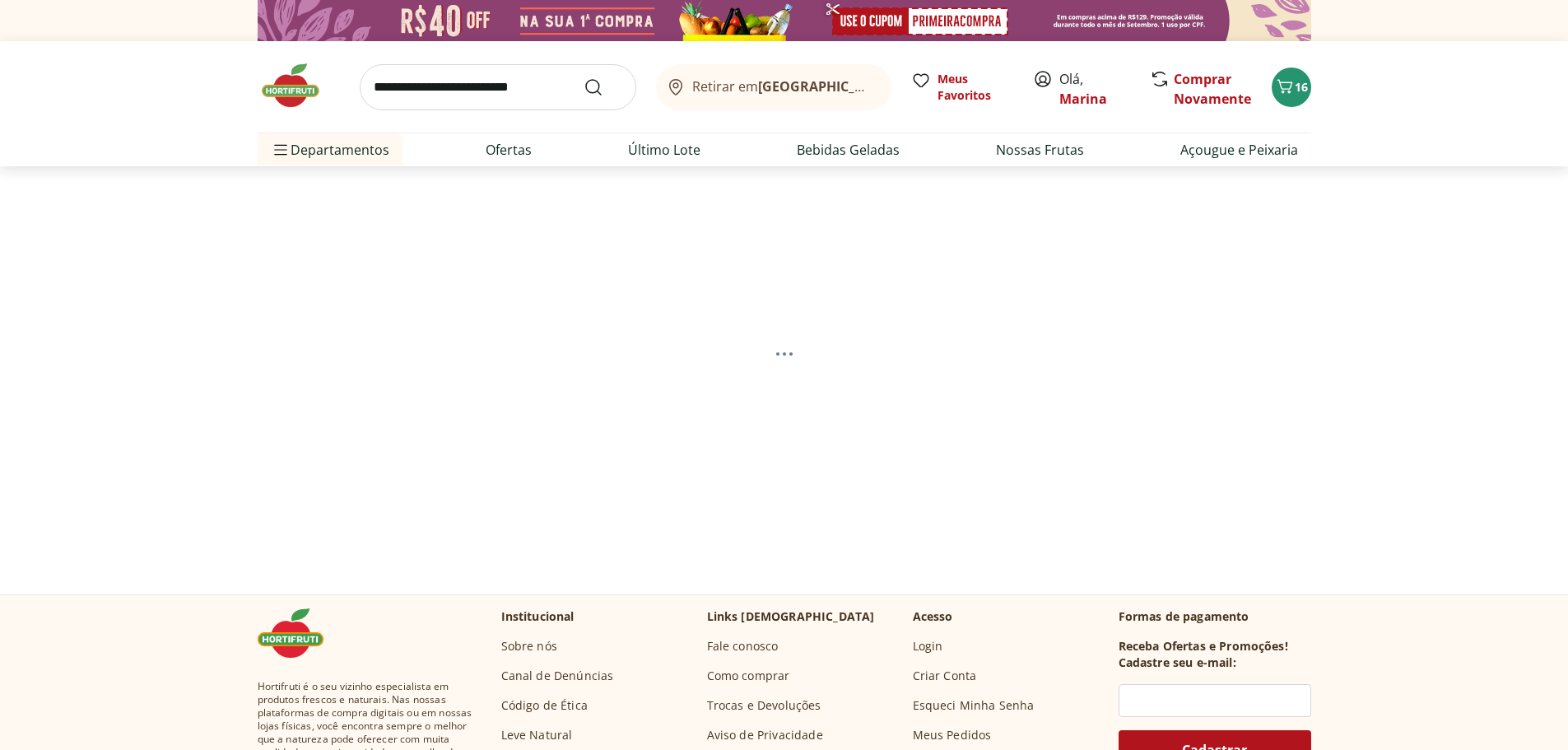
select select "**********"
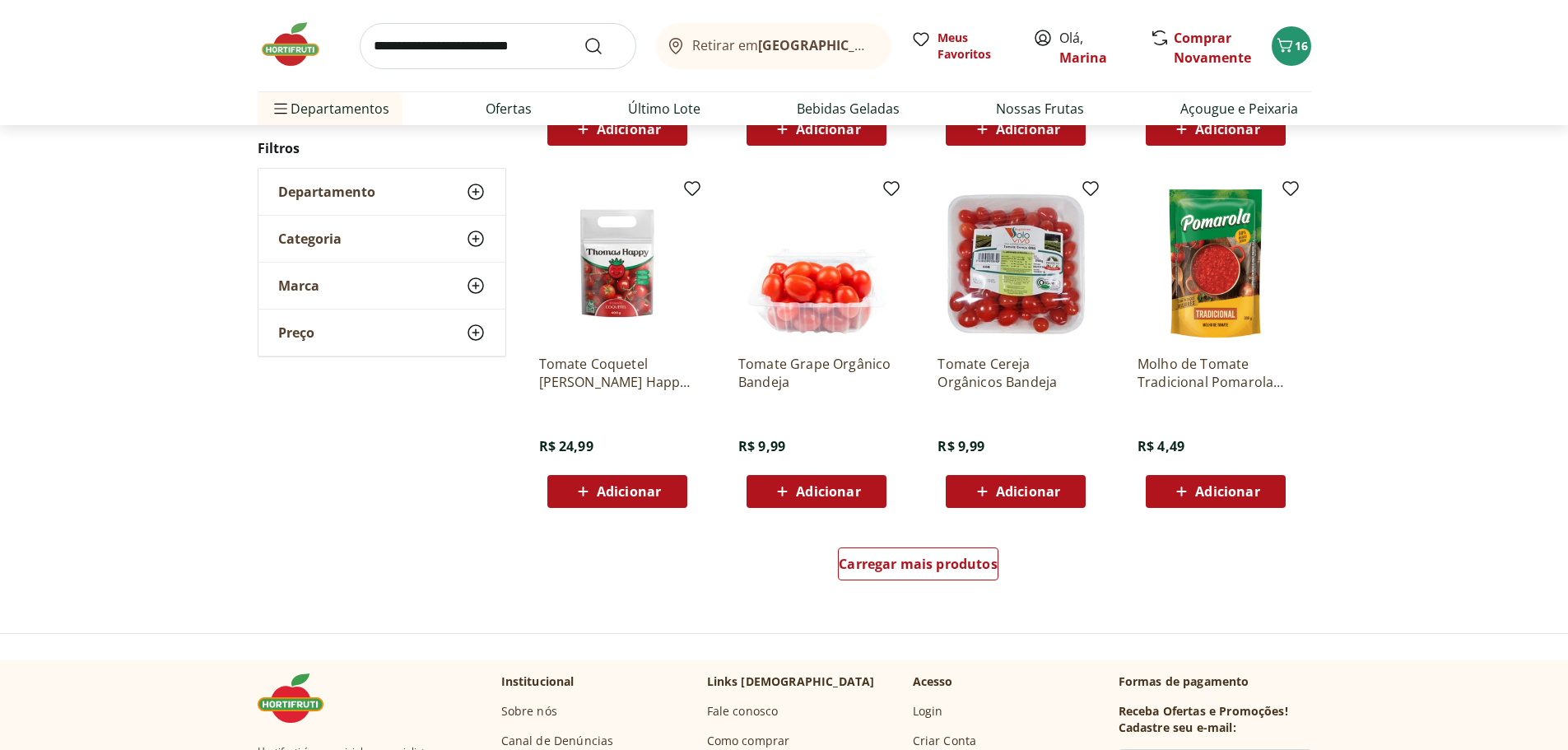
scroll to position [906, 0]
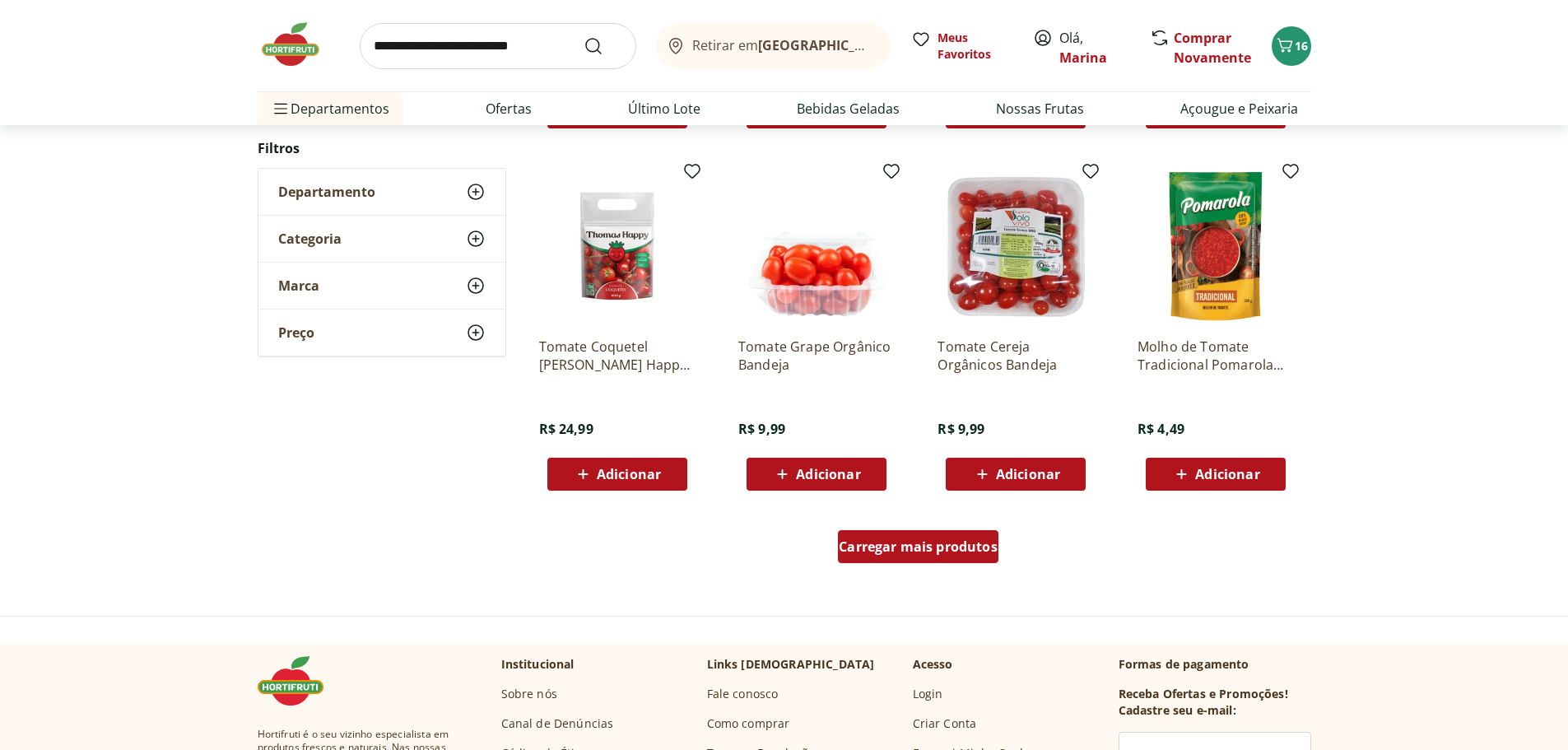
click at [944, 547] on span "Carregar mais produtos" at bounding box center [918, 546] width 159 height 13
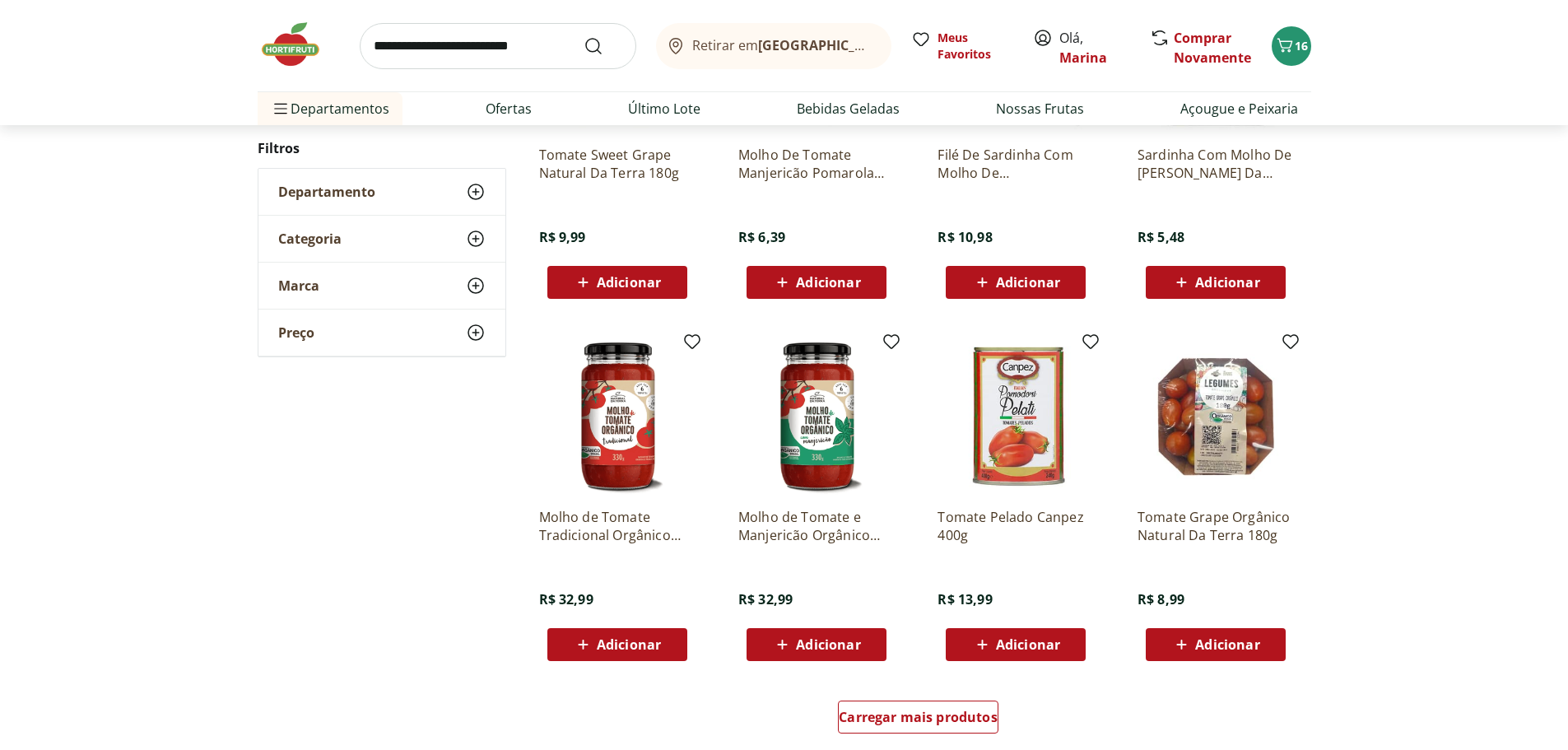
scroll to position [1894, 0]
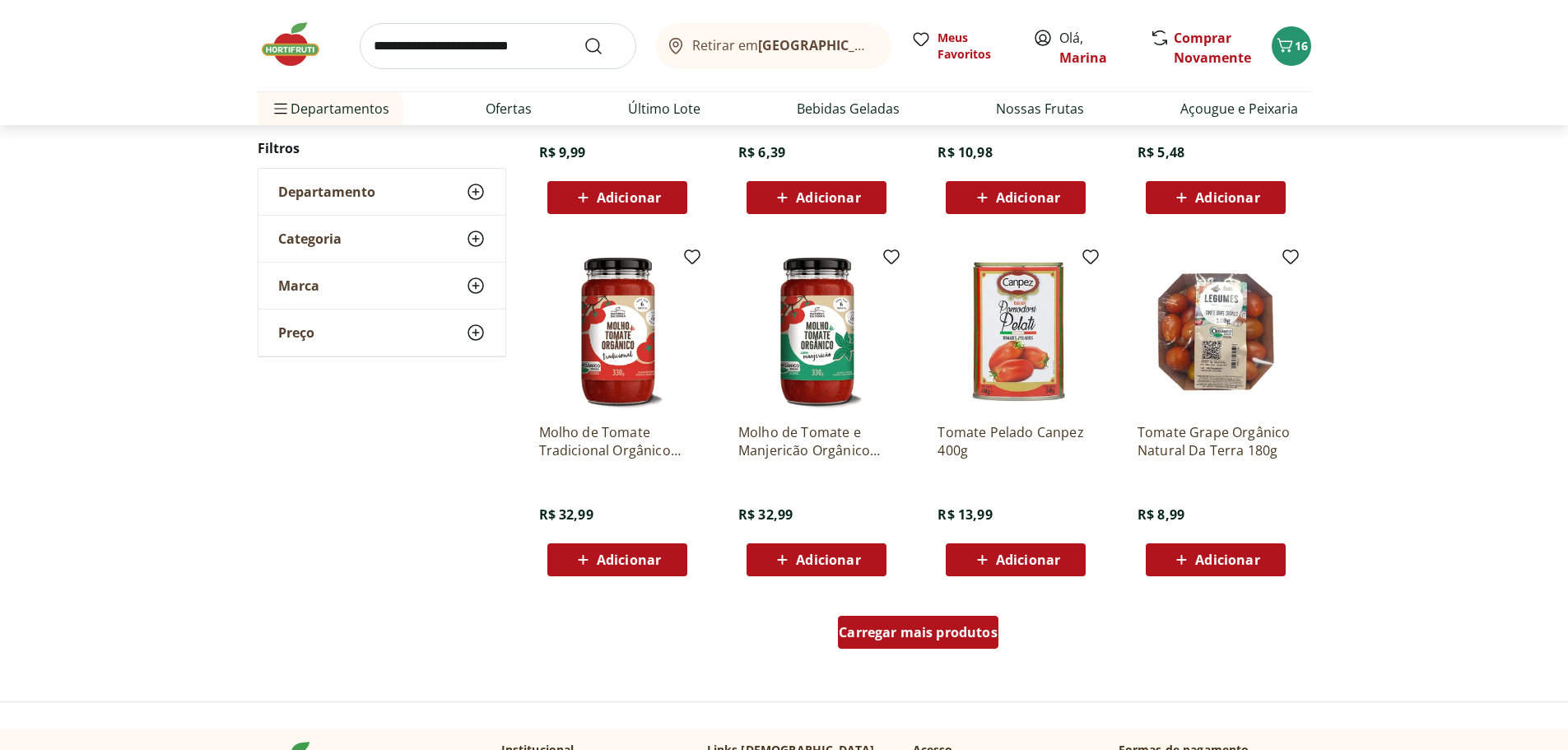
click at [918, 626] on span "Carregar mais produtos" at bounding box center [918, 633] width 159 height 13
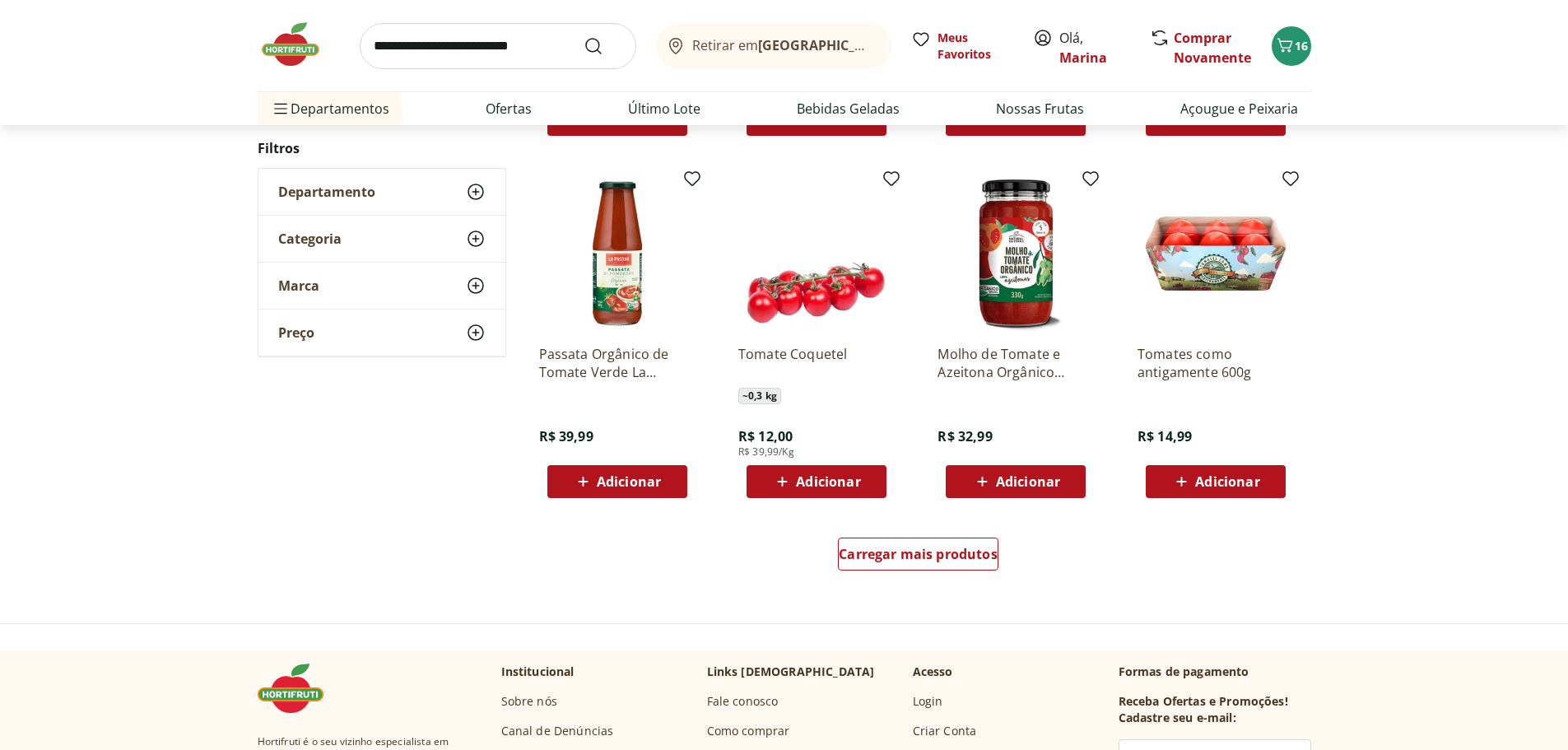
scroll to position [3047, 0]
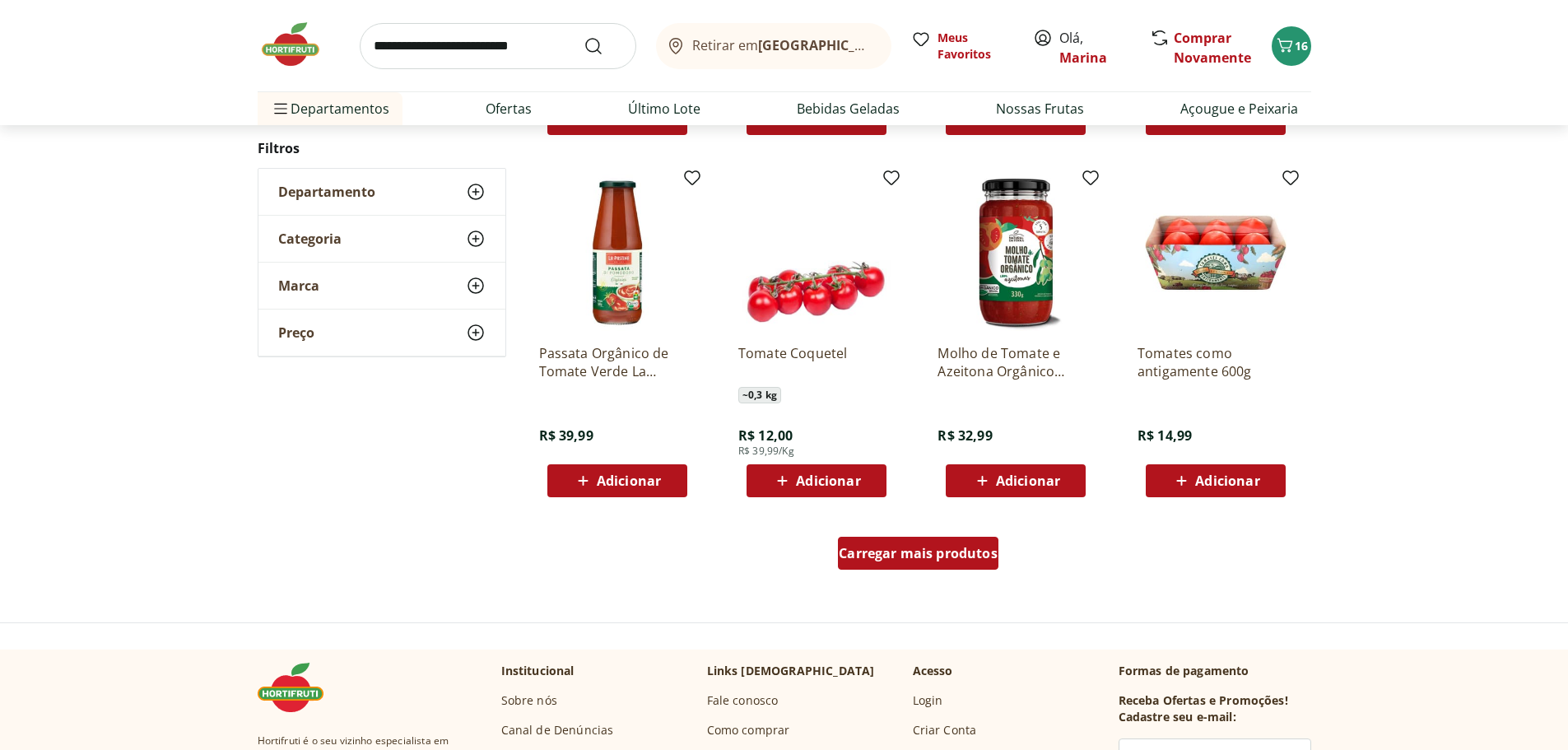
click at [943, 566] on div "Carregar mais produtos" at bounding box center [918, 553] width 161 height 33
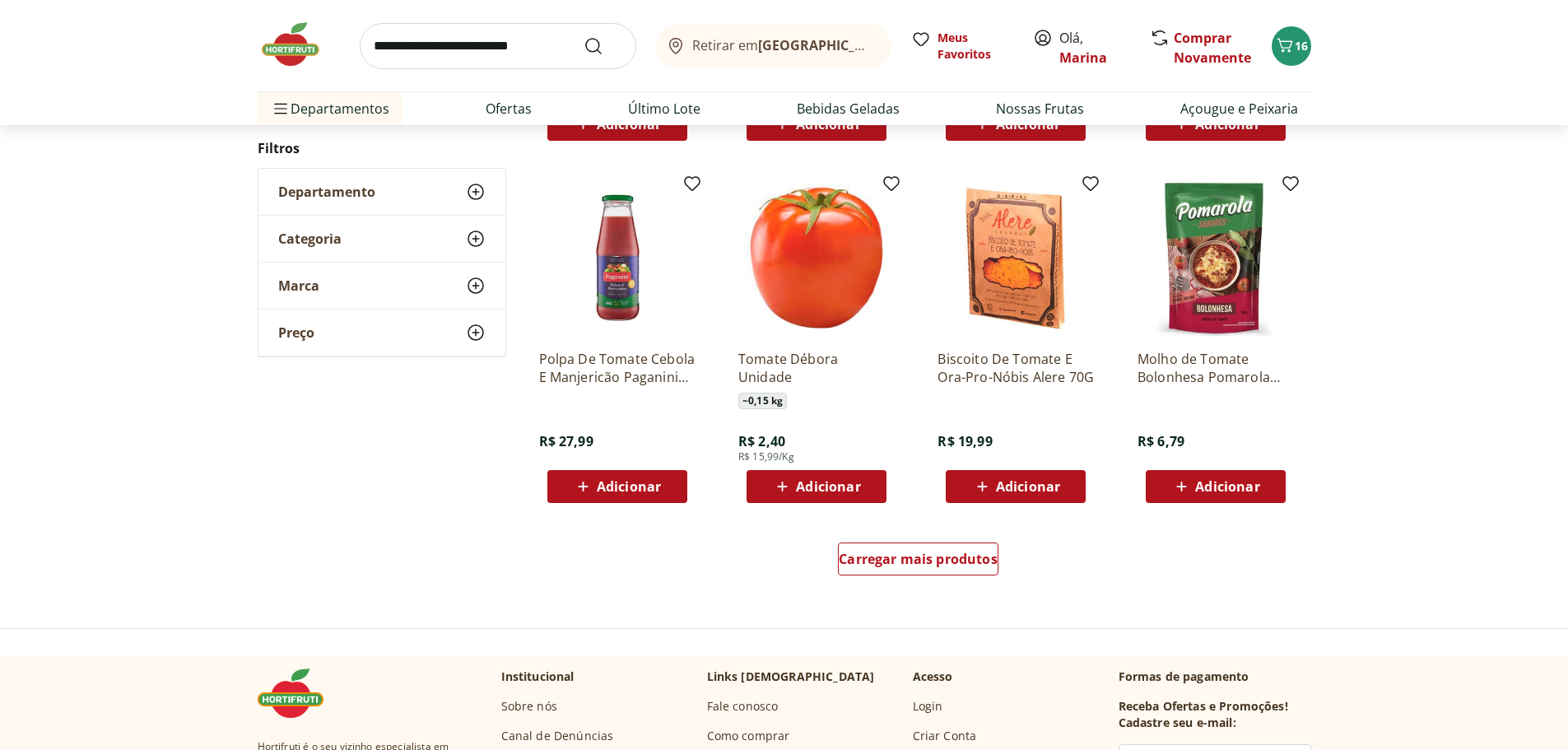
scroll to position [4283, 0]
